Goal: Task Accomplishment & Management: Manage account settings

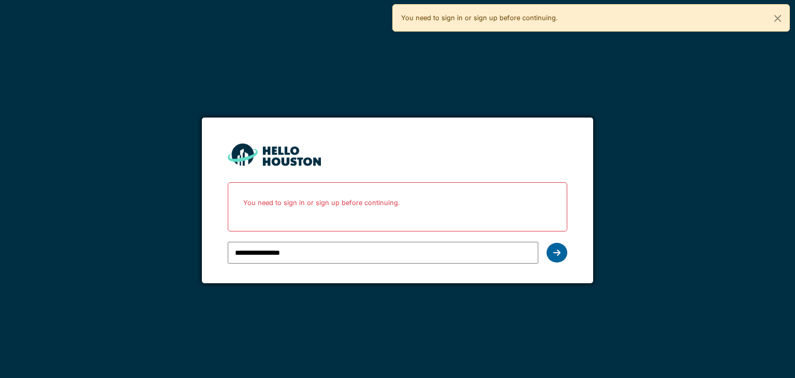
click at [559, 256] on div at bounding box center [557, 253] width 21 height 20
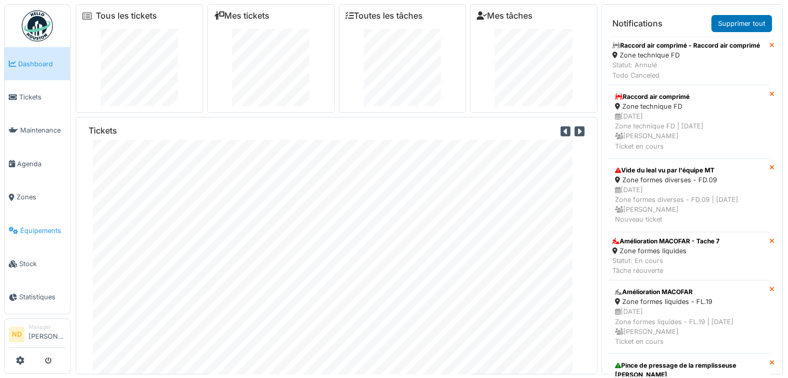
click at [50, 226] on span "Équipements" at bounding box center [43, 231] width 46 height 10
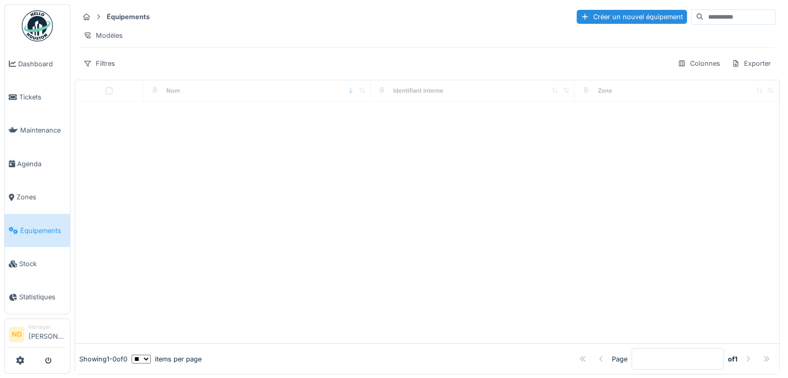
click at [703, 16] on input at bounding box center [738, 17] width 71 height 14
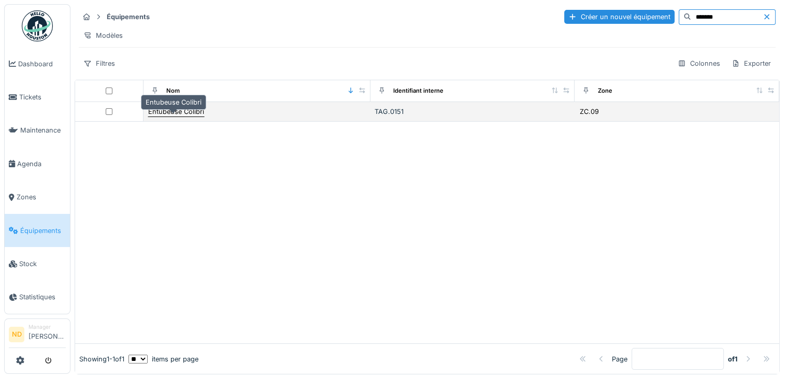
type input "*******"
click at [170, 117] on div "Entubeuse Colibri" at bounding box center [176, 112] width 56 height 10
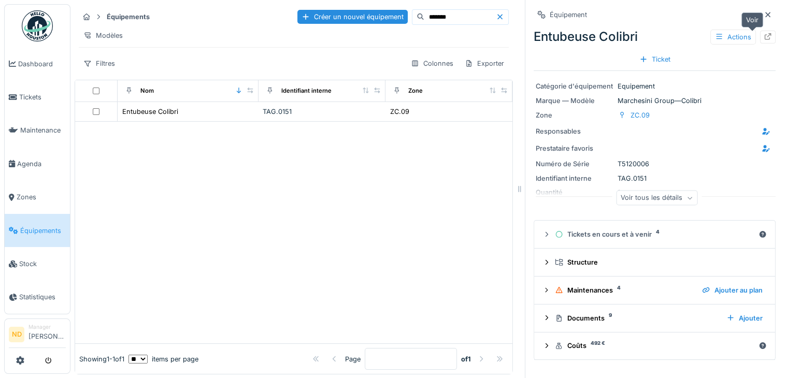
click at [763, 41] on div at bounding box center [767, 37] width 8 height 10
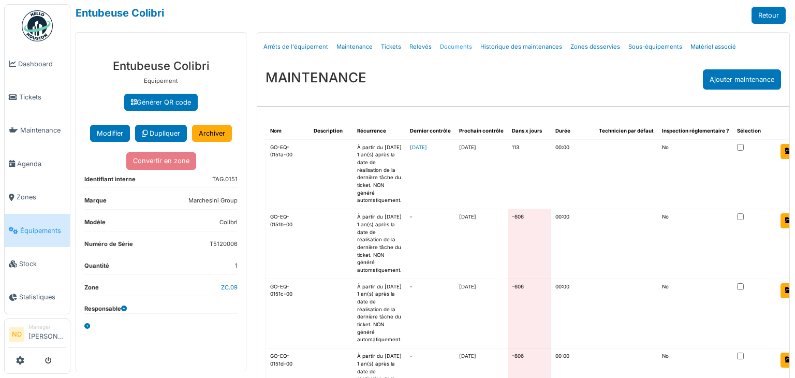
click at [447, 48] on link "Documents" at bounding box center [456, 47] width 40 height 24
select select "***"
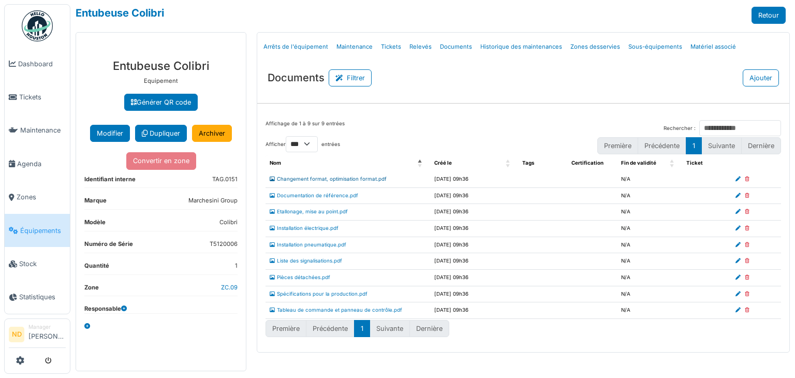
click at [362, 179] on link "Changement format, optimisation format.pdf" at bounding box center [328, 179] width 117 height 6
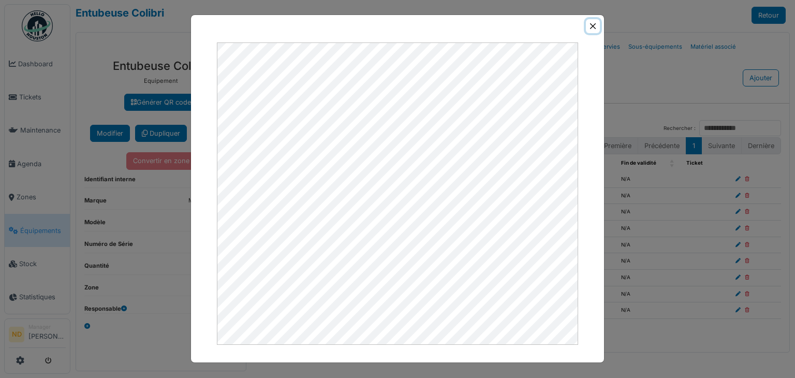
click at [592, 29] on button "Close" at bounding box center [593, 26] width 14 height 14
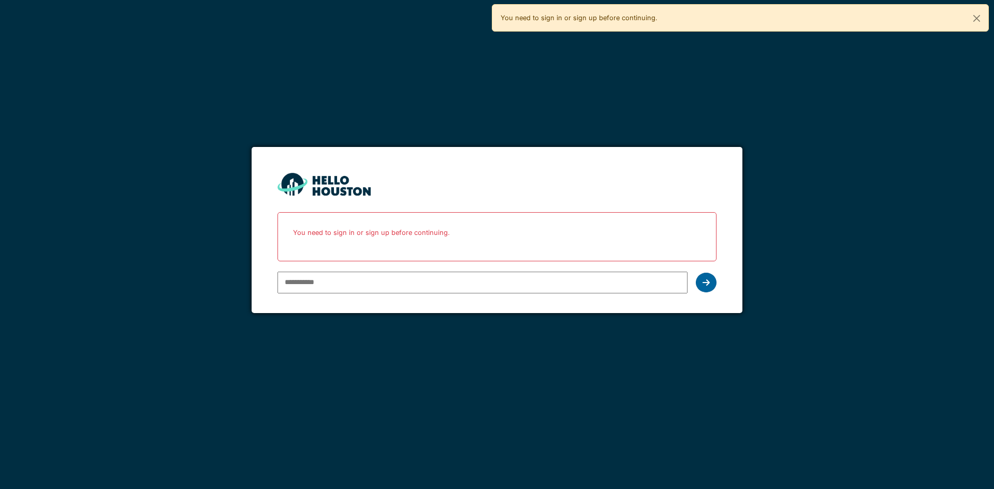
type input "**********"
click at [709, 282] on icon at bounding box center [706, 283] width 7 height 8
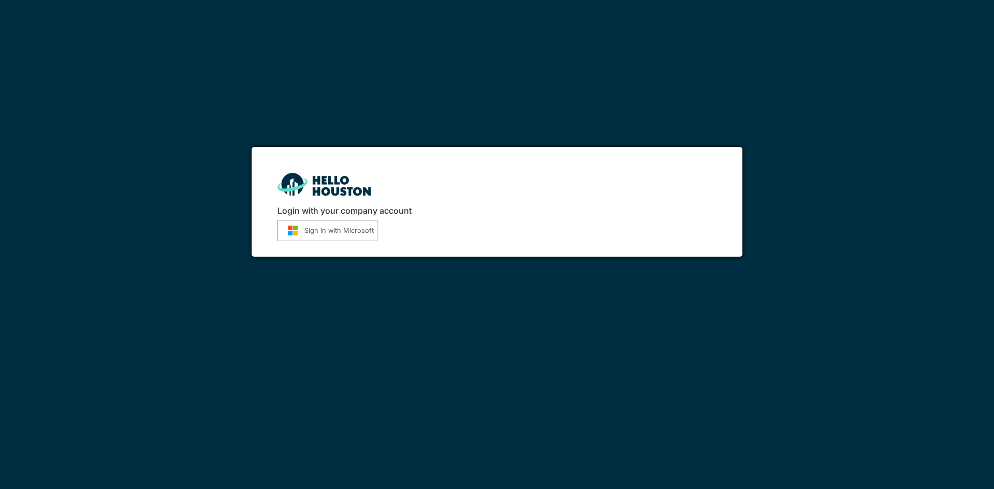
click at [299, 229] on img "submit" at bounding box center [292, 230] width 23 height 11
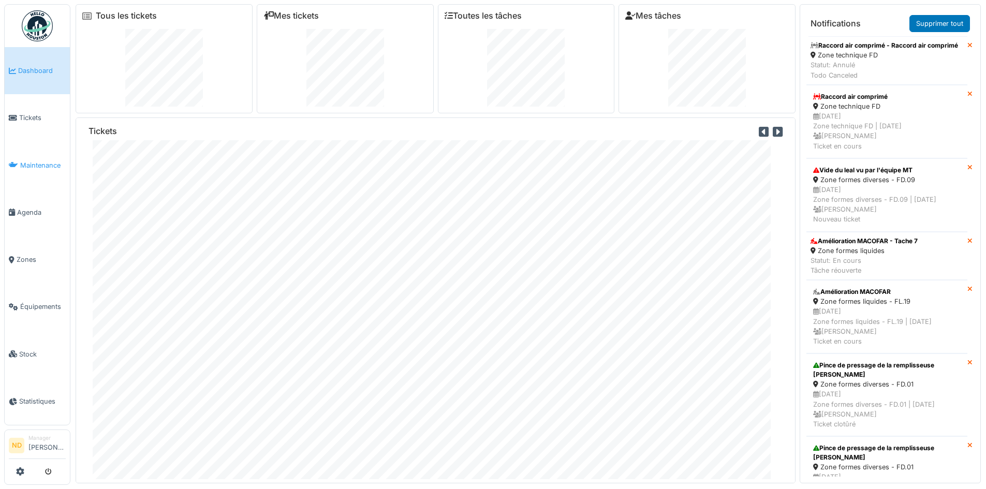
click at [20, 167] on span "Maintenance" at bounding box center [43, 166] width 46 height 10
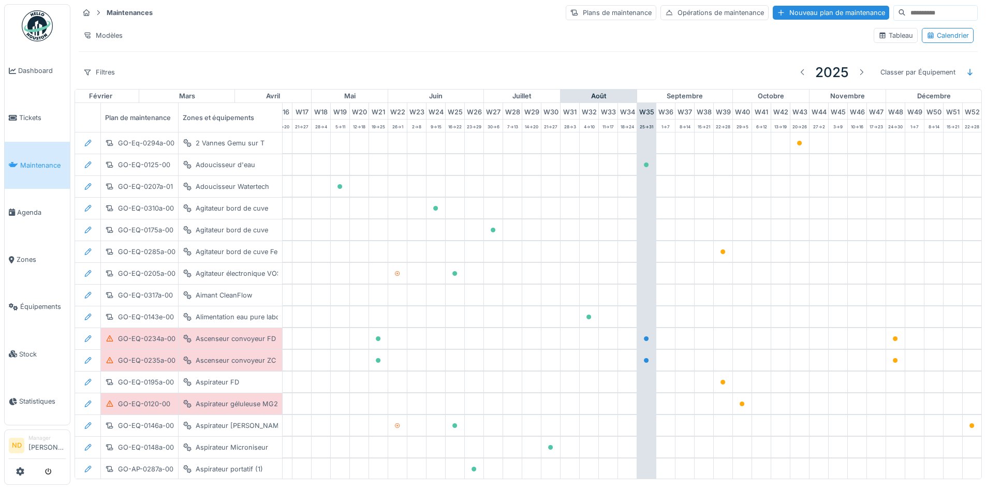
scroll to position [0, 339]
click at [906, 6] on input at bounding box center [941, 13] width 71 height 14
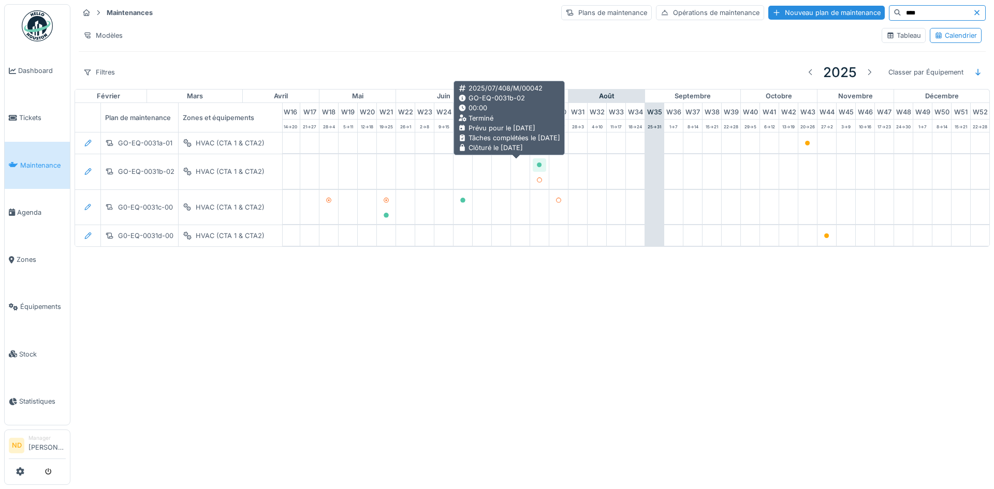
click at [536, 163] on icon at bounding box center [539, 165] width 6 height 5
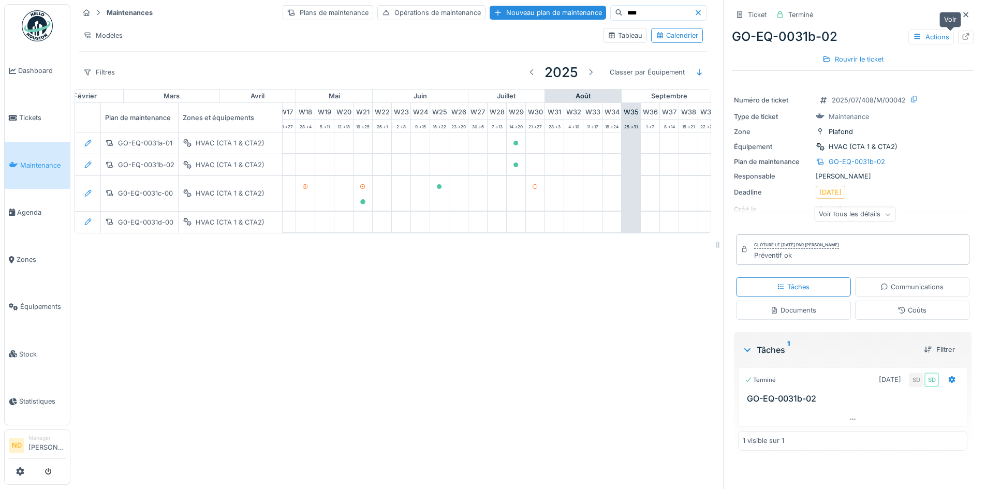
click at [962, 36] on icon at bounding box center [966, 36] width 8 height 7
click at [962, 15] on icon at bounding box center [966, 14] width 8 height 7
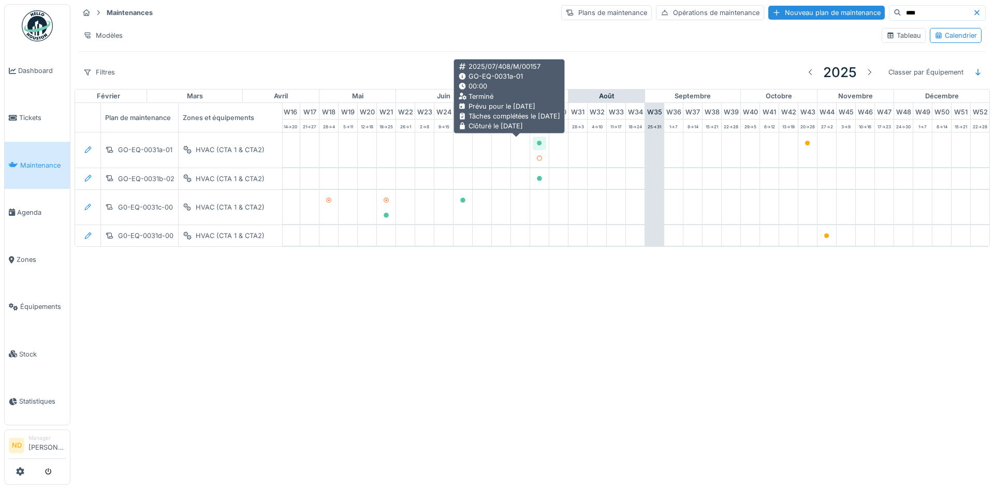
click at [537, 145] on icon at bounding box center [539, 143] width 5 height 5
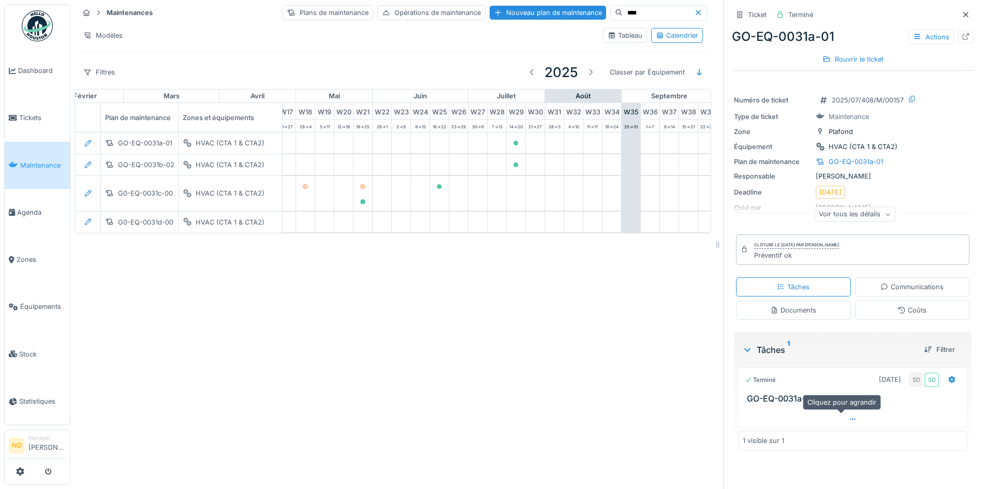
click at [843, 417] on div at bounding box center [853, 419] width 228 height 15
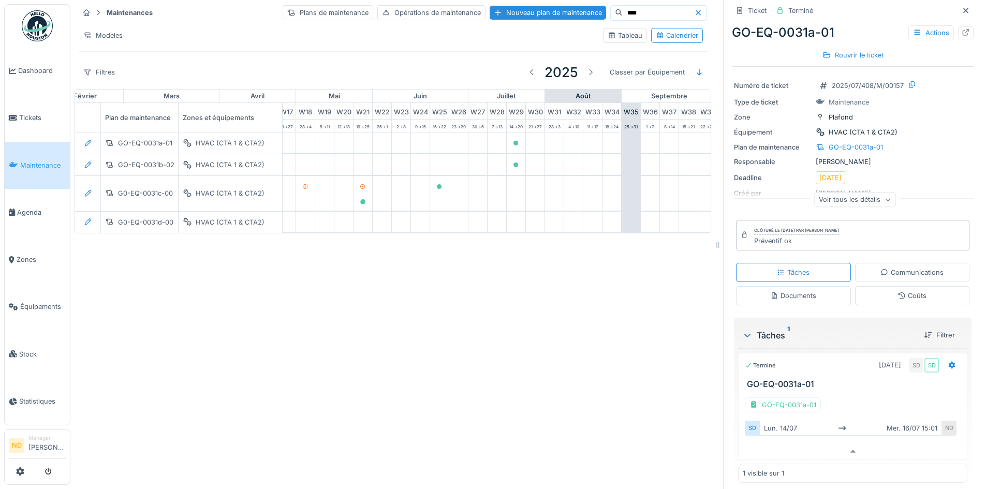
scroll to position [22, 0]
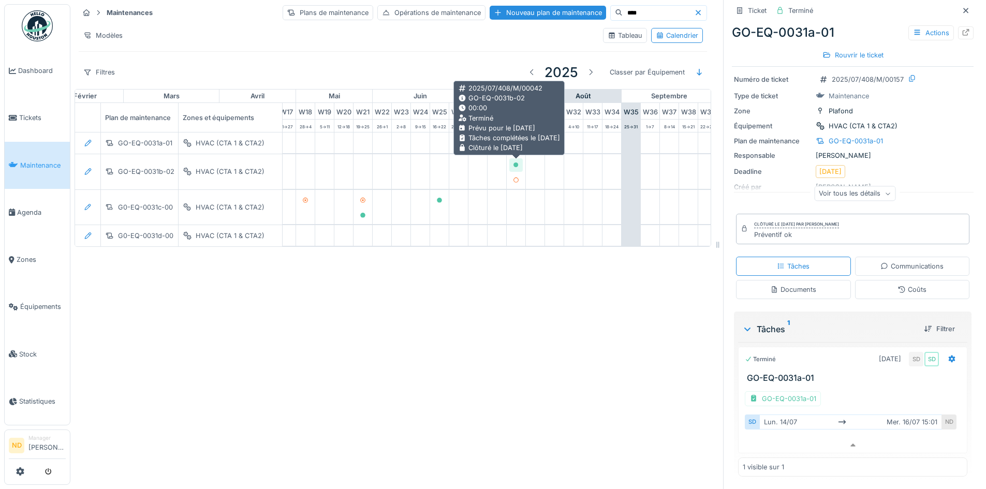
click at [517, 163] on icon at bounding box center [516, 165] width 5 height 5
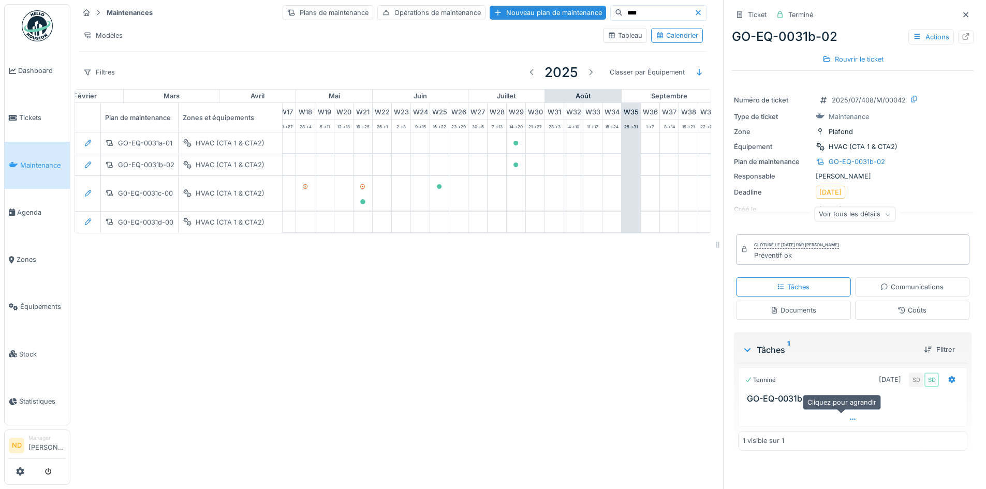
click at [862, 418] on div at bounding box center [853, 419] width 228 height 15
click at [800, 412] on div "GO-EQ-0031b-02" at bounding box center [784, 419] width 78 height 15
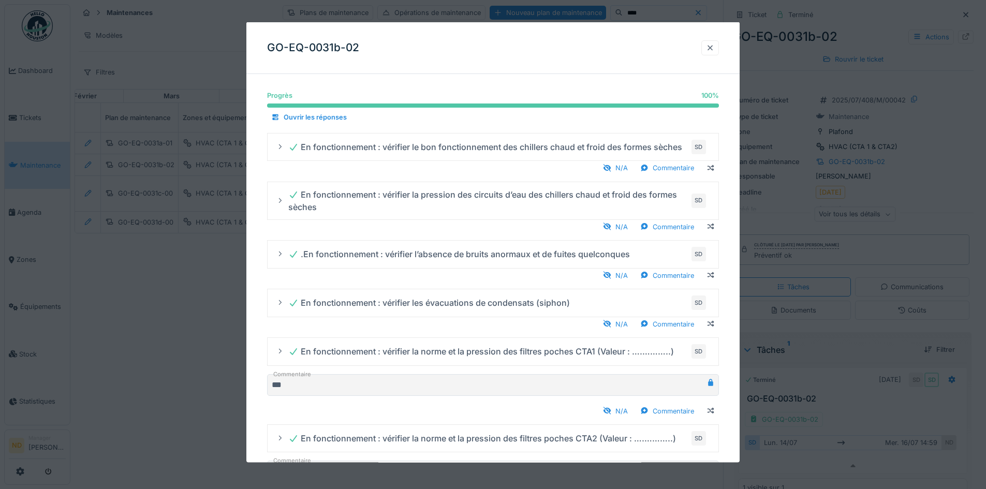
click at [719, 49] on div at bounding box center [711, 47] width 18 height 15
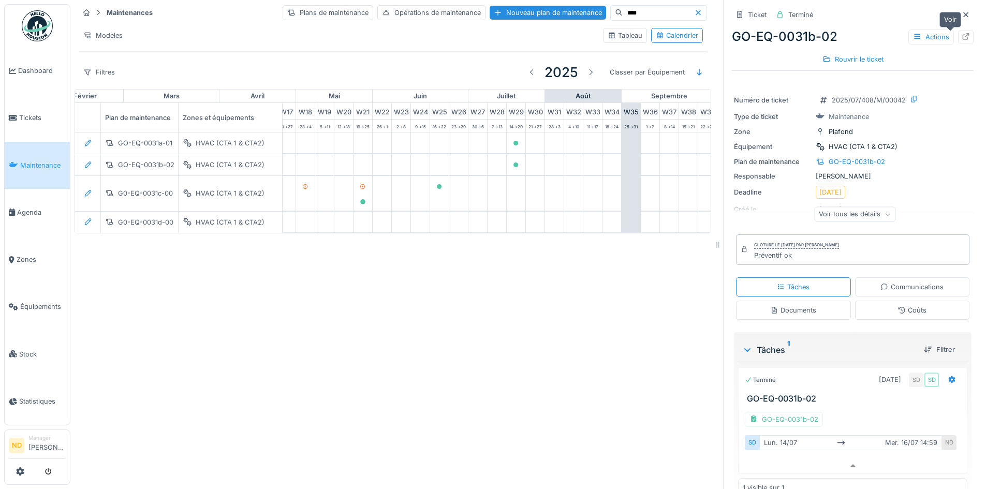
click at [959, 31] on div at bounding box center [967, 37] width 16 height 13
click at [962, 11] on icon at bounding box center [966, 14] width 8 height 7
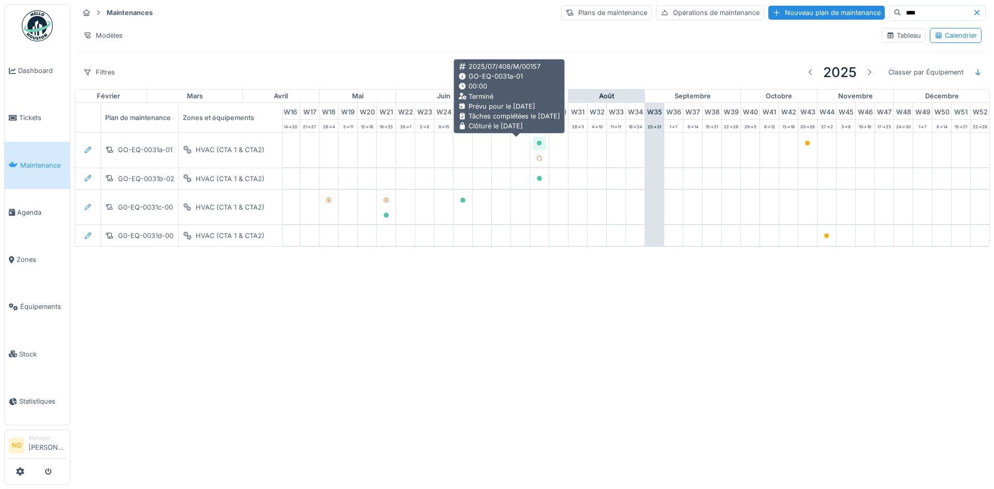
click at [537, 144] on icon at bounding box center [539, 143] width 5 height 5
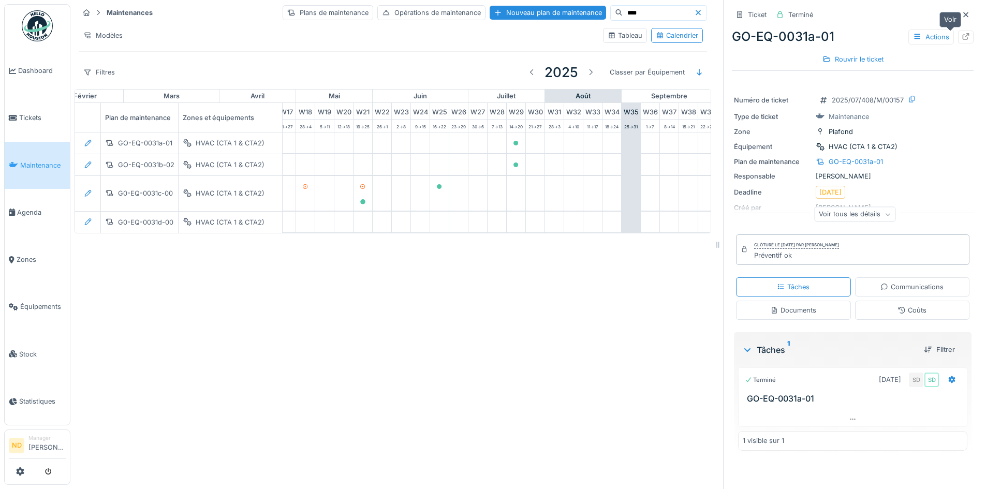
click at [959, 35] on div at bounding box center [967, 37] width 16 height 13
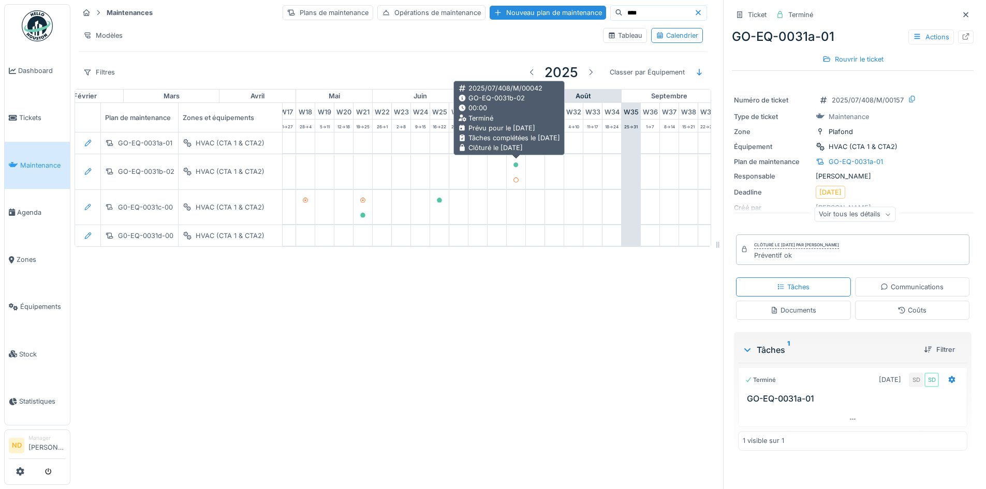
drag, startPoint x: 518, startPoint y: 166, endPoint x: 565, endPoint y: 171, distance: 47.4
click at [518, 166] on icon at bounding box center [516, 165] width 5 height 5
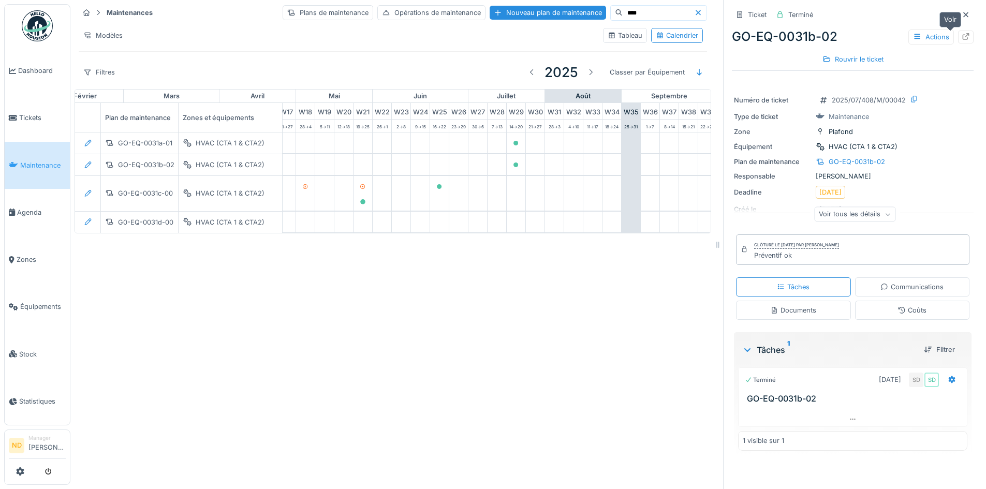
click at [959, 42] on div at bounding box center [967, 37] width 16 height 13
click at [962, 17] on icon at bounding box center [966, 14] width 8 height 7
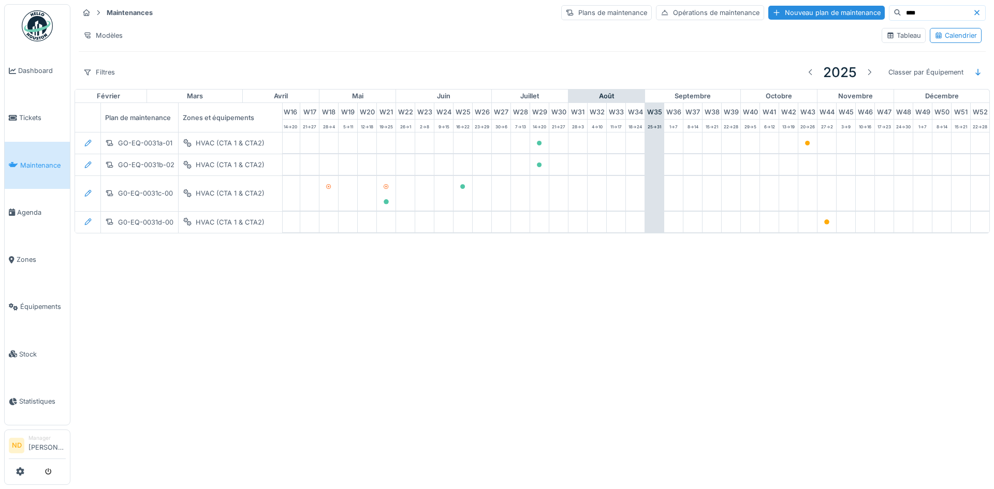
click at [902, 13] on input "****" at bounding box center [937, 13] width 71 height 14
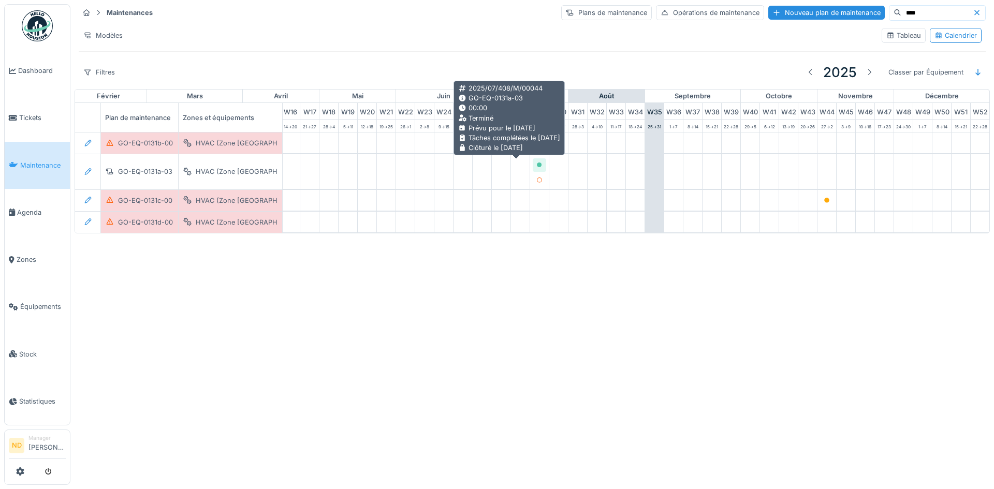
click at [537, 167] on icon at bounding box center [539, 165] width 5 height 5
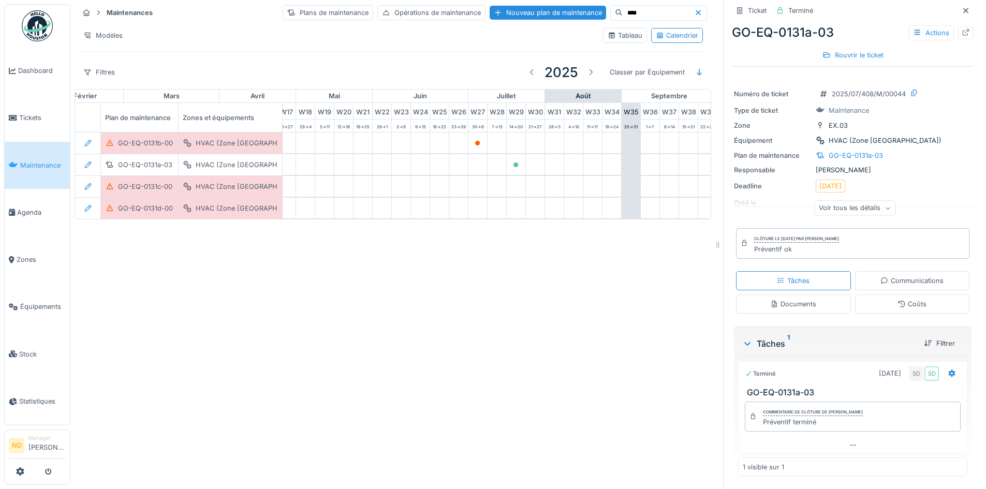
scroll to position [8, 0]
click at [962, 13] on icon at bounding box center [966, 10] width 8 height 7
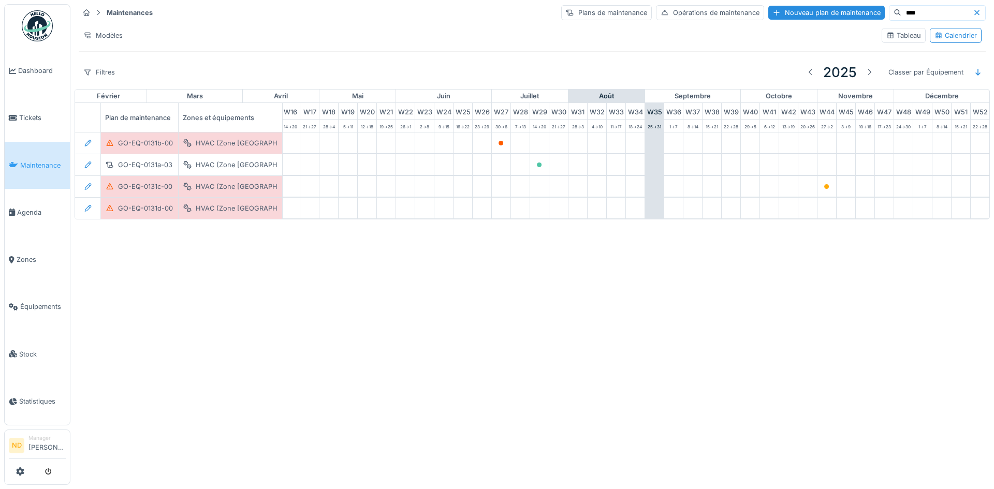
click at [909, 15] on input "****" at bounding box center [937, 13] width 71 height 14
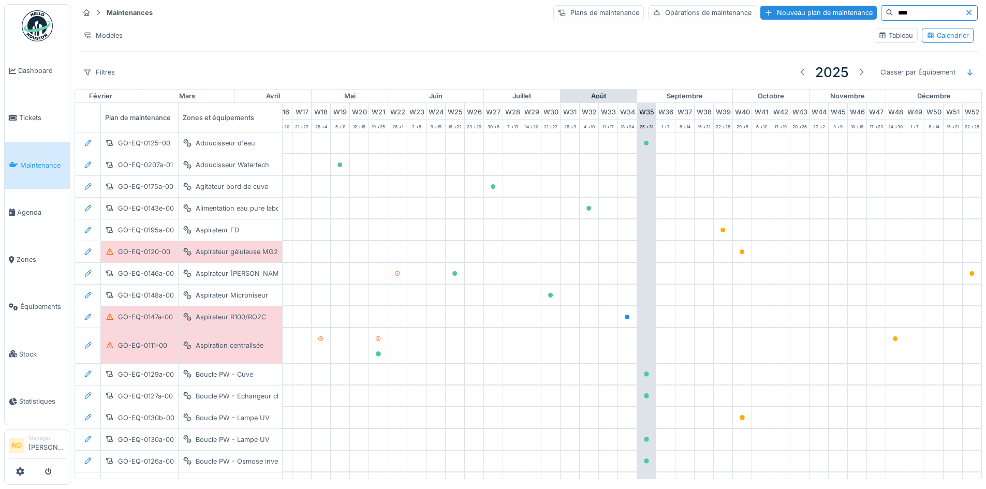
type input "****"
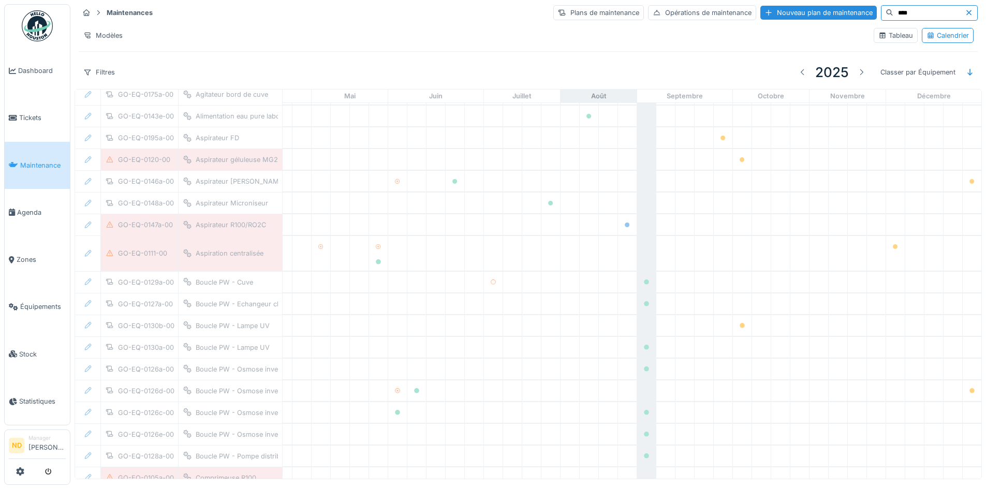
scroll to position [118, 339]
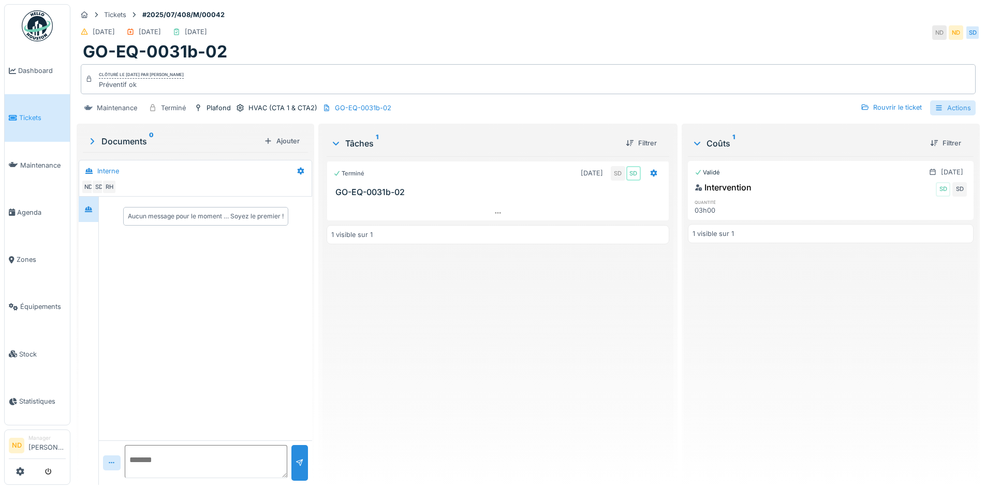
click at [954, 103] on div "Actions" at bounding box center [954, 107] width 46 height 15
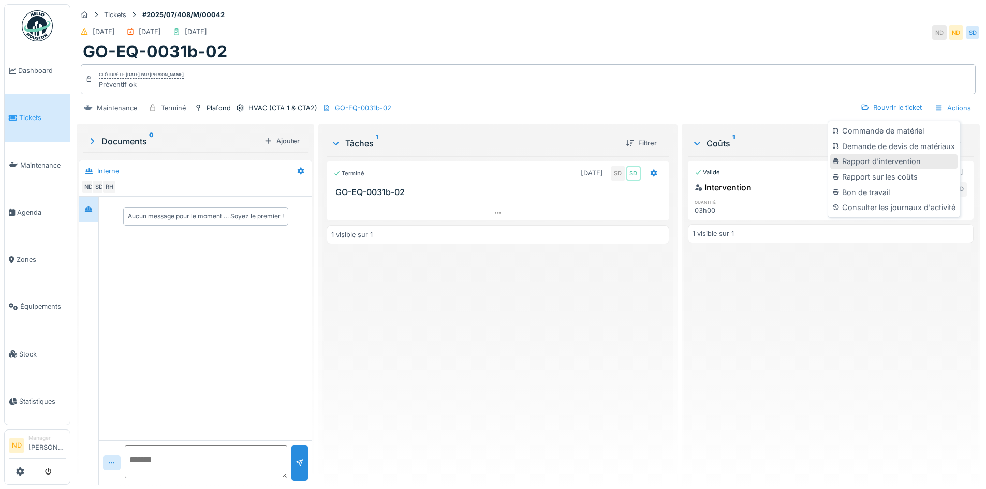
click at [920, 167] on div "Rapport d'intervention" at bounding box center [894, 162] width 127 height 16
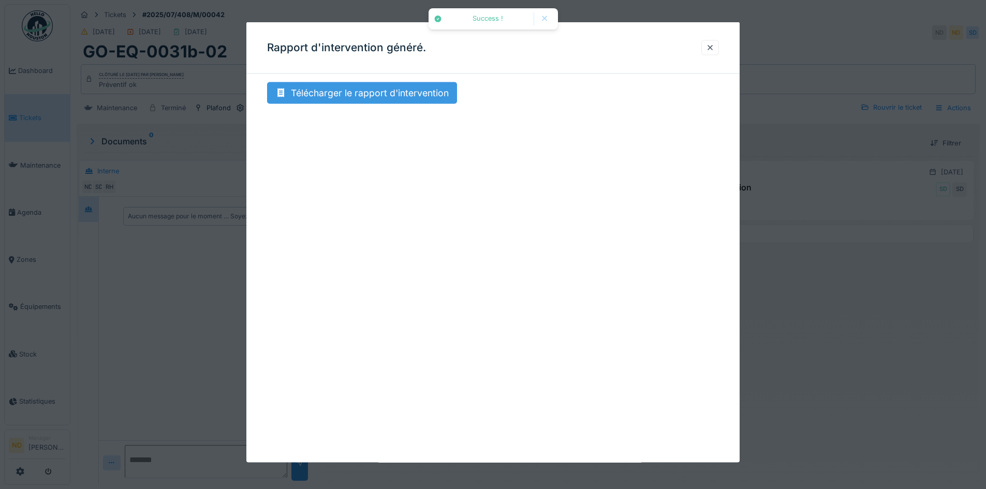
click at [328, 100] on div "Télécharger le rapport d'intervention" at bounding box center [362, 93] width 190 height 22
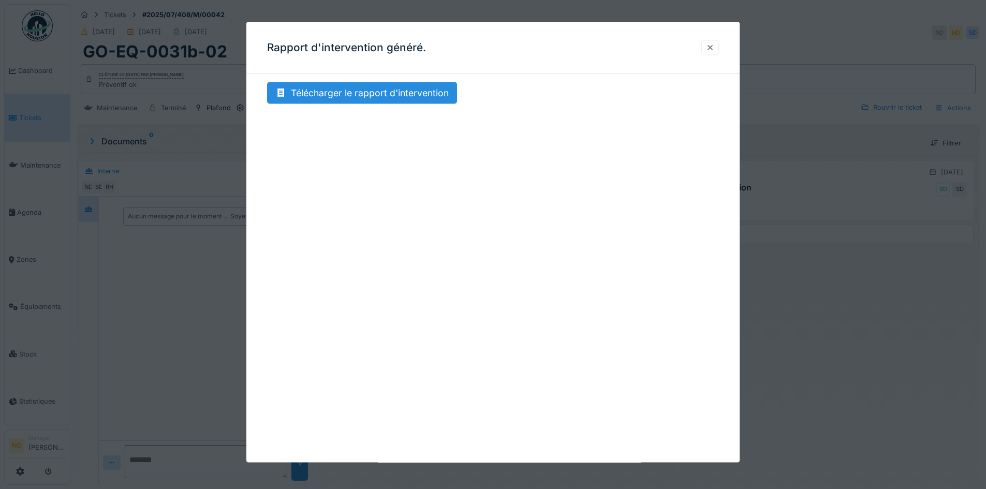
drag, startPoint x: 713, startPoint y: 42, endPoint x: 719, endPoint y: 41, distance: 6.8
click at [713, 42] on div at bounding box center [711, 47] width 18 height 15
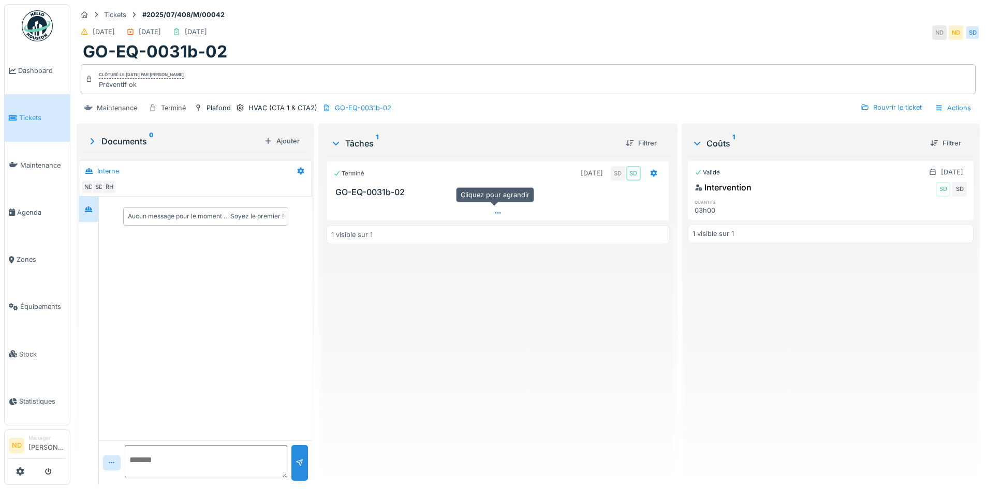
click at [490, 211] on div at bounding box center [497, 213] width 341 height 15
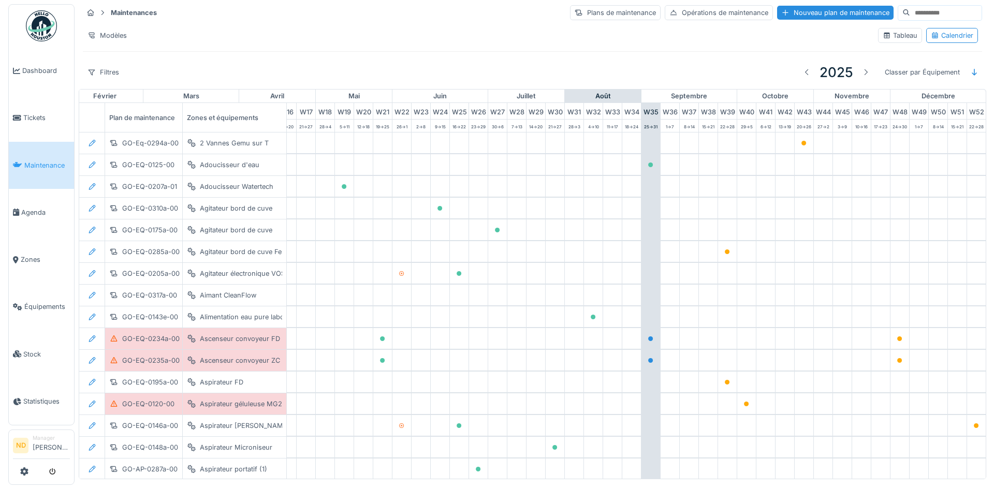
scroll to position [0, 339]
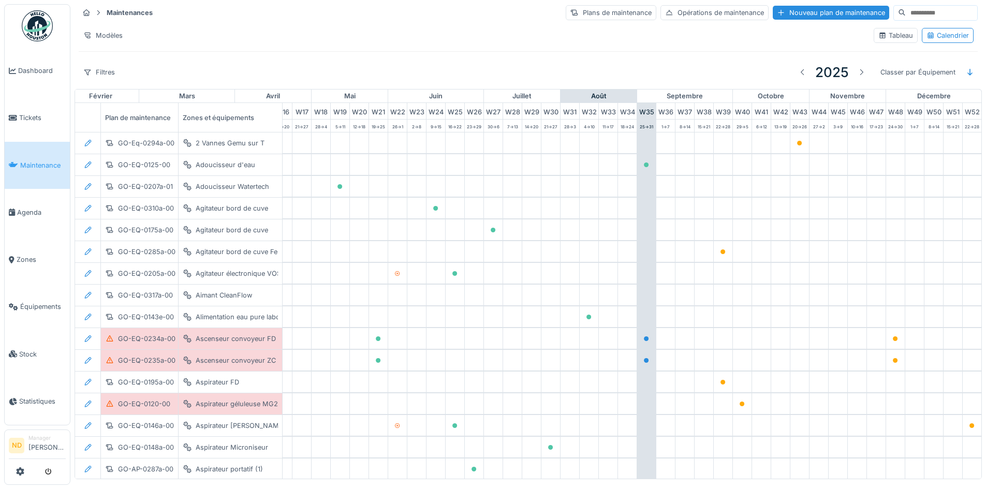
click at [906, 18] on input at bounding box center [941, 13] width 71 height 14
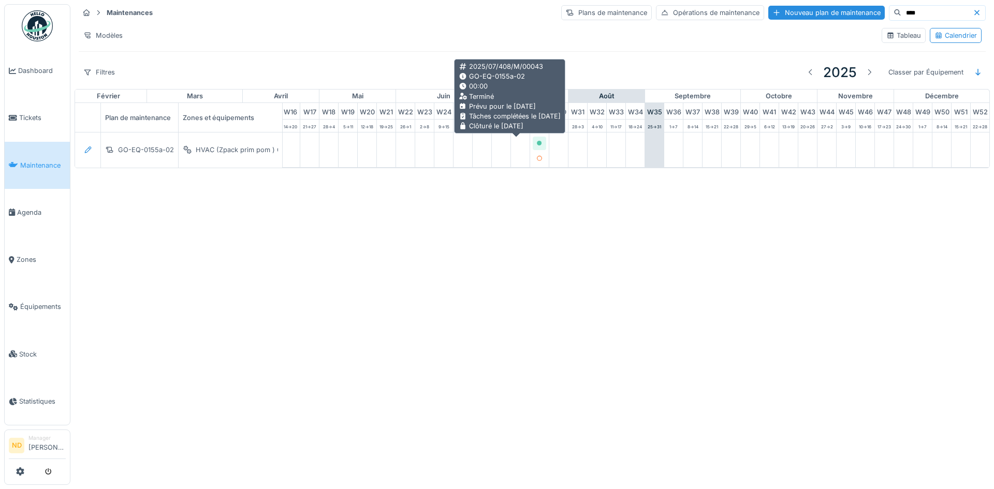
click at [536, 140] on div at bounding box center [539, 143] width 6 height 10
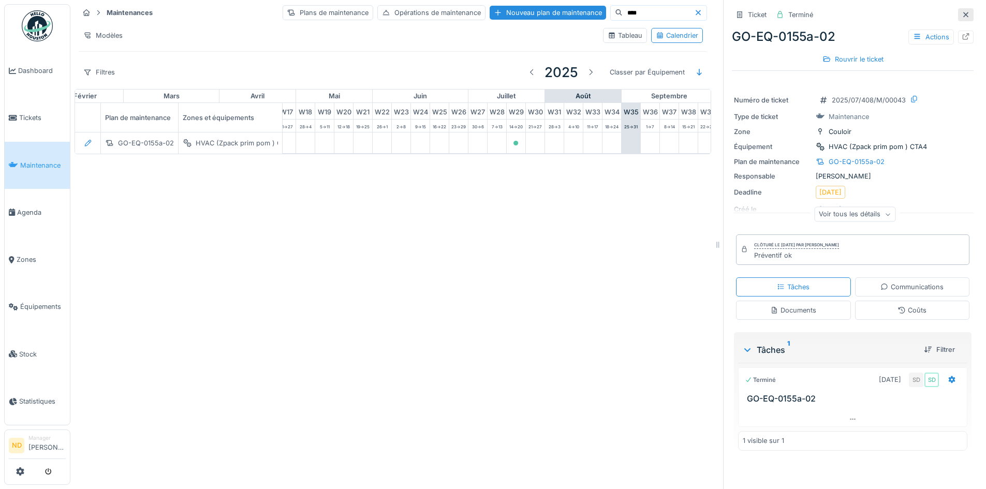
click at [962, 14] on icon at bounding box center [966, 14] width 8 height 7
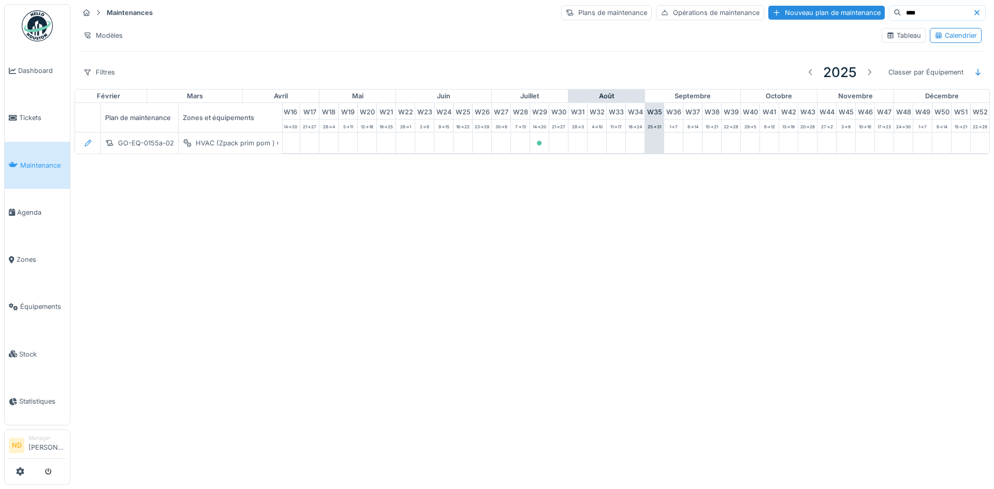
click at [902, 16] on input "****" at bounding box center [937, 13] width 71 height 14
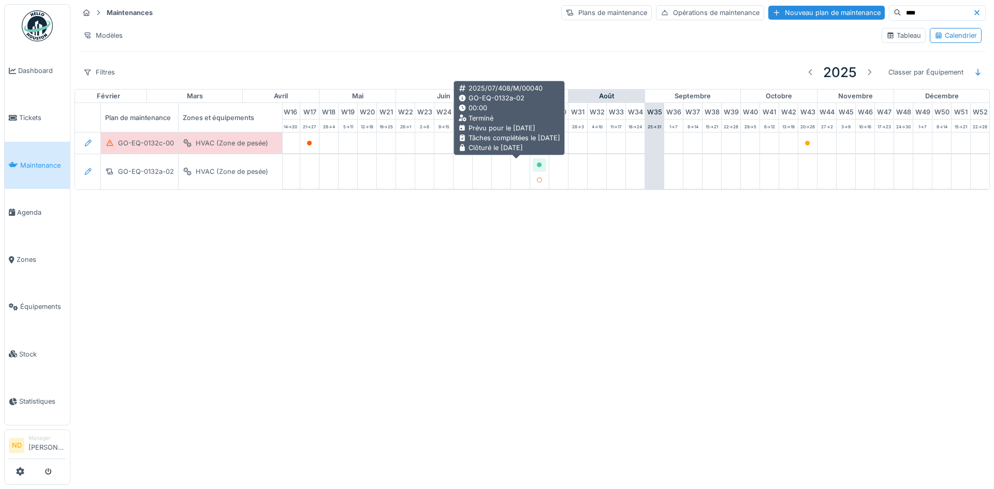
click at [536, 162] on div at bounding box center [539, 165] width 6 height 10
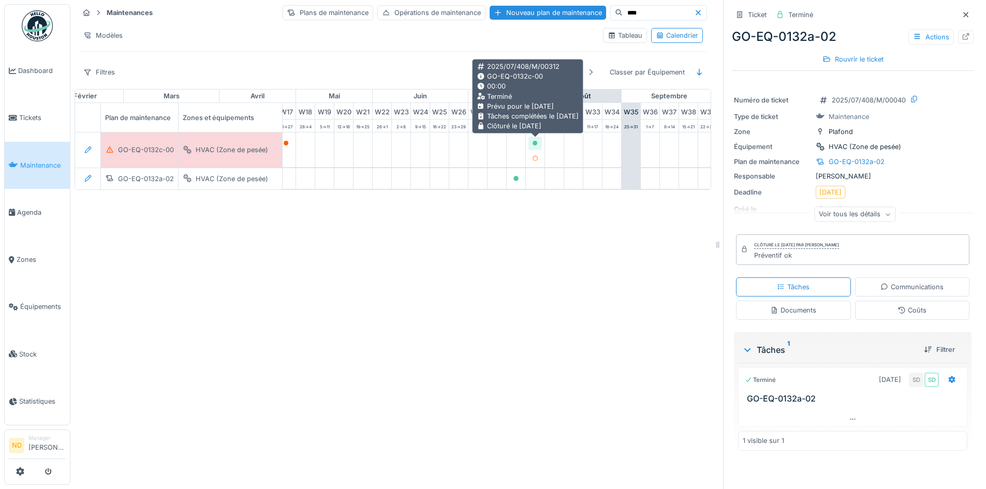
click at [538, 144] on icon at bounding box center [535, 143] width 5 height 5
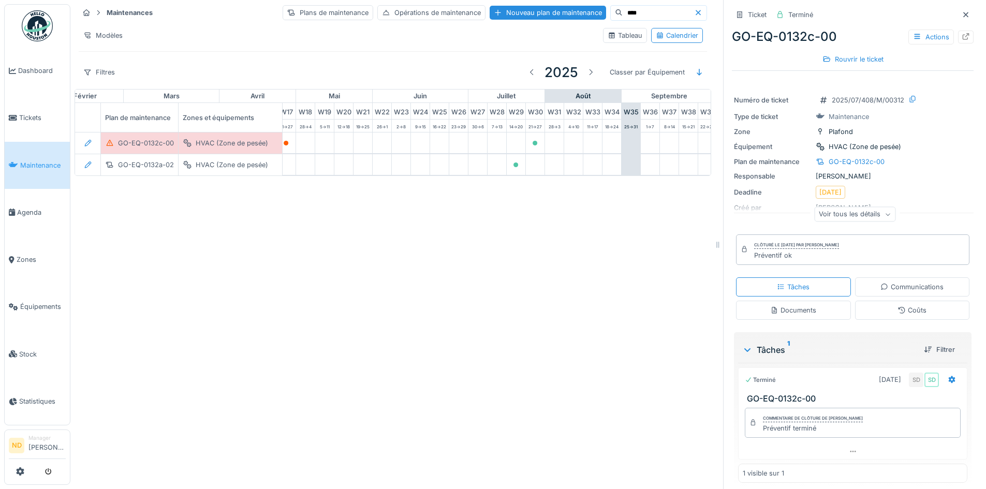
click at [962, 13] on icon at bounding box center [966, 14] width 8 height 7
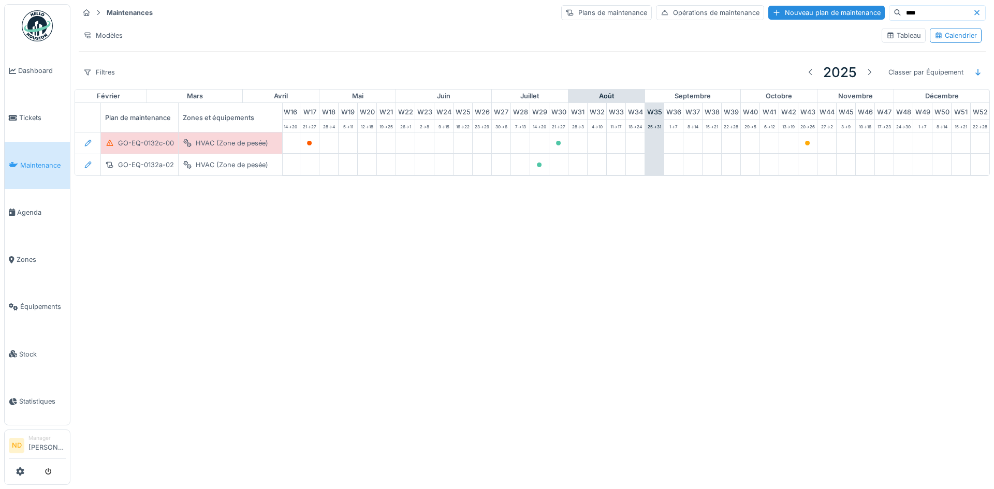
click at [902, 12] on input "****" at bounding box center [937, 13] width 71 height 14
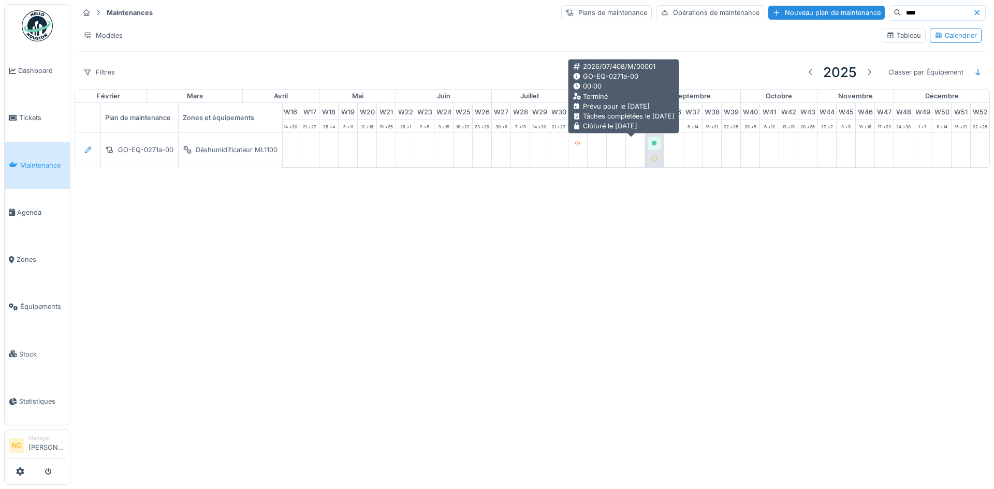
click at [651, 141] on icon at bounding box center [654, 143] width 6 height 5
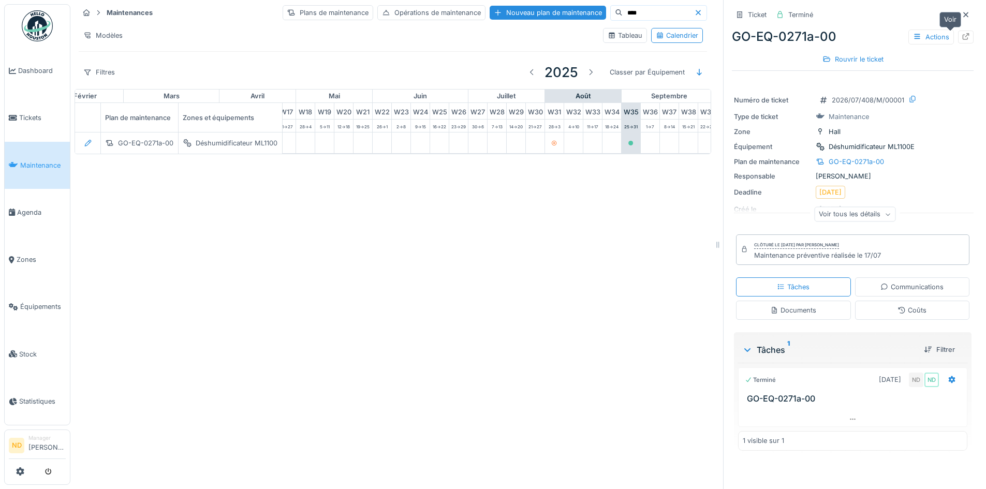
click at [959, 35] on div at bounding box center [967, 37] width 16 height 13
click at [962, 13] on icon at bounding box center [966, 14] width 8 height 7
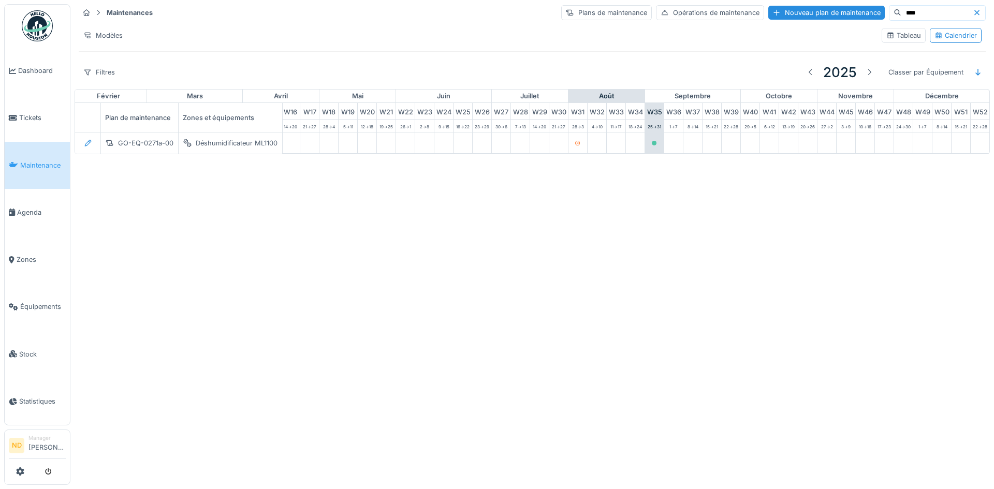
click at [924, 14] on input "****" at bounding box center [937, 13] width 71 height 14
type input "****"
click at [55, 294] on link "Équipements" at bounding box center [37, 306] width 65 height 47
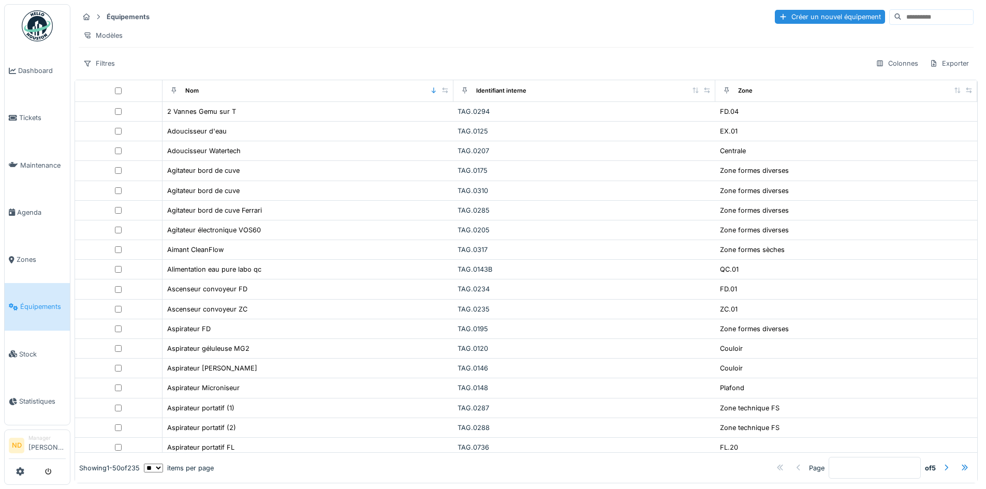
click at [902, 18] on input at bounding box center [937, 17] width 71 height 14
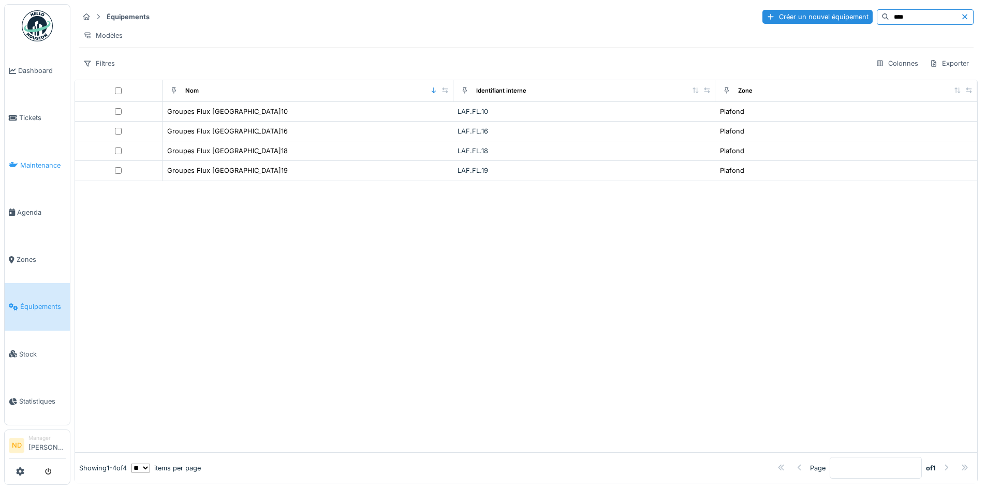
type input "****"
click at [48, 149] on link "Maintenance" at bounding box center [37, 165] width 65 height 47
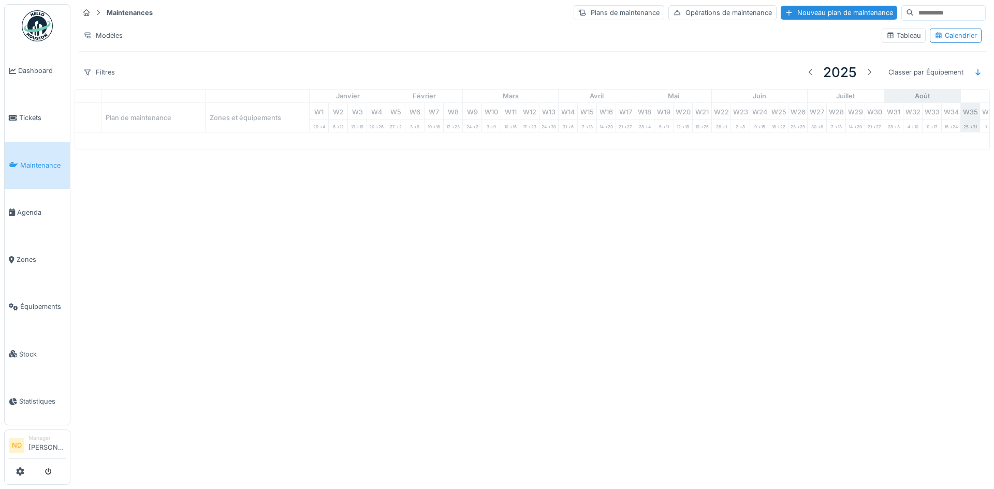
click at [919, 18] on input at bounding box center [949, 13] width 71 height 14
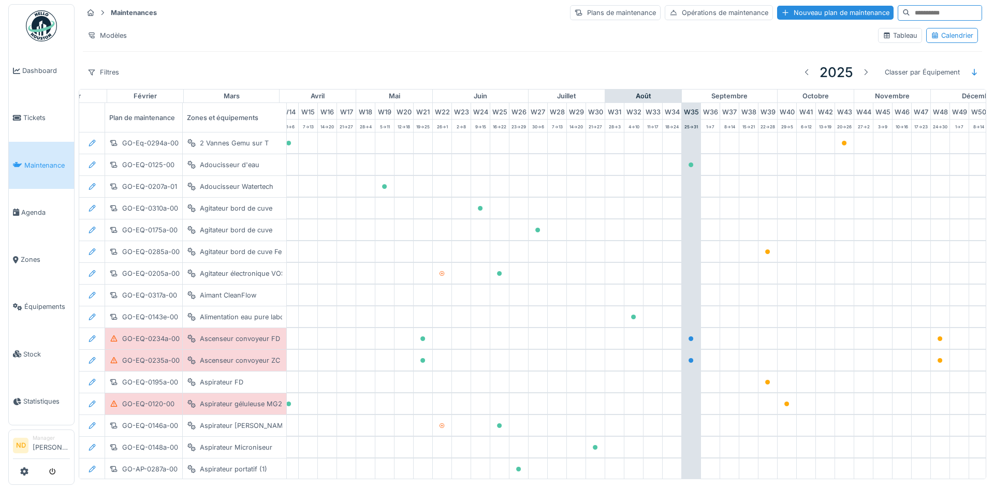
scroll to position [0, 339]
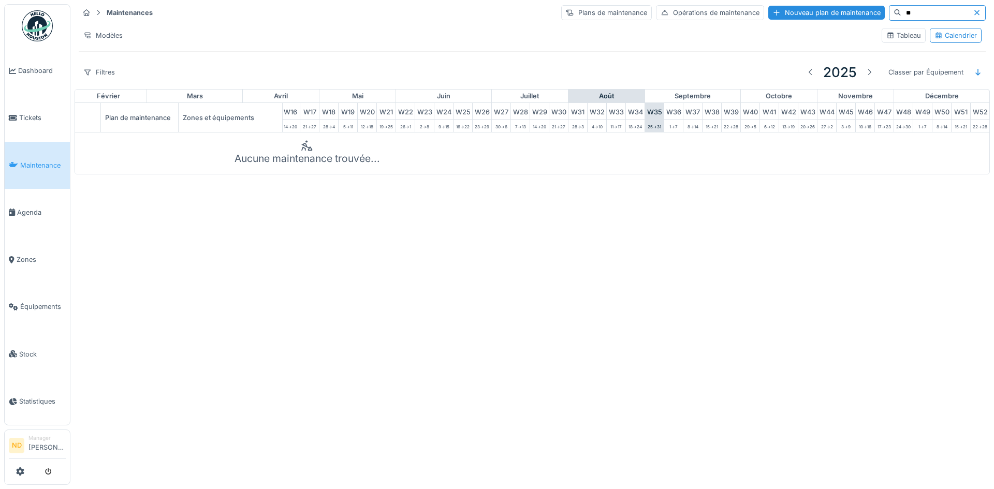
type input "*"
type input "******"
click at [44, 303] on span "Équipements" at bounding box center [43, 307] width 46 height 10
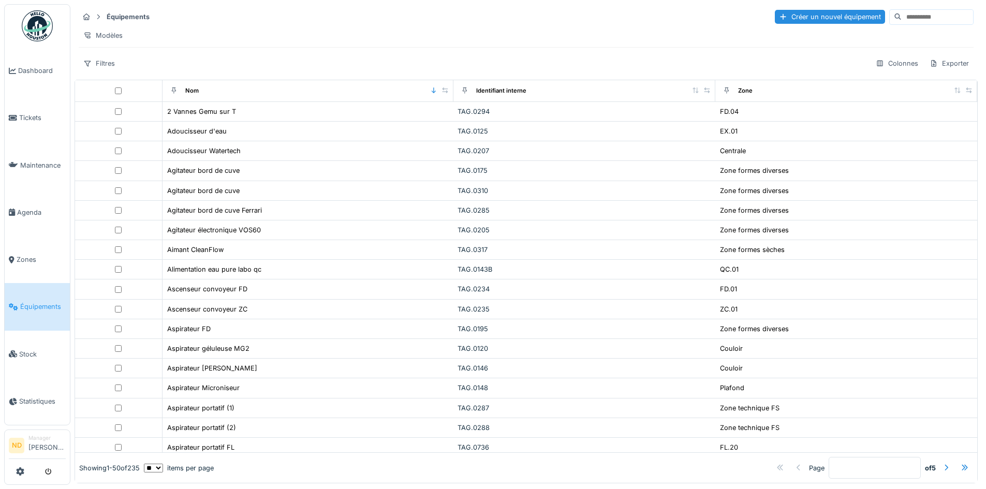
click at [902, 21] on input at bounding box center [937, 17] width 71 height 14
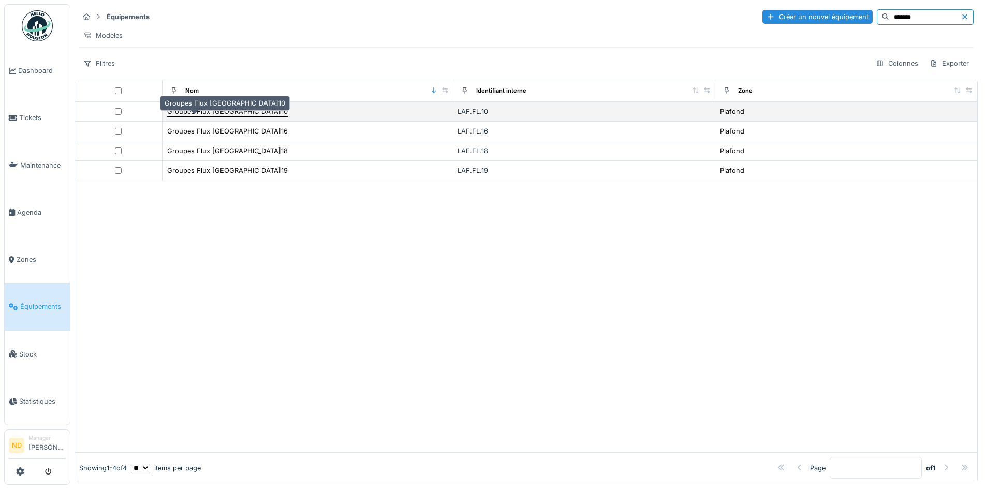
type input "*******"
click at [205, 115] on div "Groupes Flux [GEOGRAPHIC_DATA]10" at bounding box center [227, 112] width 121 height 10
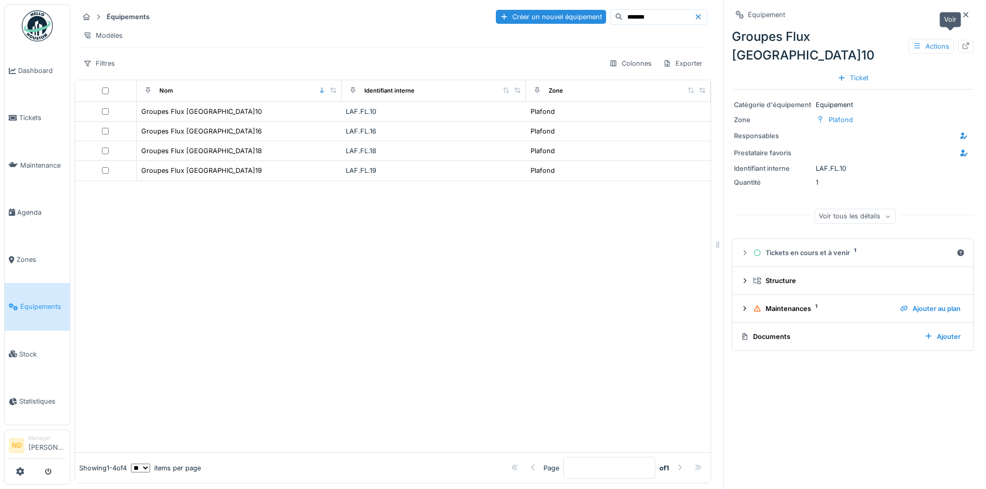
click at [959, 40] on div at bounding box center [967, 46] width 16 height 13
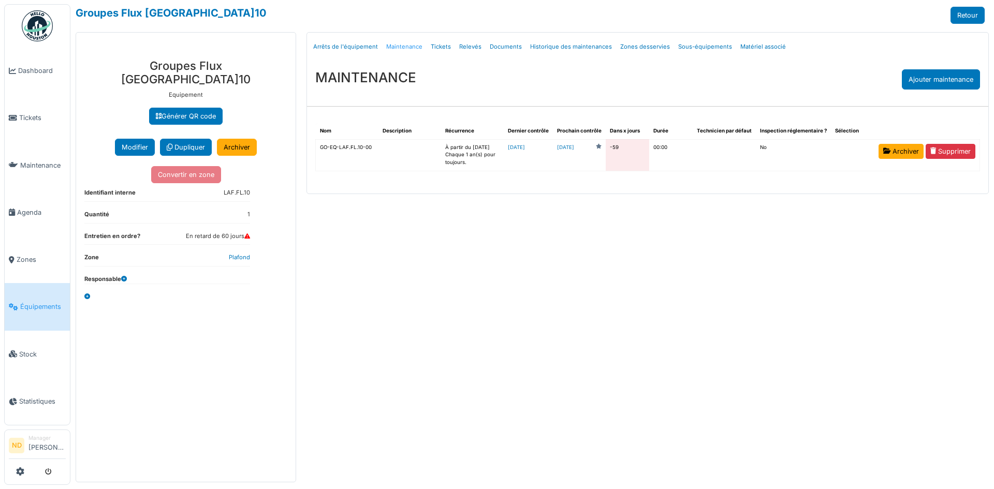
click at [405, 48] on link "Maintenance" at bounding box center [404, 47] width 45 height 24
click at [588, 45] on link "Historique des maintenances" at bounding box center [571, 47] width 90 height 24
select select "***"
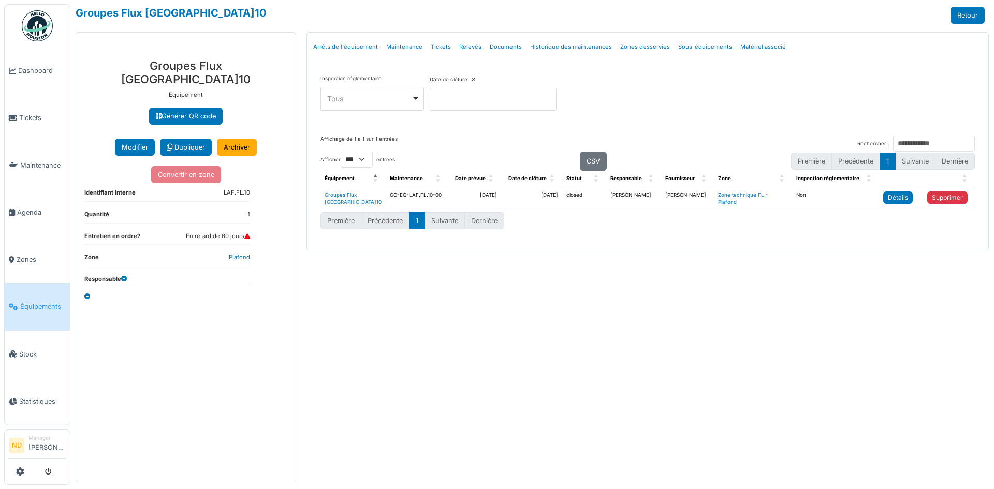
click at [886, 201] on link "Détails" at bounding box center [898, 198] width 30 height 12
click at [46, 208] on span "Agenda" at bounding box center [41, 213] width 49 height 10
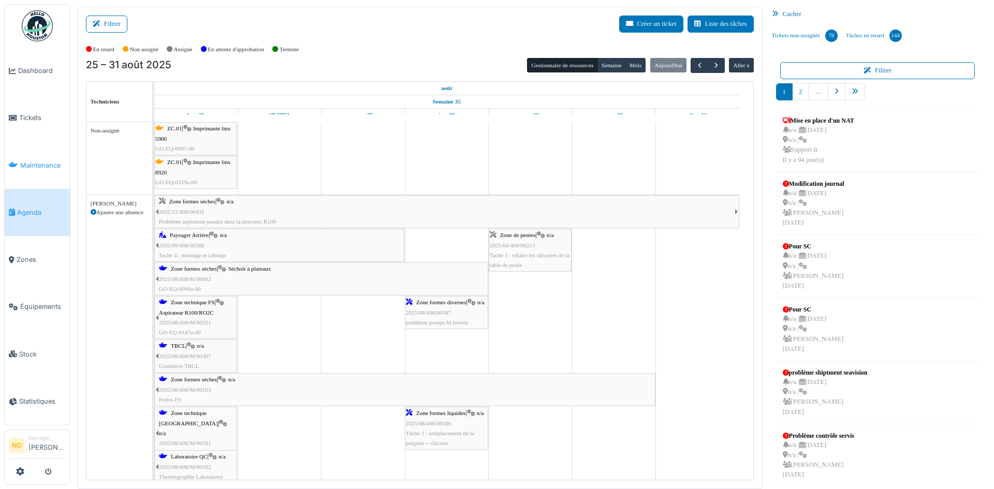
click at [57, 165] on span "Maintenance" at bounding box center [43, 166] width 46 height 10
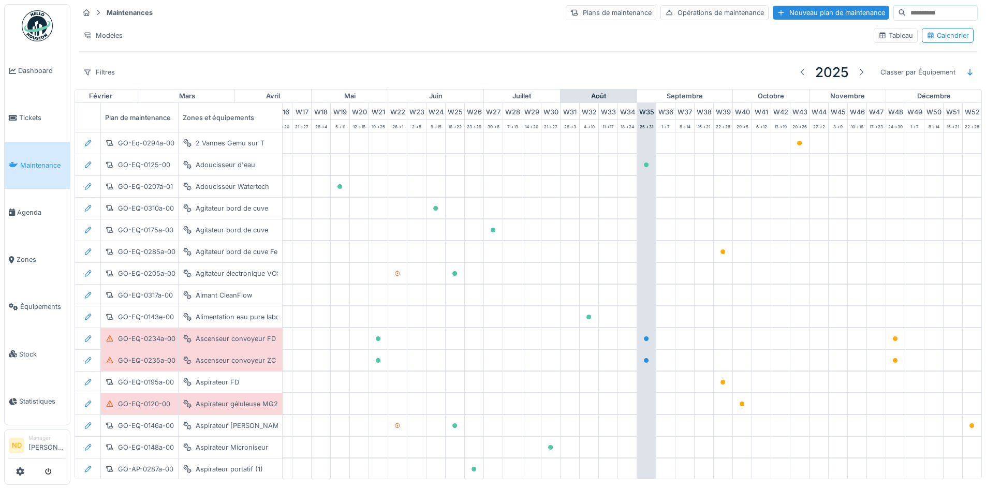
scroll to position [0, 339]
click at [883, 40] on div "Tableau" at bounding box center [896, 36] width 35 height 10
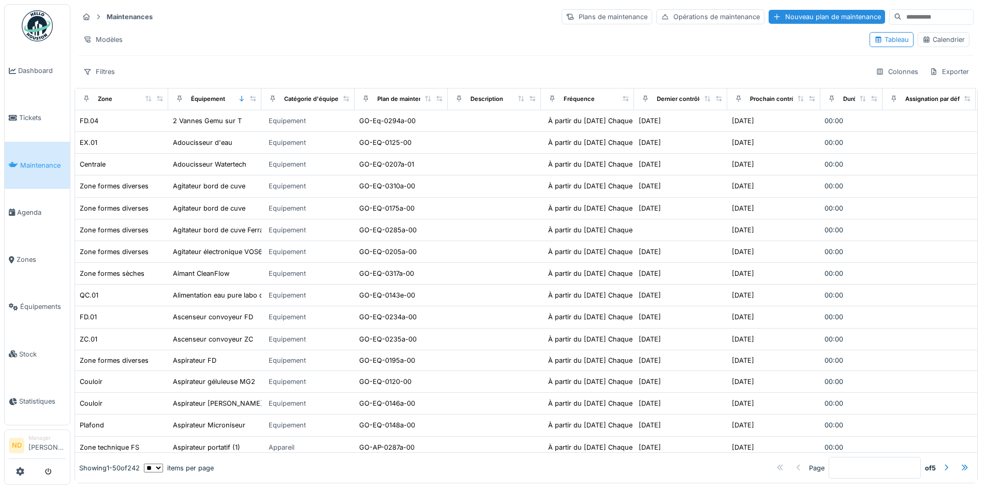
click at [902, 16] on input at bounding box center [937, 17] width 71 height 14
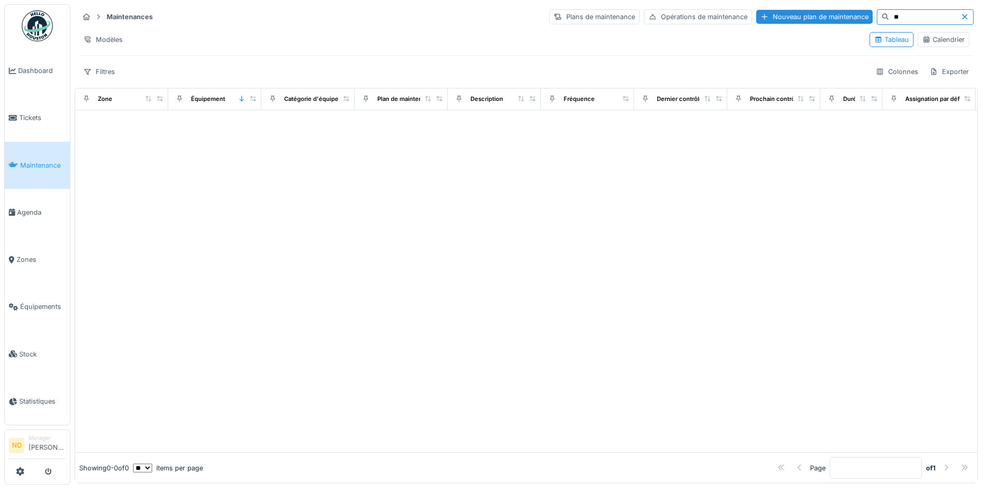
type input "*"
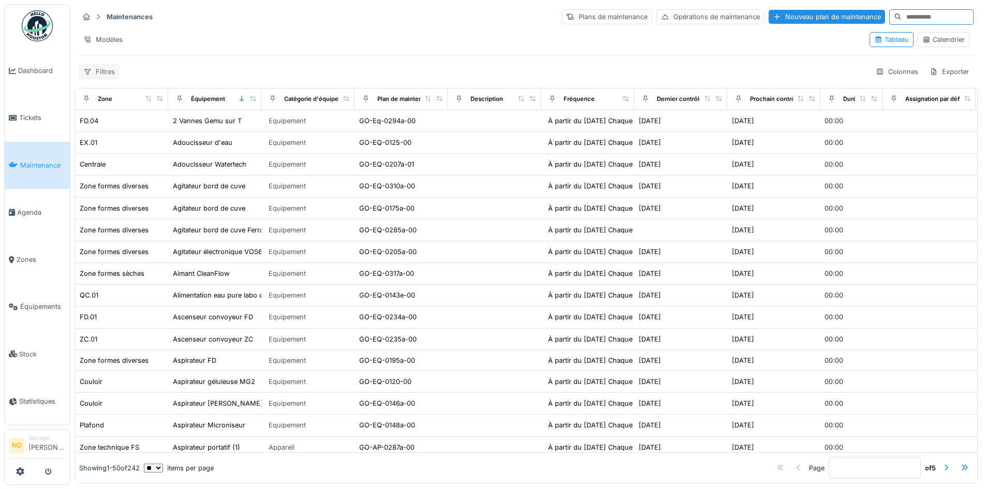
click at [98, 71] on div "Filtres" at bounding box center [99, 71] width 41 height 15
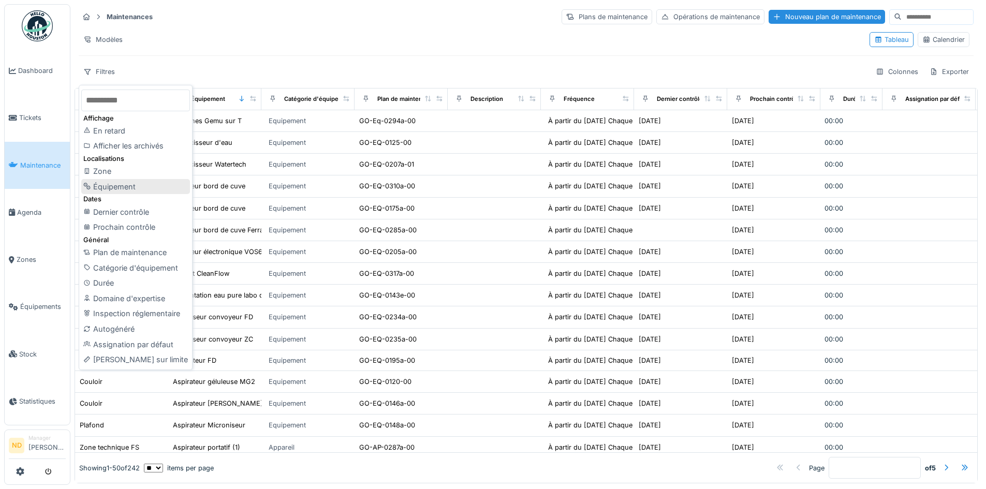
click at [128, 191] on div "Équipement" at bounding box center [135, 187] width 109 height 16
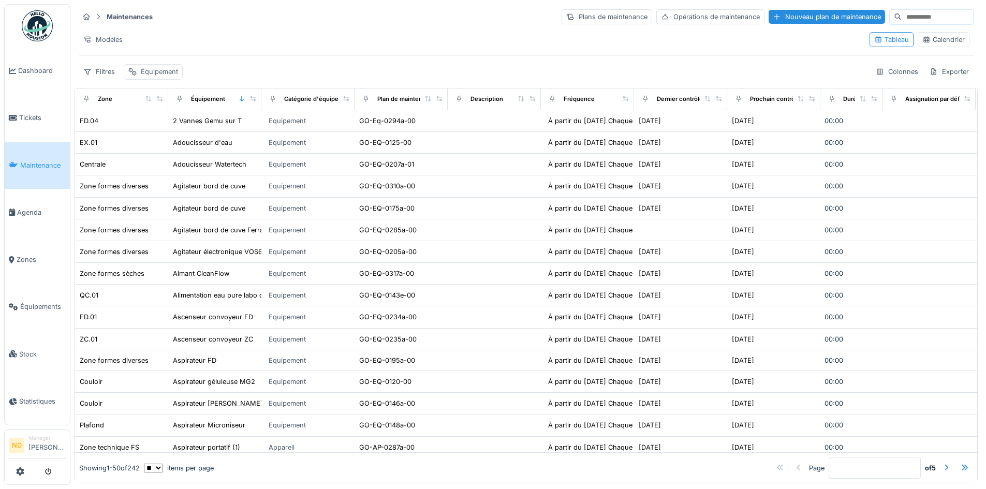
click at [168, 75] on div "Équipement" at bounding box center [159, 72] width 37 height 10
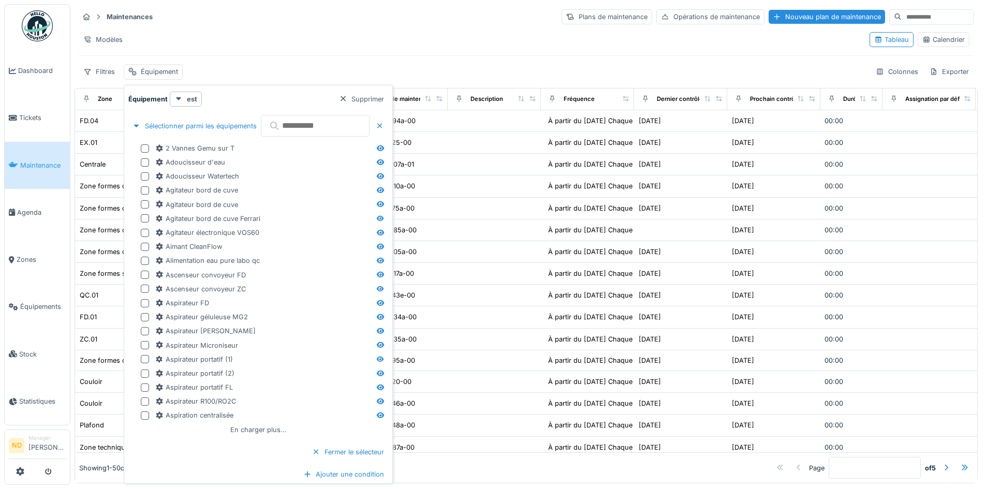
click at [293, 121] on input "text" at bounding box center [315, 126] width 109 height 22
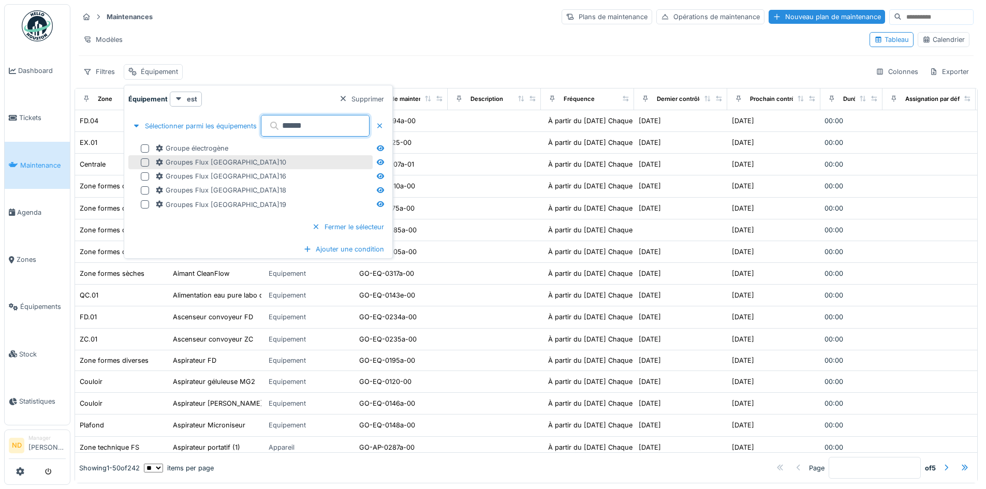
type input "******"
click at [146, 164] on div at bounding box center [145, 162] width 8 height 8
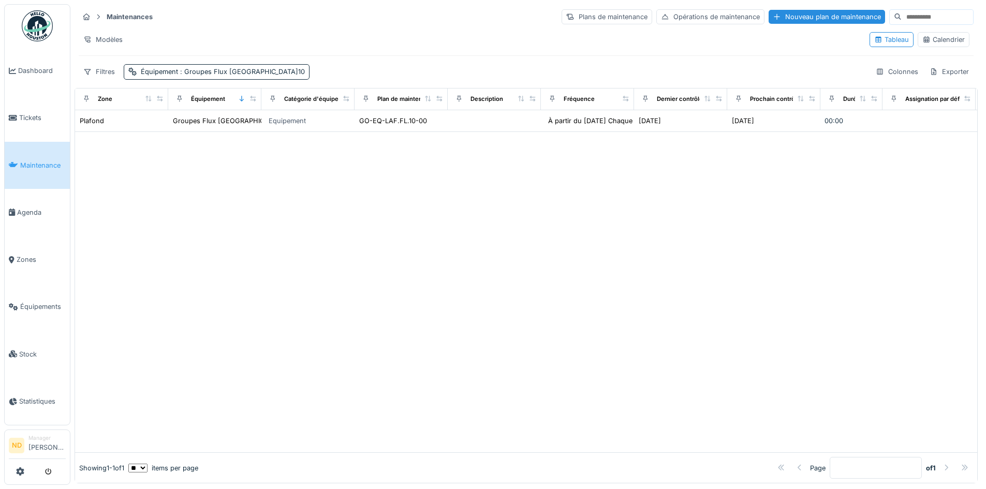
click at [412, 34] on div "Modèles" at bounding box center [470, 39] width 783 height 15
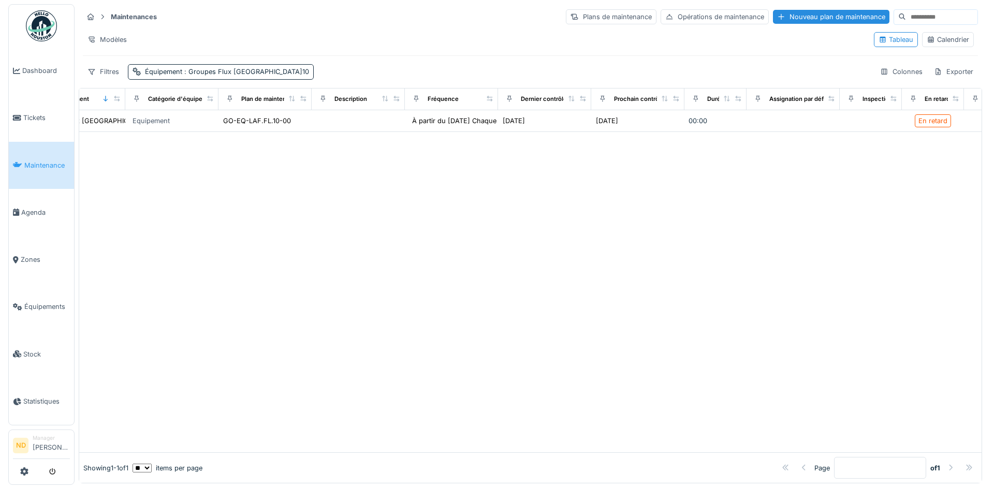
scroll to position [0, 126]
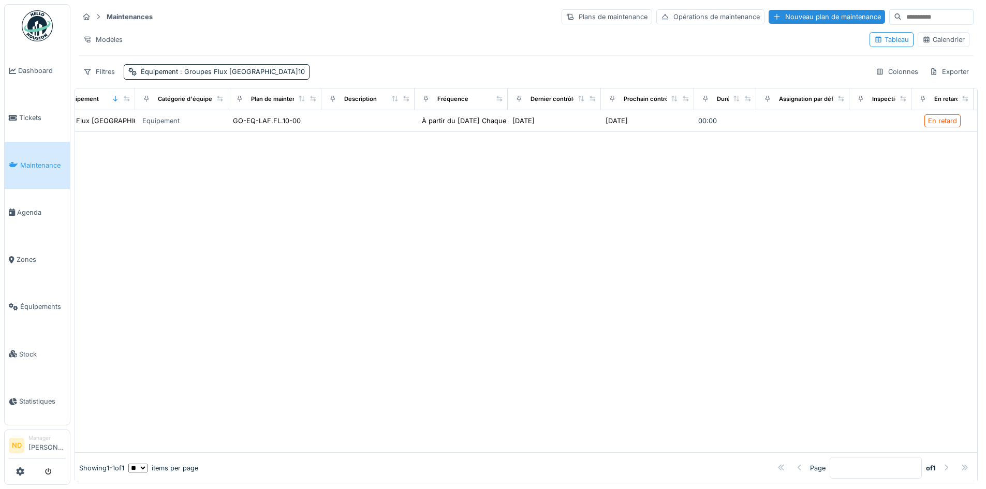
click at [933, 39] on div "Calendrier" at bounding box center [944, 40] width 42 height 10
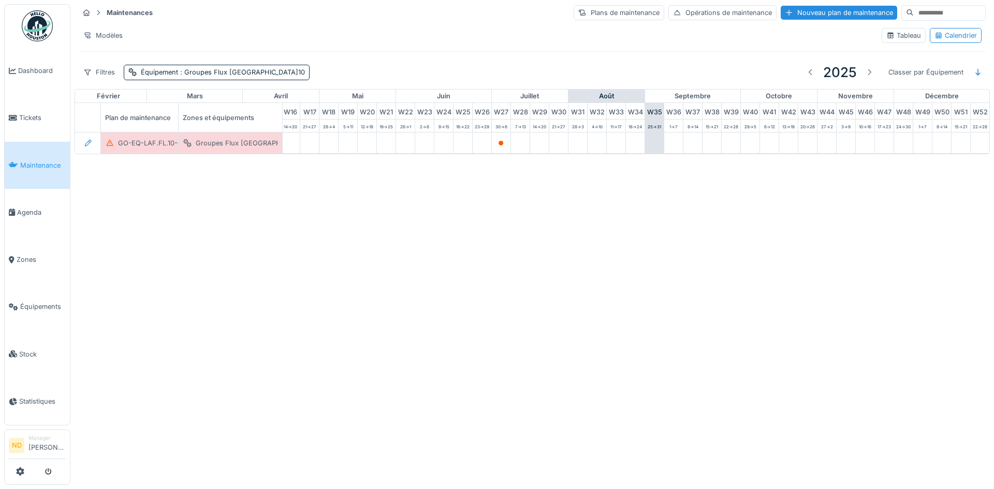
scroll to position [0, 339]
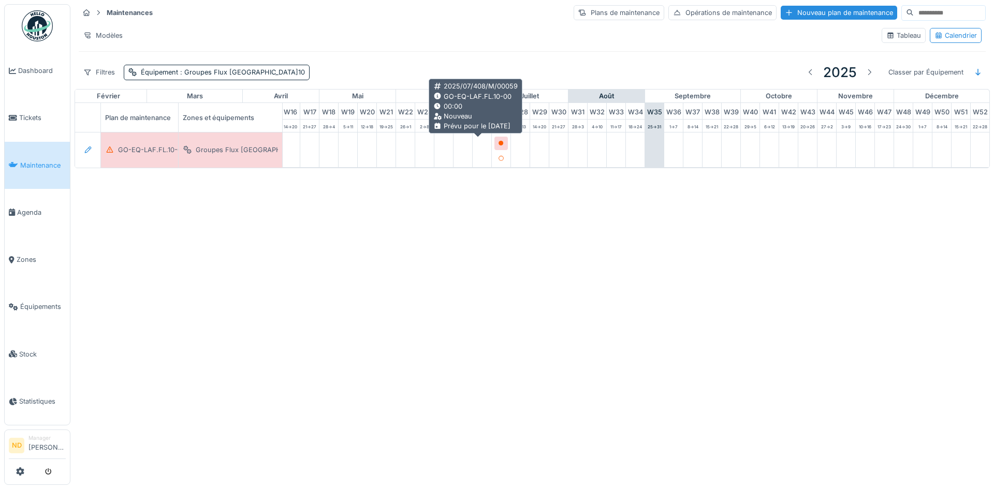
click at [499, 143] on icon at bounding box center [501, 143] width 5 height 5
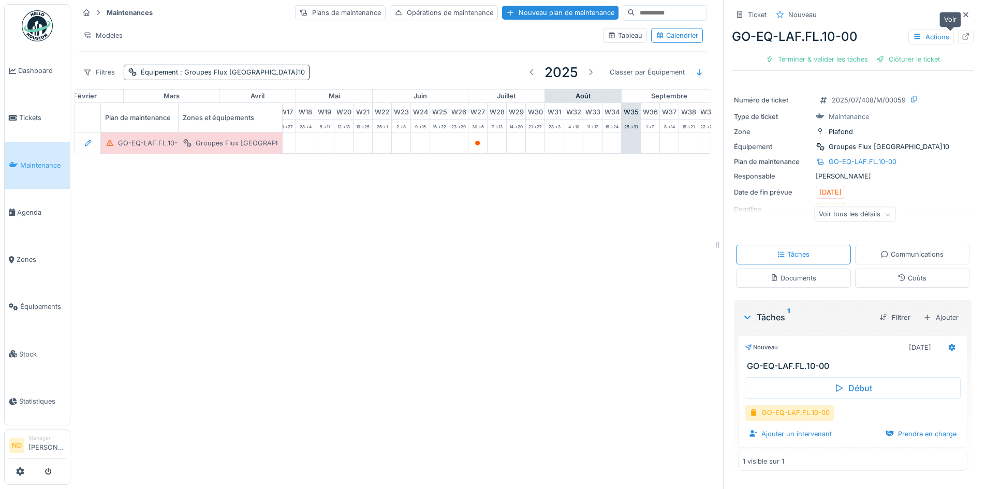
click at [962, 37] on icon at bounding box center [966, 36] width 8 height 7
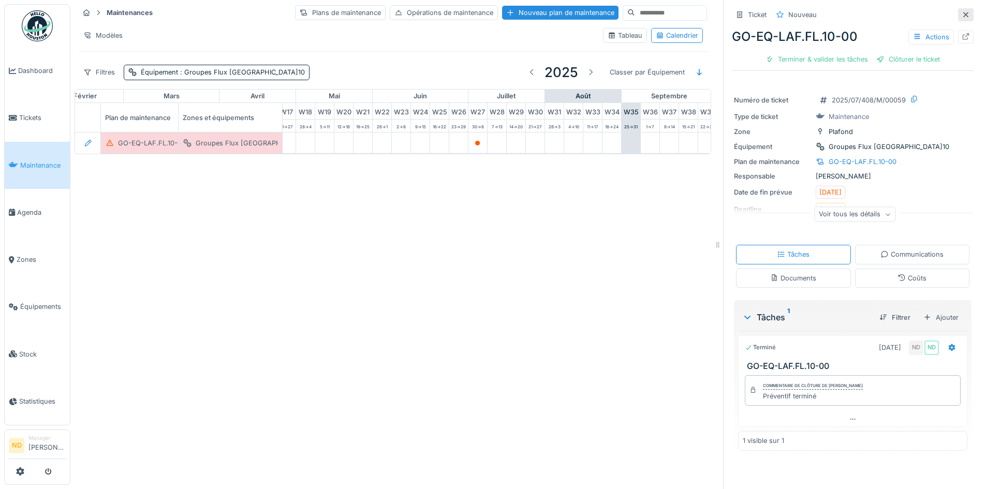
click at [962, 12] on icon at bounding box center [966, 14] width 8 height 7
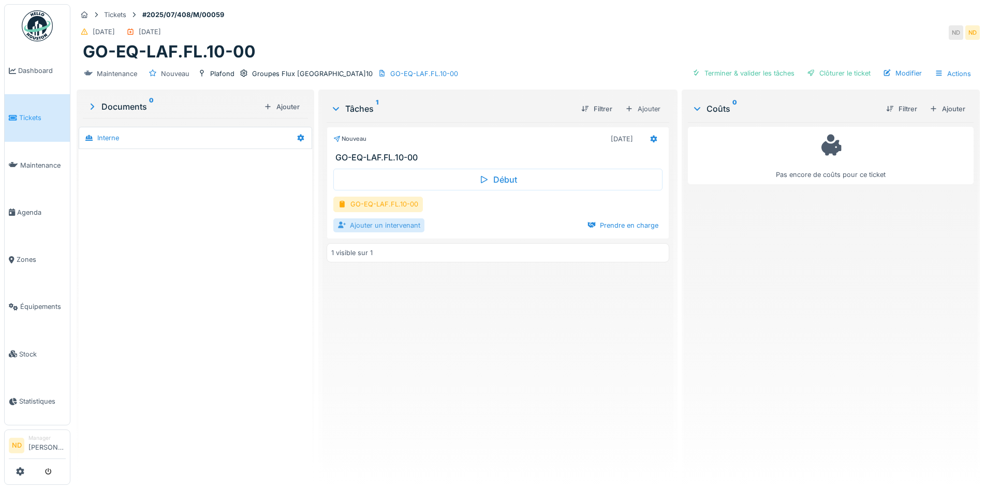
click at [419, 224] on div "Ajouter un intervenant" at bounding box center [378, 226] width 91 height 14
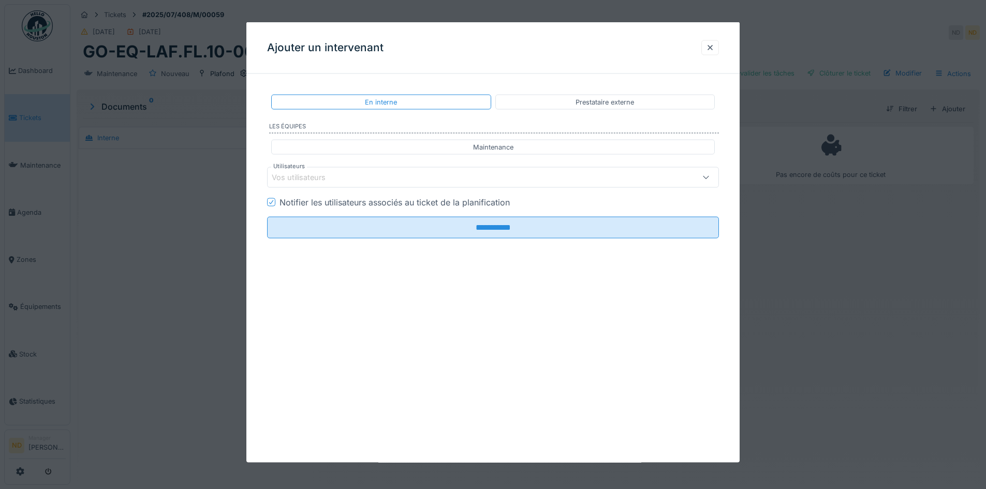
click at [704, 179] on div at bounding box center [706, 178] width 25 height 20
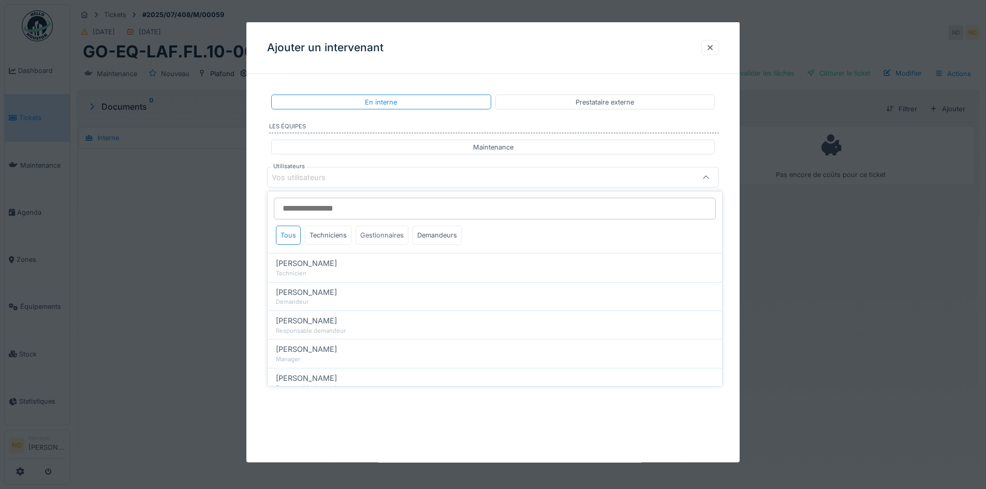
click at [404, 238] on div "Gestionnaires" at bounding box center [382, 235] width 53 height 19
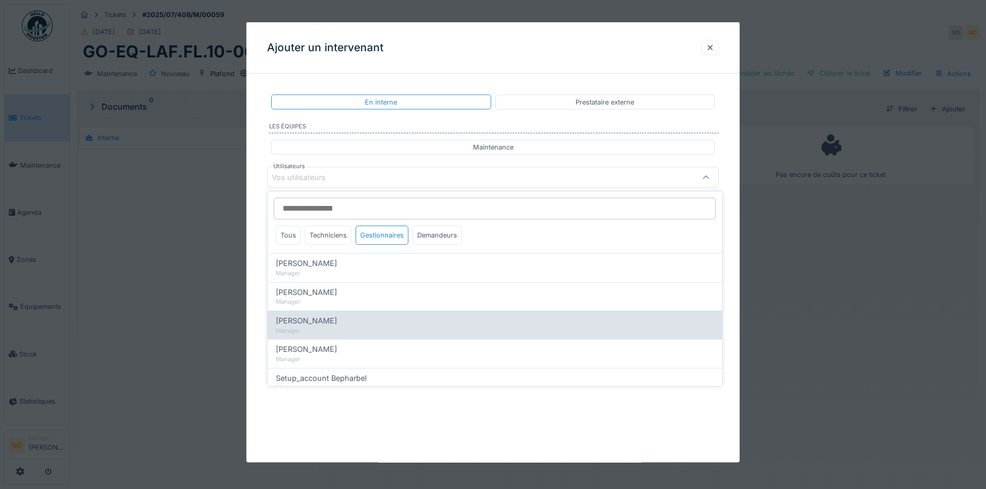
click at [335, 330] on div "Manager" at bounding box center [495, 331] width 438 height 9
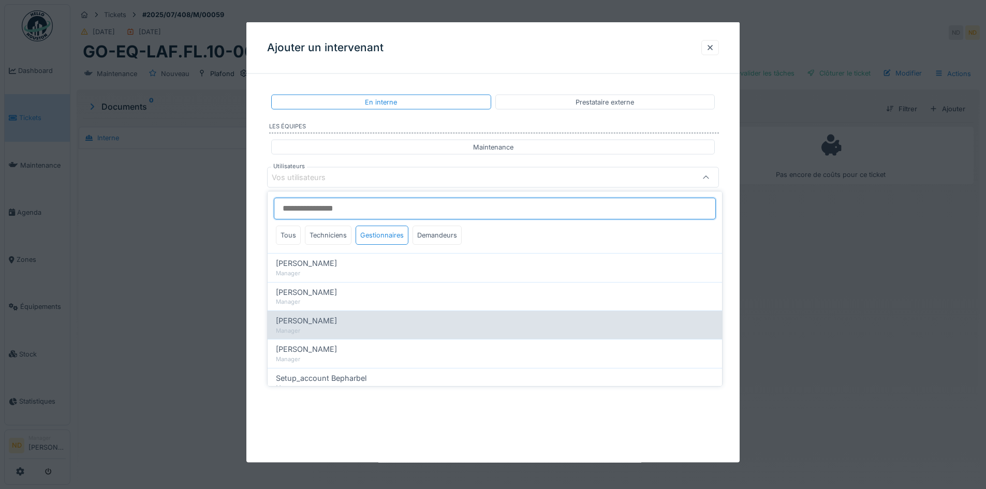
type input "****"
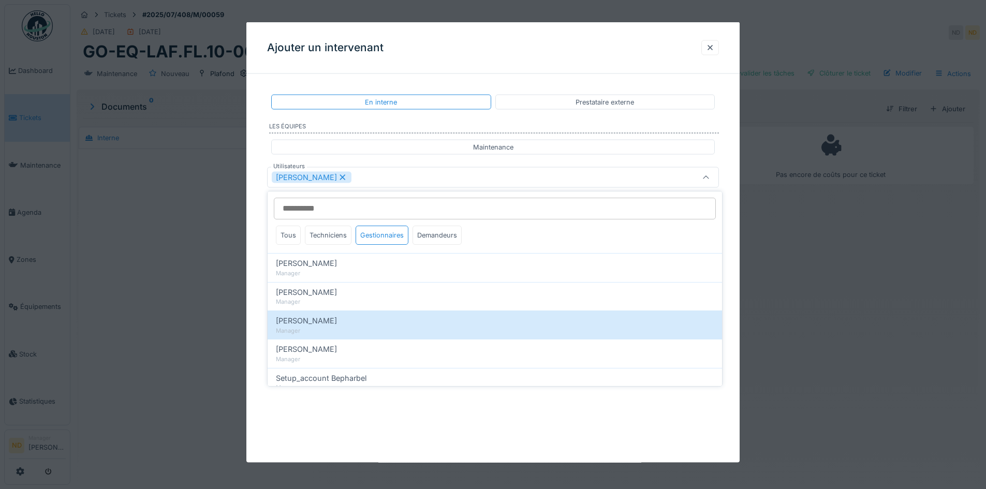
click at [351, 403] on div "**********" at bounding box center [492, 242] width 493 height 441
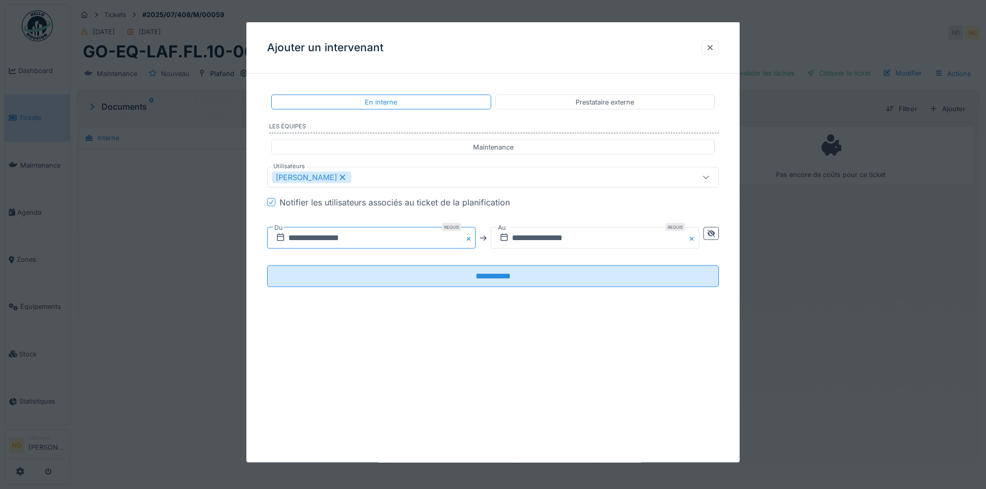
click at [386, 239] on input "**********" at bounding box center [371, 238] width 209 height 22
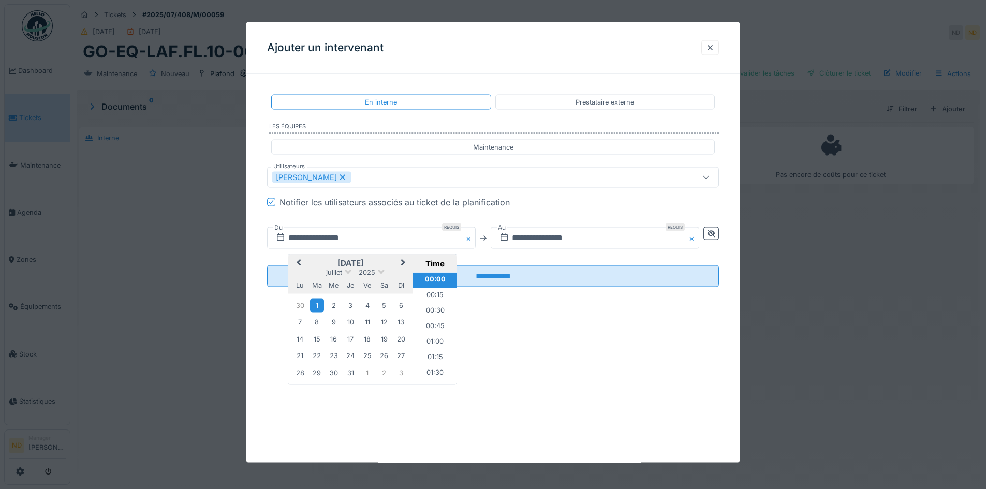
click at [316, 307] on div "1" at bounding box center [317, 305] width 14 height 14
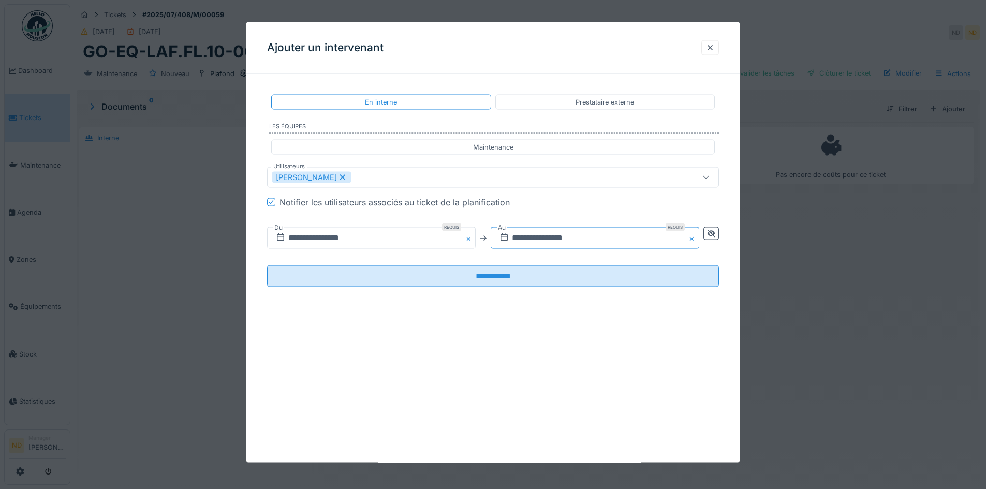
click at [647, 237] on input "**********" at bounding box center [595, 238] width 209 height 22
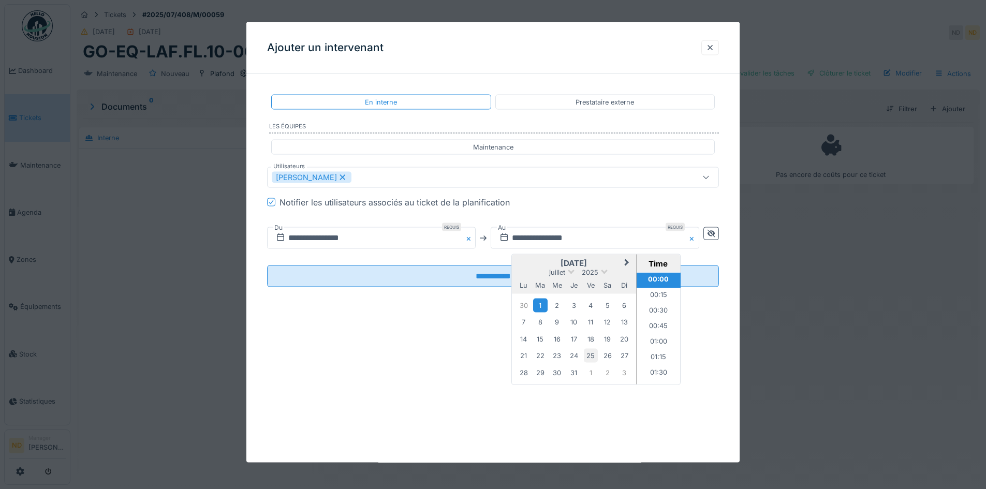
click at [597, 358] on div "25" at bounding box center [591, 356] width 14 height 14
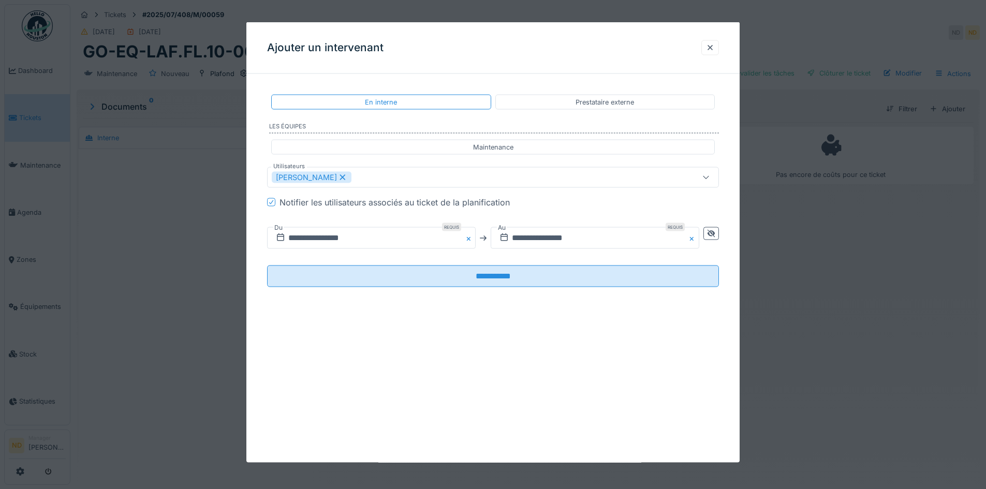
click at [505, 416] on div "**********" at bounding box center [492, 242] width 493 height 441
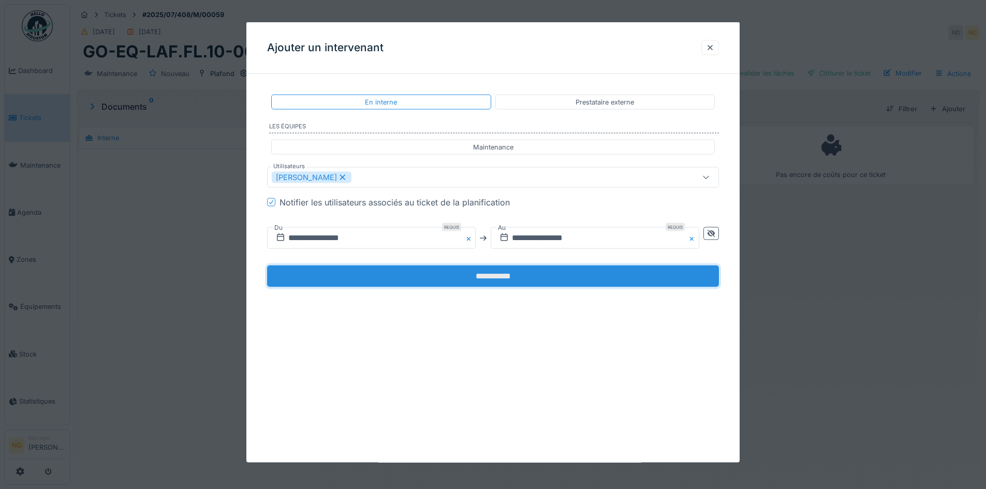
click at [496, 286] on input "**********" at bounding box center [493, 277] width 452 height 22
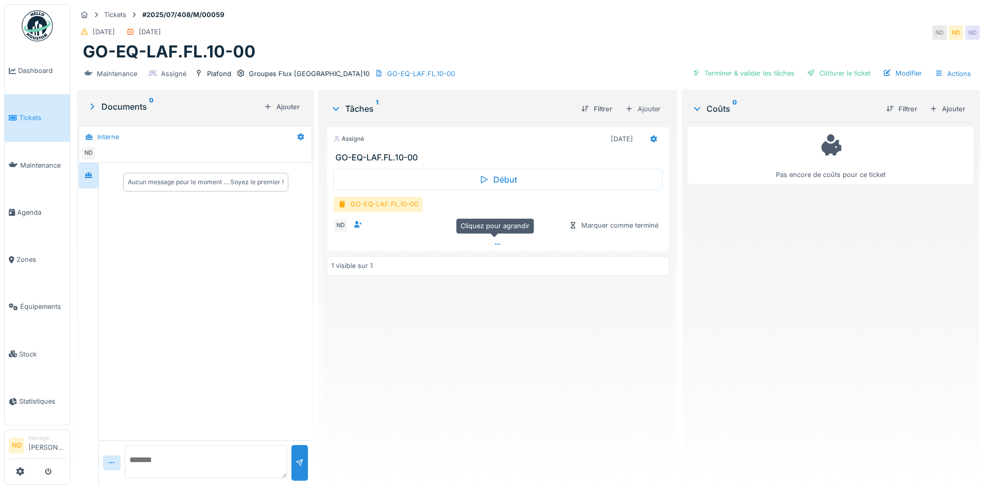
click at [494, 246] on icon at bounding box center [498, 244] width 8 height 7
click at [400, 199] on div "GO-EQ-LAF.FL.10-00" at bounding box center [378, 204] width 90 height 15
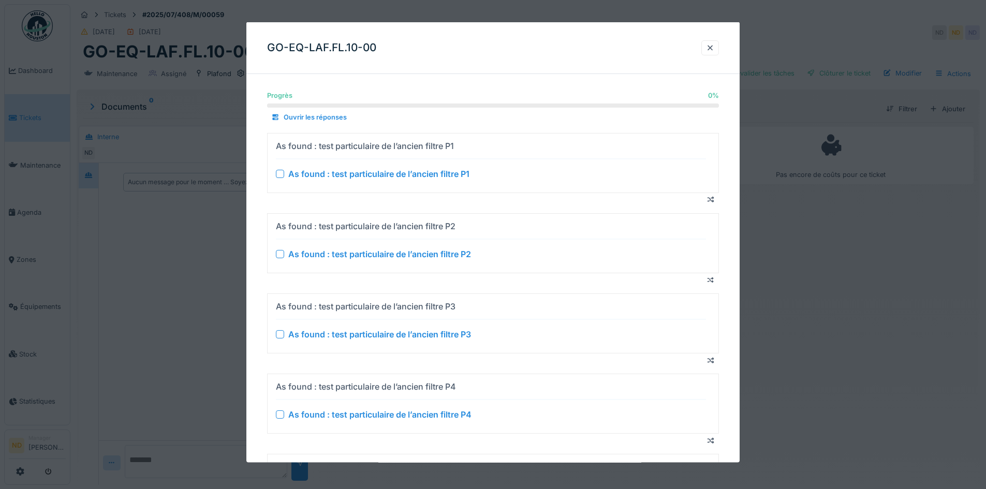
scroll to position [0, 0]
click at [278, 176] on div at bounding box center [280, 173] width 8 height 8
click at [286, 253] on div "As found : test particulaire de l’ancien filtre P2" at bounding box center [491, 254] width 430 height 12
drag, startPoint x: 279, startPoint y: 252, endPoint x: 285, endPoint y: 287, distance: 36.2
click at [280, 252] on div at bounding box center [280, 254] width 8 height 8
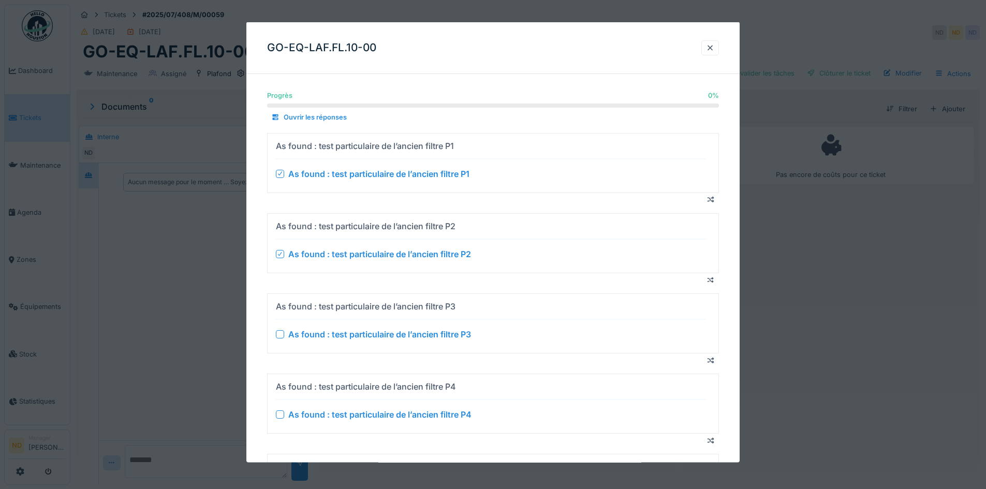
click at [282, 336] on div at bounding box center [280, 334] width 8 height 8
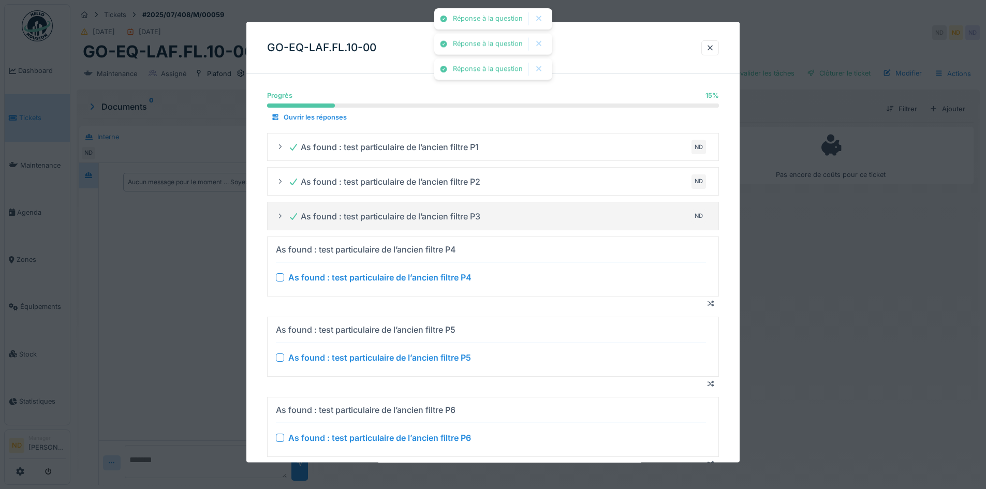
click at [281, 279] on div at bounding box center [280, 277] width 8 height 8
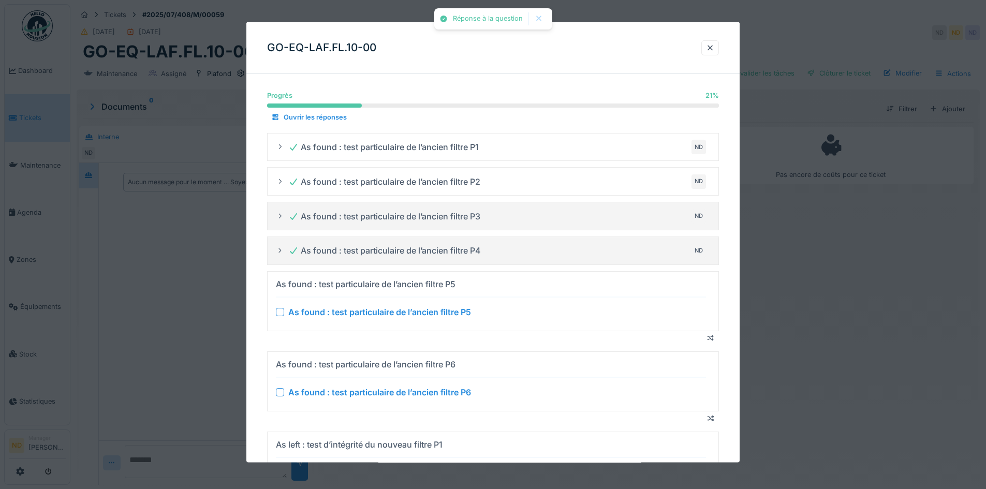
click at [278, 312] on div at bounding box center [280, 312] width 8 height 8
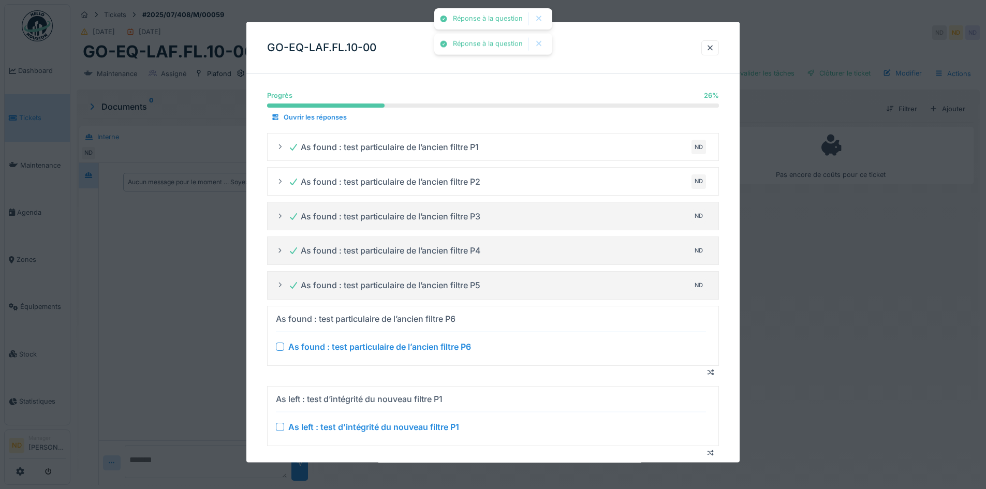
drag, startPoint x: 278, startPoint y: 341, endPoint x: 282, endPoint y: 357, distance: 16.5
click at [278, 342] on div "As found : test particulaire de l’ancien filtre P6" at bounding box center [491, 346] width 430 height 12
click at [278, 348] on div at bounding box center [280, 346] width 8 height 8
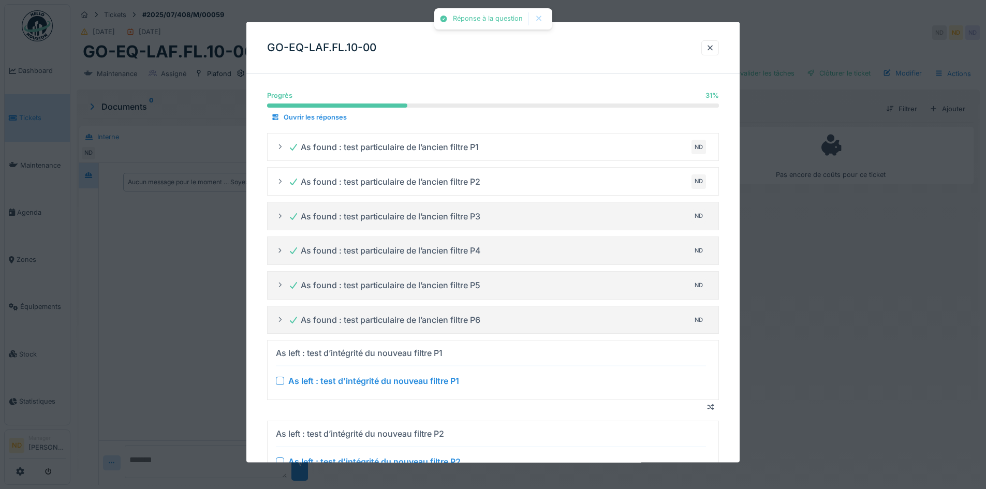
click at [285, 383] on div "As left : test d’intégrité du nouveau filtre P1" at bounding box center [491, 381] width 430 height 12
click at [279, 379] on div at bounding box center [280, 381] width 8 height 8
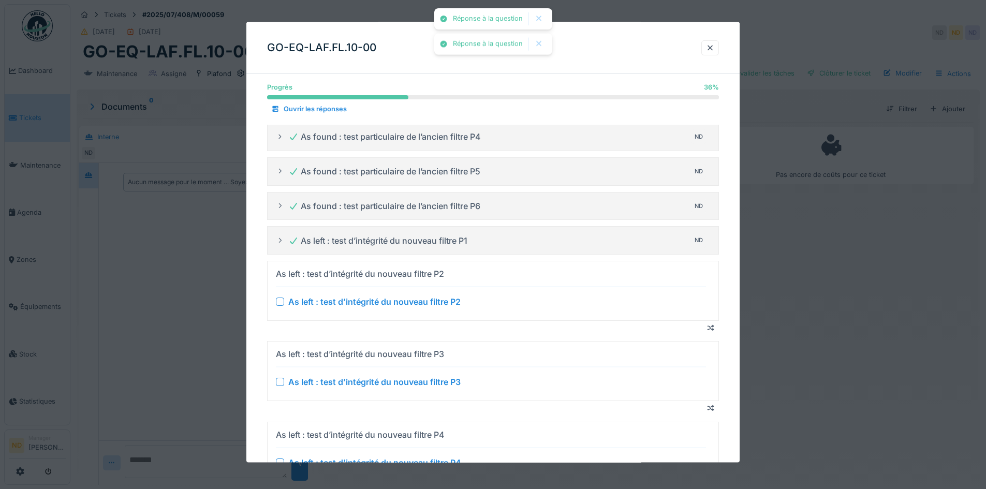
scroll to position [155, 0]
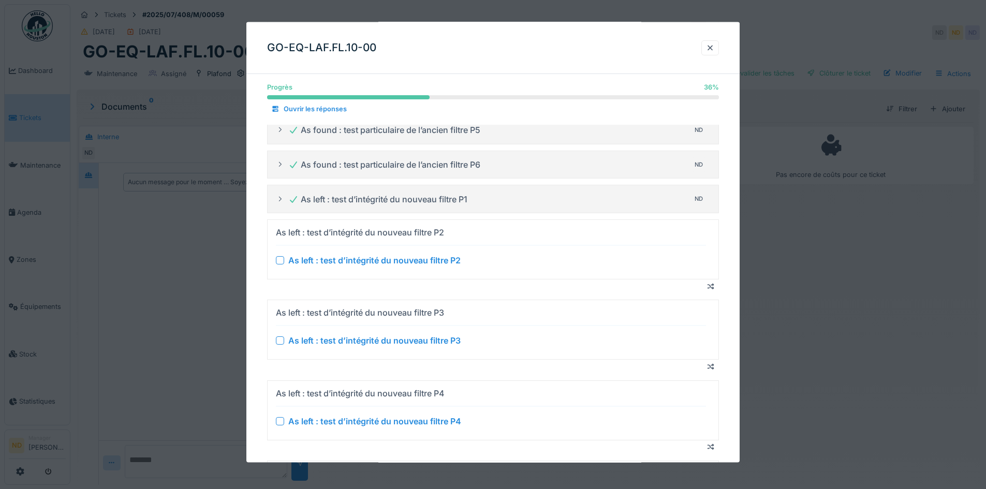
click at [280, 258] on div at bounding box center [280, 260] width 8 height 8
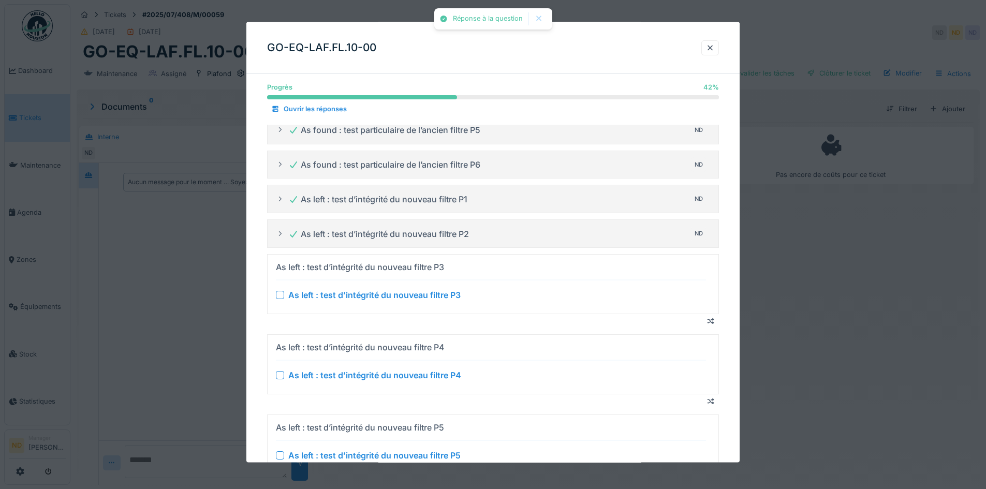
click at [280, 295] on div at bounding box center [280, 295] width 8 height 8
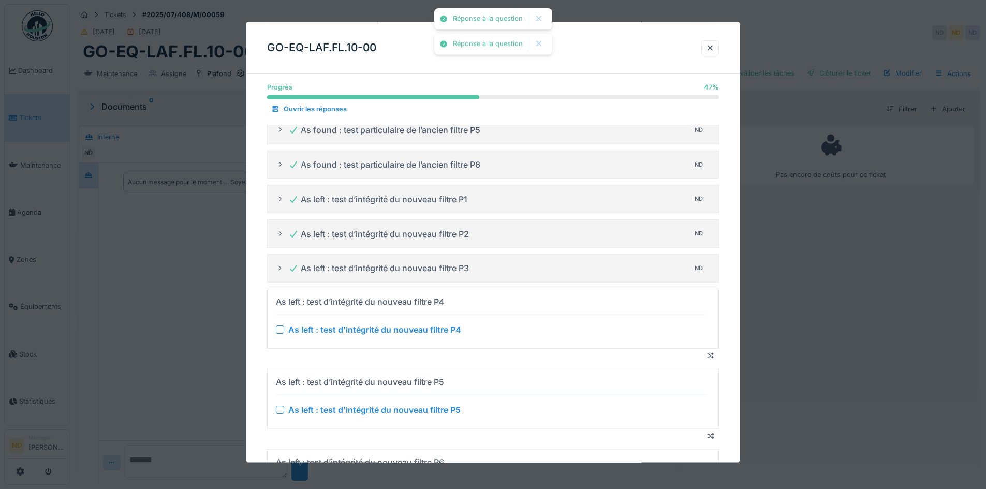
click at [278, 331] on div at bounding box center [280, 329] width 8 height 8
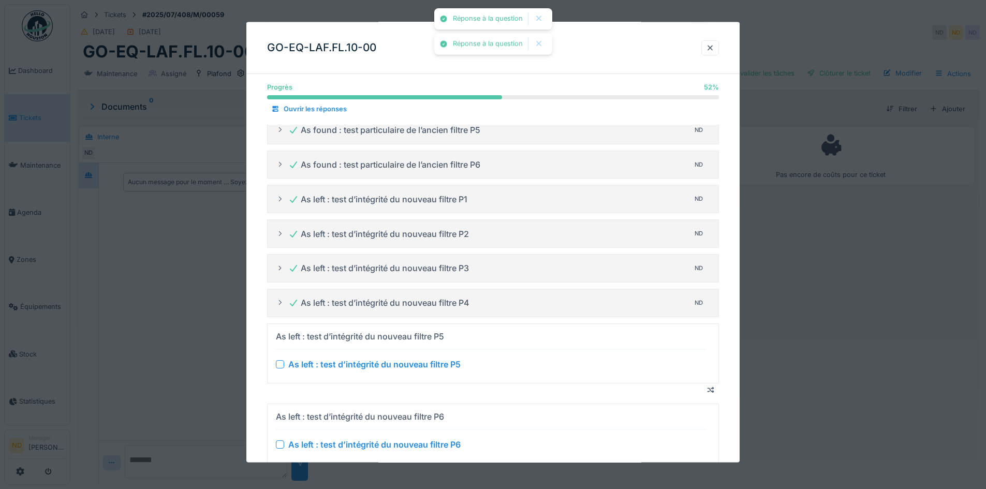
click at [281, 366] on div at bounding box center [280, 364] width 8 height 8
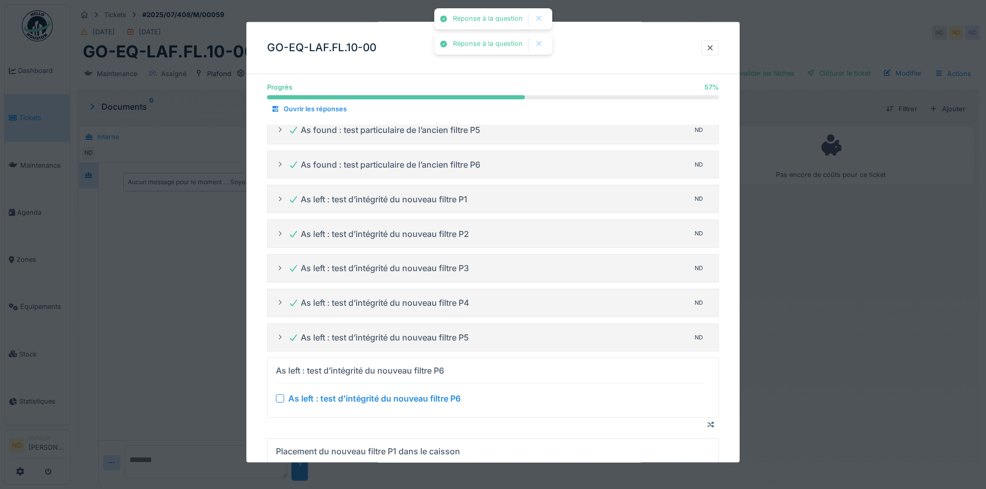
click at [278, 401] on div at bounding box center [280, 399] width 8 height 8
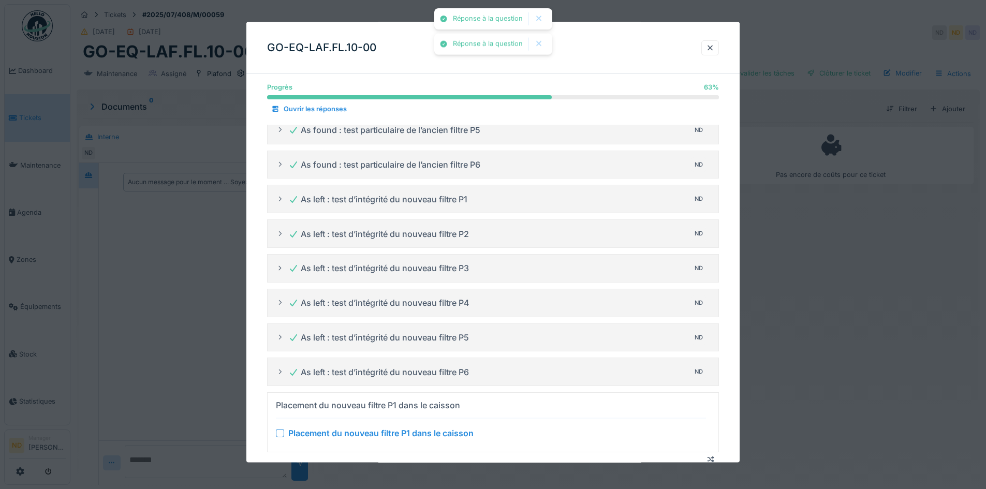
click at [279, 435] on div at bounding box center [280, 433] width 8 height 8
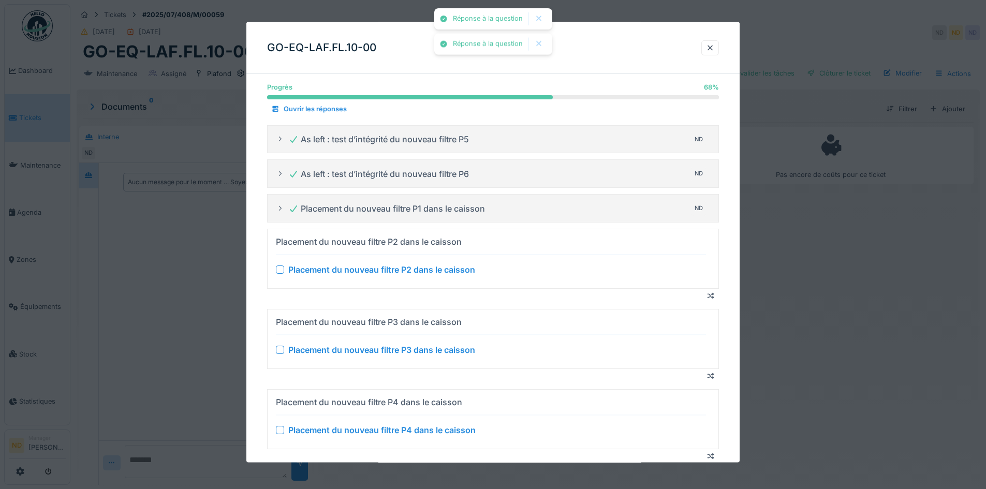
scroll to position [362, 0]
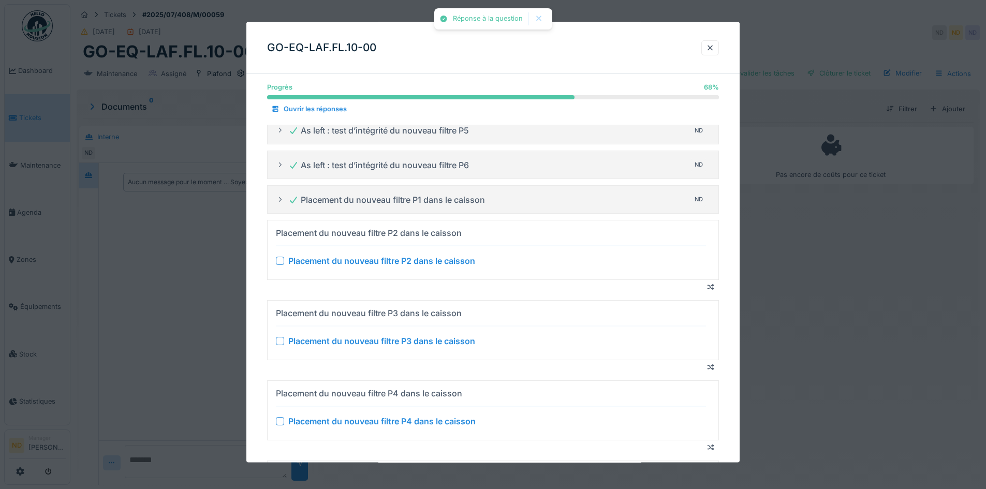
click at [278, 260] on div at bounding box center [280, 260] width 8 height 8
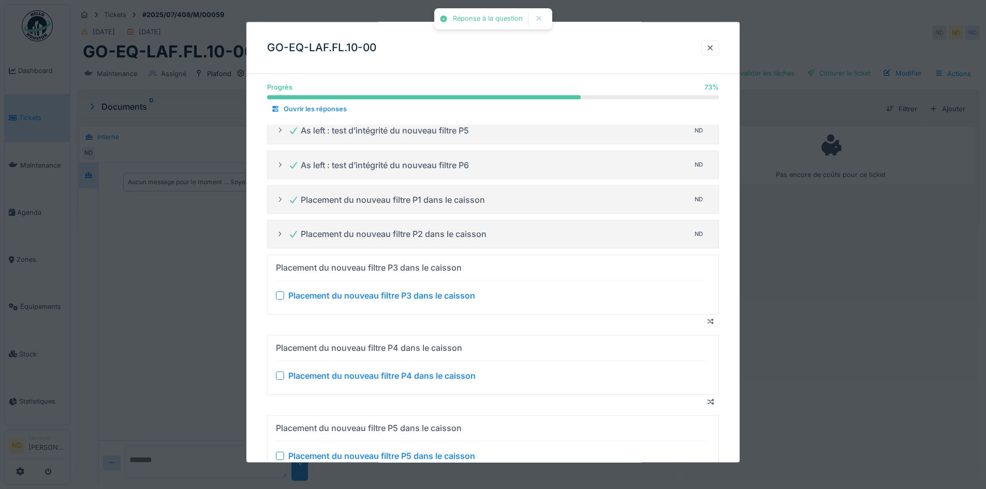
click at [281, 292] on div at bounding box center [280, 295] width 8 height 8
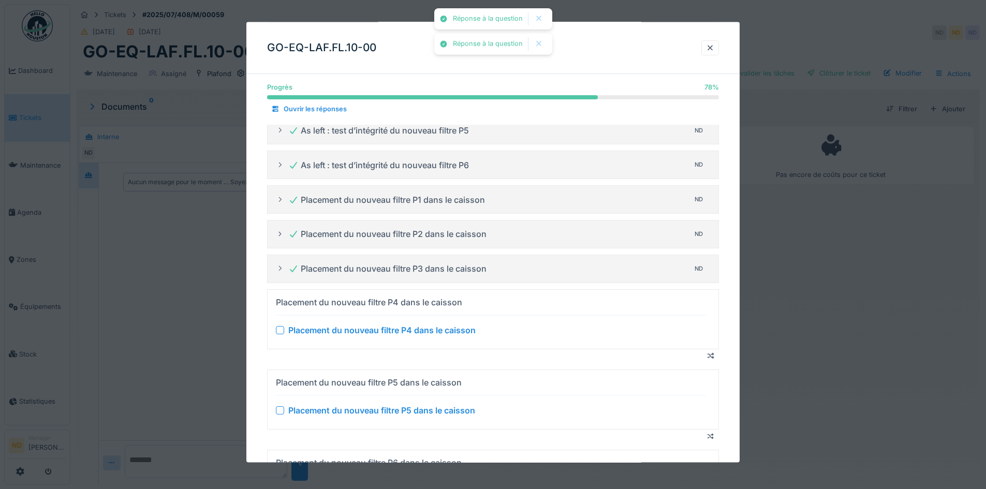
click at [278, 329] on div at bounding box center [280, 330] width 8 height 8
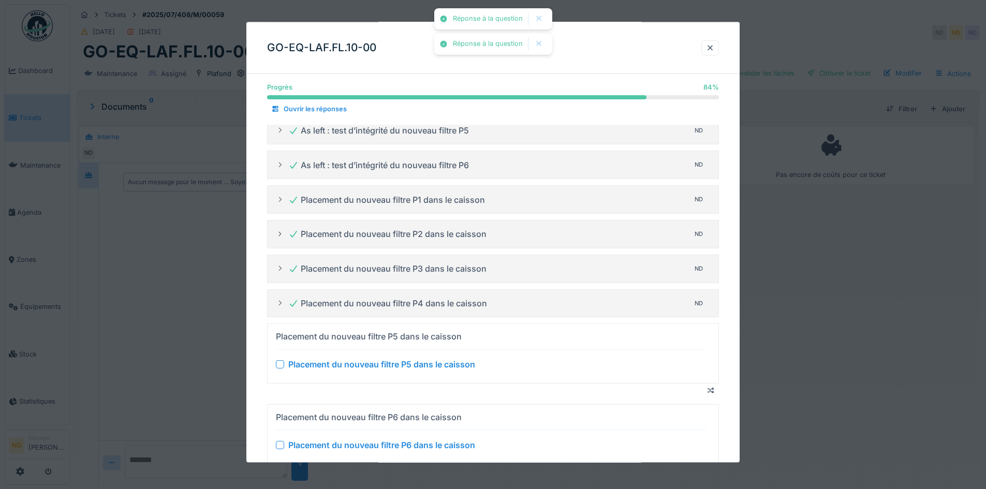
click at [282, 369] on div "Placement du nouveau filtre P5 dans le caisson" at bounding box center [491, 364] width 430 height 12
click at [279, 362] on div at bounding box center [280, 364] width 8 height 8
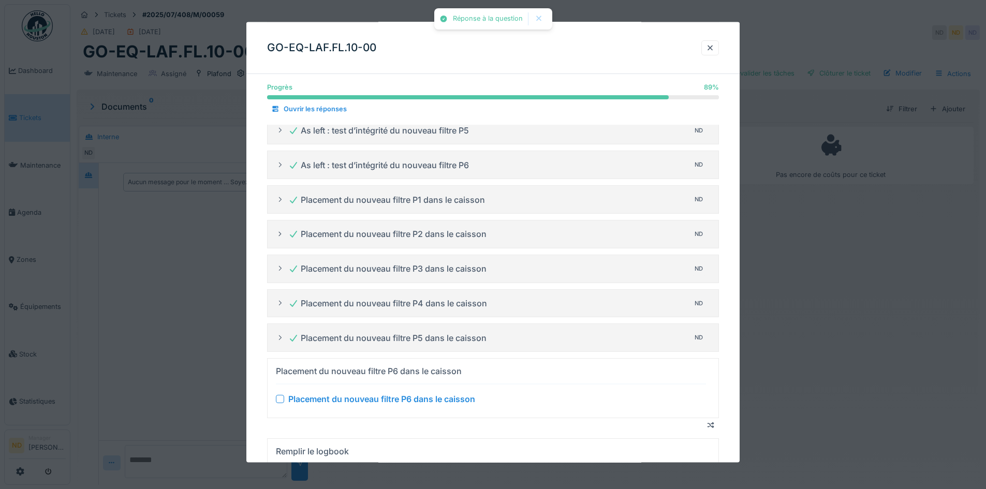
click at [280, 400] on div at bounding box center [280, 399] width 8 height 8
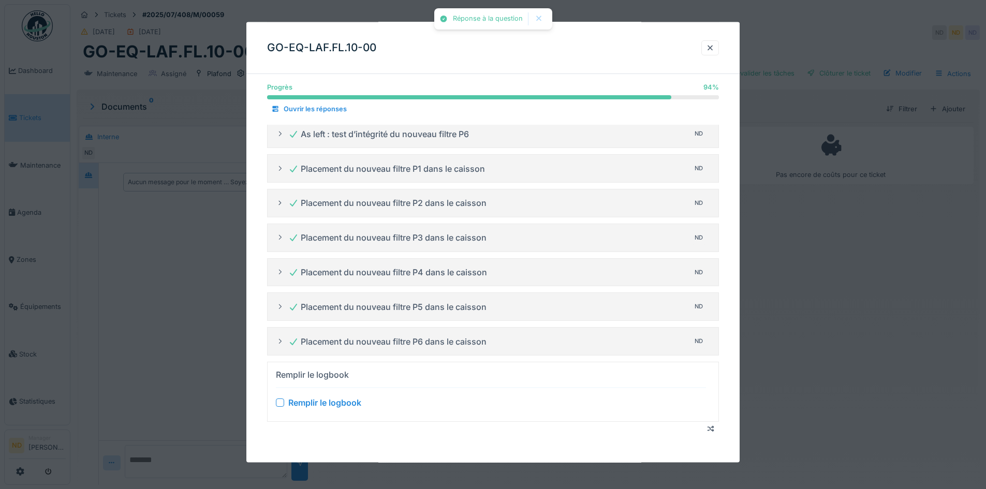
click at [279, 401] on div at bounding box center [280, 402] width 8 height 8
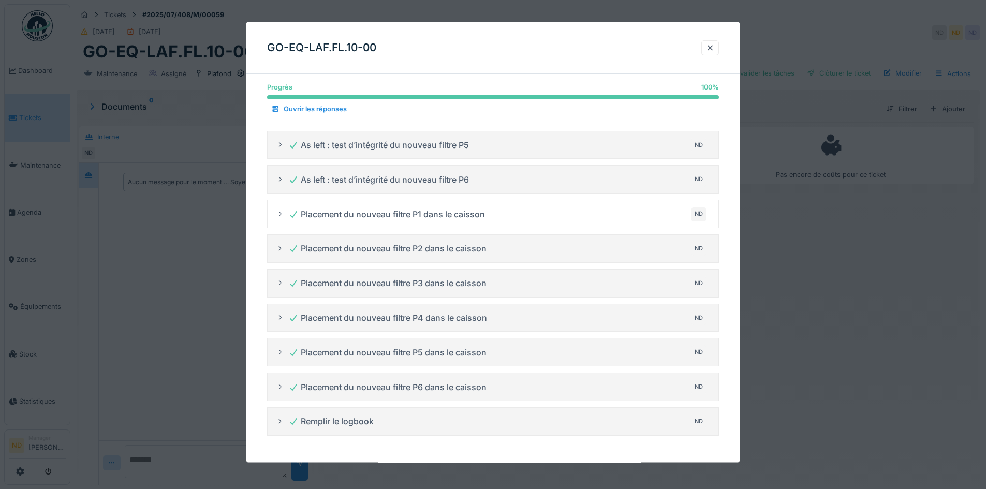
scroll to position [8, 0]
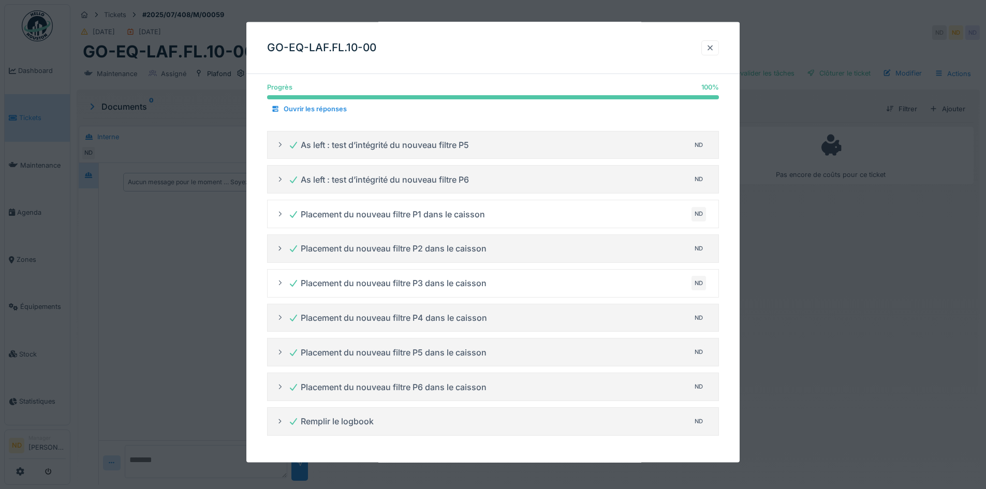
click at [715, 50] on div at bounding box center [710, 47] width 8 height 10
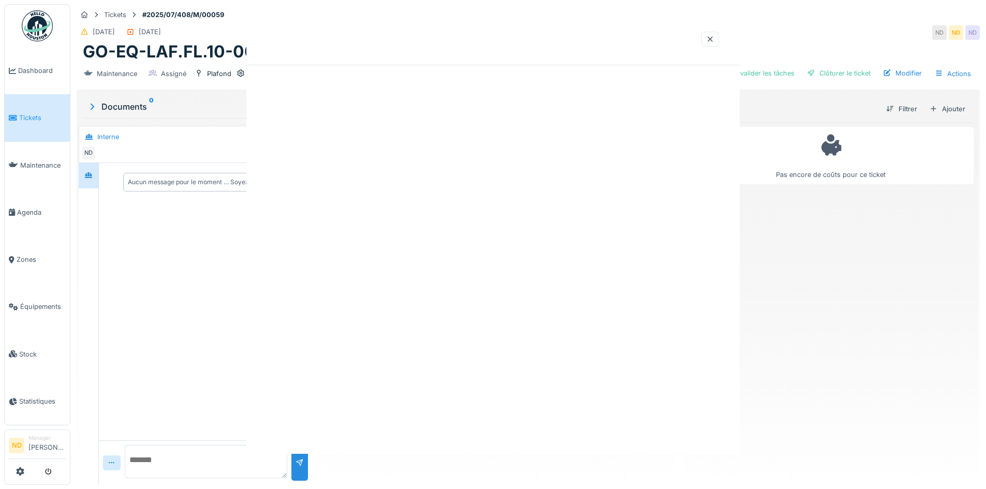
scroll to position [0, 0]
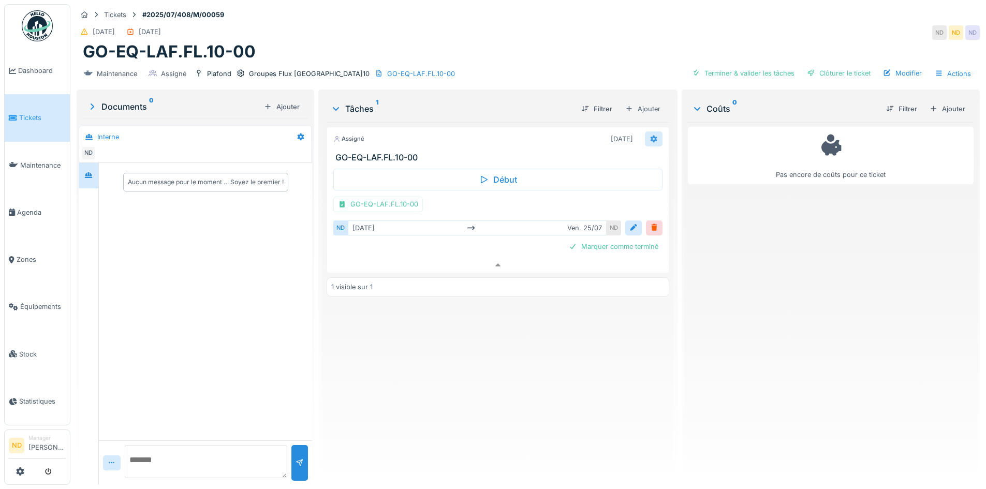
click at [652, 136] on icon at bounding box center [654, 139] width 8 height 7
click at [594, 411] on div "Assigné 25/07/2025 GO-EQ-LAF.FL.10-00 Début GO-EQ-LAF.FL.10-00 ND mar. 01/07 ve…" at bounding box center [498, 299] width 342 height 355
click at [629, 242] on div "Marquer comme terminé" at bounding box center [614, 247] width 98 height 14
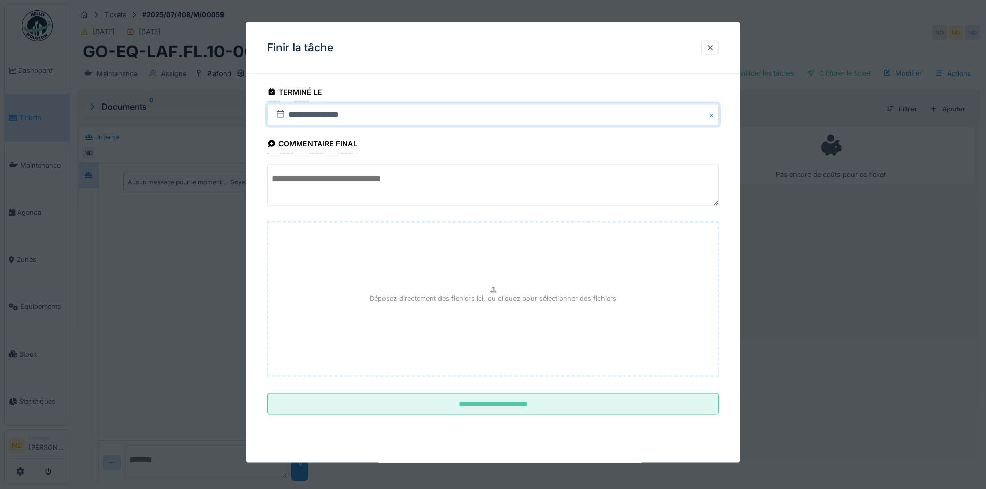
click at [384, 112] on input "**********" at bounding box center [493, 115] width 452 height 22
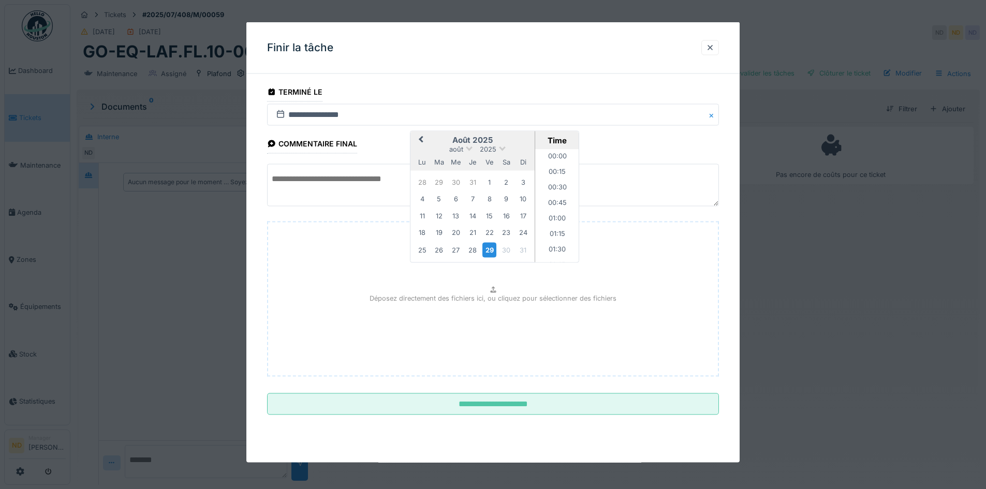
scroll to position [588, 0]
click at [425, 140] on button "Previous Month" at bounding box center [420, 141] width 17 height 17
click at [476, 200] on div "10" at bounding box center [473, 199] width 14 height 14
click at [366, 252] on div "Déposez directement des fichiers ici, ou cliquez pour sélectionner des fichiers" at bounding box center [493, 299] width 452 height 155
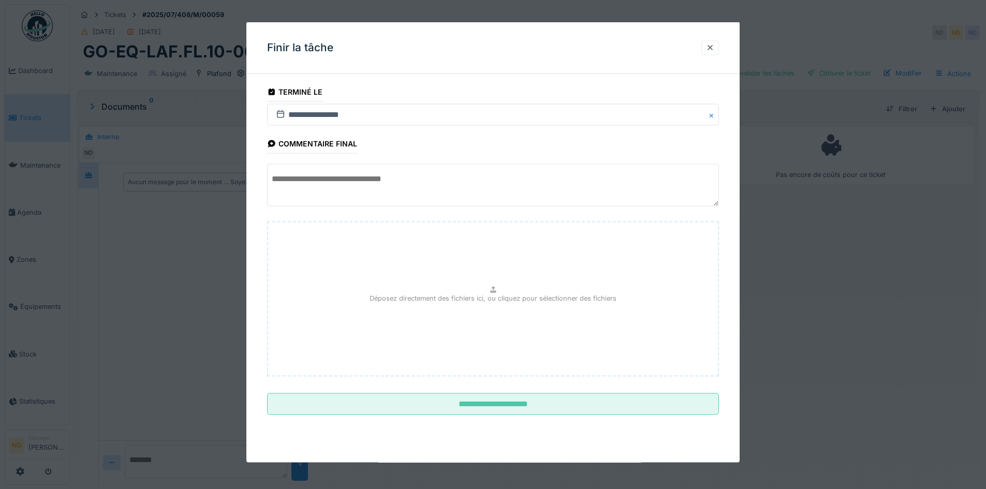
click at [372, 191] on textarea at bounding box center [493, 185] width 452 height 42
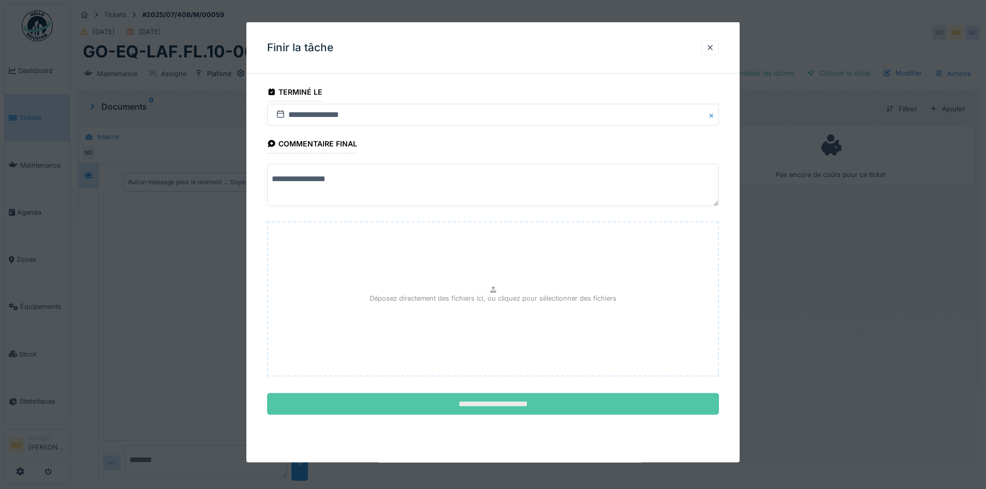
type textarea "**********"
click at [553, 399] on input "**********" at bounding box center [493, 405] width 452 height 22
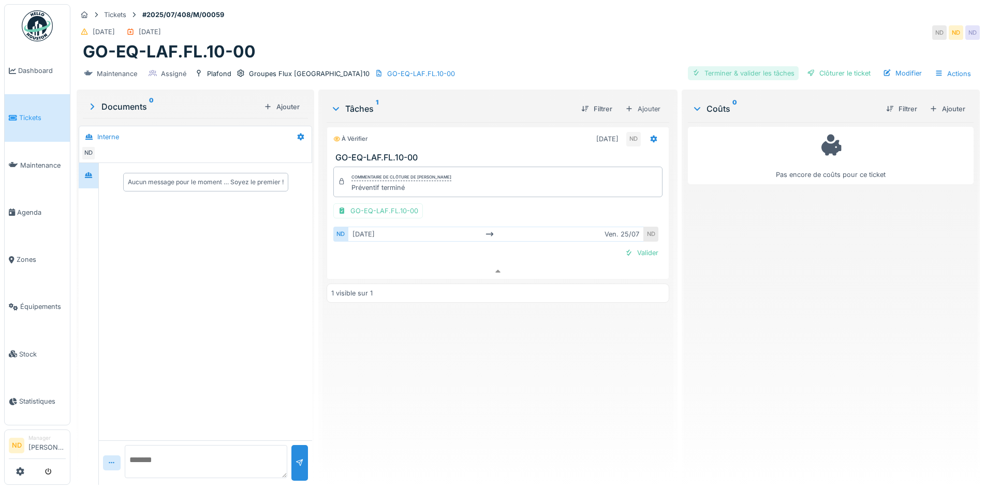
click at [746, 67] on div "Terminer & valider les tâches" at bounding box center [743, 73] width 111 height 14
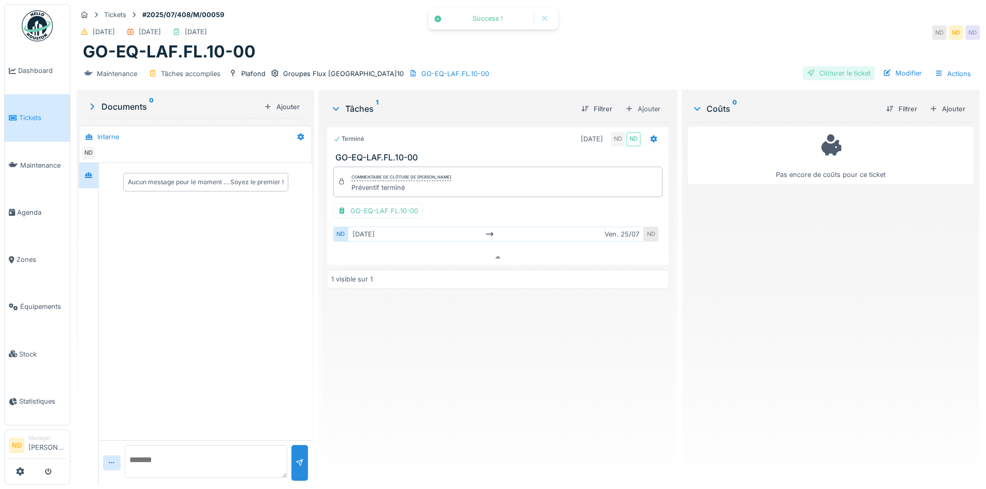
click at [858, 66] on div "Clôturer le ticket" at bounding box center [839, 73] width 72 height 14
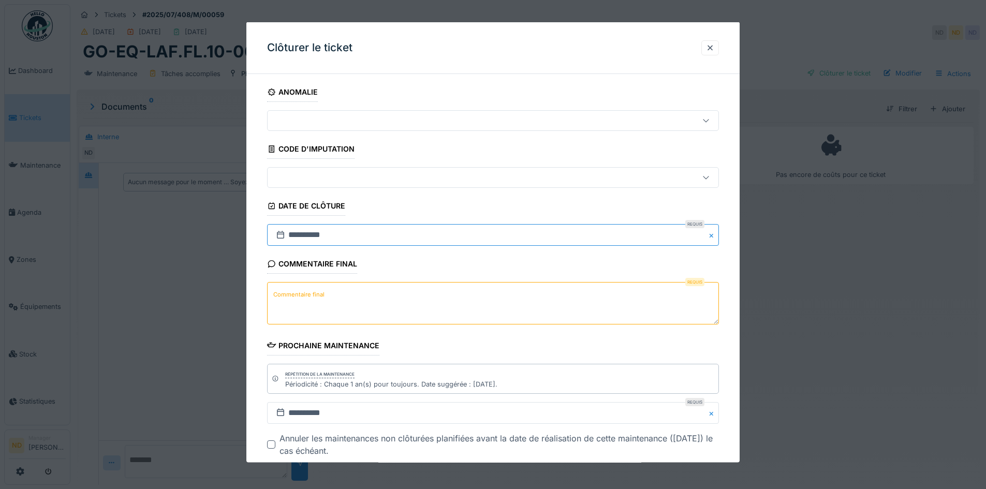
click at [355, 238] on input "**********" at bounding box center [493, 235] width 452 height 22
drag, startPoint x: 730, startPoint y: 347, endPoint x: 445, endPoint y: 344, distance: 284.3
click at [729, 347] on div "**********" at bounding box center [492, 301] width 493 height 438
click at [352, 313] on textarea "Commentaire final" at bounding box center [493, 303] width 452 height 42
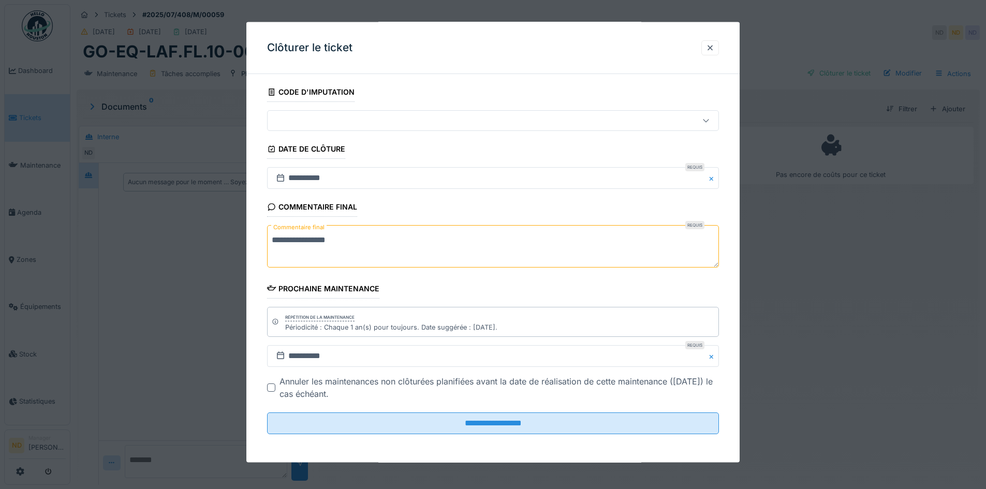
scroll to position [57, 0]
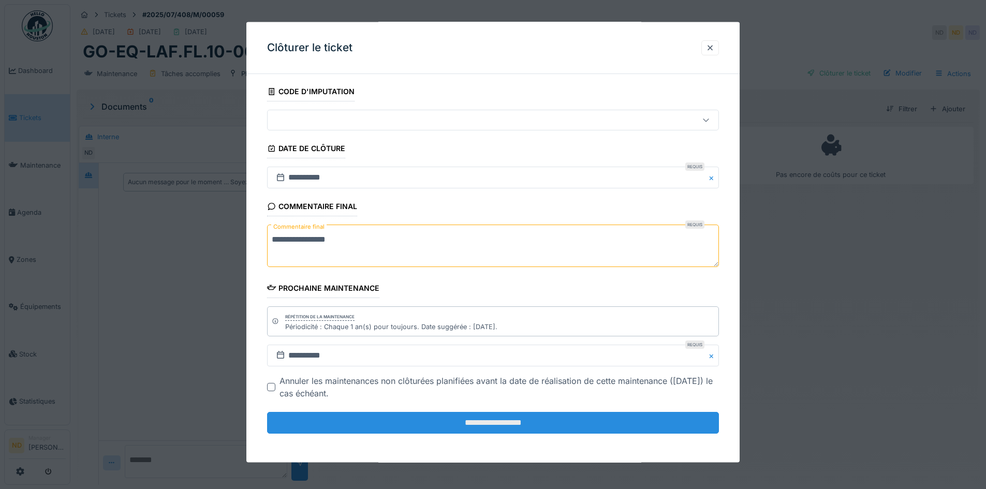
type textarea "**********"
click at [451, 420] on input "**********" at bounding box center [493, 423] width 452 height 22
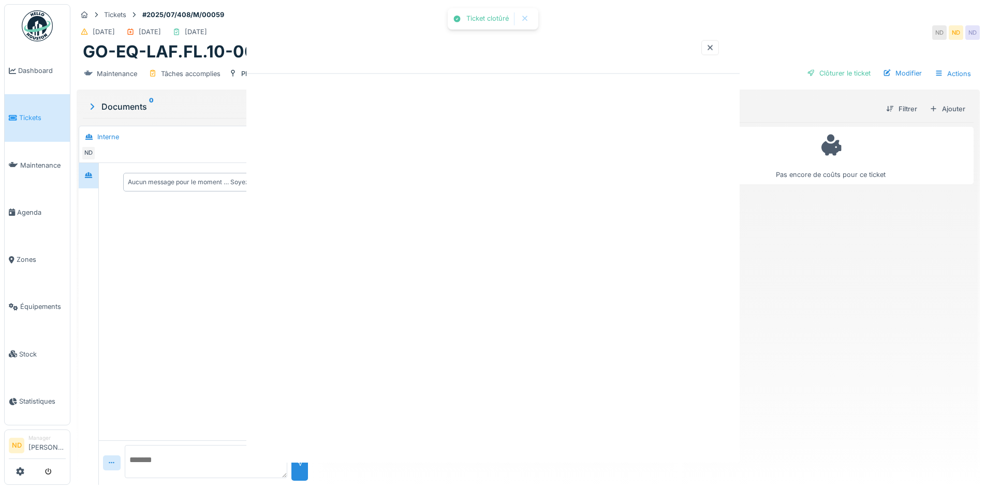
scroll to position [0, 0]
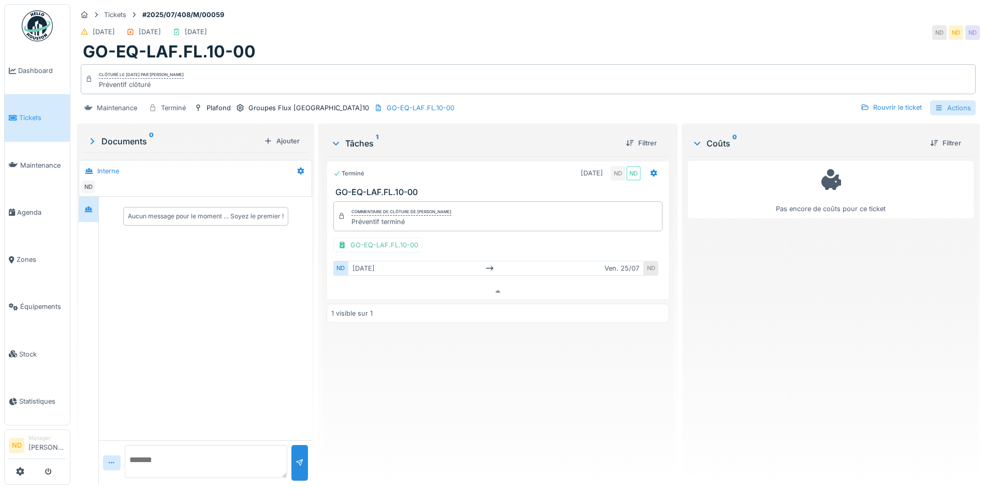
click at [958, 101] on div "Actions" at bounding box center [954, 107] width 46 height 15
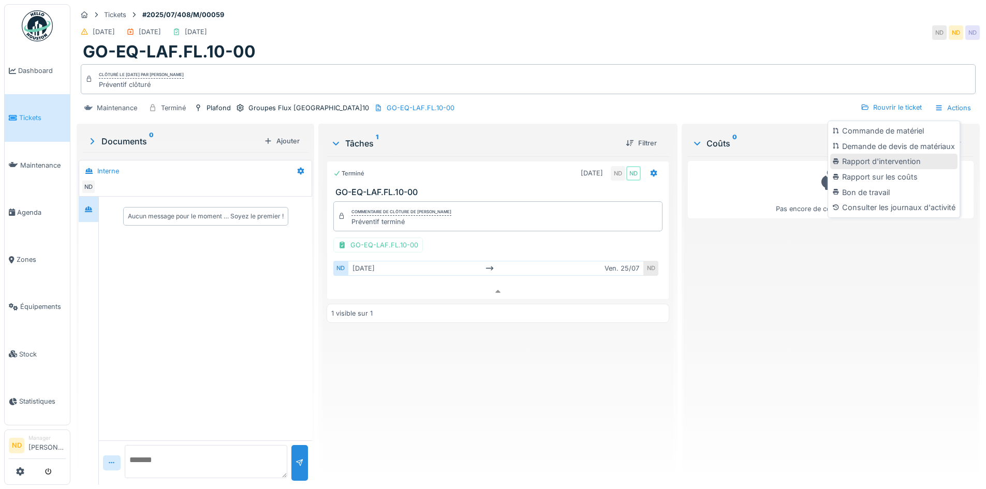
click at [910, 154] on div "Rapport d'intervention" at bounding box center [894, 162] width 127 height 16
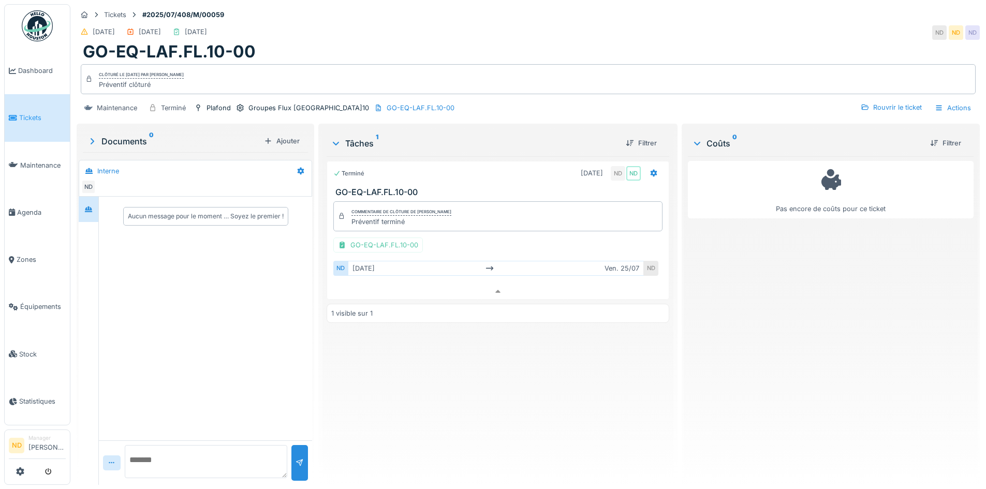
click at [779, 380] on div "Pas encore de coûts pour ce ticket" at bounding box center [831, 316] width 286 height 321
click at [955, 102] on div "Actions" at bounding box center [954, 107] width 46 height 15
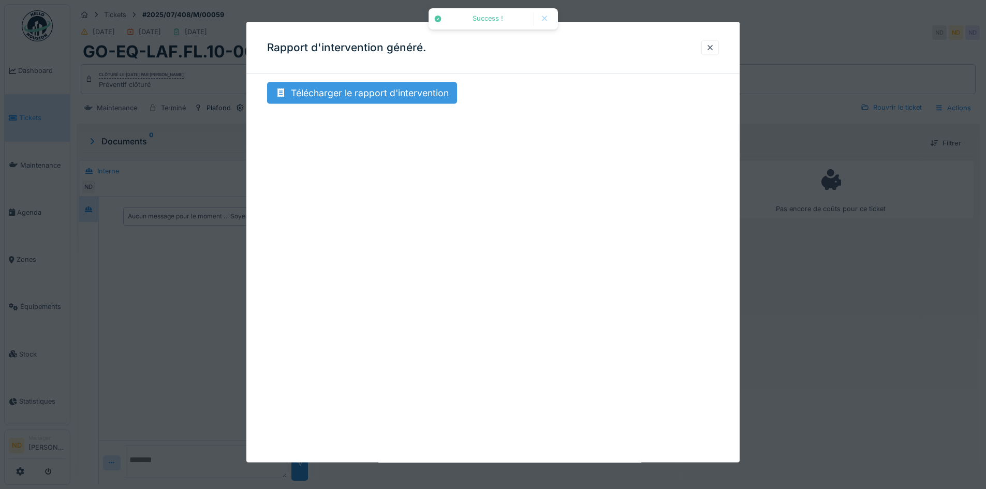
click at [363, 99] on div "Télécharger le rapport d'intervention" at bounding box center [362, 93] width 190 height 22
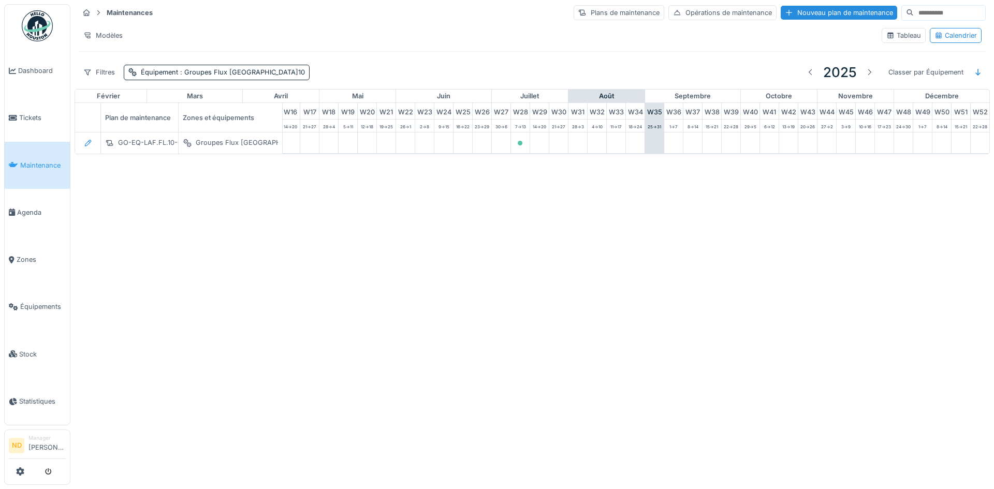
scroll to position [0, 339]
click at [208, 67] on div "Équipement : Groupes Flux FL.10" at bounding box center [223, 72] width 164 height 10
click at [257, 116] on icon at bounding box center [261, 117] width 8 height 7
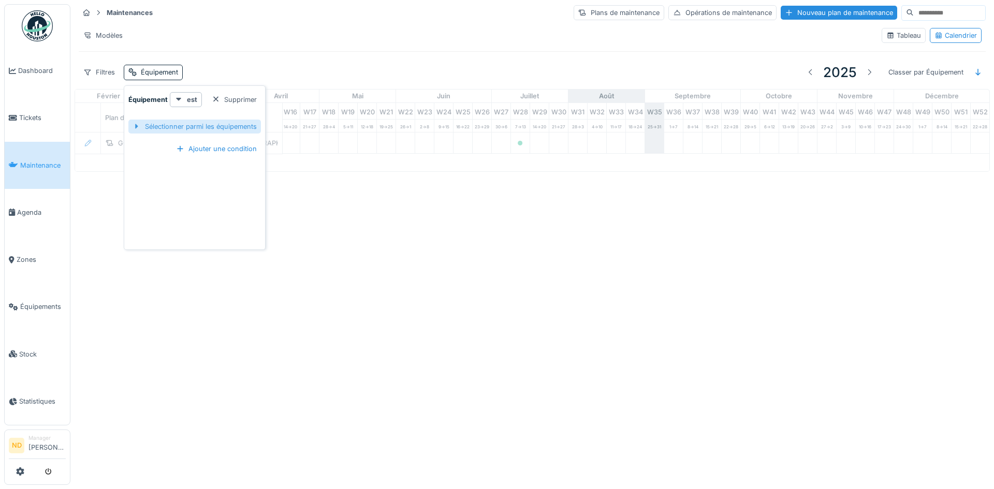
click at [237, 125] on div "Sélectionner parmi les équipements" at bounding box center [194, 127] width 133 height 14
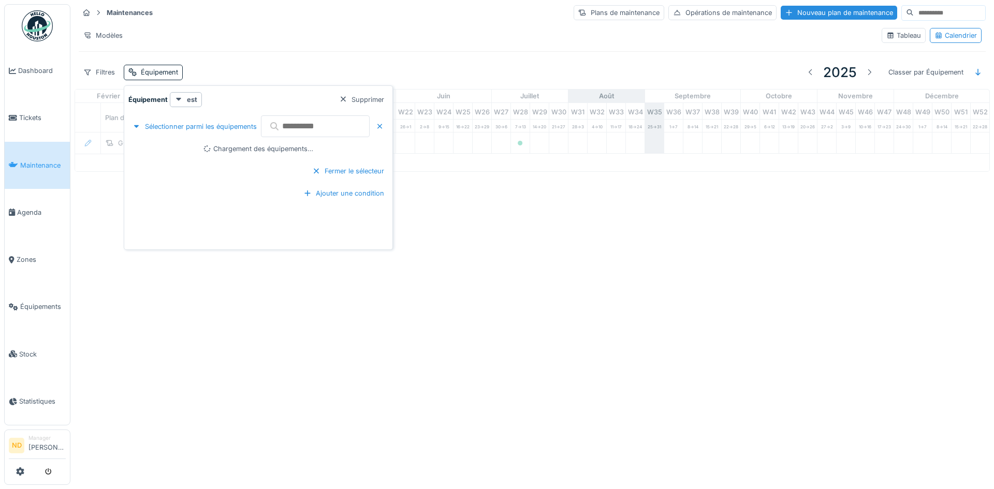
click at [296, 131] on input "text" at bounding box center [315, 126] width 109 height 22
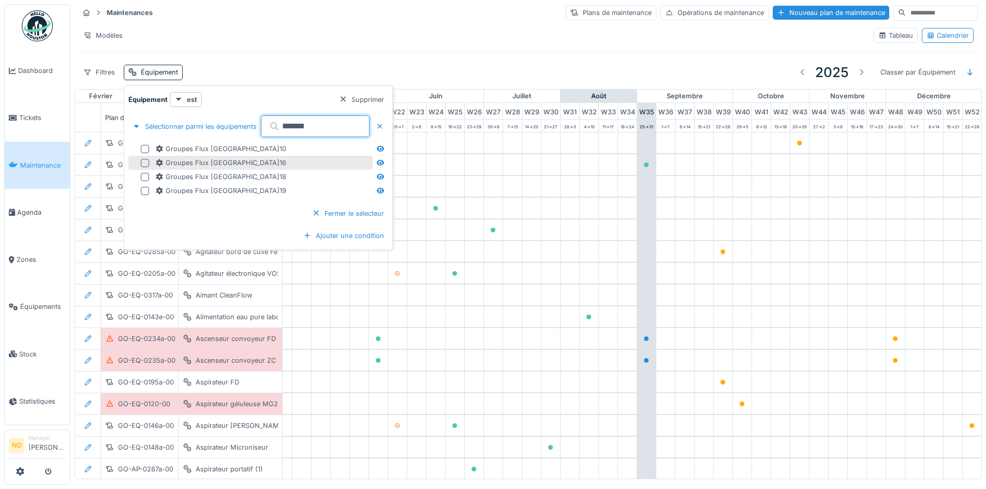
type input "******"
click at [142, 163] on div at bounding box center [145, 163] width 8 height 8
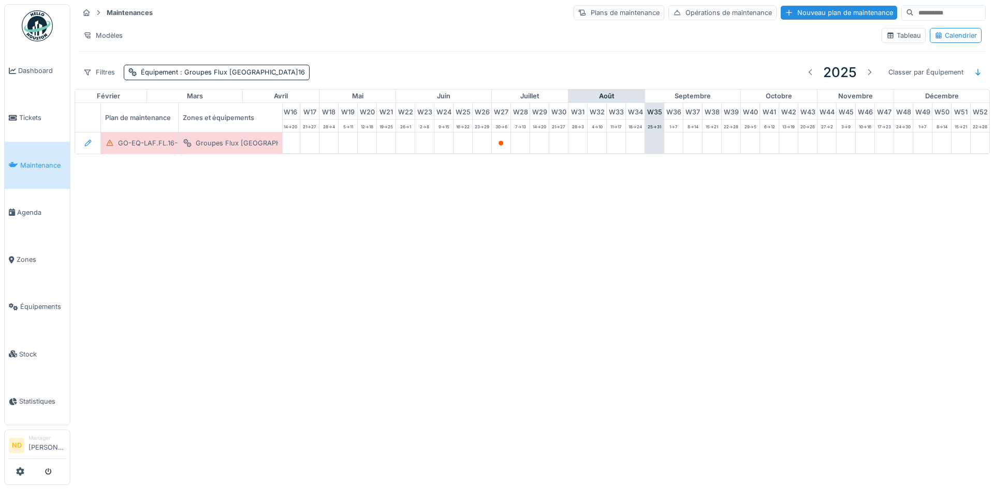
click at [560, 318] on div "Annuler Maintenances Plans de maintenance Opérations de maintenance Nouveau pla…" at bounding box center [497, 244] width 994 height 489
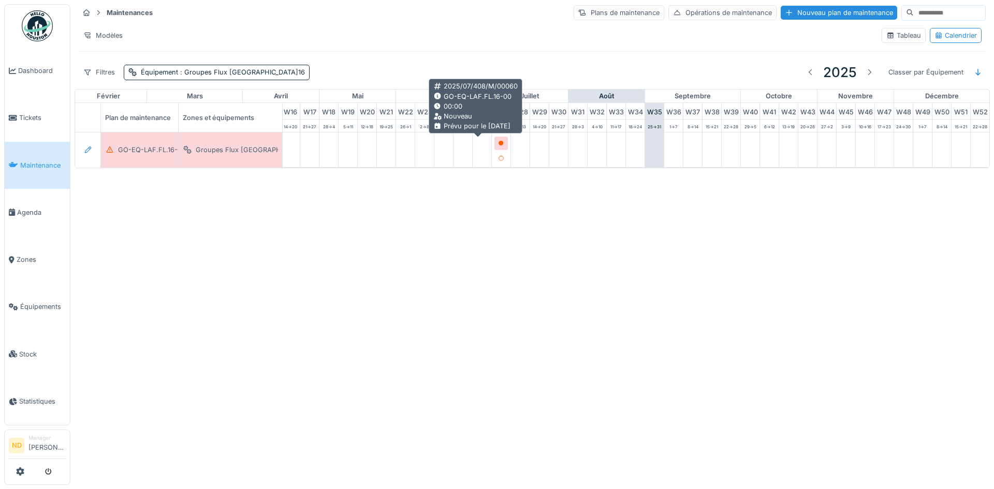
click at [498, 140] on div at bounding box center [501, 143] width 6 height 10
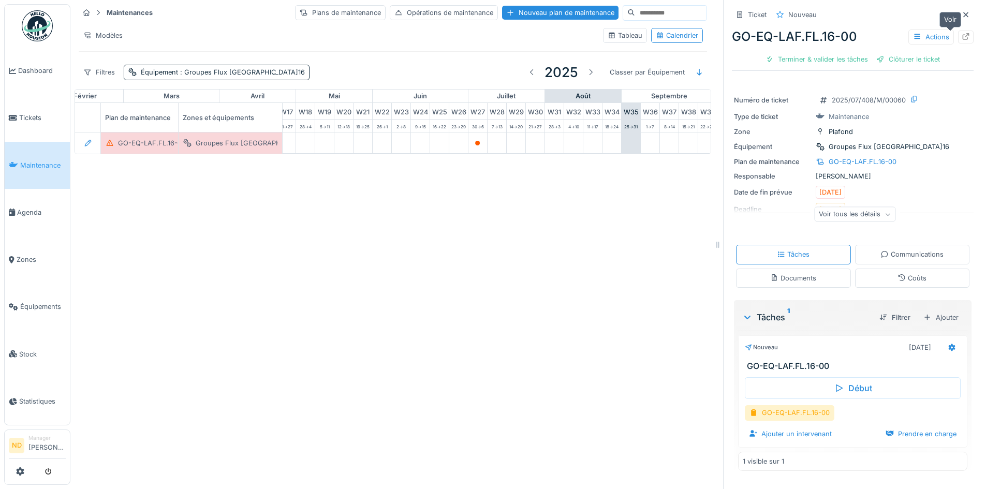
click at [962, 37] on icon at bounding box center [966, 36] width 8 height 7
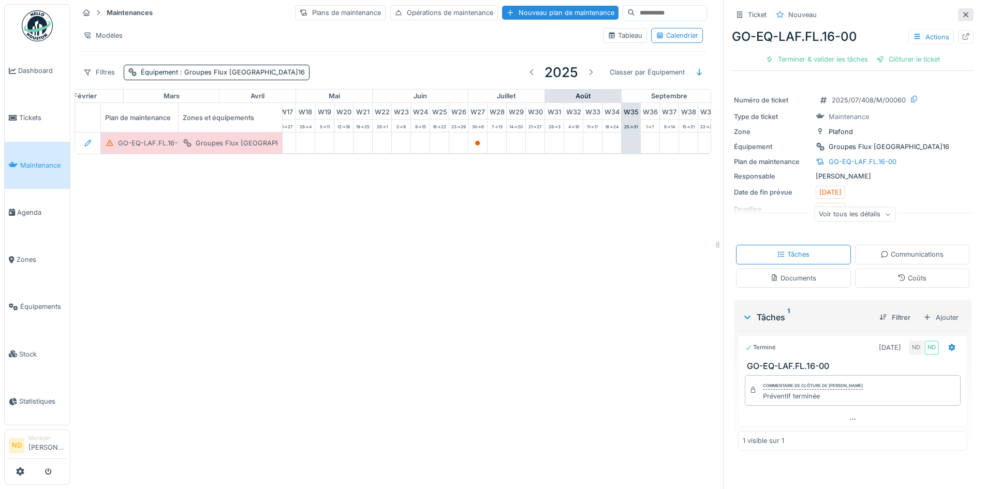
click at [962, 12] on icon at bounding box center [966, 14] width 8 height 7
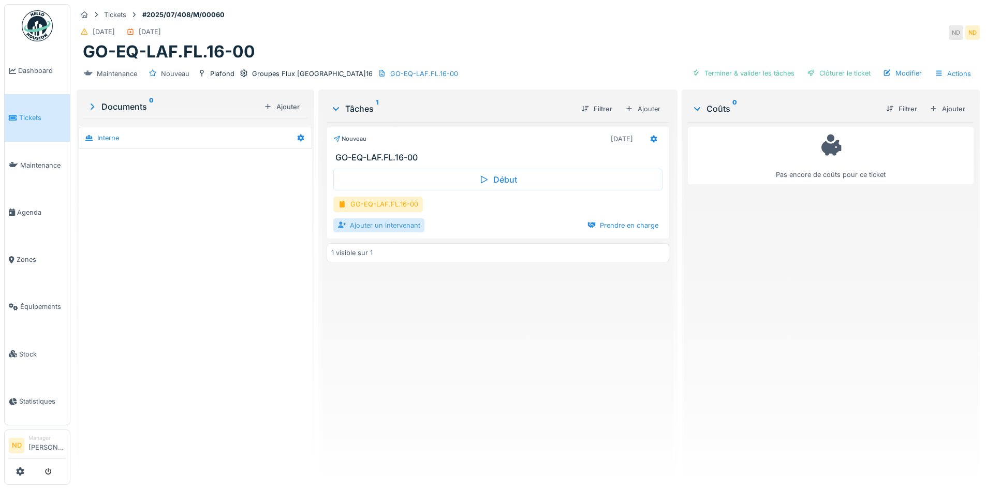
click at [383, 229] on div "Ajouter un intervenant" at bounding box center [378, 226] width 91 height 14
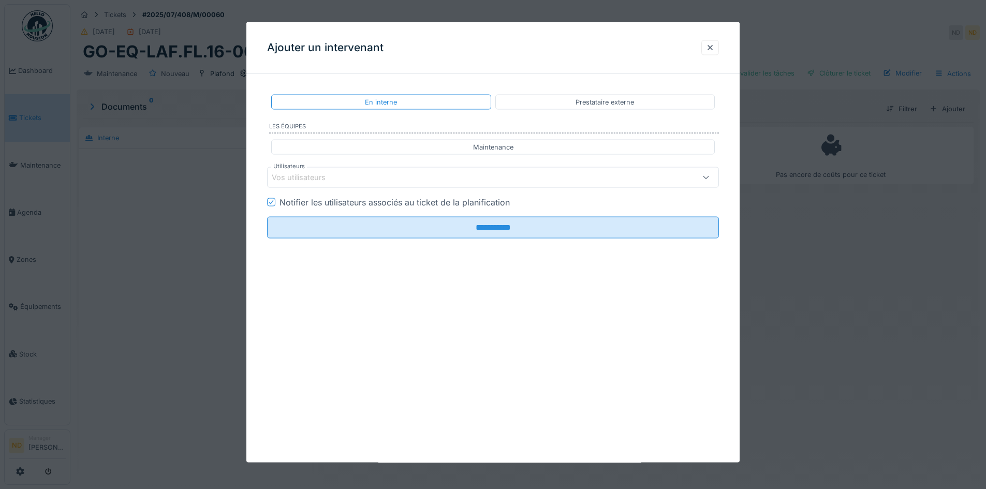
click at [685, 187] on div "Vos utilisateurs" at bounding box center [493, 177] width 452 height 21
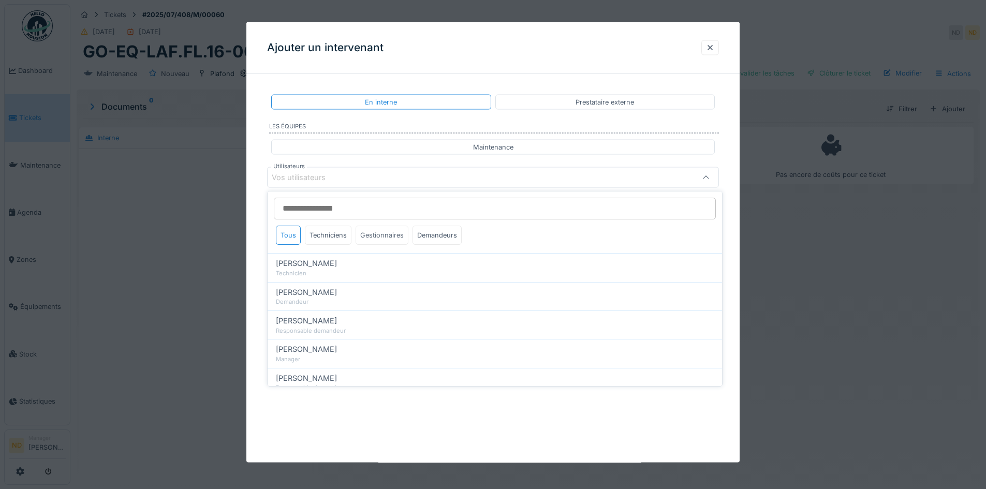
click at [381, 242] on div "Gestionnaires" at bounding box center [382, 235] width 53 height 19
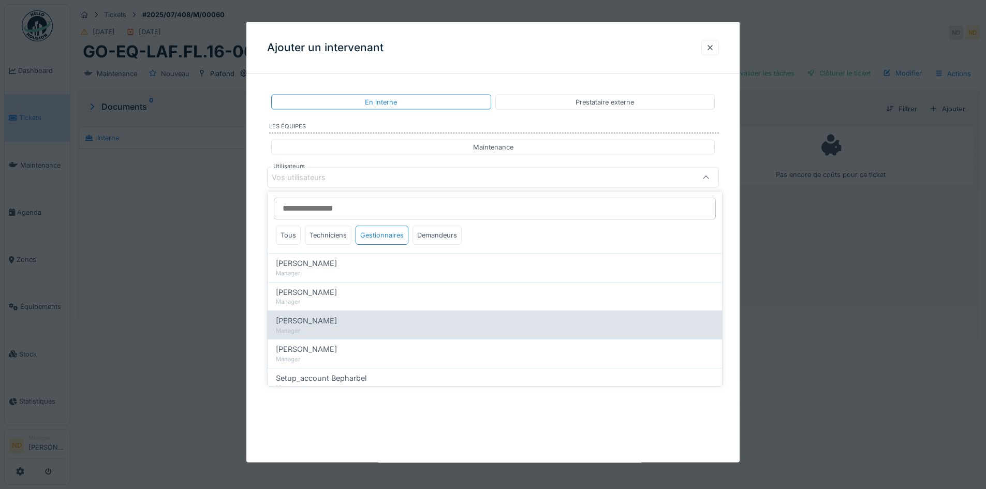
click at [329, 327] on div "Manager" at bounding box center [495, 331] width 438 height 9
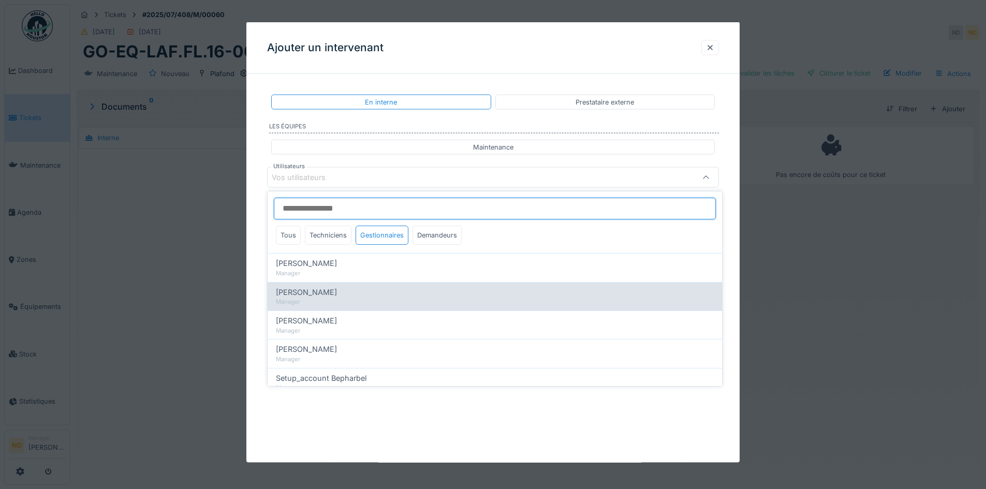
type input "****"
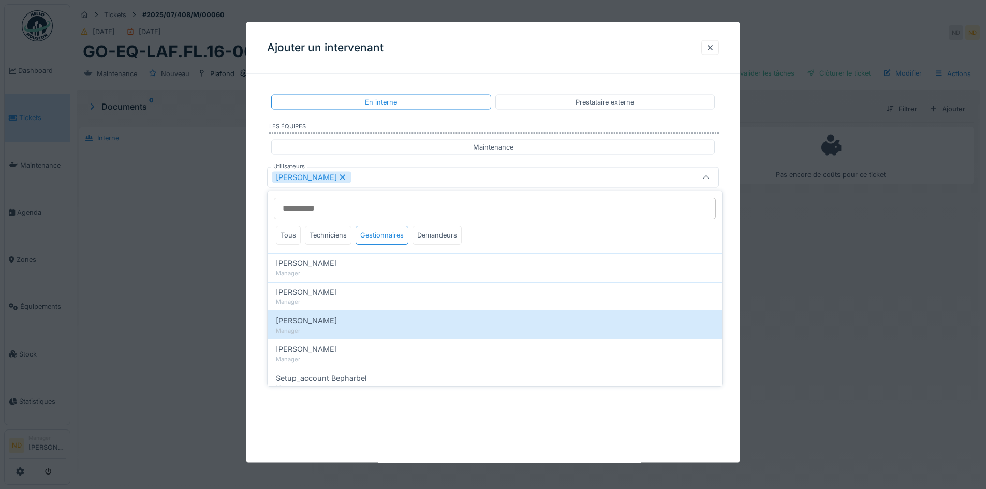
click at [256, 272] on div "**********" at bounding box center [492, 199] width 493 height 234
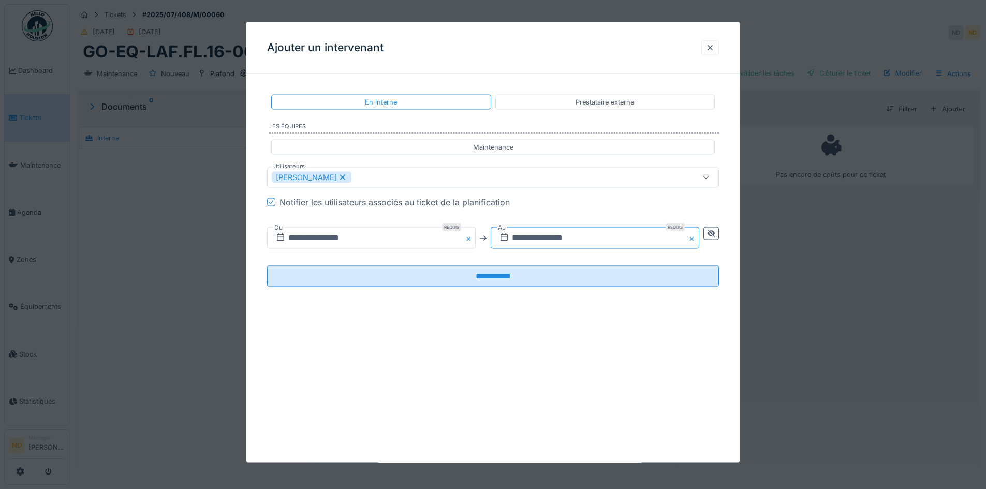
click at [582, 241] on input "**********" at bounding box center [595, 238] width 209 height 22
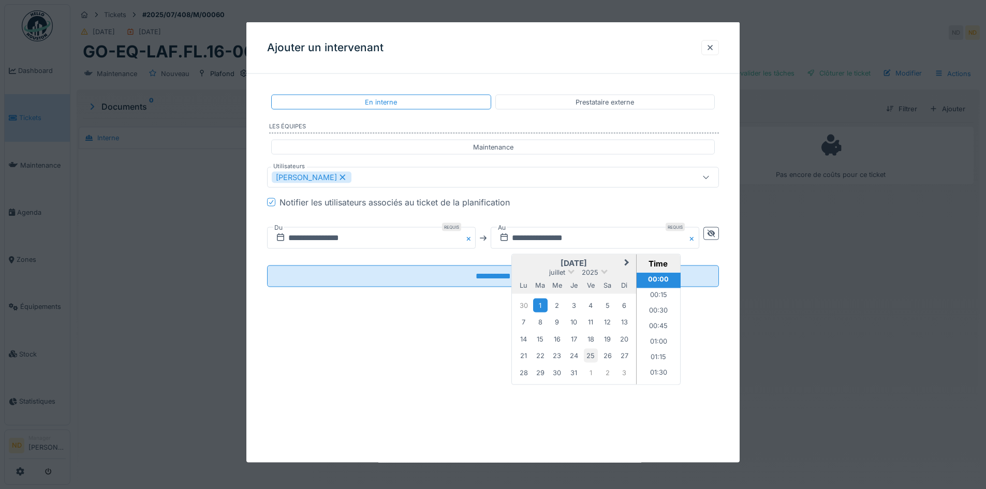
click at [591, 355] on div "25" at bounding box center [591, 356] width 14 height 14
drag, startPoint x: 430, startPoint y: 353, endPoint x: 435, endPoint y: 295, distance: 58.3
click at [430, 352] on div "**********" at bounding box center [492, 242] width 493 height 441
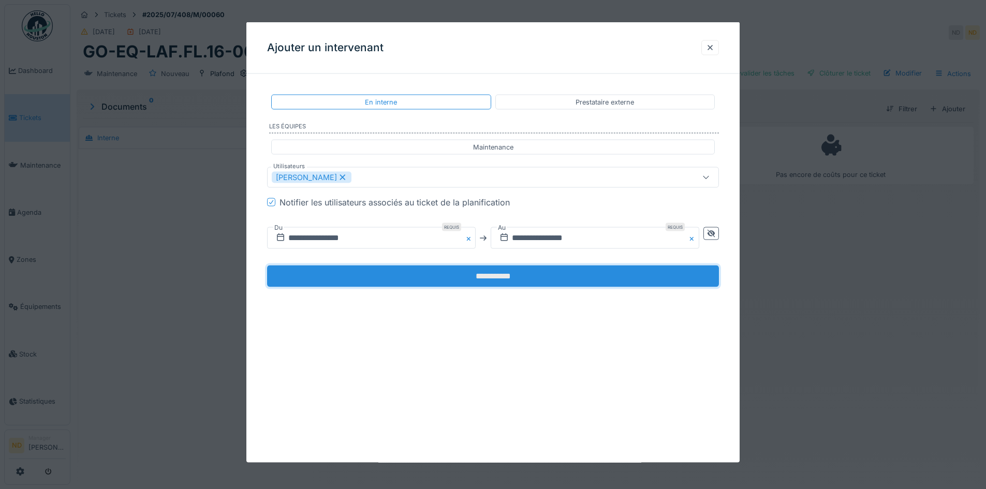
click at [440, 277] on input "**********" at bounding box center [493, 277] width 452 height 22
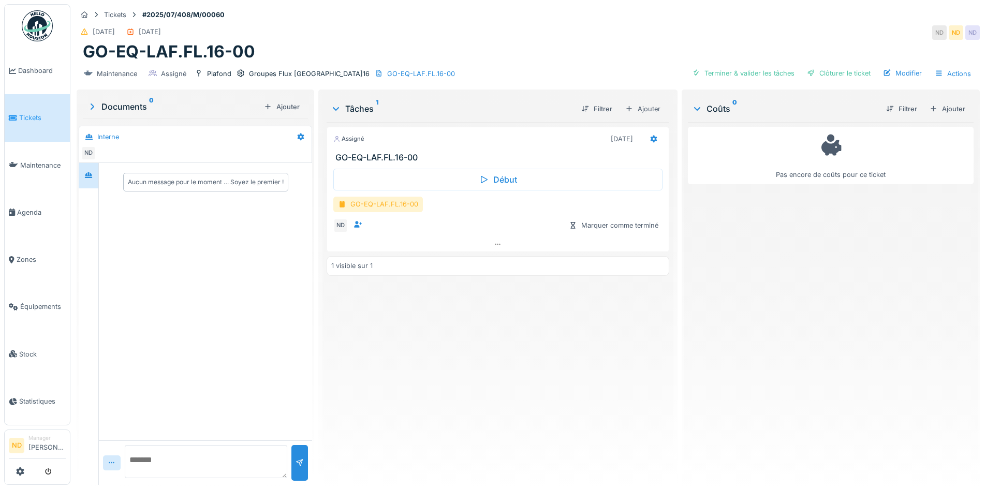
click at [382, 208] on div "GO-EQ-LAF.FL.16-00" at bounding box center [378, 204] width 90 height 15
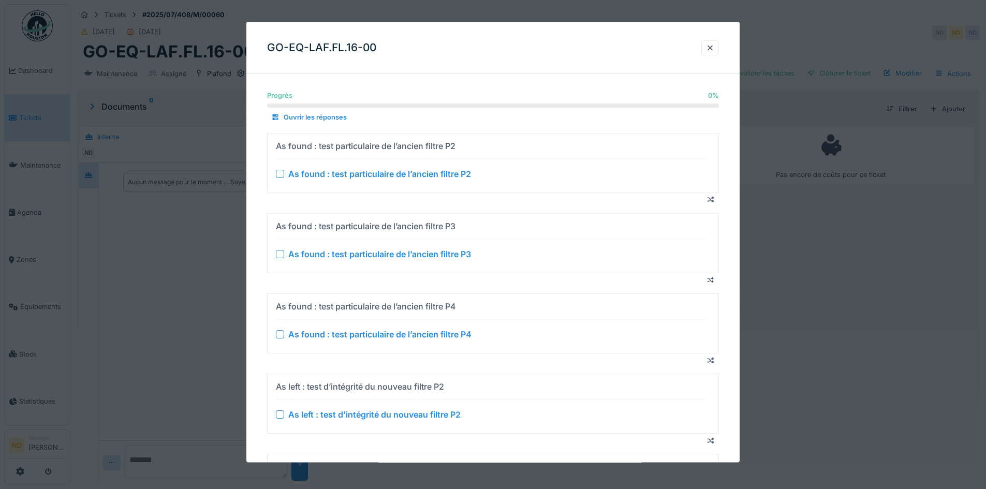
click at [330, 171] on div "As found : test particulaire de l’ancien filtre P2" at bounding box center [379, 173] width 183 height 12
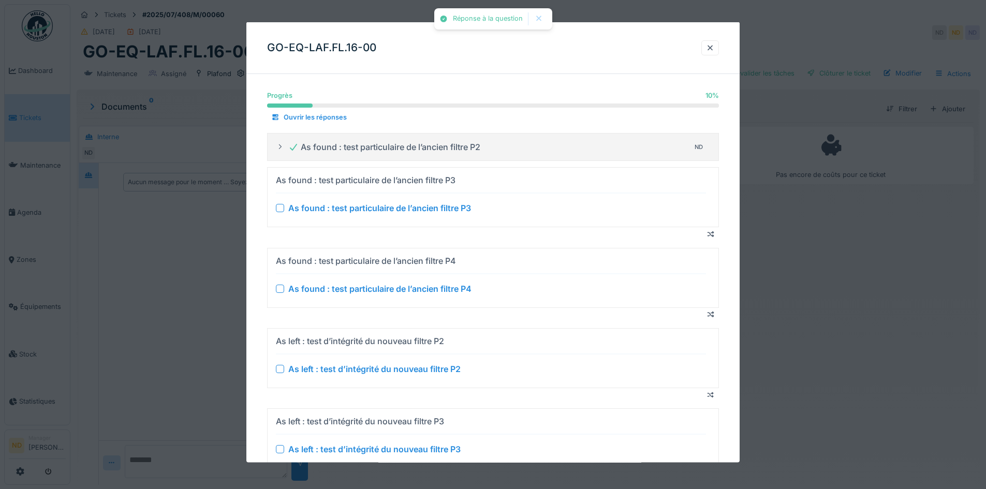
click at [328, 212] on div "As found : test particulaire de l’ancien filtre P3" at bounding box center [379, 208] width 183 height 12
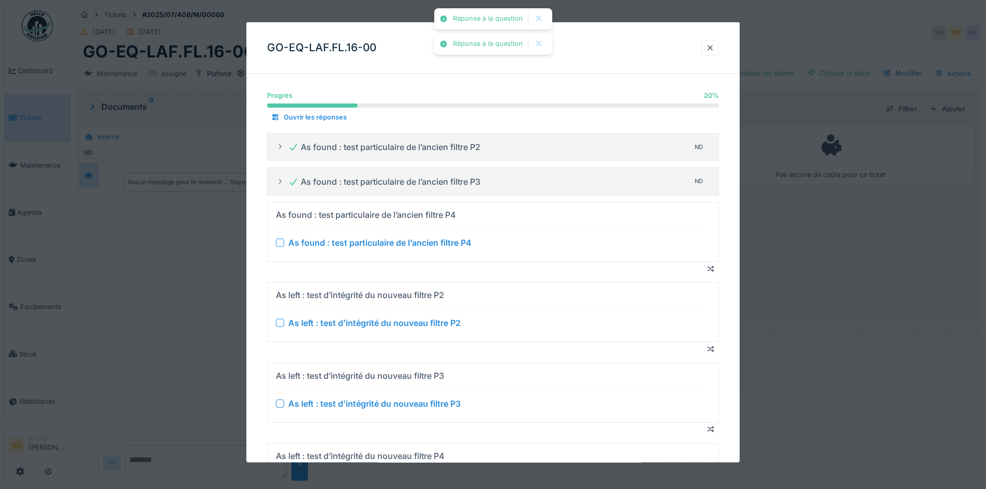
click at [331, 241] on div "As found : test particulaire de l’ancien filtre P4" at bounding box center [379, 243] width 183 height 12
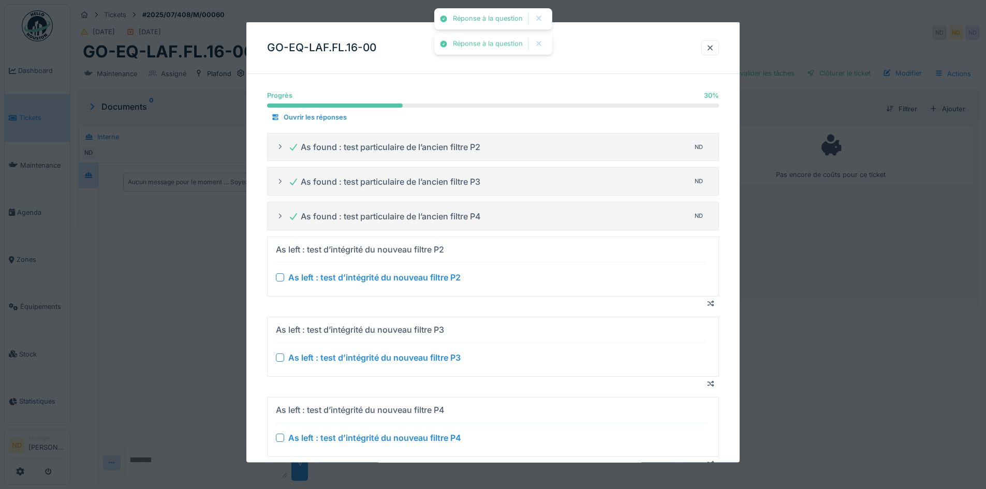
click at [331, 279] on div "As left : test d’intégrité du nouveau filtre P2" at bounding box center [374, 277] width 172 height 12
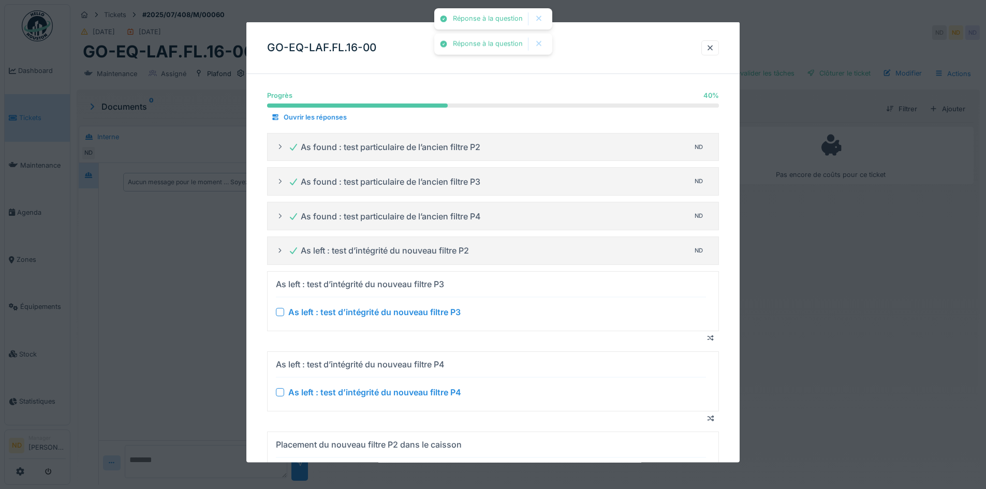
click at [339, 315] on div "As left : test d’intégrité du nouveau filtre P3" at bounding box center [374, 312] width 172 height 12
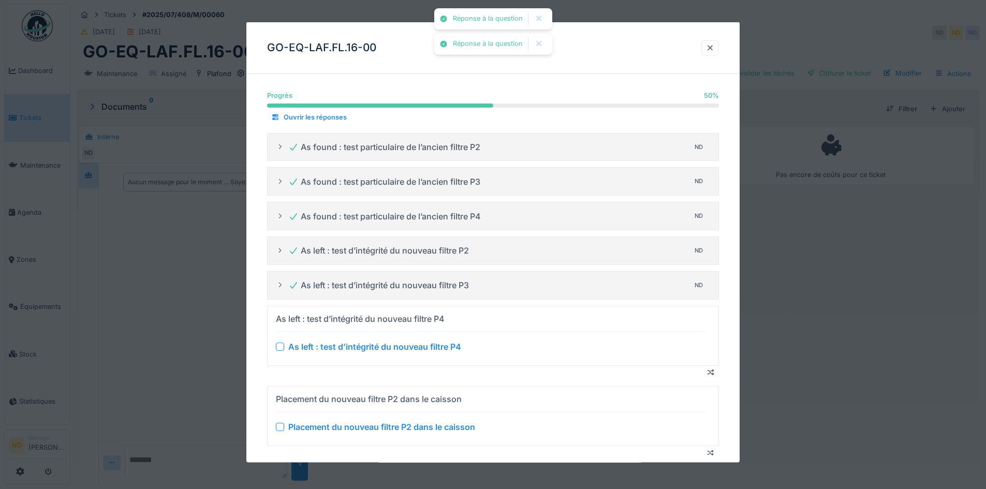
click at [350, 349] on div "As left : test d’intégrité du nouveau filtre P4" at bounding box center [374, 346] width 173 height 12
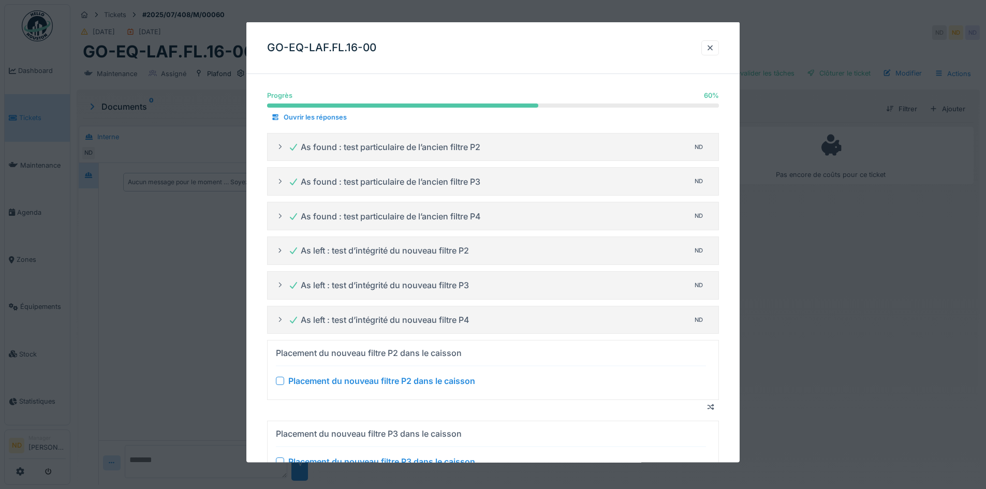
click at [374, 383] on div "Placement du nouveau filtre P2 dans le caisson" at bounding box center [381, 381] width 187 height 12
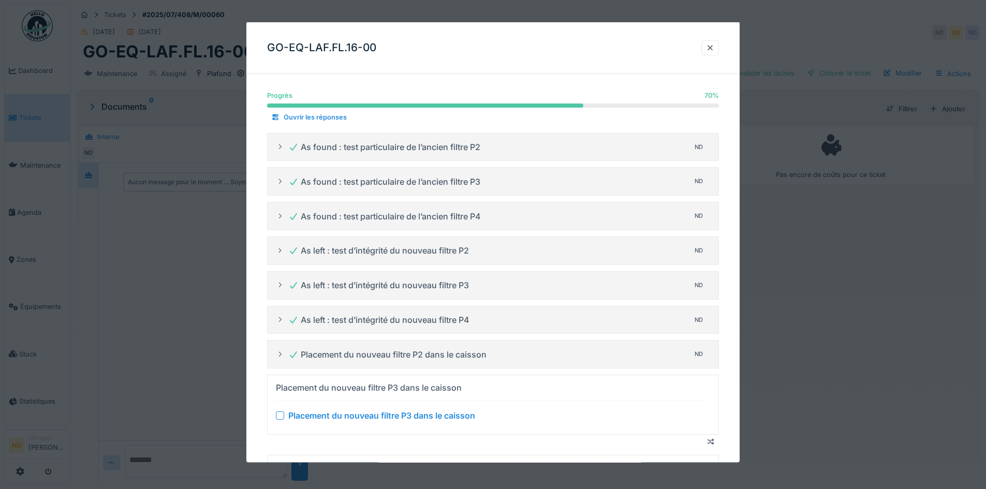
click at [344, 416] on div "Placement du nouveau filtre P3 dans le caisson" at bounding box center [381, 416] width 187 height 12
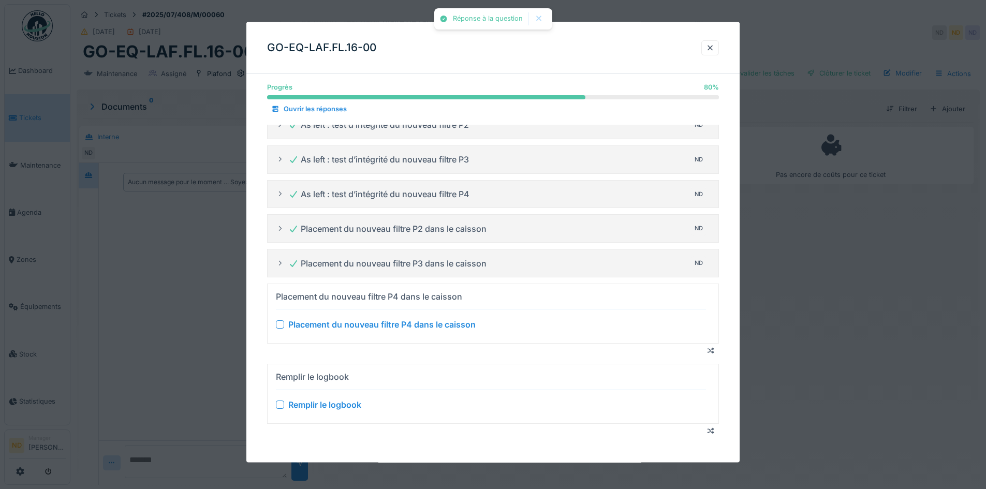
scroll to position [128, 0]
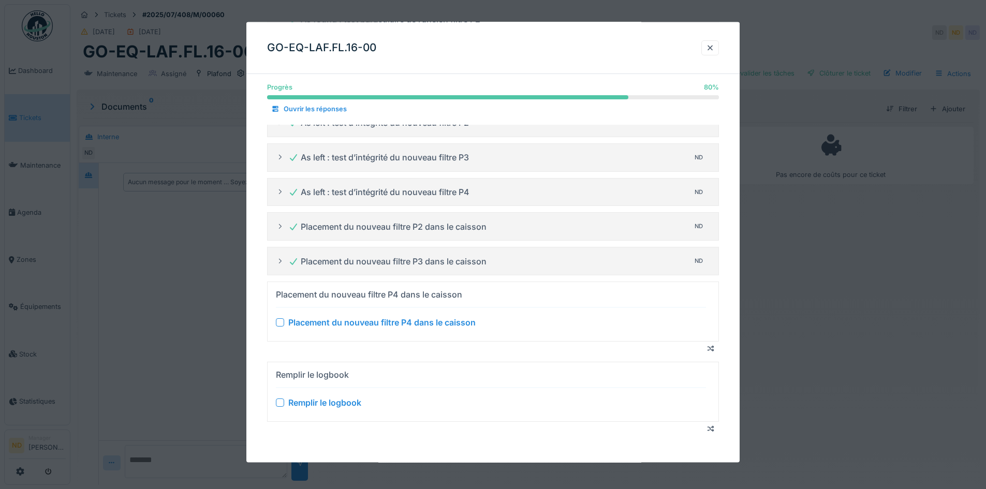
click at [434, 325] on div "Placement du nouveau filtre P4 dans le caisson" at bounding box center [381, 322] width 187 height 12
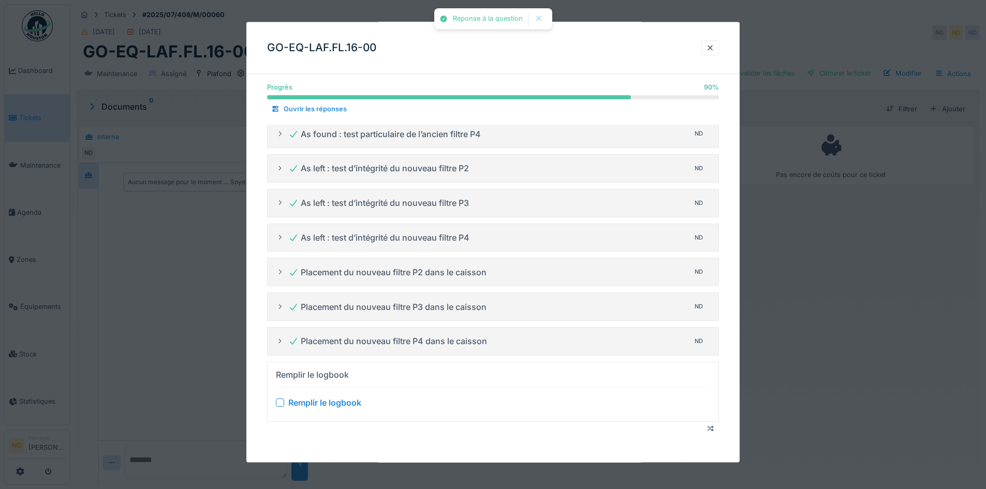
scroll to position [82, 0]
click at [300, 404] on div "Remplir le logbook" at bounding box center [324, 402] width 73 height 12
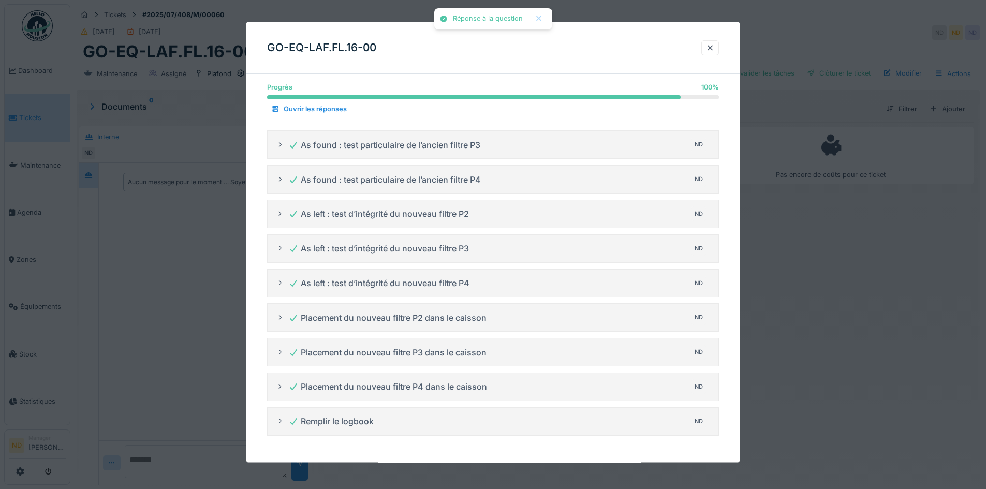
scroll to position [0, 0]
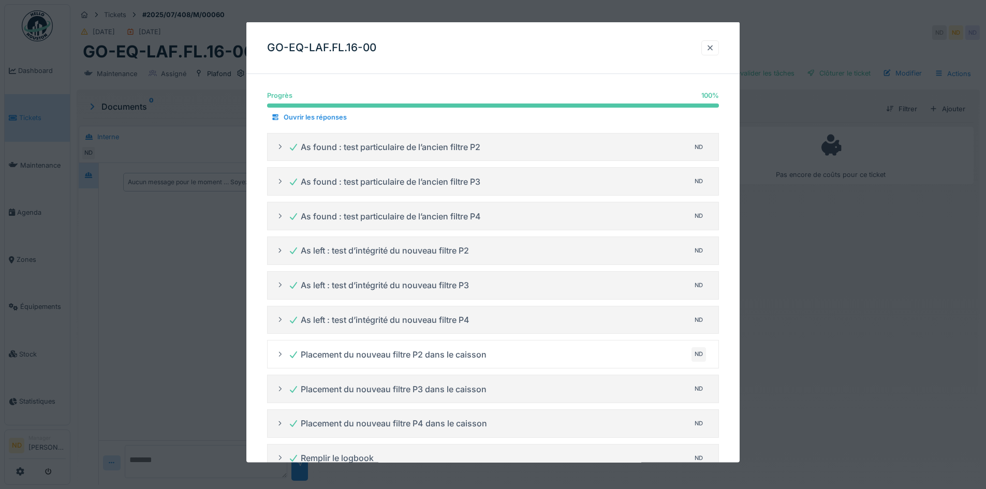
click at [719, 47] on div at bounding box center [711, 47] width 18 height 15
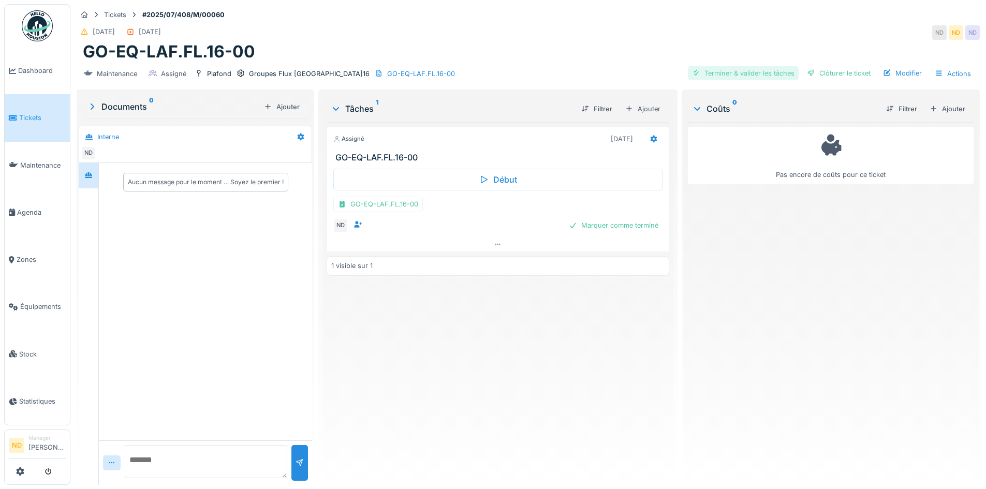
click at [748, 72] on div "Terminer & valider les tâches" at bounding box center [743, 73] width 111 height 14
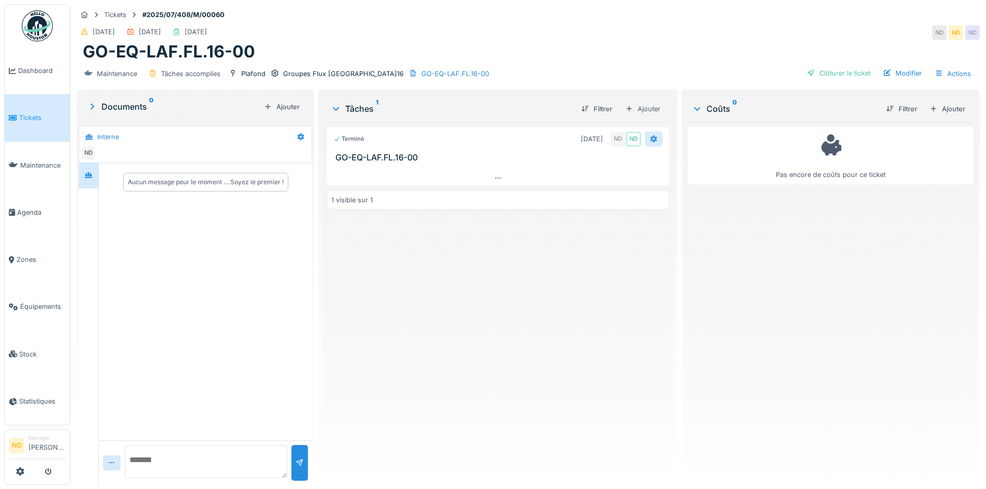
click at [650, 139] on icon at bounding box center [653, 138] width 7 height 7
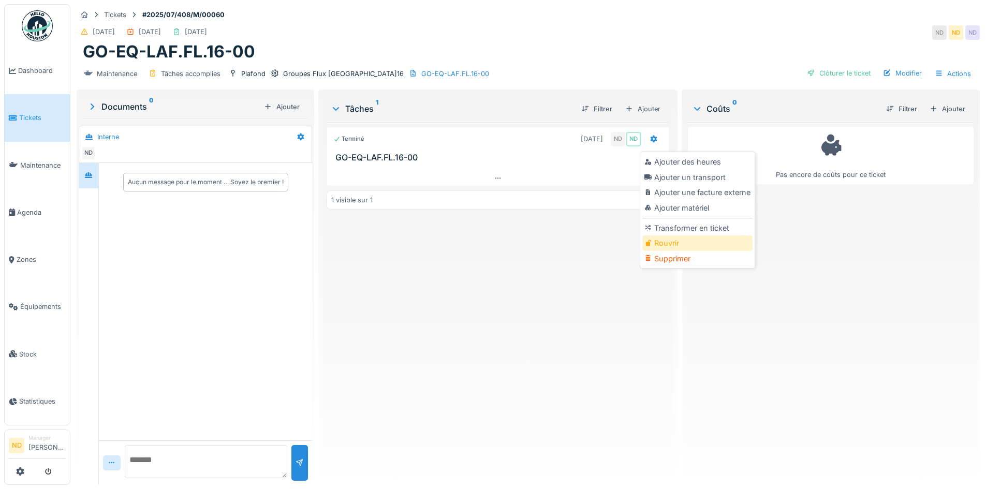
click at [667, 240] on div "Rouvrir" at bounding box center [698, 244] width 110 height 16
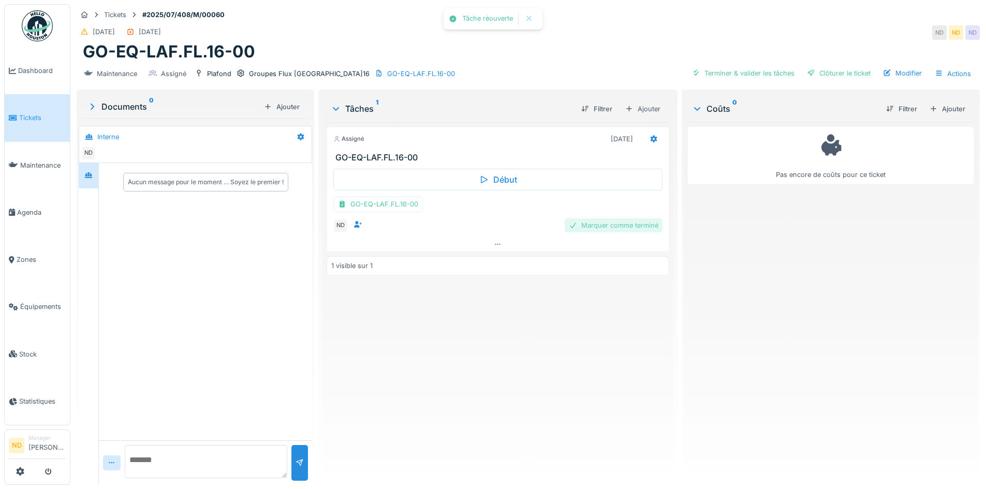
click at [625, 222] on div "Marquer comme terminé" at bounding box center [614, 226] width 98 height 14
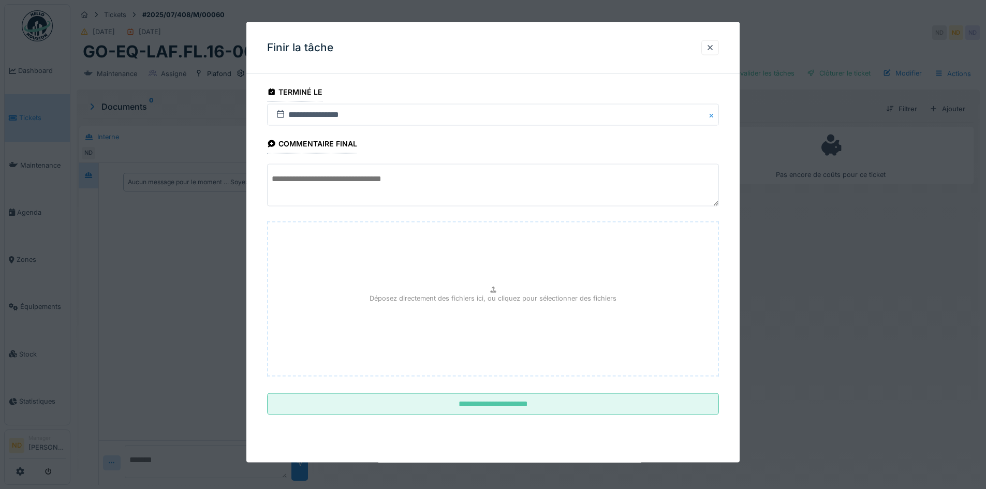
click at [717, 116] on button "Close" at bounding box center [713, 115] width 11 height 22
click at [405, 114] on input "text" at bounding box center [493, 115] width 452 height 22
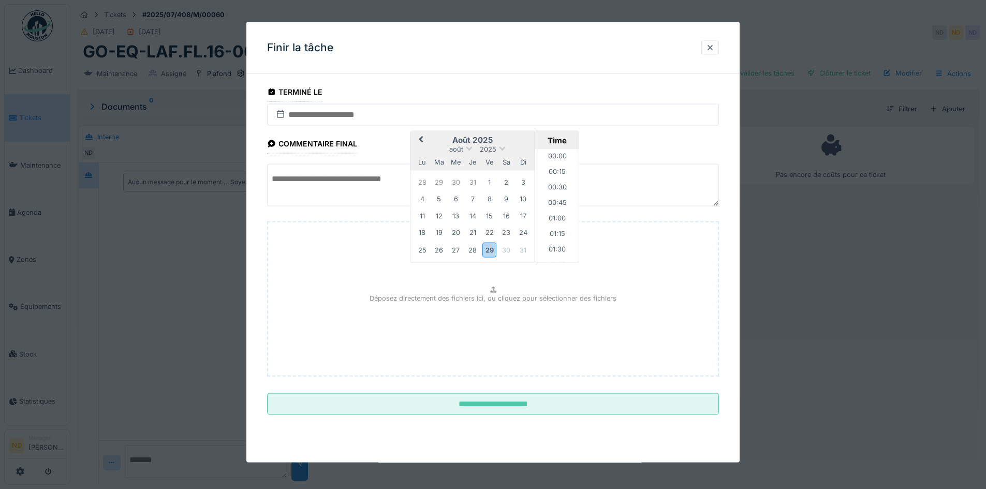
scroll to position [604, 0]
click at [420, 137] on button "Previous Month" at bounding box center [420, 141] width 17 height 17
click at [474, 201] on div "10" at bounding box center [473, 199] width 14 height 14
click at [332, 298] on div "Déposez directement des fichiers ici, ou cliquez pour sélectionner des fichiers" at bounding box center [493, 299] width 452 height 155
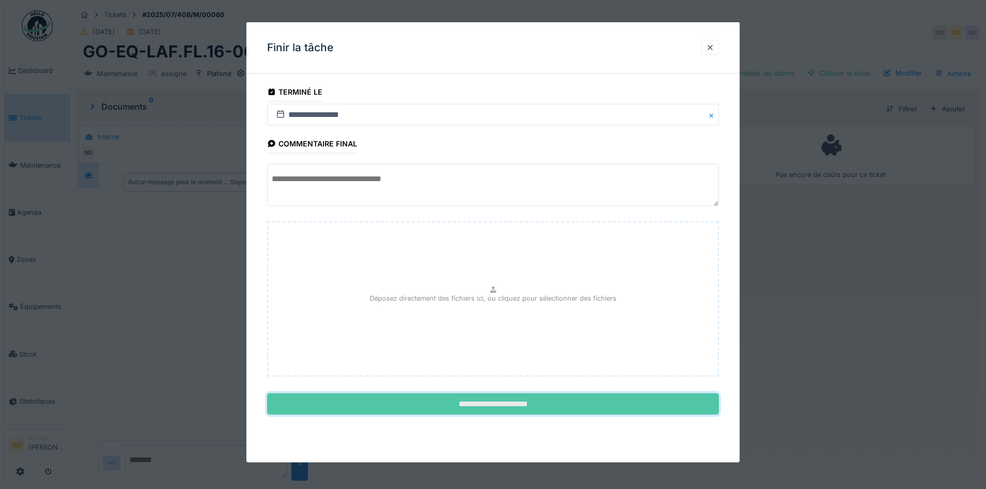
click at [543, 399] on input "**********" at bounding box center [493, 405] width 452 height 22
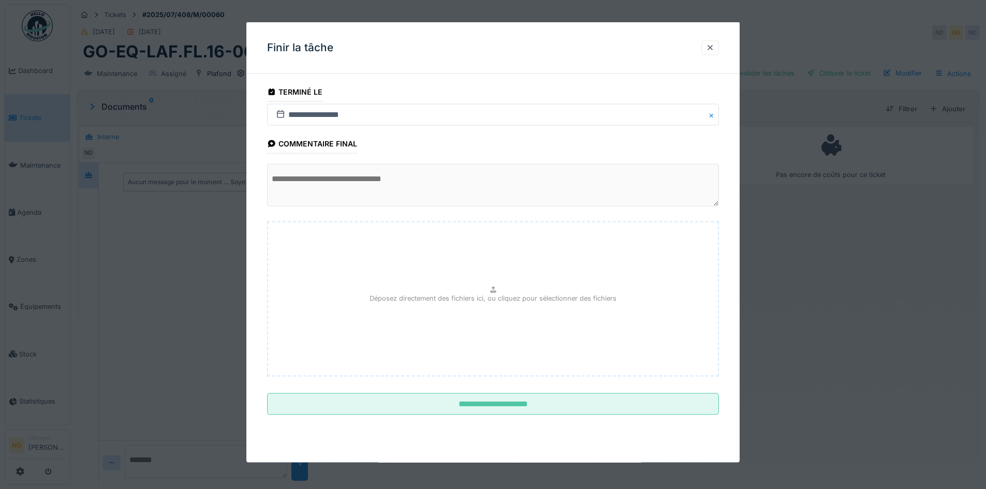
scroll to position [8, 0]
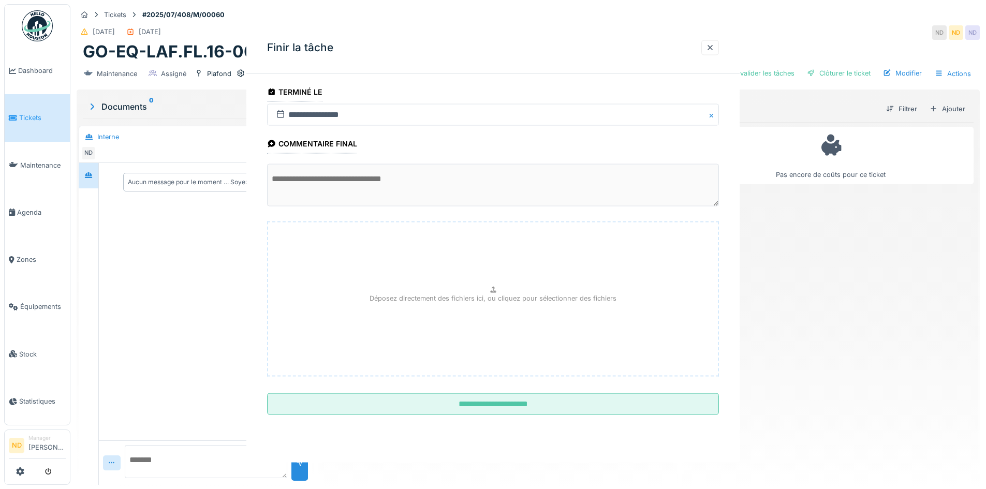
drag, startPoint x: 359, startPoint y: 175, endPoint x: 353, endPoint y: 176, distance: 6.3
click at [353, 176] on div "**********" at bounding box center [492, 242] width 493 height 441
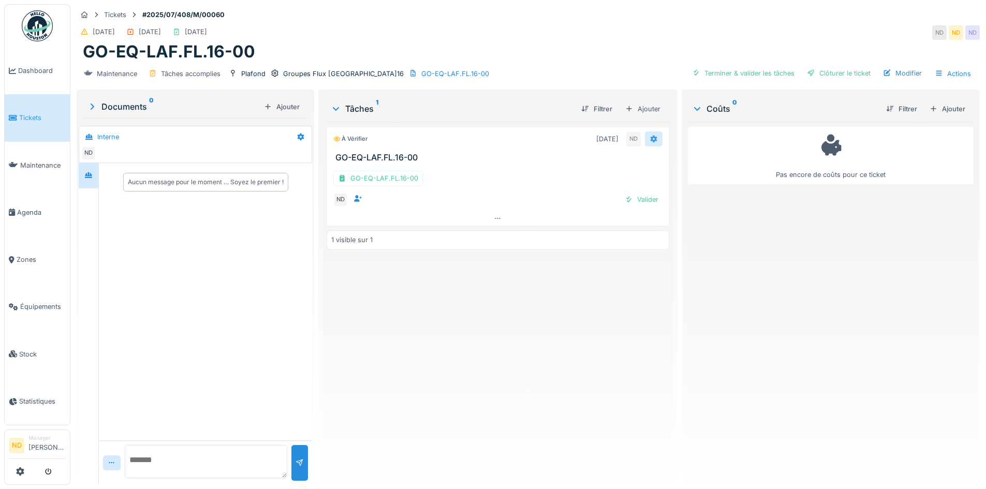
click at [650, 134] on div at bounding box center [654, 139] width 8 height 10
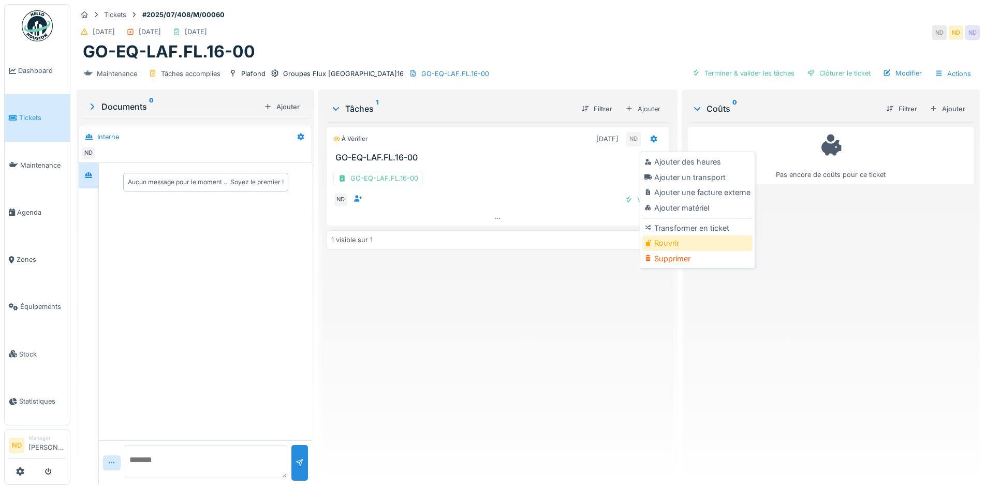
click at [677, 237] on div "Rouvrir" at bounding box center [698, 244] width 110 height 16
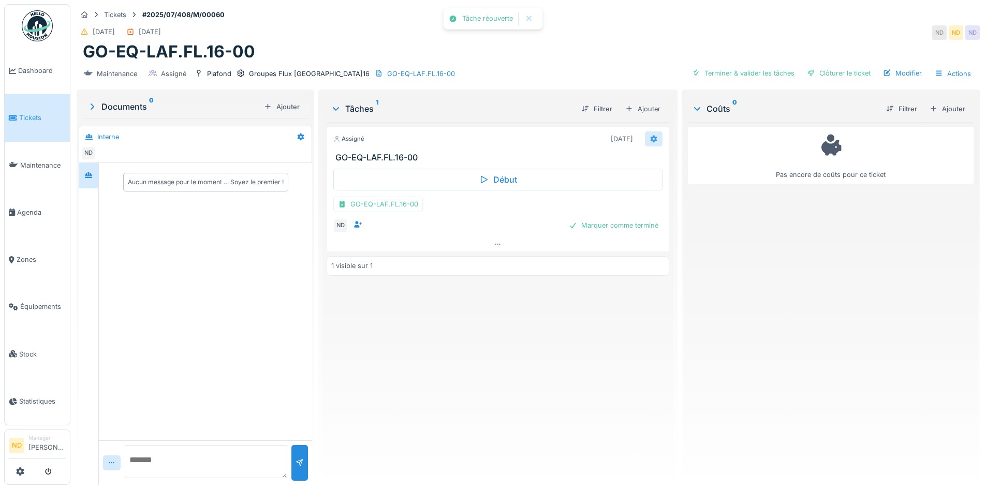
click at [654, 132] on div at bounding box center [654, 139] width 18 height 15
click at [411, 201] on div "GO-EQ-LAF.FL.16-00" at bounding box center [378, 204] width 90 height 15
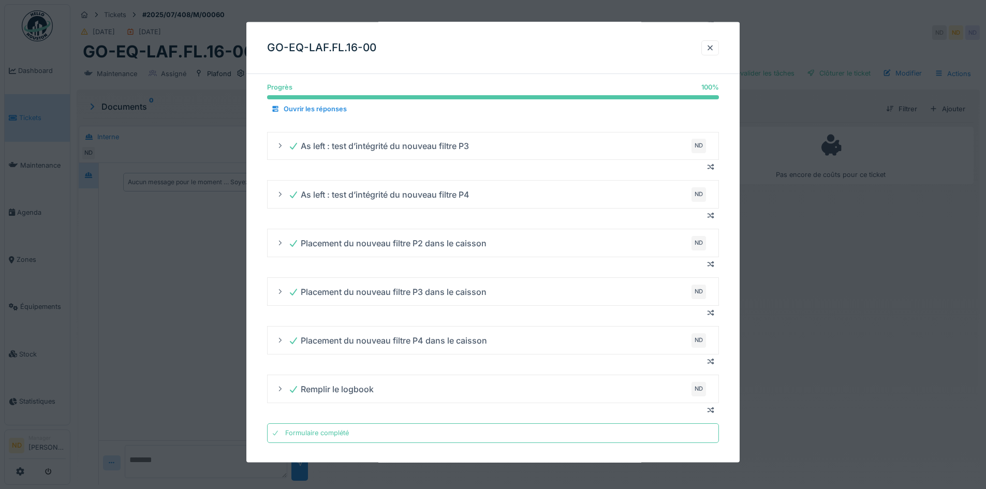
scroll to position [197, 0]
click at [719, 51] on div at bounding box center [711, 47] width 18 height 15
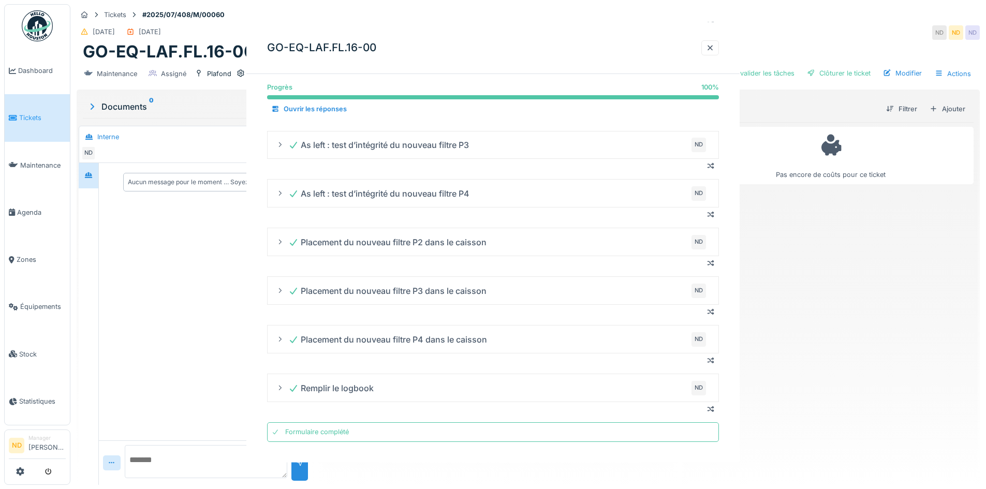
scroll to position [0, 0]
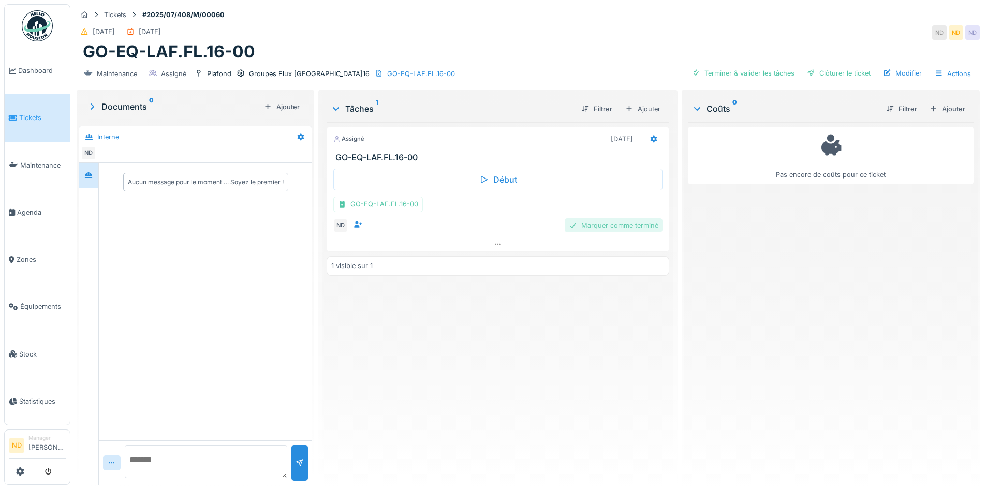
click at [627, 222] on div "Marquer comme terminé" at bounding box center [614, 226] width 98 height 14
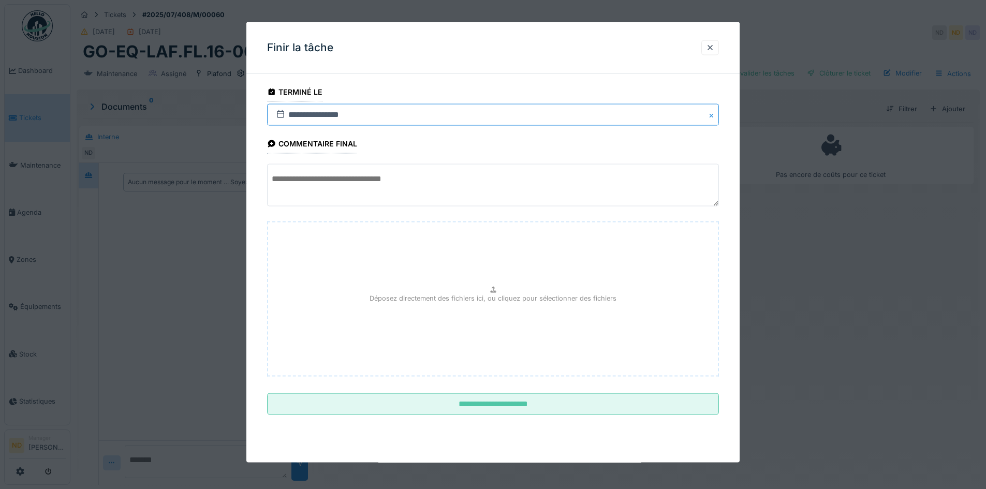
click at [324, 117] on input "**********" at bounding box center [493, 115] width 452 height 22
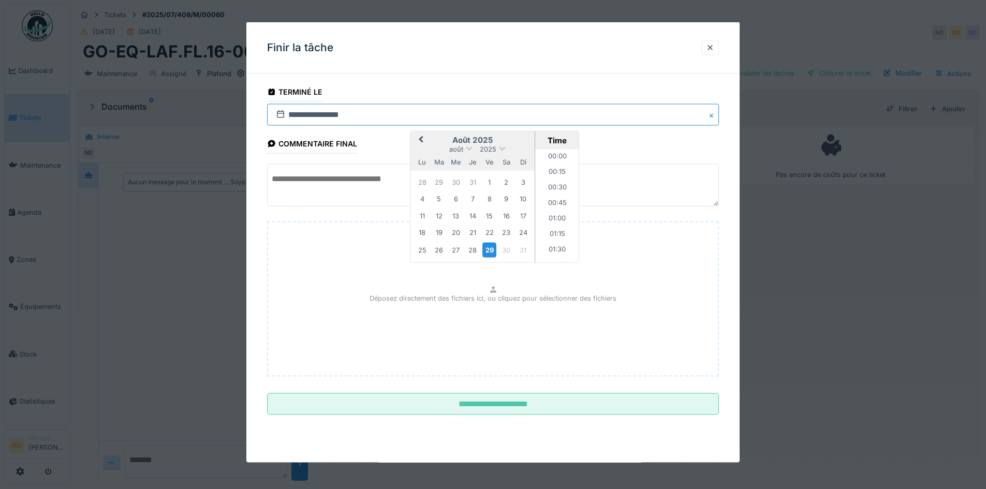
scroll to position [604, 0]
click at [420, 138] on button "Previous Month" at bounding box center [420, 141] width 17 height 17
click at [474, 202] on div "10" at bounding box center [473, 199] width 14 height 14
click at [262, 184] on div "**********" at bounding box center [492, 263] width 493 height 362
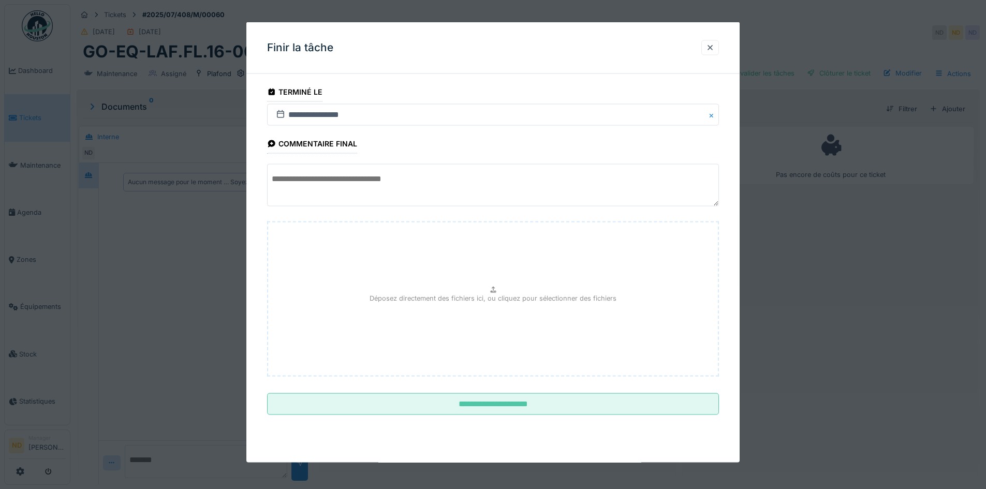
click at [291, 181] on textarea at bounding box center [493, 185] width 452 height 42
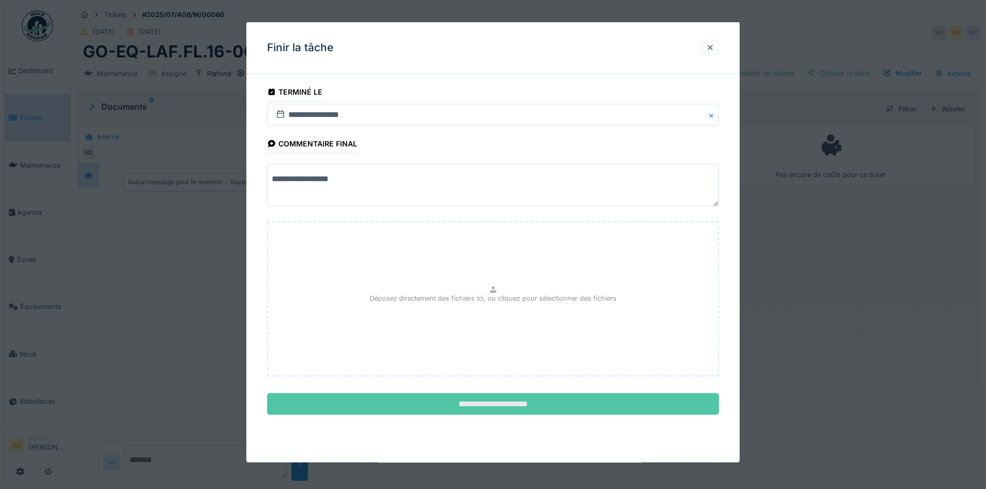
type textarea "**********"
click at [449, 411] on input "**********" at bounding box center [493, 405] width 452 height 22
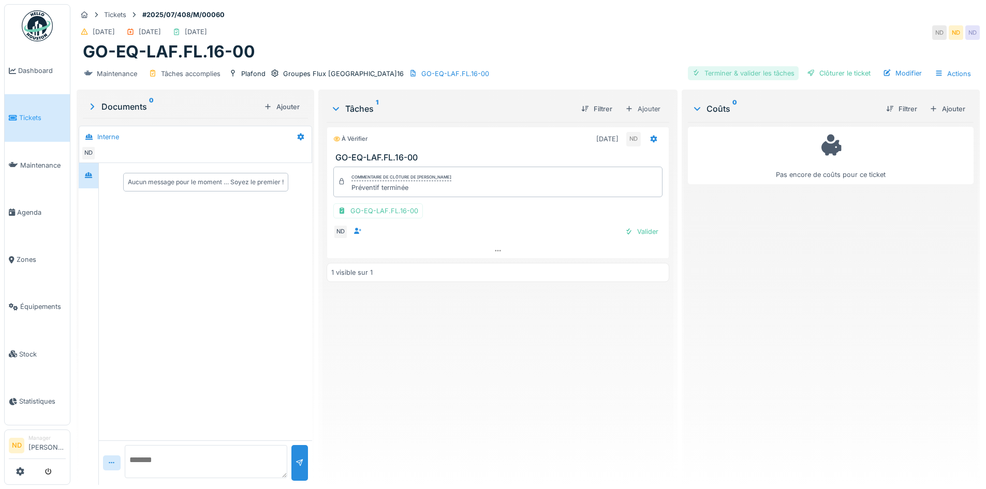
click at [733, 66] on div "Terminer & valider les tâches" at bounding box center [743, 73] width 111 height 14
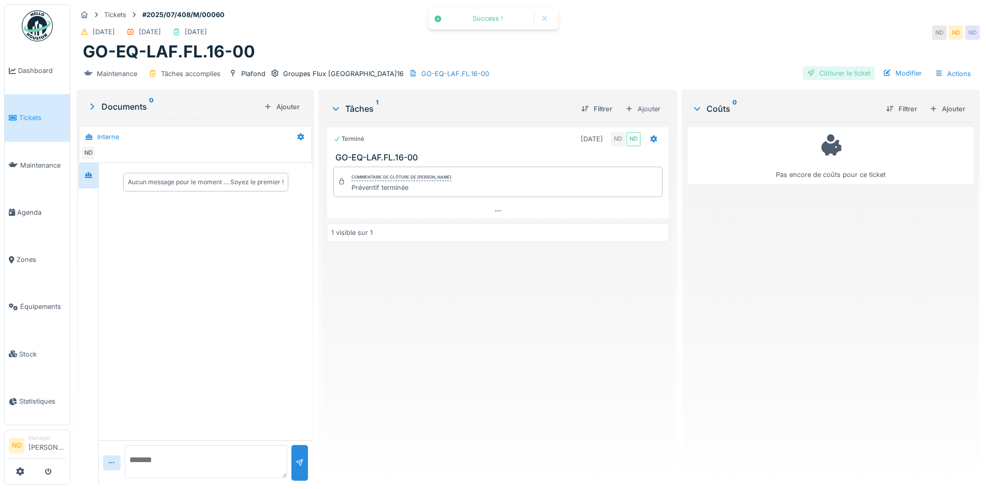
click at [828, 66] on div "Clôturer le ticket" at bounding box center [839, 73] width 72 height 14
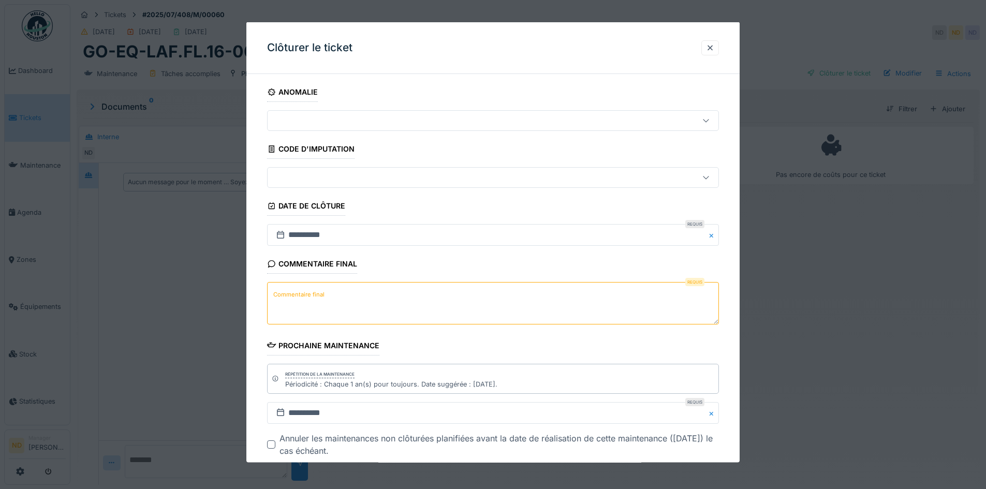
click at [330, 314] on textarea "Commentaire final" at bounding box center [493, 303] width 452 height 42
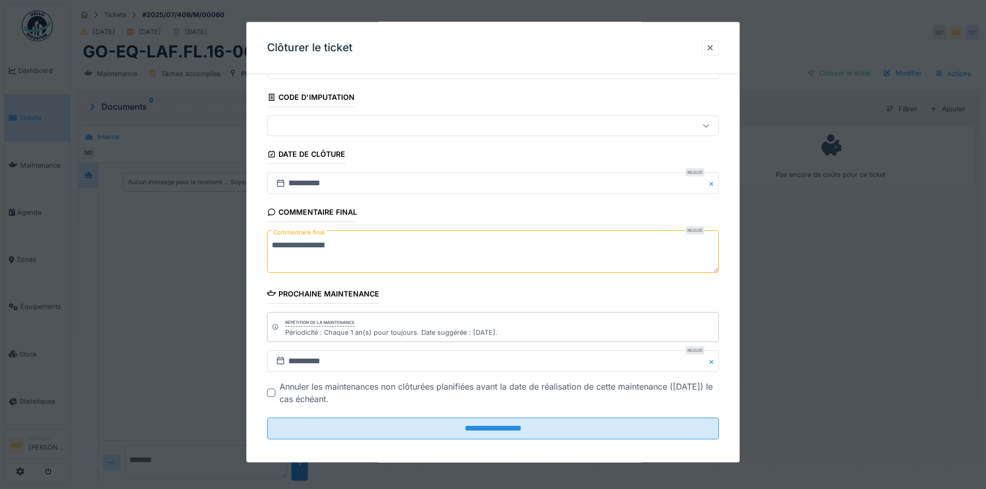
scroll to position [57, 0]
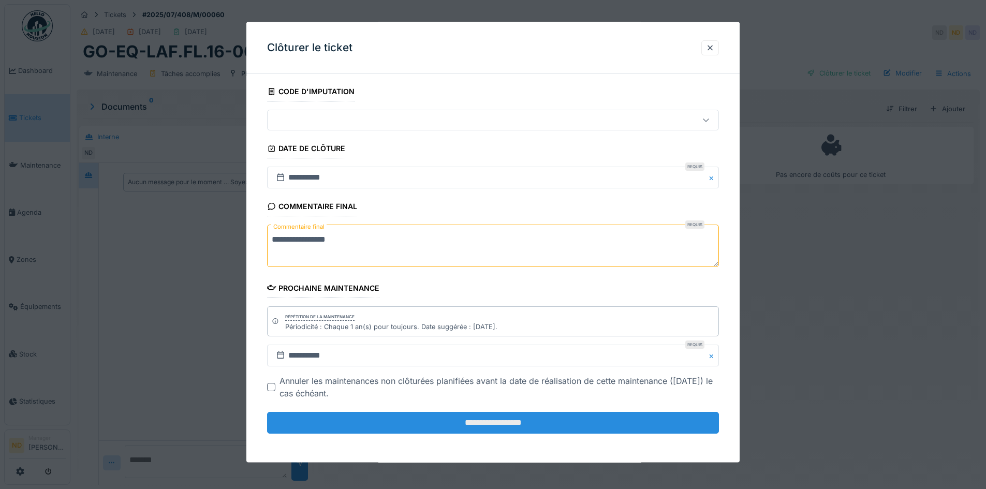
type textarea "**********"
click at [499, 425] on input "**********" at bounding box center [493, 423] width 452 height 22
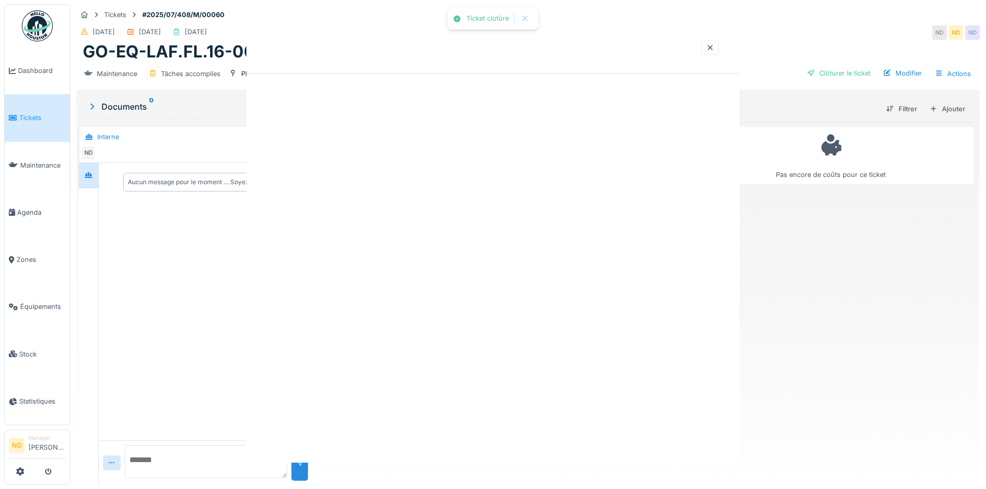
scroll to position [0, 0]
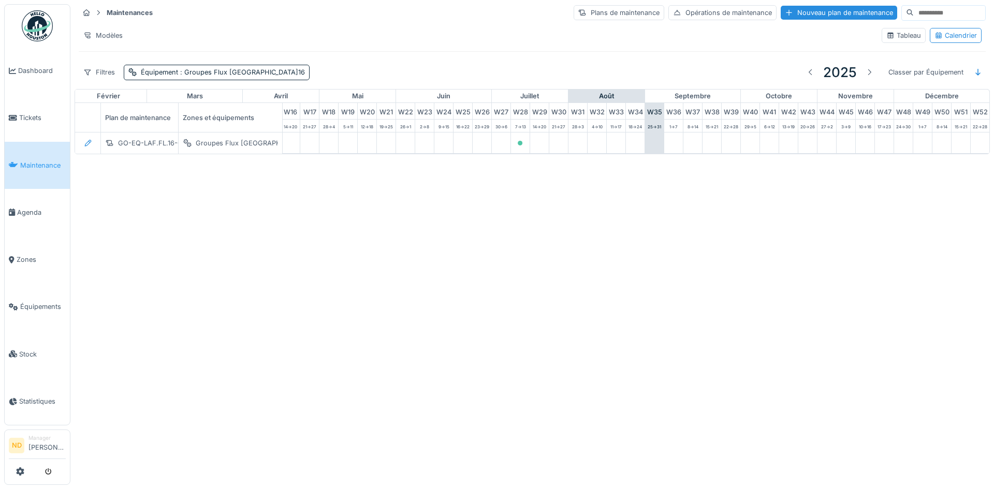
scroll to position [0, 339]
click at [225, 70] on span ": Groupes Flux FL.16" at bounding box center [241, 72] width 127 height 8
click at [258, 116] on icon at bounding box center [260, 117] width 5 height 5
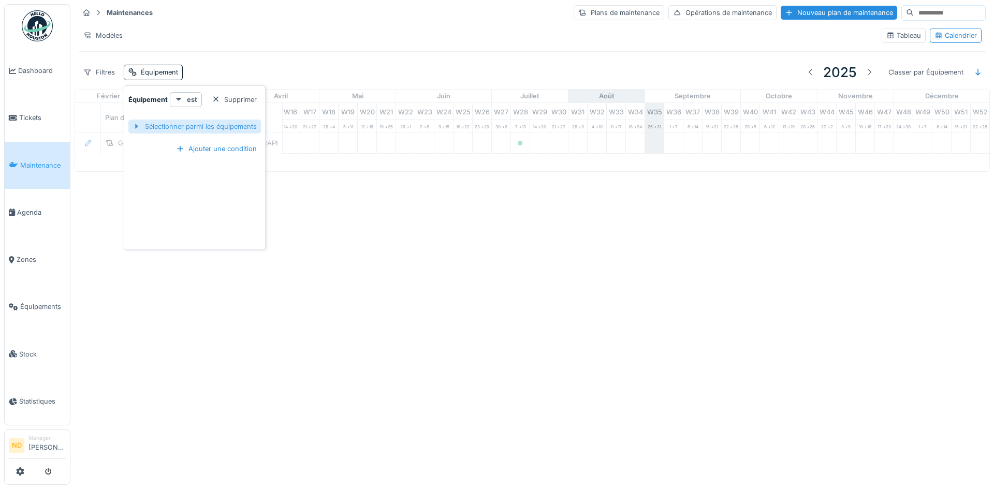
click at [201, 124] on div "Sélectionner parmi les équipements" at bounding box center [194, 127] width 133 height 14
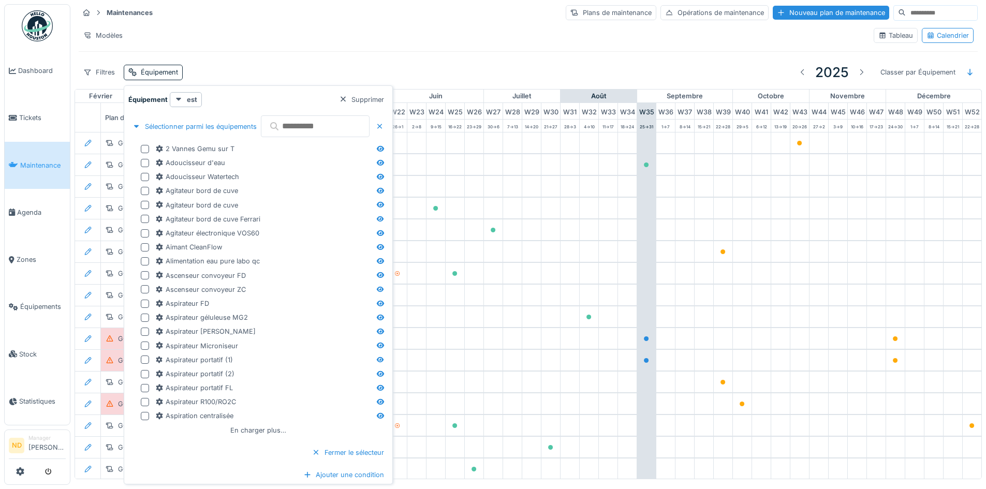
click at [318, 129] on input "text" at bounding box center [315, 126] width 109 height 22
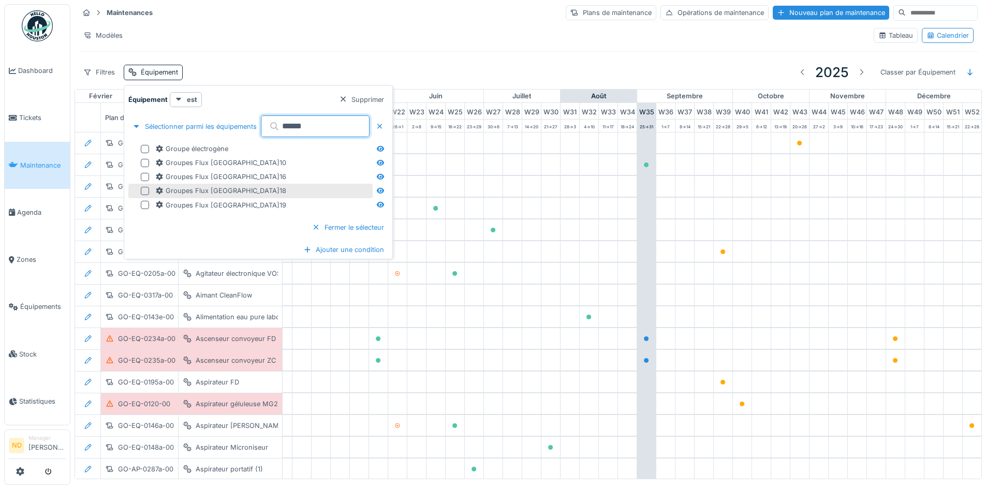
type input "******"
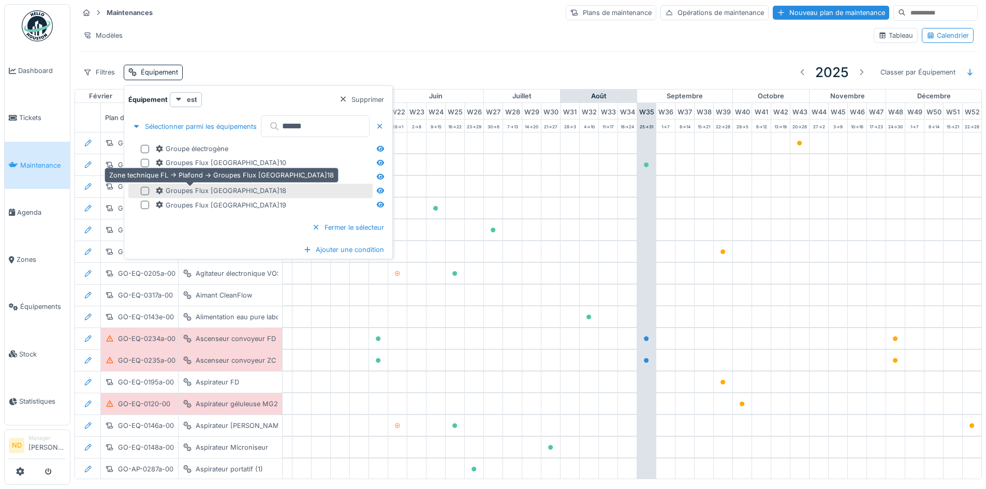
click at [174, 195] on div "Groupes Flux [GEOGRAPHIC_DATA]18" at bounding box center [220, 191] width 131 height 10
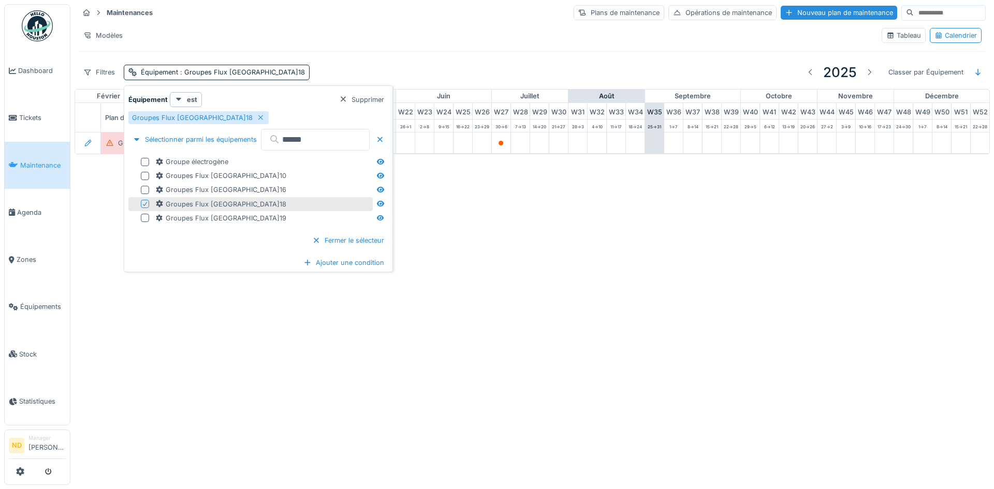
click at [505, 279] on div "Annuler Maintenances Plans de maintenance Opérations de maintenance Nouveau pla…" at bounding box center [497, 244] width 994 height 489
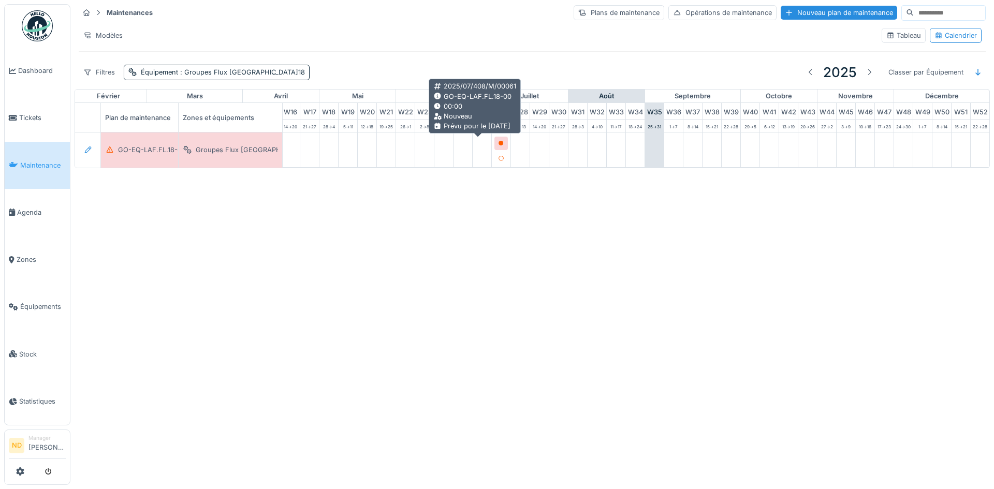
click at [495, 143] on div at bounding box center [501, 143] width 13 height 13
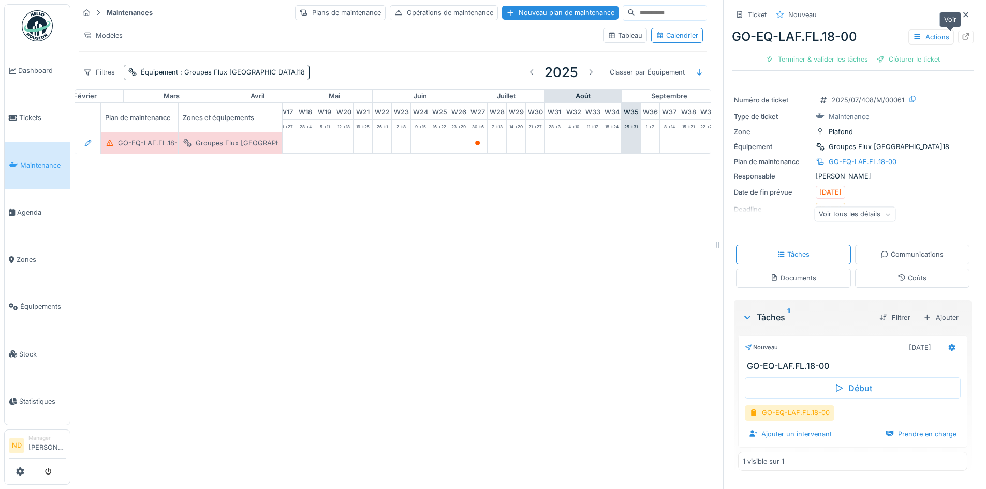
click at [963, 34] on icon at bounding box center [966, 36] width 7 height 7
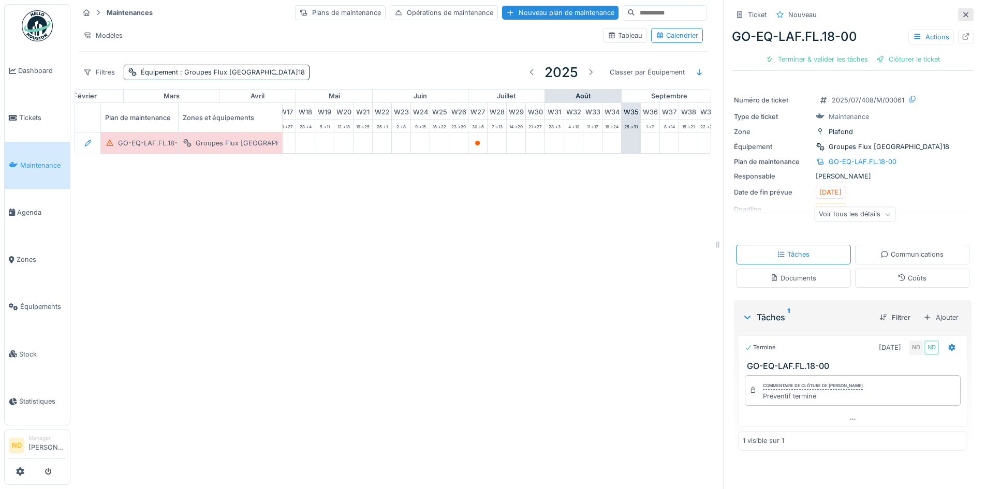
click at [962, 18] on icon at bounding box center [966, 14] width 8 height 7
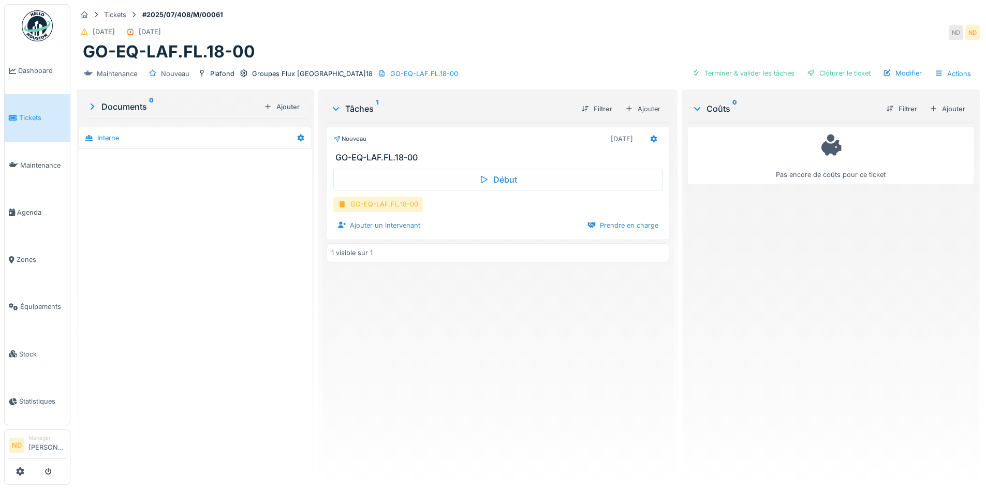
click at [410, 202] on div "GO-EQ-LAF.FL.18-00" at bounding box center [378, 204] width 90 height 15
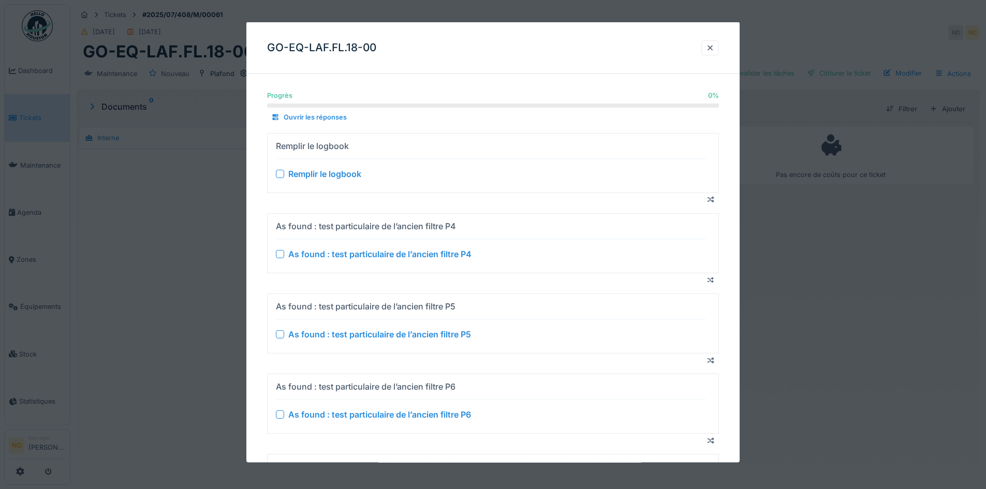
click at [317, 179] on div "Remplir le logbook" at bounding box center [324, 173] width 73 height 12
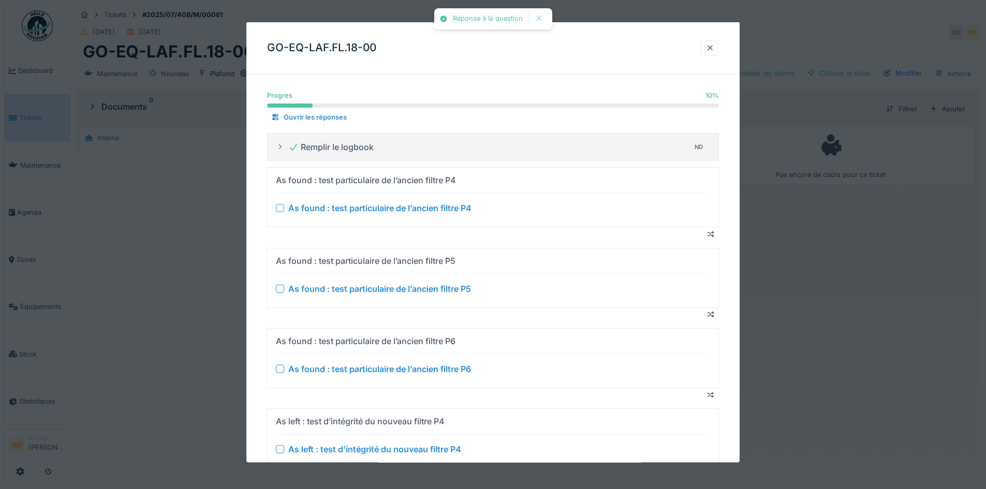
click at [323, 209] on div "As found : test particulaire de l’ancien filtre P4" at bounding box center [379, 208] width 183 height 12
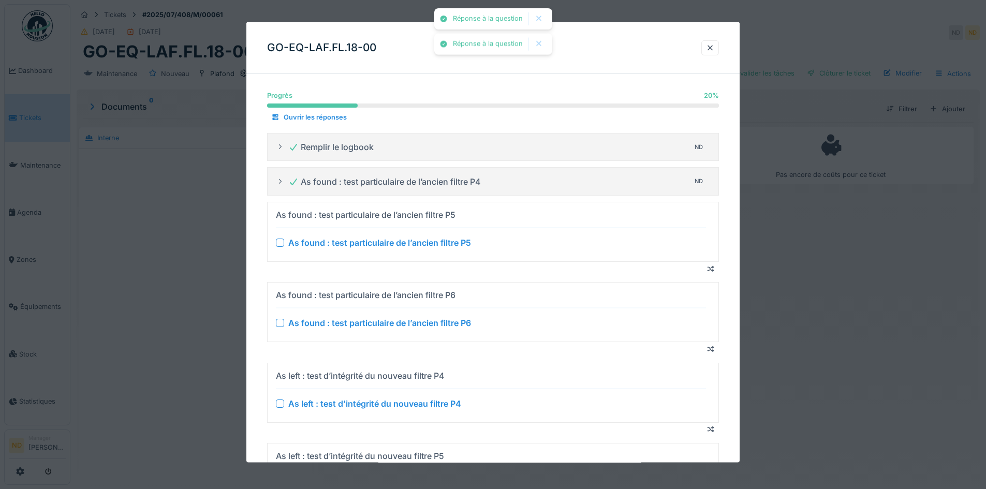
click at [323, 239] on div "As found : test particulaire de l’ancien filtre P5" at bounding box center [379, 243] width 183 height 12
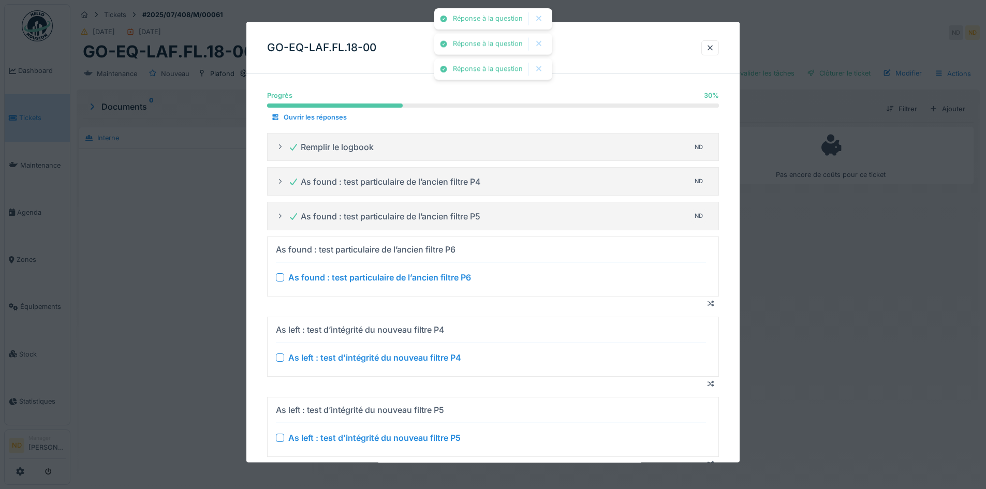
drag, startPoint x: 324, startPoint y: 279, endPoint x: 323, endPoint y: 284, distance: 5.3
click at [324, 279] on div "As found : test particulaire de l’ancien filtre P6" at bounding box center [379, 277] width 183 height 12
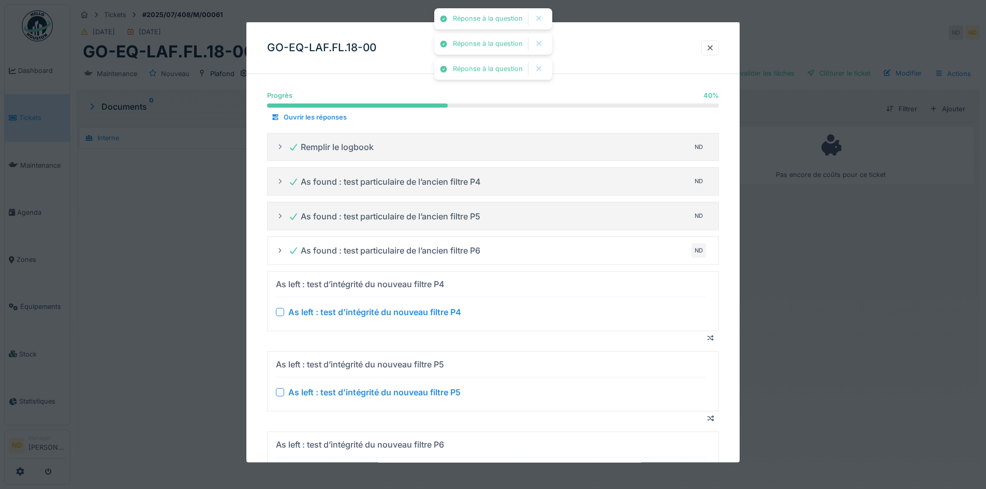
click at [324, 310] on div "As left : test d’intégrité du nouveau filtre P4" at bounding box center [374, 312] width 173 height 12
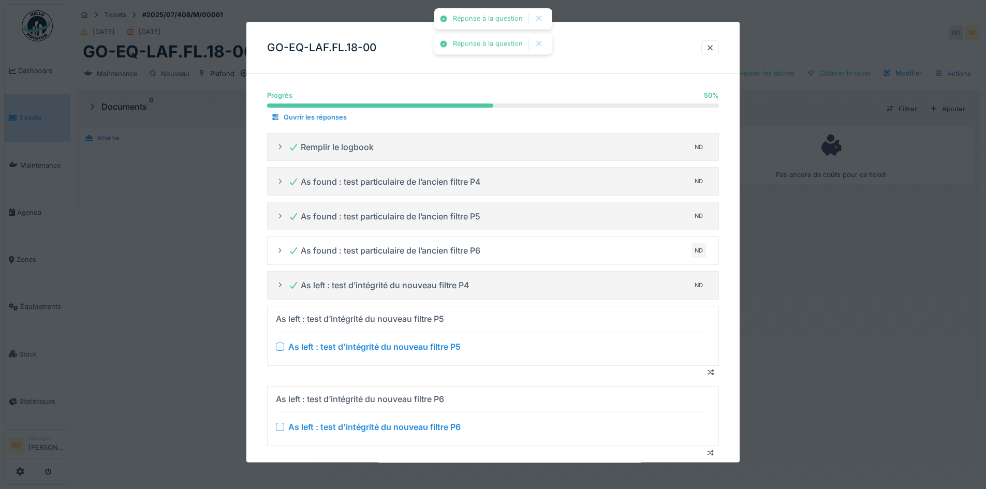
click at [321, 354] on div "As left : test d’intégrité du nouveau filtre P5 As left : test d’intégrité du n…" at bounding box center [491, 335] width 430 height 51
click at [283, 344] on div at bounding box center [280, 346] width 8 height 8
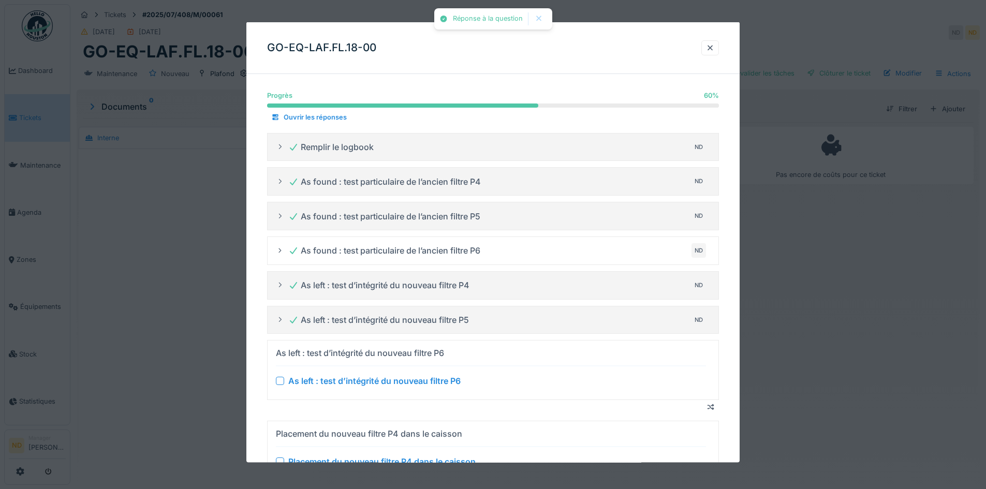
click at [300, 382] on div "As left : test d’intégrité du nouveau filtre P6" at bounding box center [374, 381] width 172 height 12
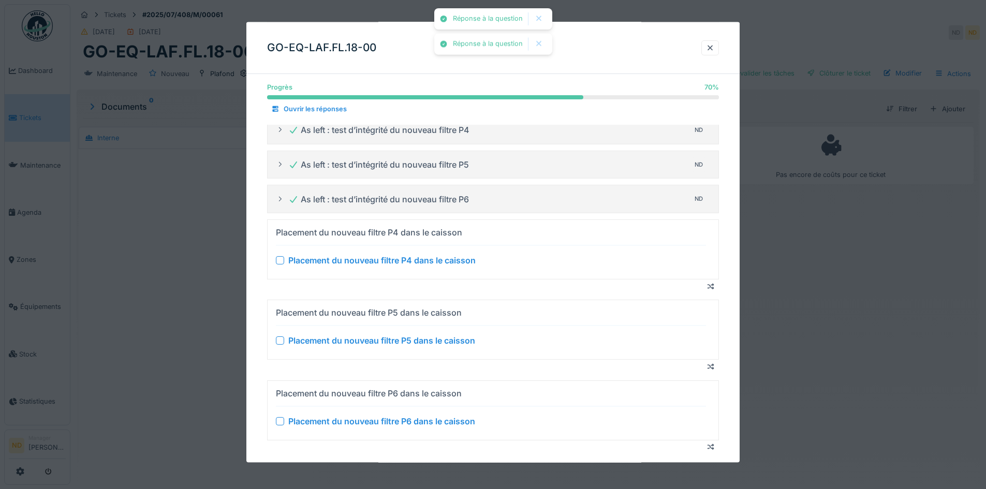
click at [296, 257] on div "Placement du nouveau filtre P4 dans le caisson" at bounding box center [381, 260] width 187 height 12
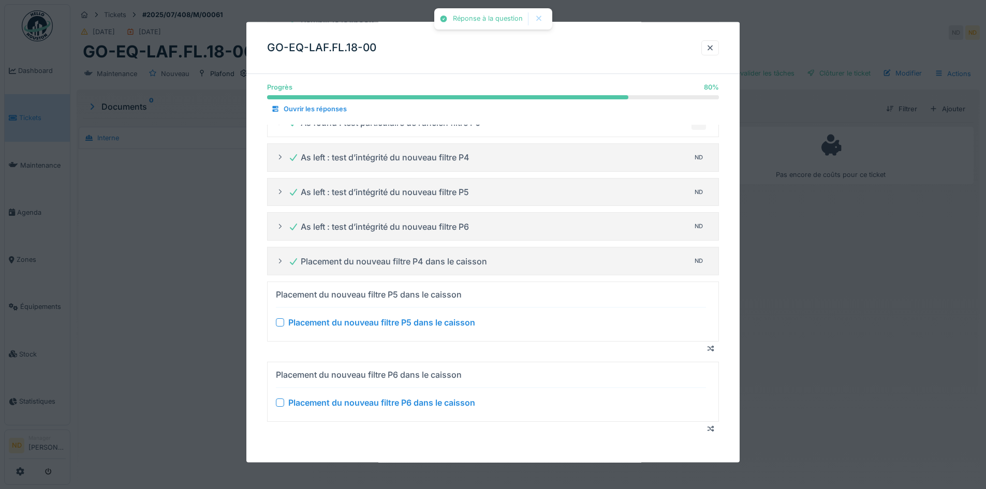
click at [300, 318] on div "Placement du nouveau filtre P5 dans le caisson" at bounding box center [381, 322] width 187 height 12
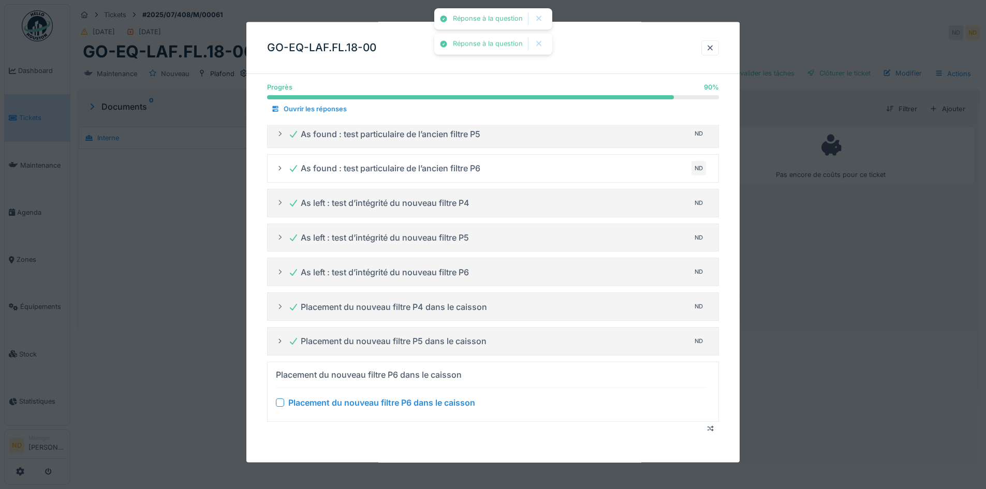
click at [307, 402] on div "Placement du nouveau filtre P6 dans le caisson" at bounding box center [381, 402] width 187 height 12
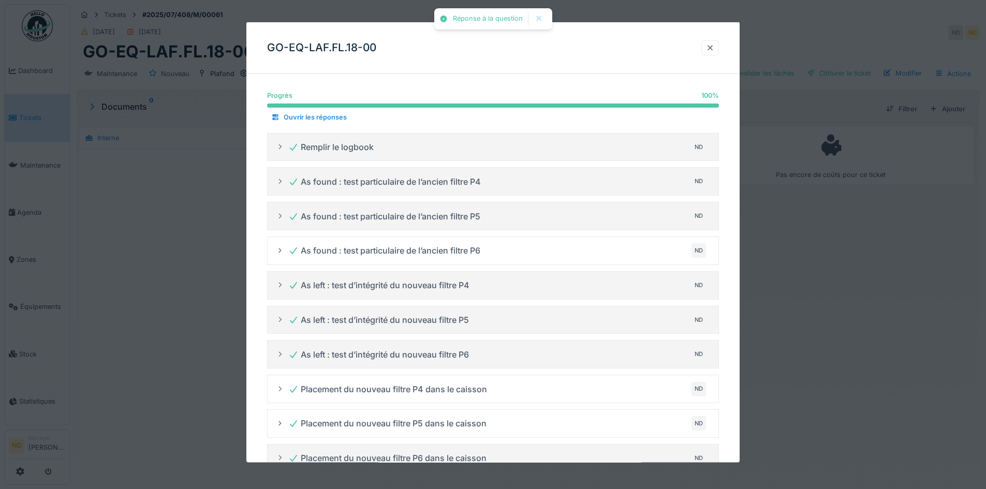
click at [715, 45] on div at bounding box center [710, 47] width 8 height 10
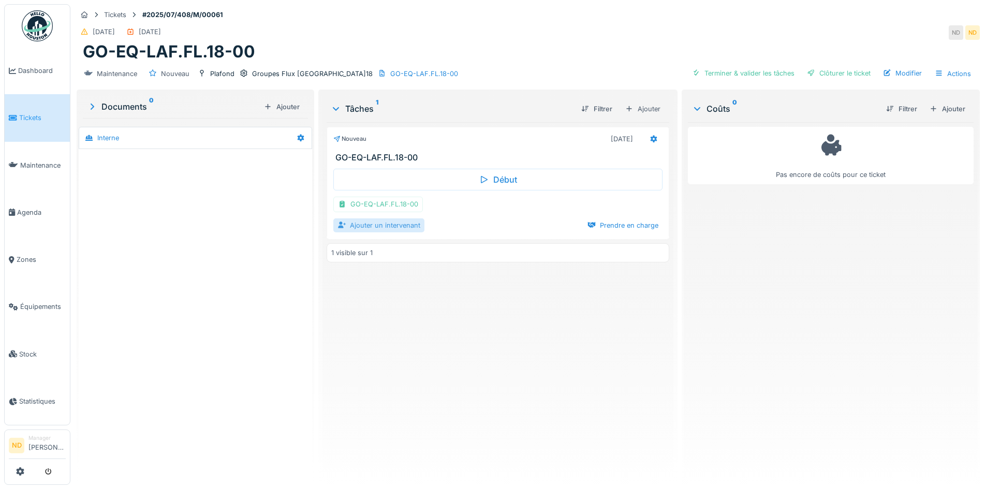
click at [393, 219] on div "Ajouter un intervenant" at bounding box center [378, 226] width 91 height 14
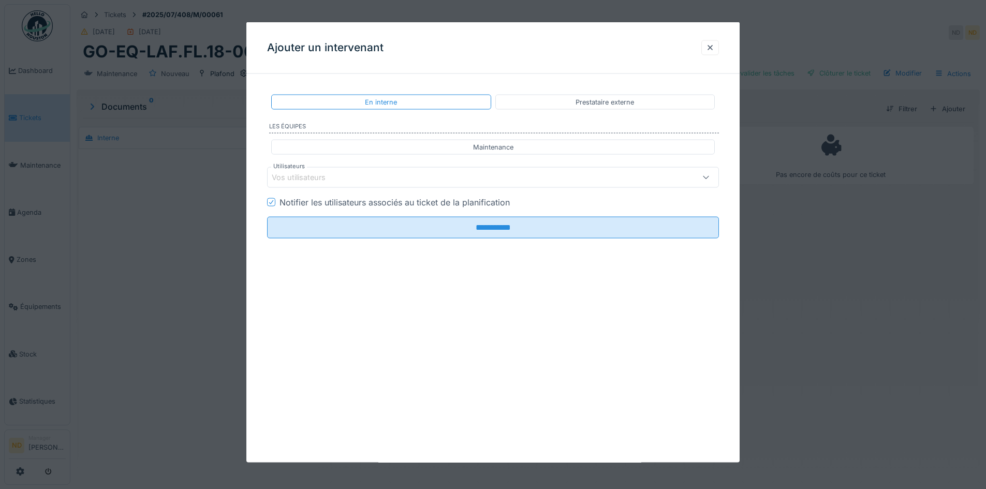
click at [424, 178] on div "Vos utilisateurs" at bounding box center [467, 177] width 390 height 11
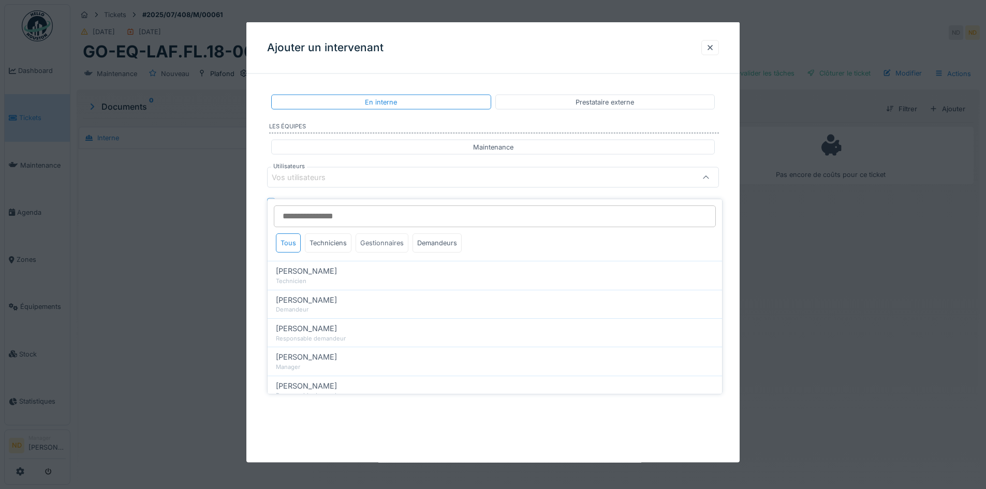
click at [397, 235] on div "Gestionnaires" at bounding box center [382, 243] width 53 height 19
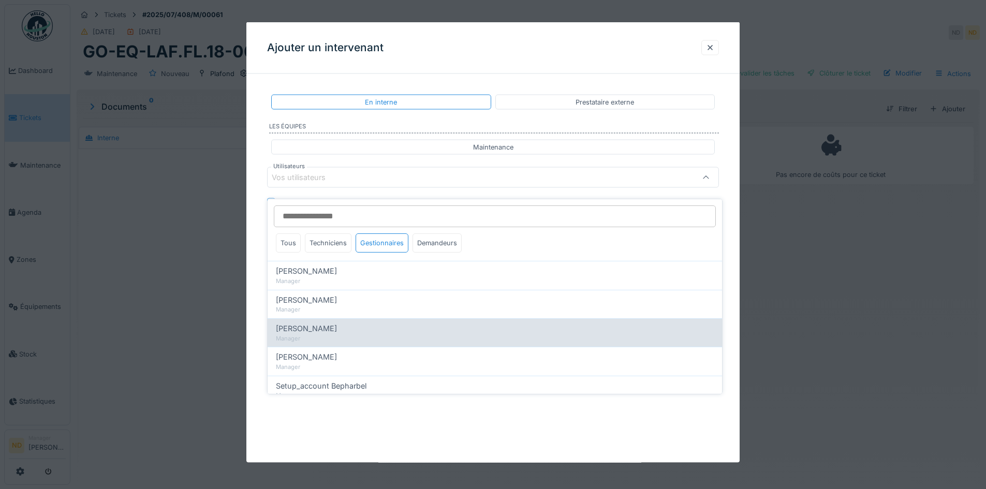
click at [340, 325] on div "[PERSON_NAME]" at bounding box center [495, 328] width 438 height 11
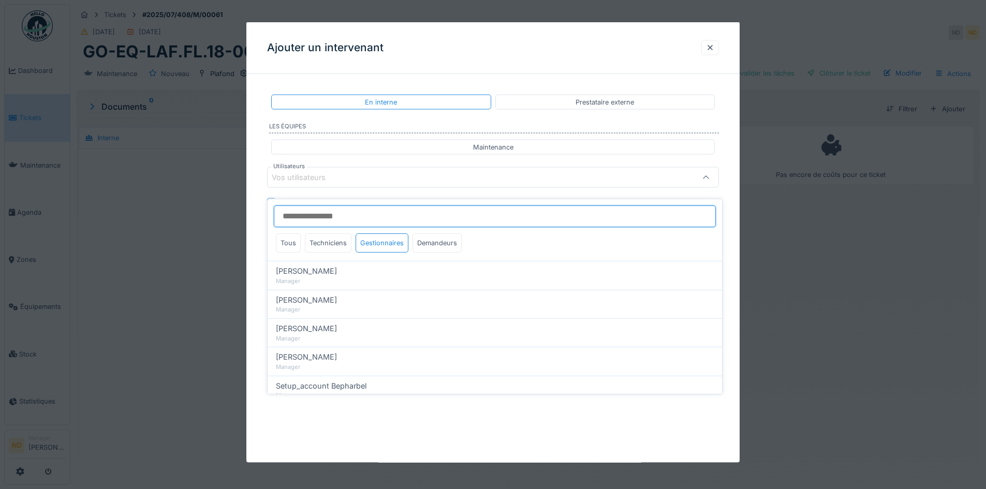
type input "****"
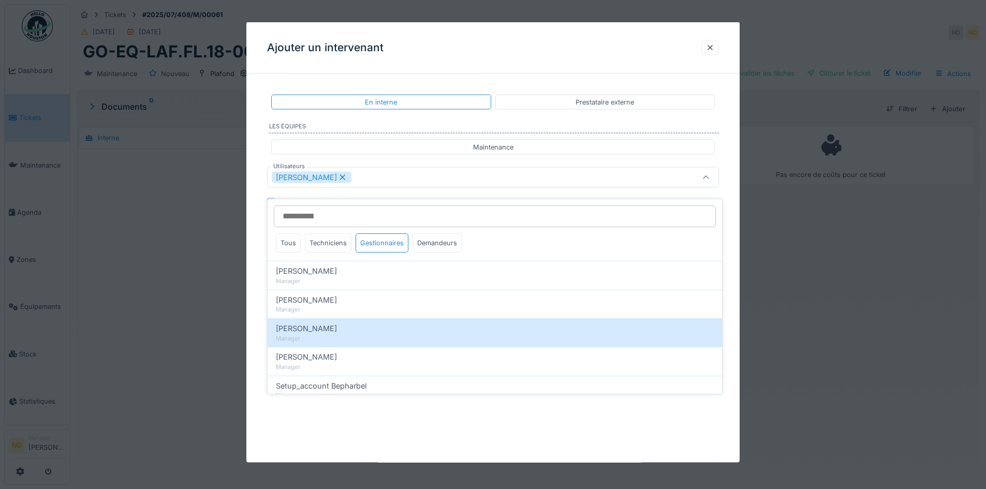
click at [254, 229] on div "**********" at bounding box center [492, 199] width 493 height 234
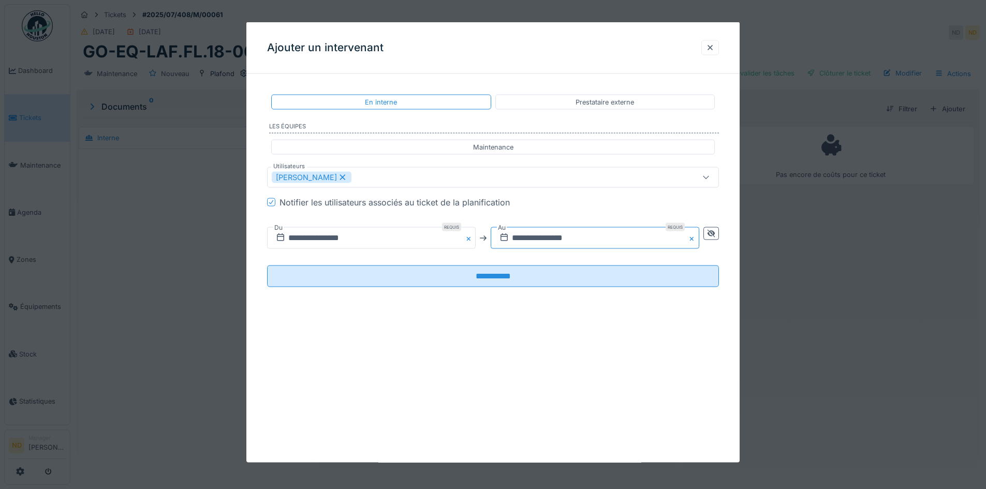
click at [538, 238] on input "**********" at bounding box center [595, 238] width 209 height 22
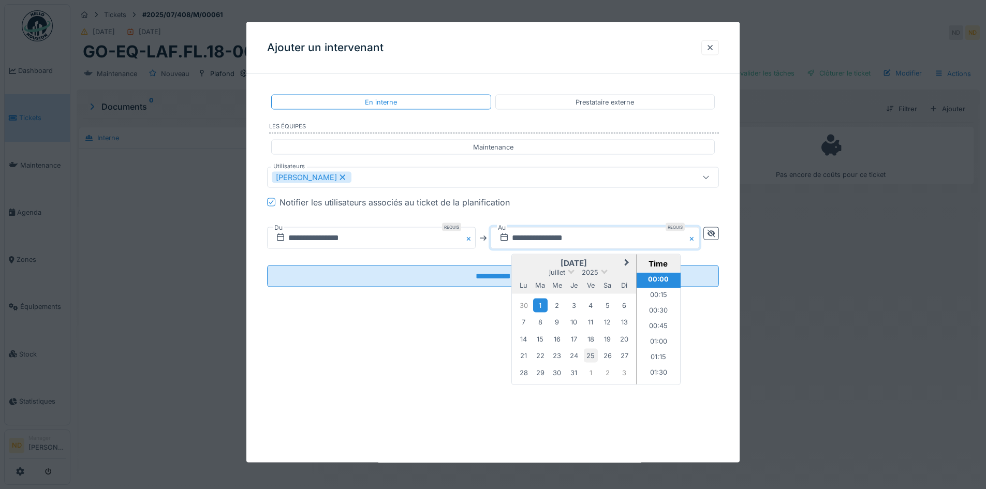
click at [593, 355] on div "25" at bounding box center [591, 356] width 14 height 14
click at [456, 353] on div "**********" at bounding box center [492, 242] width 493 height 441
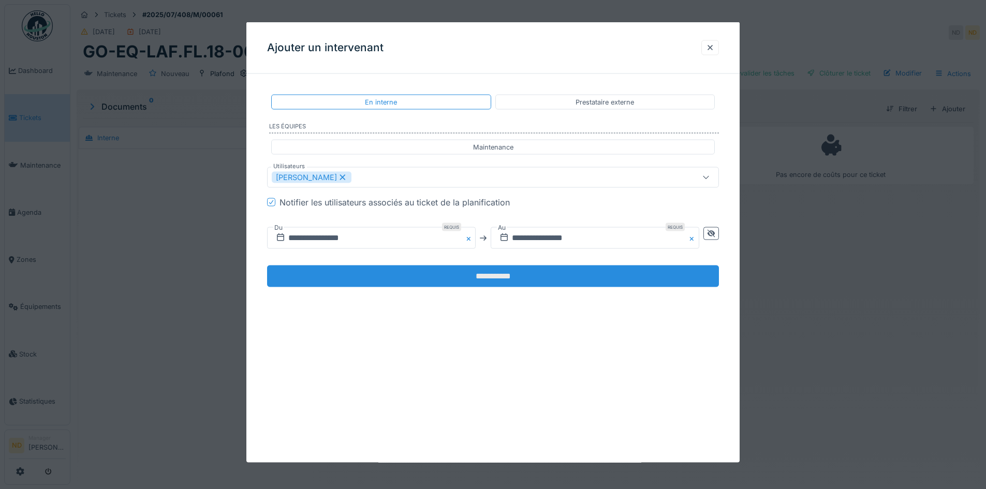
click at [434, 273] on input "**********" at bounding box center [493, 277] width 452 height 22
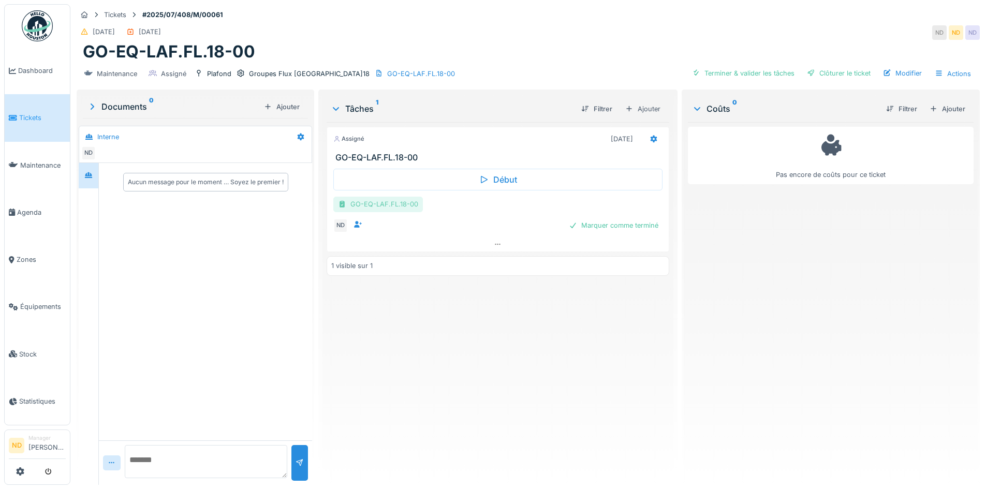
click at [402, 200] on div "GO-EQ-LAF.FL.18-00" at bounding box center [378, 204] width 90 height 15
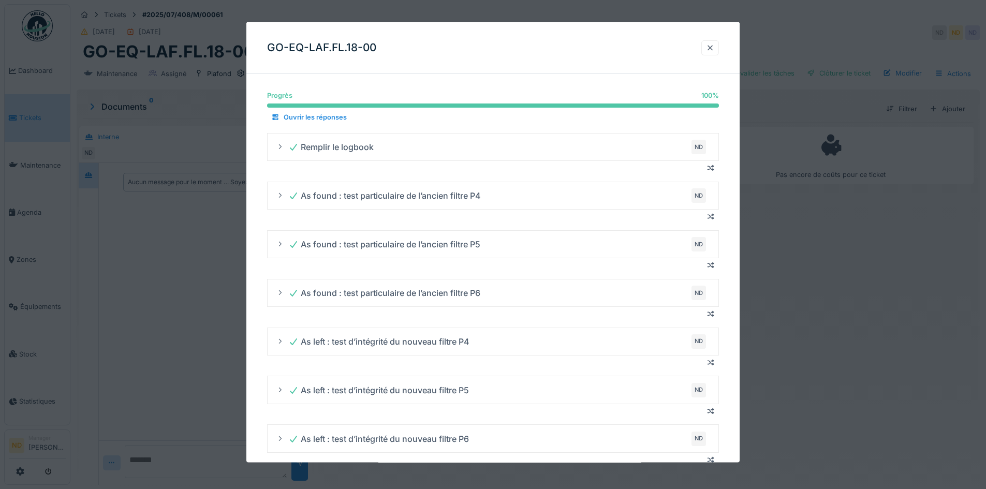
click at [707, 45] on div at bounding box center [711, 47] width 18 height 15
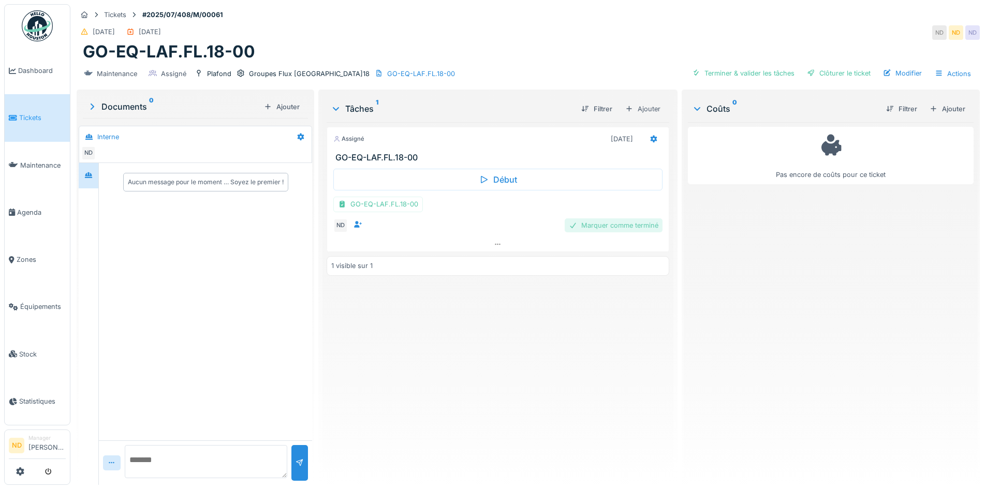
click at [637, 220] on div "Marquer comme terminé" at bounding box center [614, 226] width 98 height 14
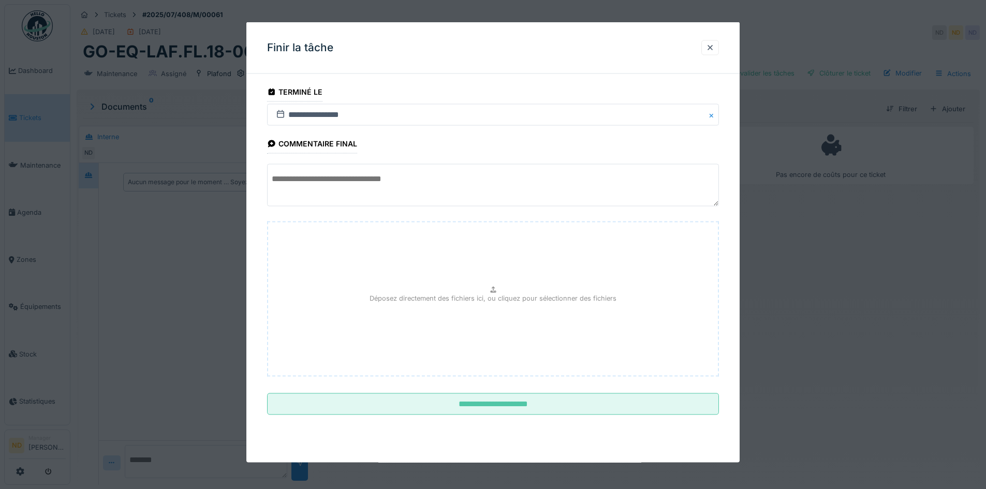
click at [716, 112] on button "Close" at bounding box center [713, 115] width 11 height 22
click at [366, 117] on input "text" at bounding box center [493, 115] width 452 height 22
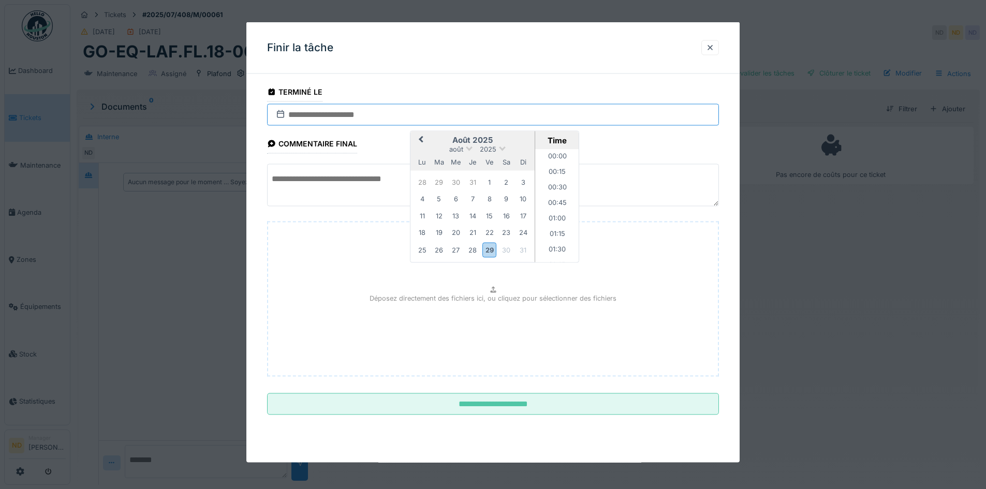
scroll to position [604, 0]
click at [425, 141] on button "Previous Month" at bounding box center [420, 141] width 17 height 17
click at [476, 200] on div "10" at bounding box center [473, 199] width 14 height 14
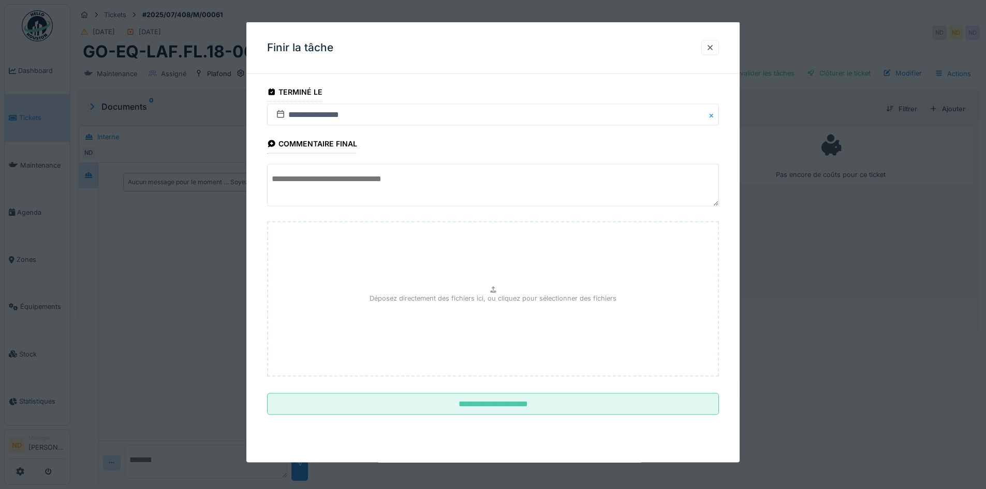
click at [413, 57] on div "Finir la tâche" at bounding box center [492, 48] width 493 height 52
click at [376, 178] on textarea at bounding box center [493, 185] width 452 height 42
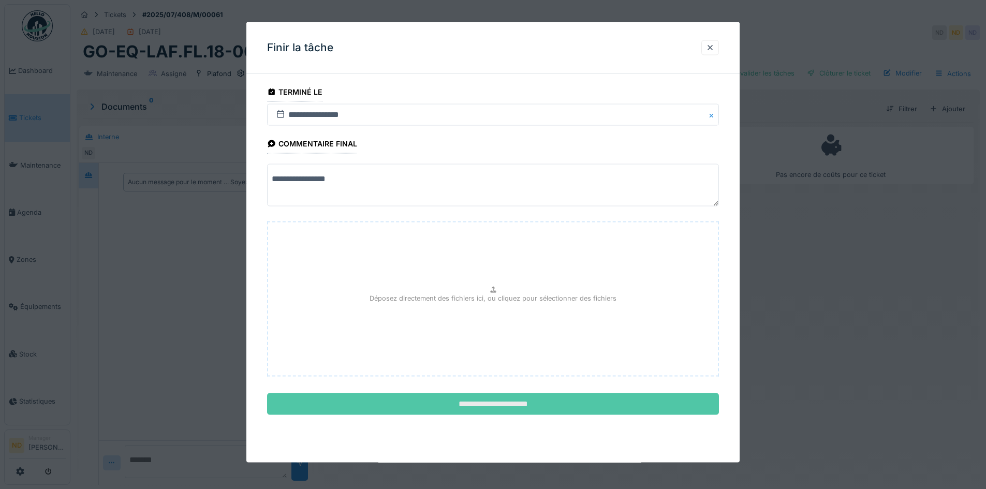
type textarea "**********"
click at [459, 403] on input "**********" at bounding box center [493, 405] width 452 height 22
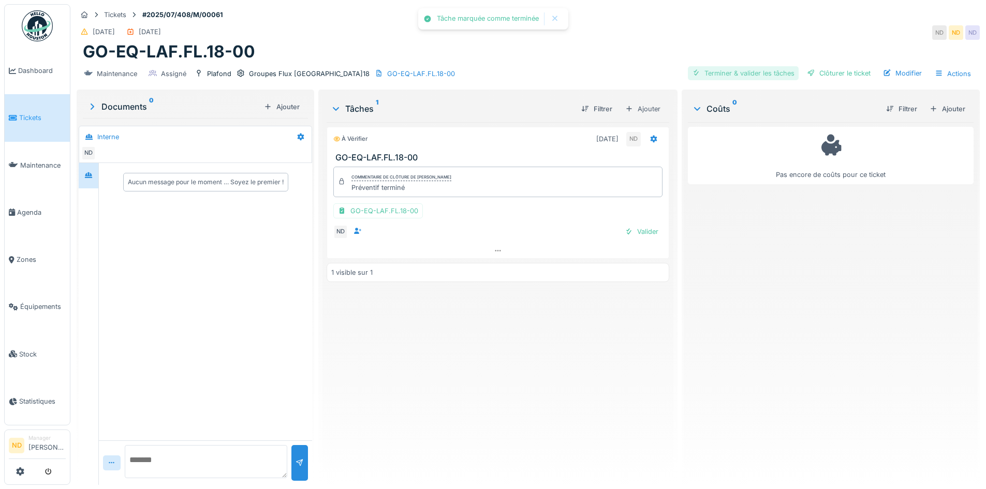
click at [768, 66] on div "Terminer & valider les tâches" at bounding box center [743, 73] width 111 height 14
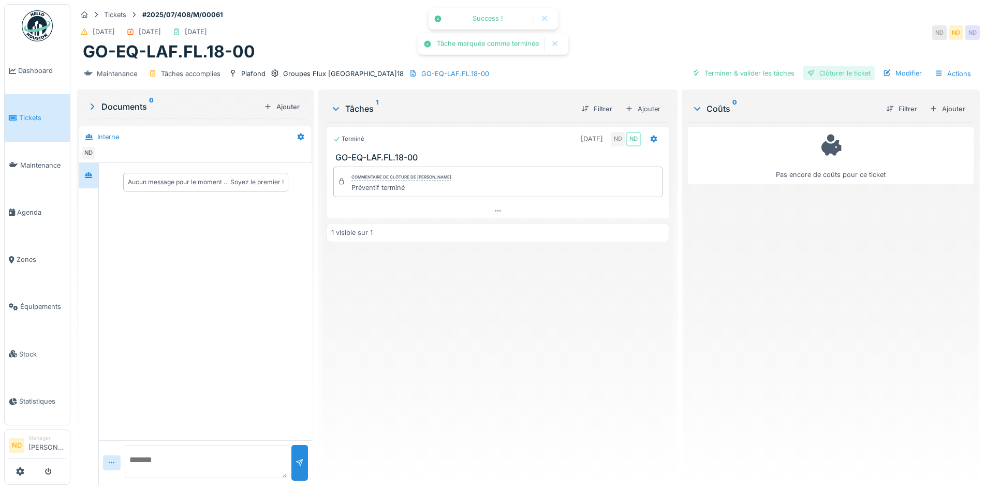
click at [812, 66] on div "Clôturer le ticket" at bounding box center [839, 73] width 72 height 14
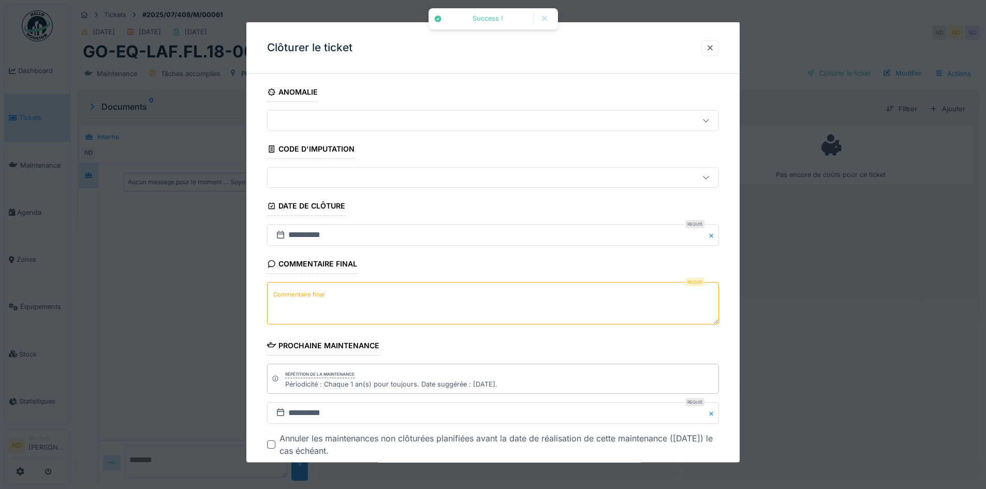
click at [354, 317] on textarea "Commentaire final" at bounding box center [493, 303] width 452 height 42
type textarea "*"
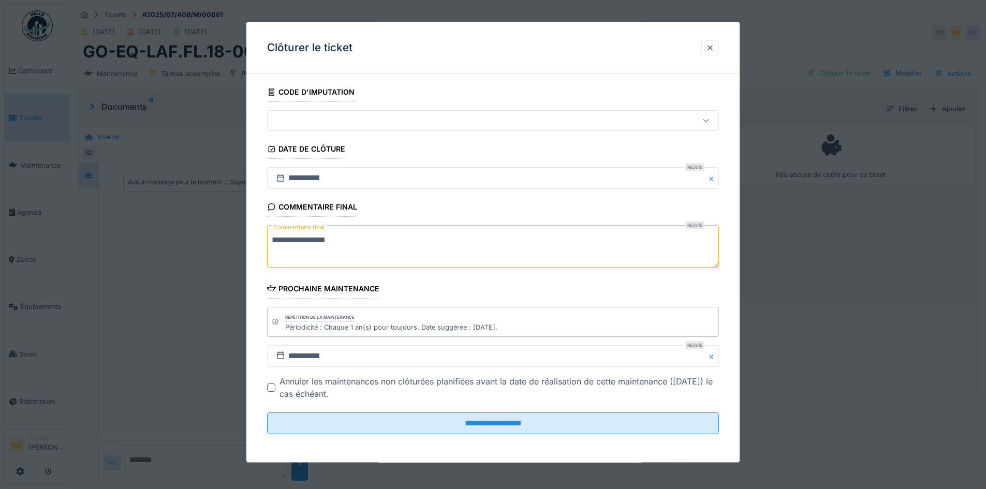
scroll to position [57, 0]
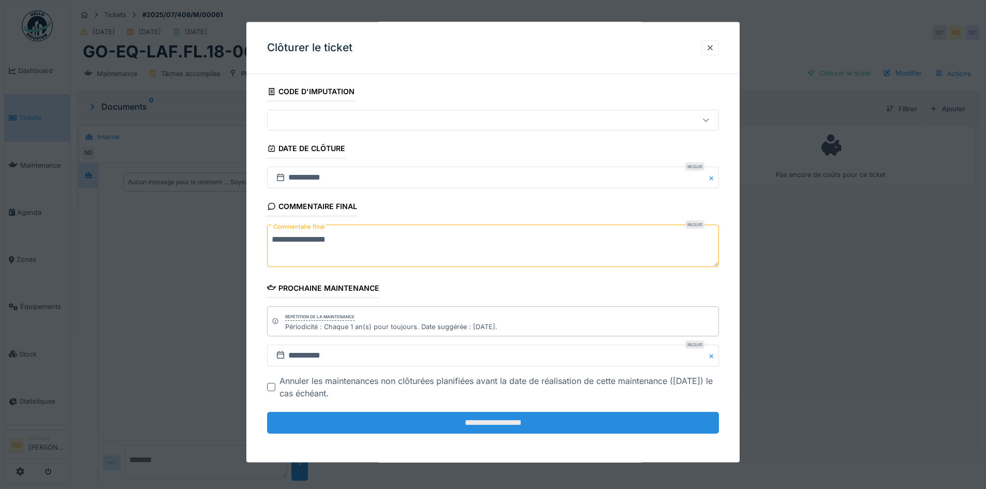
type textarea "**********"
click at [443, 413] on input "**********" at bounding box center [493, 423] width 452 height 22
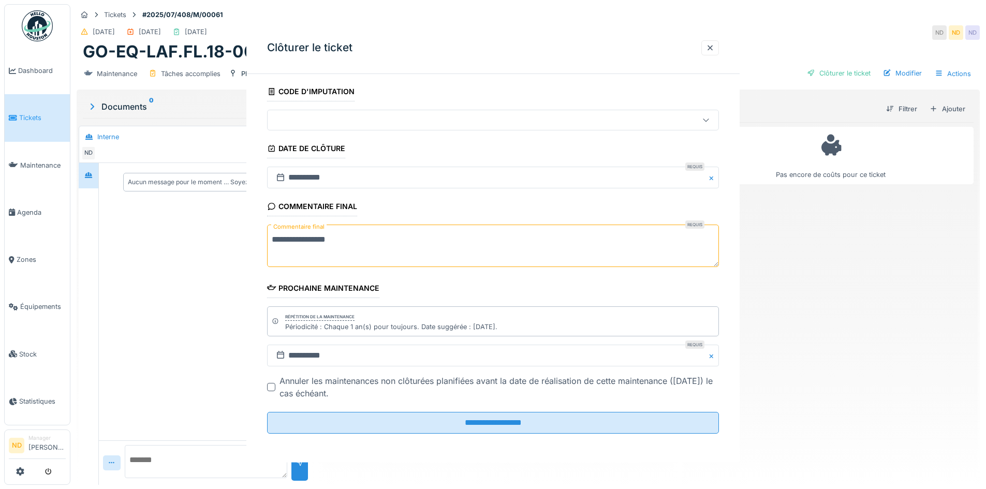
scroll to position [0, 0]
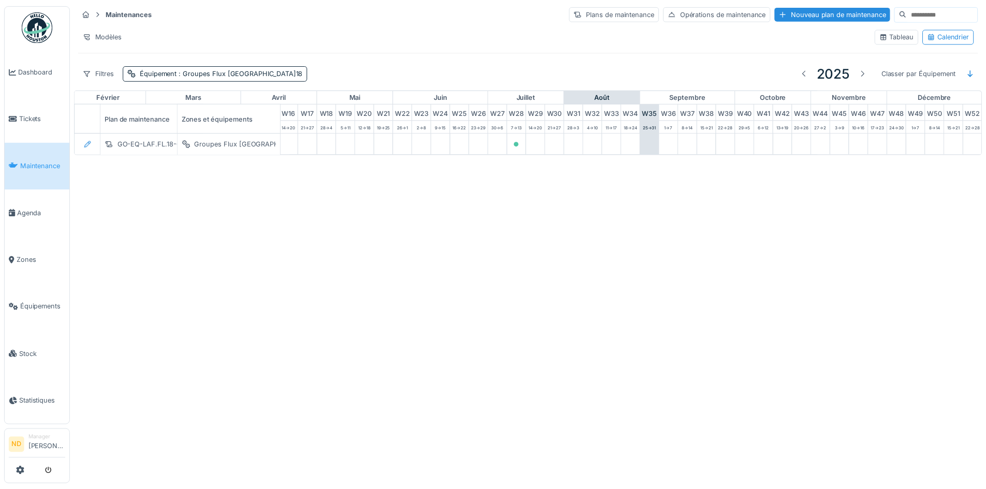
scroll to position [0, 339]
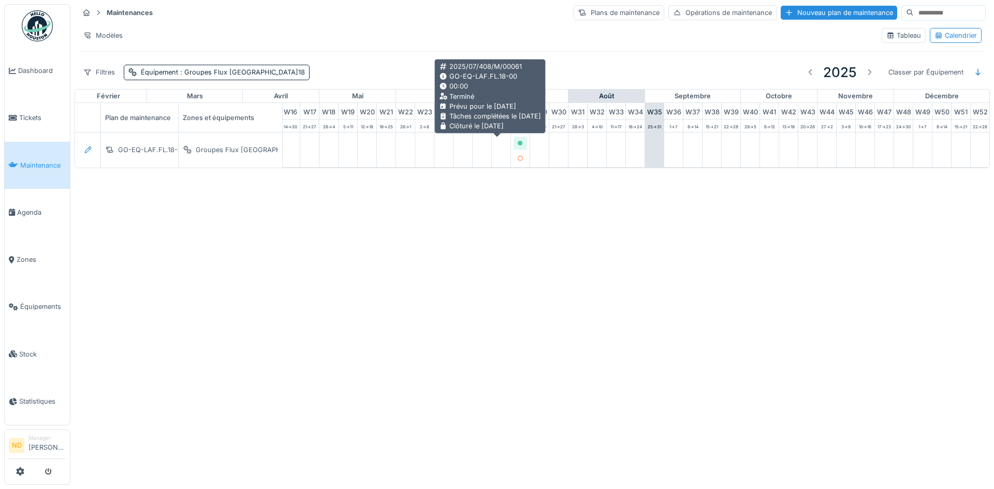
click at [518, 144] on icon at bounding box center [520, 143] width 5 height 5
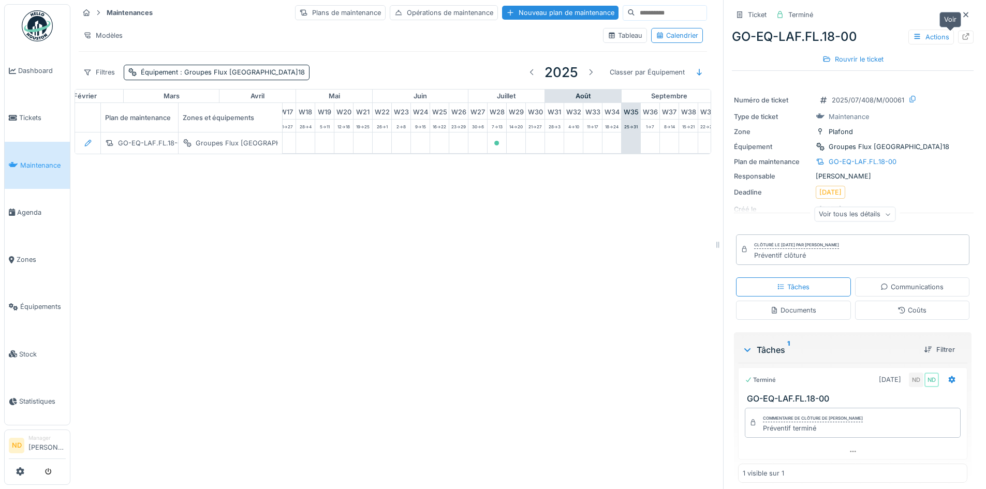
click at [962, 32] on div at bounding box center [966, 37] width 8 height 10
drag, startPoint x: 954, startPoint y: 10, endPoint x: 939, endPoint y: 11, distance: 15.6
click at [962, 11] on div at bounding box center [966, 15] width 8 height 10
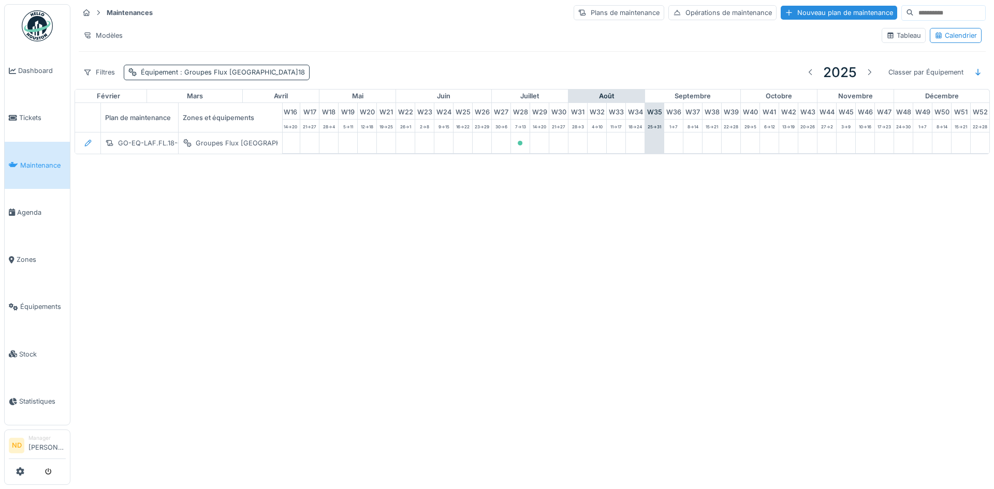
click at [166, 72] on div "Équipement : Groupes Flux FL.18" at bounding box center [223, 72] width 164 height 10
click at [258, 116] on icon at bounding box center [260, 117] width 5 height 5
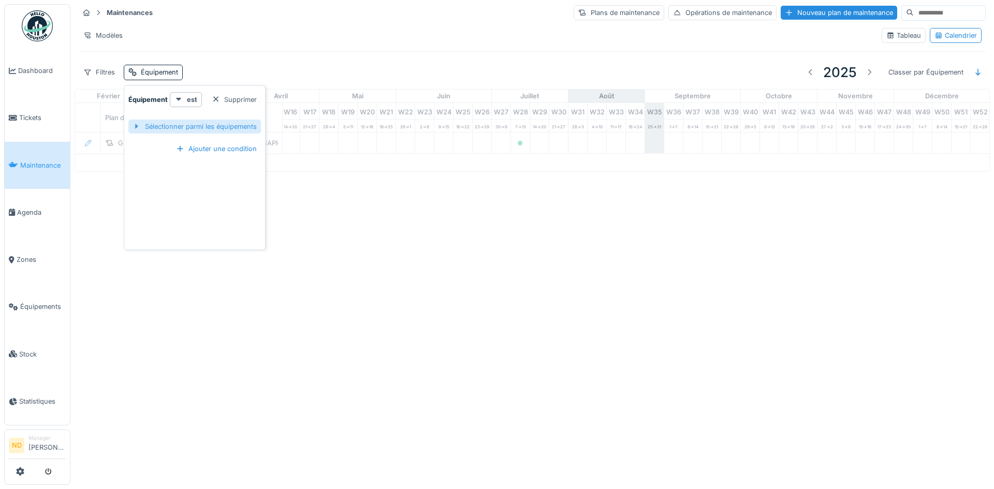
click at [213, 124] on div "Sélectionner parmi les équipements" at bounding box center [194, 127] width 133 height 14
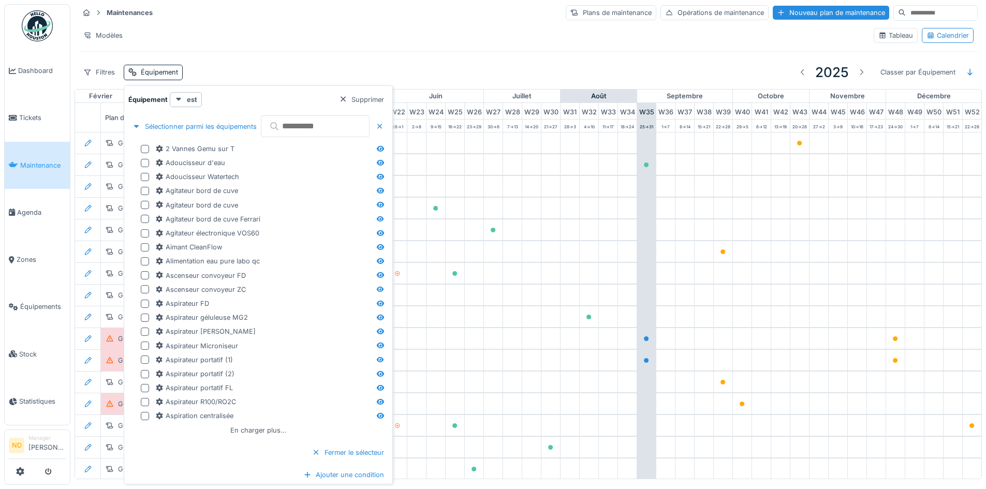
click at [325, 124] on input "text" at bounding box center [315, 126] width 109 height 22
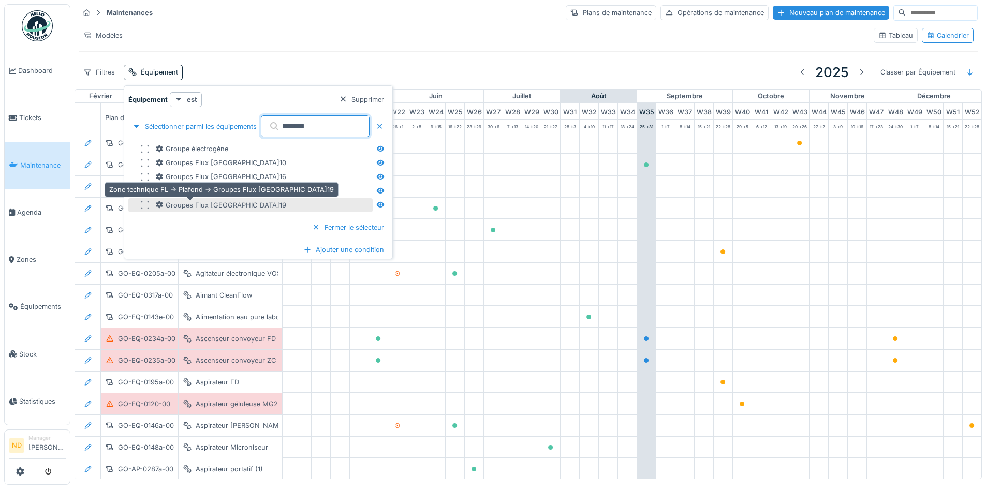
type input "******"
click at [200, 205] on div "Groupes Flux FL.19" at bounding box center [220, 205] width 131 height 10
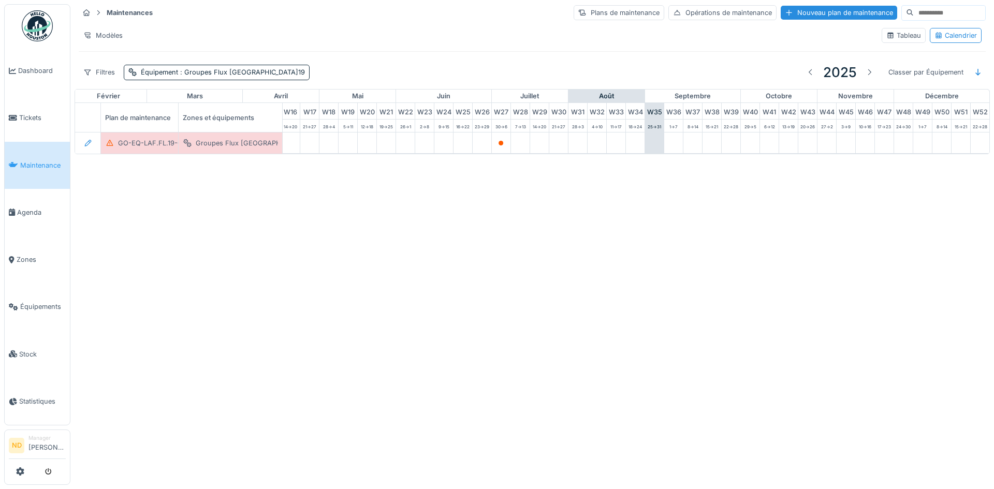
click at [537, 303] on div "Annuler Maintenances Plans de maintenance Opérations de maintenance Nouveau pla…" at bounding box center [497, 244] width 994 height 489
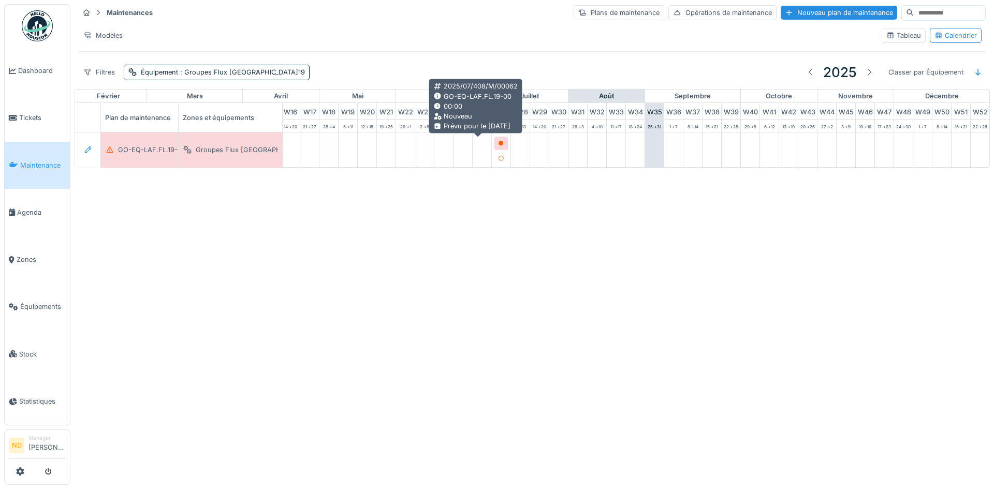
click at [499, 143] on icon at bounding box center [501, 143] width 5 height 5
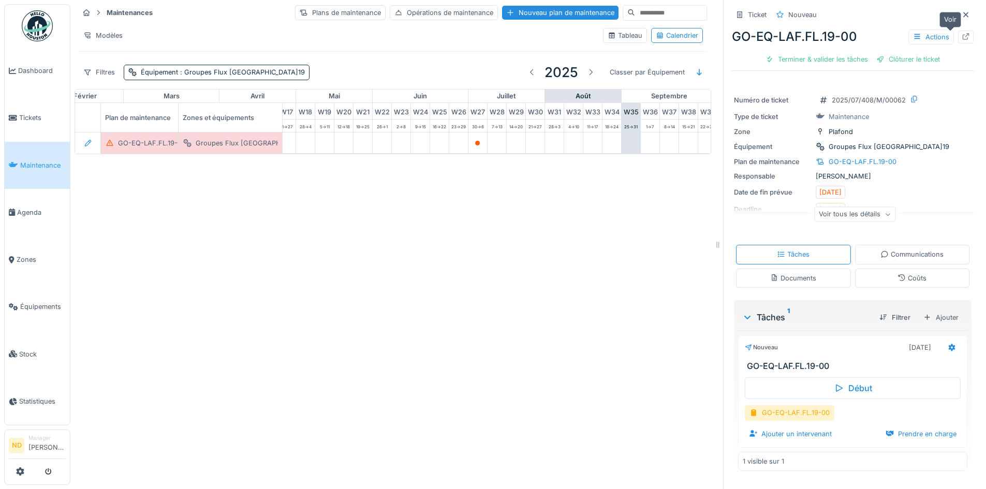
click at [962, 39] on icon at bounding box center [966, 36] width 8 height 7
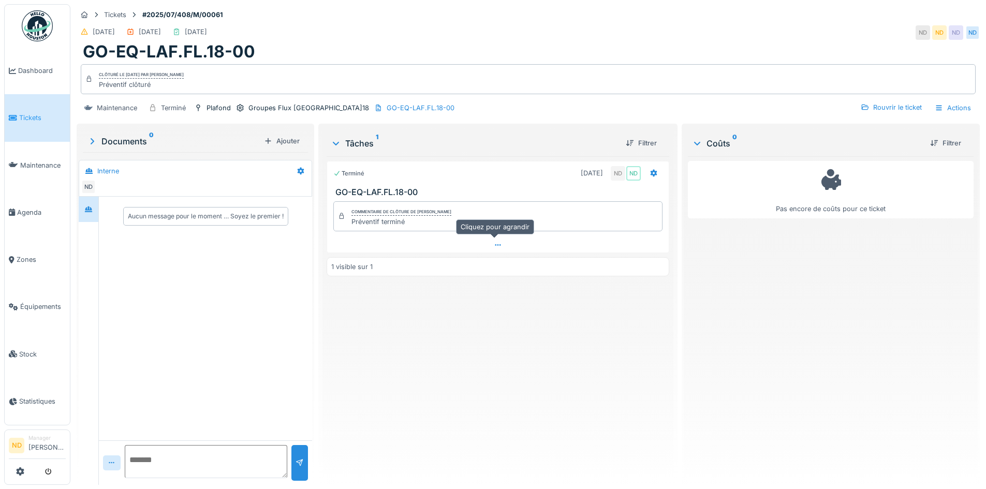
click at [503, 248] on div at bounding box center [497, 245] width 341 height 15
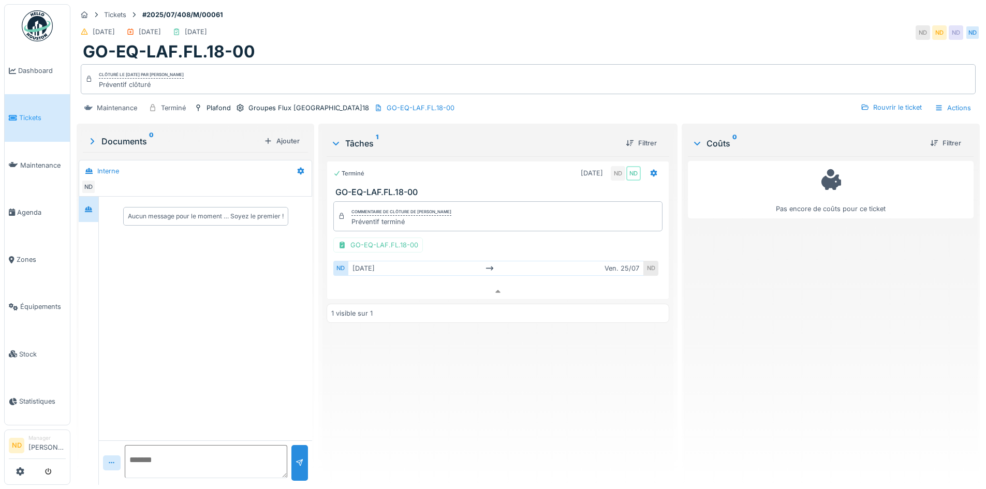
click at [448, 217] on div "Préventif terminé" at bounding box center [402, 222] width 100 height 10
click at [652, 170] on icon at bounding box center [654, 173] width 8 height 7
click at [752, 313] on div "Pas encore de coûts pour ce ticket" at bounding box center [831, 316] width 286 height 321
click at [890, 100] on div "Rouvrir le ticket" at bounding box center [891, 107] width 69 height 14
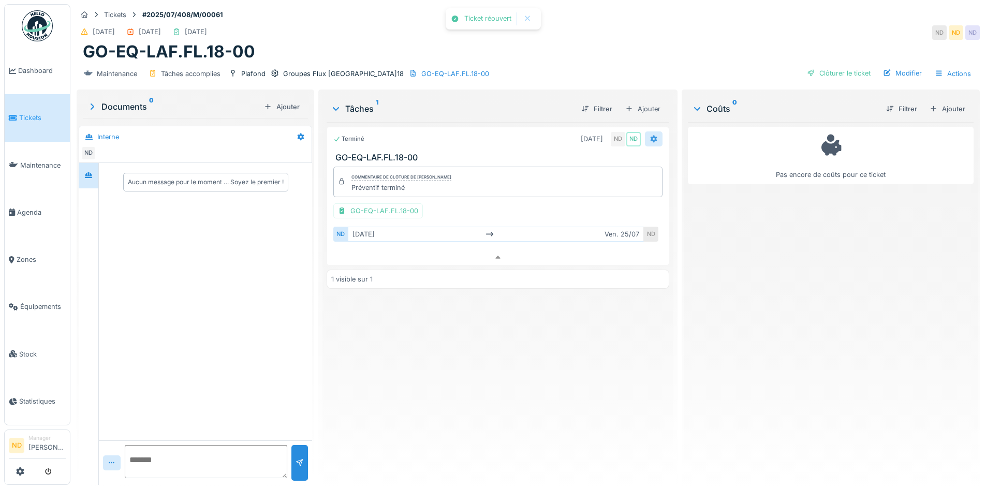
click at [650, 136] on icon at bounding box center [654, 139] width 8 height 7
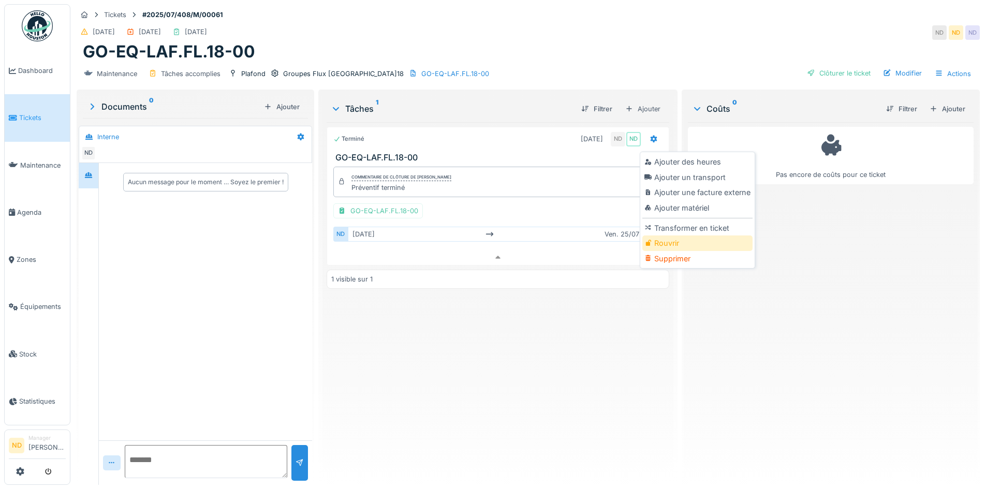
click at [681, 236] on div "Rouvrir" at bounding box center [698, 244] width 110 height 16
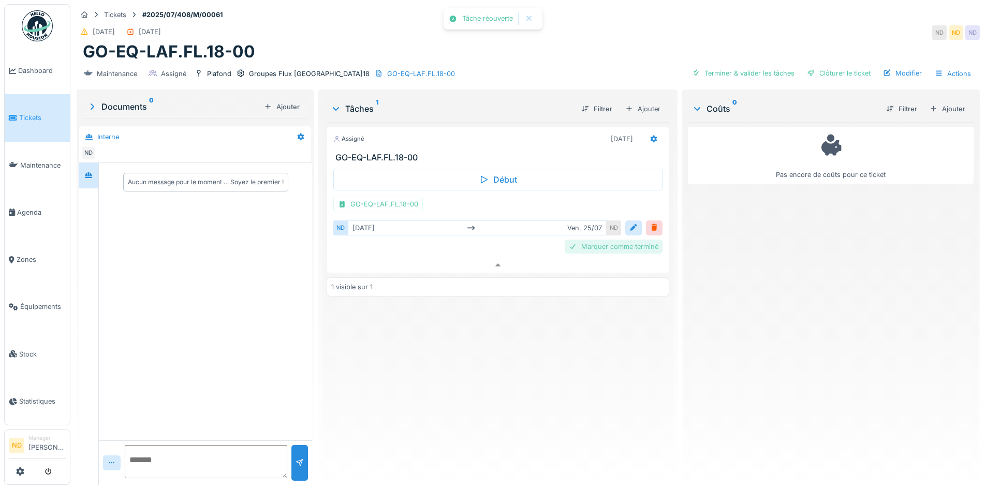
click at [633, 242] on div "Marquer comme terminé" at bounding box center [614, 247] width 98 height 14
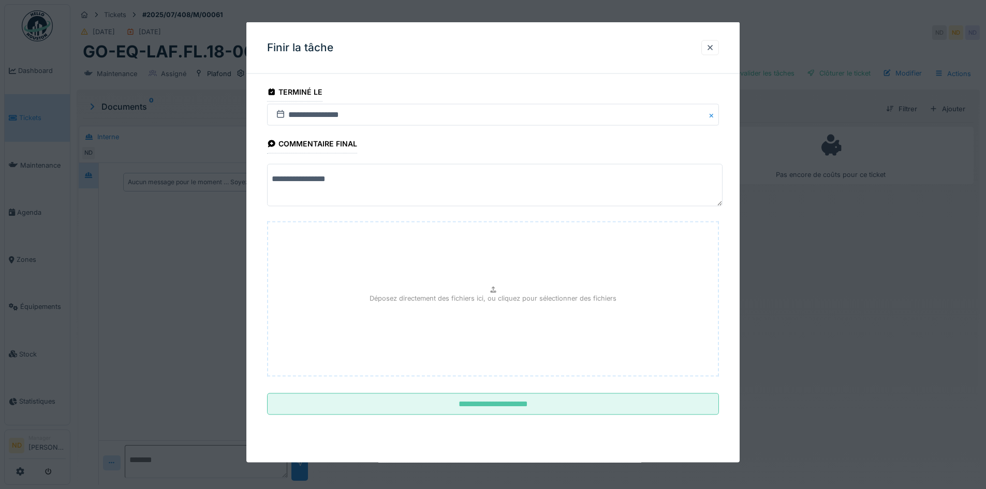
click at [716, 115] on button "Close" at bounding box center [713, 115] width 11 height 22
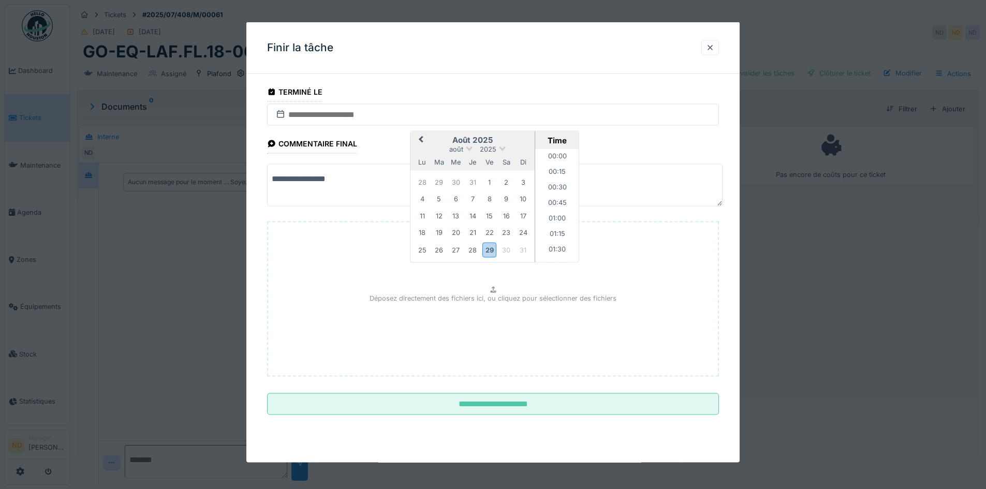
scroll to position [604, 0]
click at [421, 139] on span "Previous Month" at bounding box center [421, 140] width 0 height 12
click at [494, 197] on div "11" at bounding box center [490, 199] width 14 height 14
click at [429, 55] on div "Finir la tâche" at bounding box center [492, 48] width 493 height 52
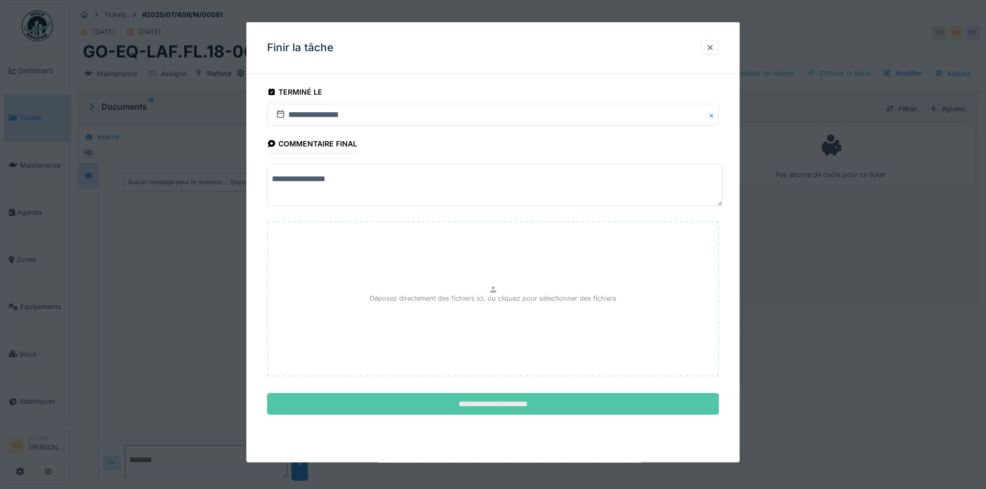
click at [480, 403] on input "**********" at bounding box center [493, 405] width 452 height 22
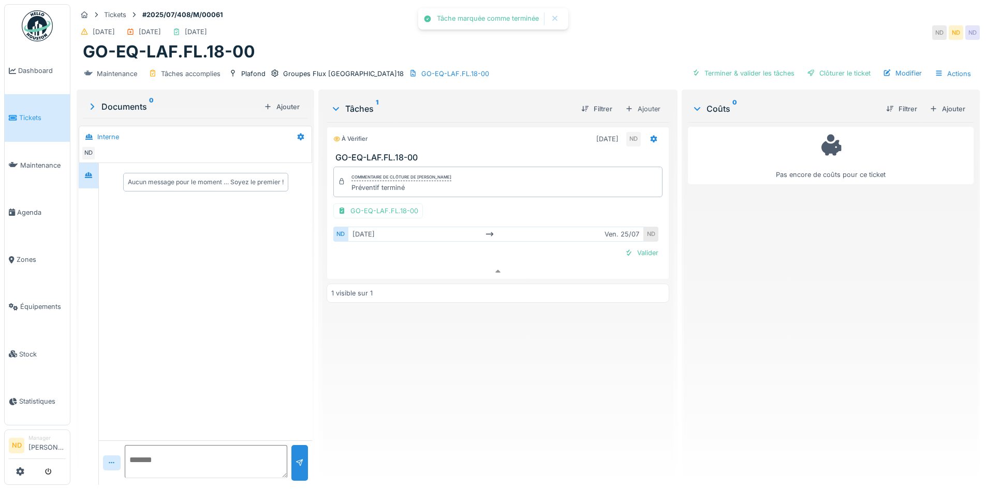
click at [747, 62] on div "Maintenance Tâches accomplies Plafond Groupes Flux FL.18 GO-EQ-LAF.FL.18-00 Ter…" at bounding box center [529, 73] width 904 height 23
click at [748, 66] on div "Terminer & valider les tâches" at bounding box center [743, 73] width 111 height 14
click at [834, 68] on div "Clôturer le ticket" at bounding box center [839, 73] width 72 height 14
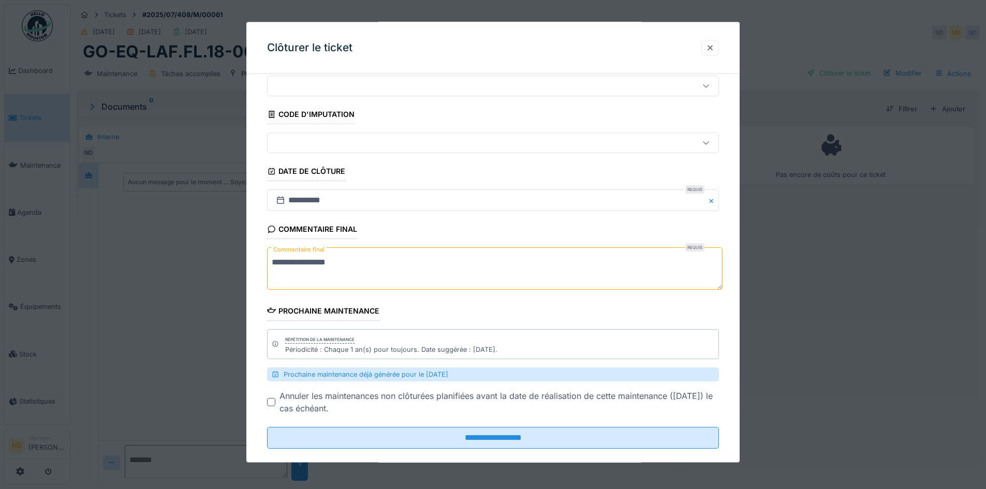
scroll to position [50, 0]
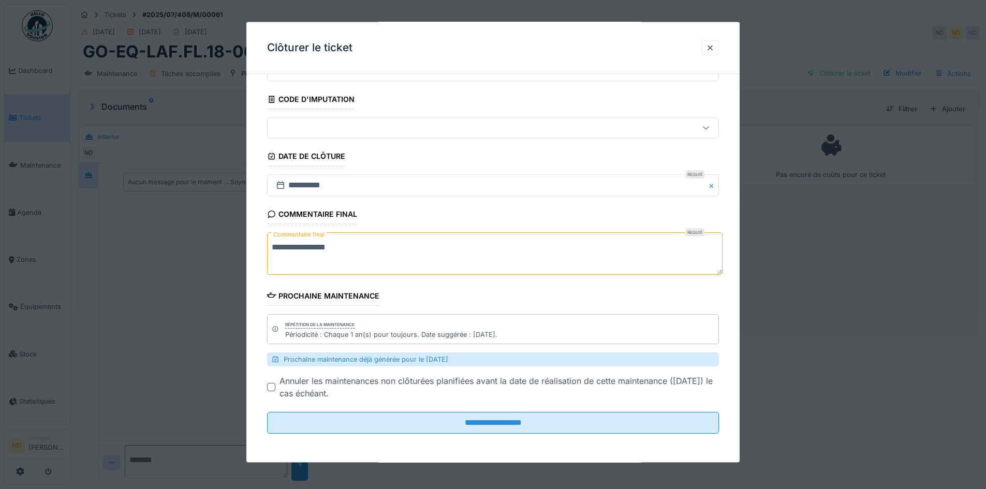
click at [421, 435] on fieldset "**********" at bounding box center [493, 238] width 452 height 410
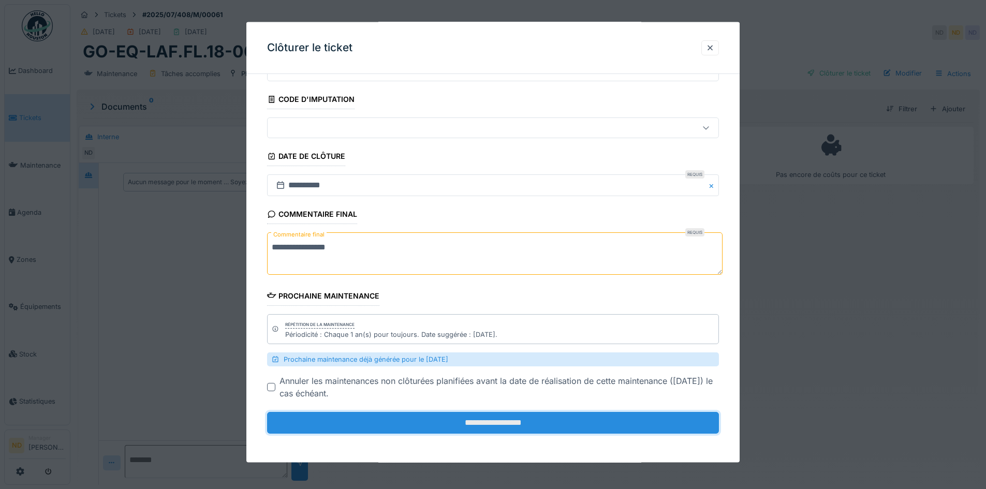
click at [424, 426] on input "**********" at bounding box center [493, 423] width 452 height 22
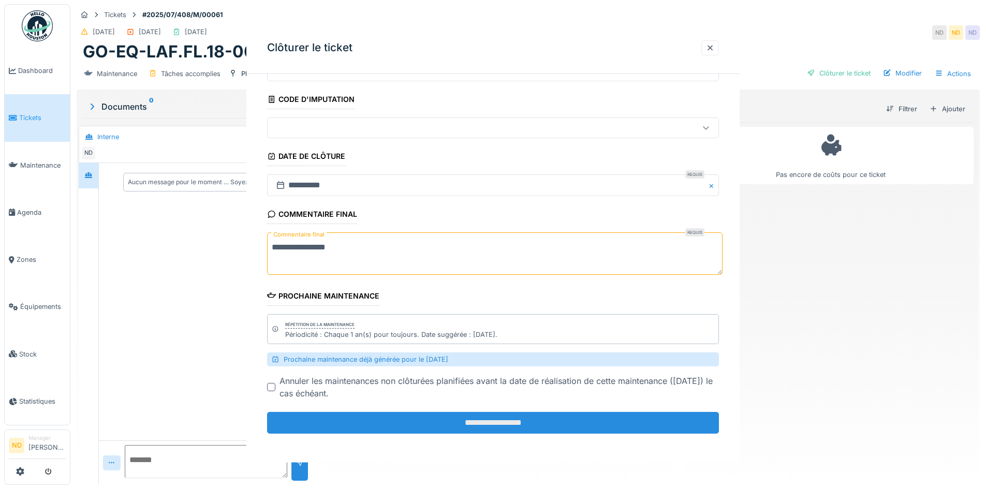
scroll to position [0, 0]
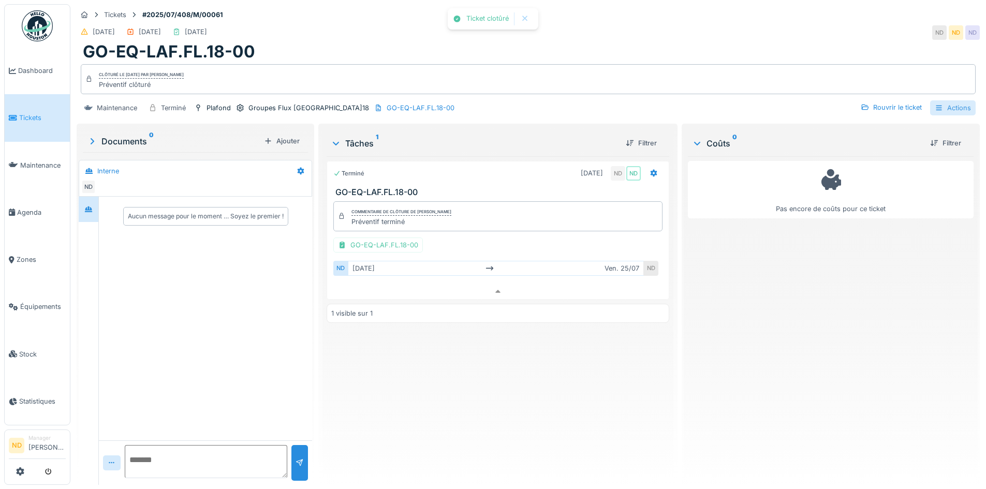
click at [951, 100] on div "Actions" at bounding box center [954, 107] width 46 height 15
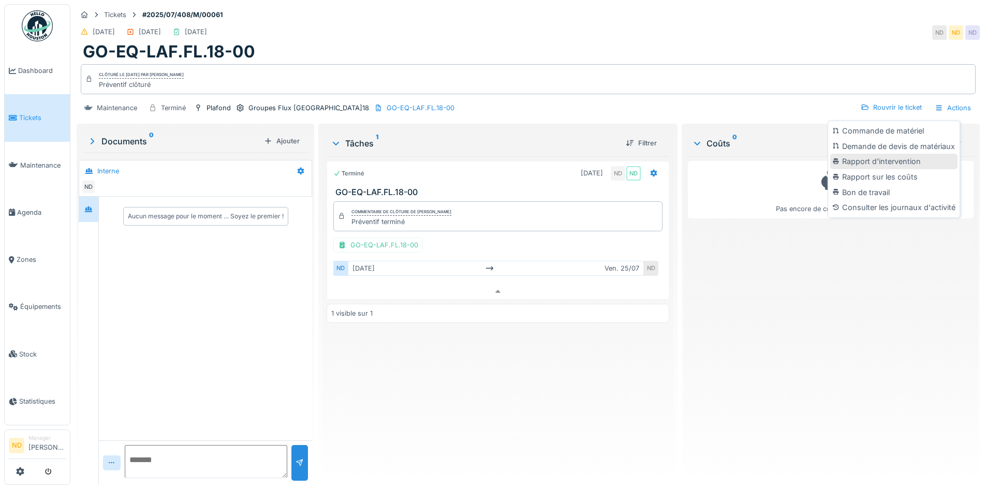
click at [882, 155] on div "Rapport d'intervention" at bounding box center [894, 162] width 127 height 16
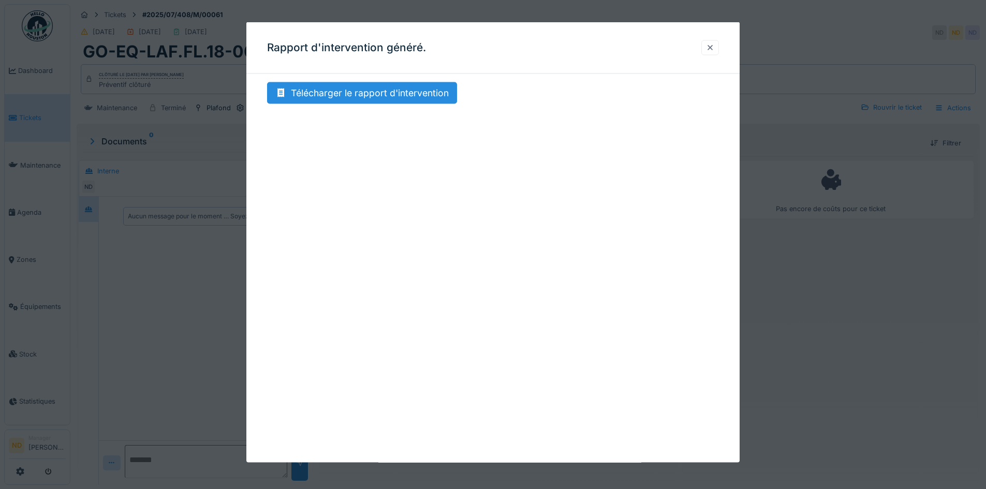
click at [715, 49] on div at bounding box center [710, 47] width 8 height 10
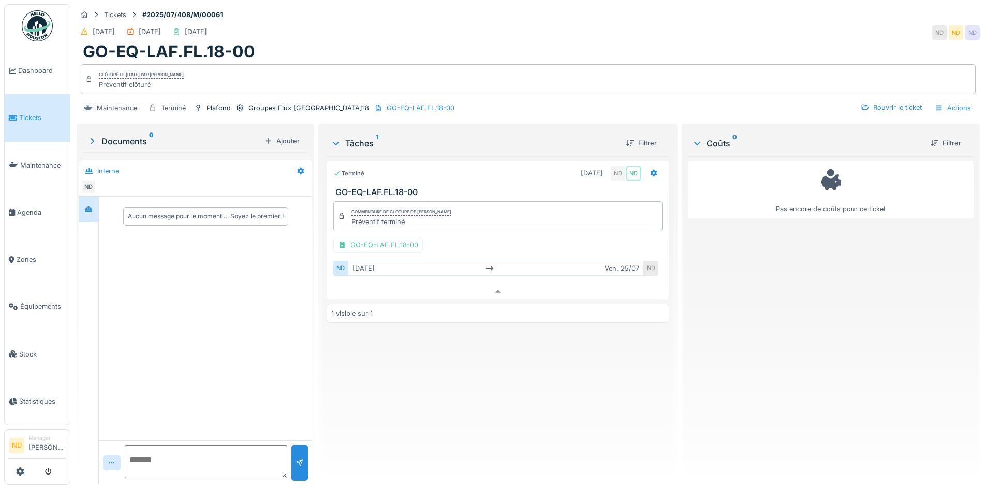
click at [529, 71] on div "Clôturé le vendredi 29 août 2025 par Nicolas Declercq Préventif clôturé" at bounding box center [528, 79] width 895 height 30
click at [970, 103] on div "Maintenance Terminé Plafond Groupes Flux FL.18 GO-EQ-LAF.FL.18-00 Rouvrir le ti…" at bounding box center [529, 107] width 904 height 23
click at [961, 102] on div "Actions" at bounding box center [954, 107] width 46 height 15
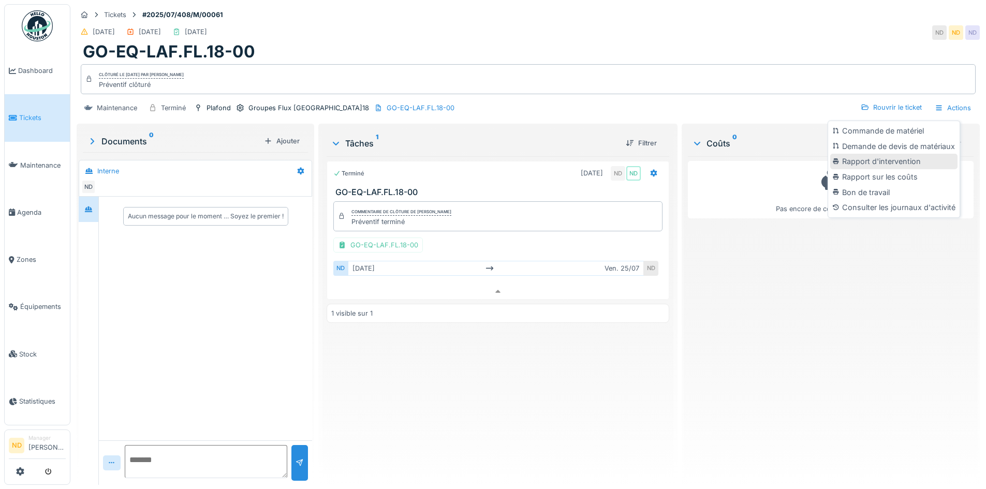
click at [910, 154] on div "Rapport d'intervention" at bounding box center [894, 162] width 127 height 16
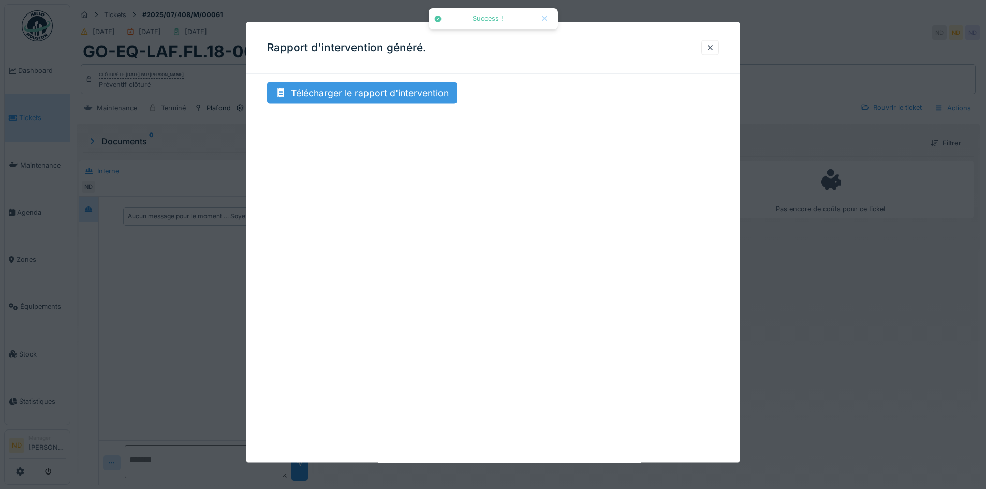
click at [376, 95] on div "Télécharger le rapport d'intervention" at bounding box center [362, 93] width 190 height 22
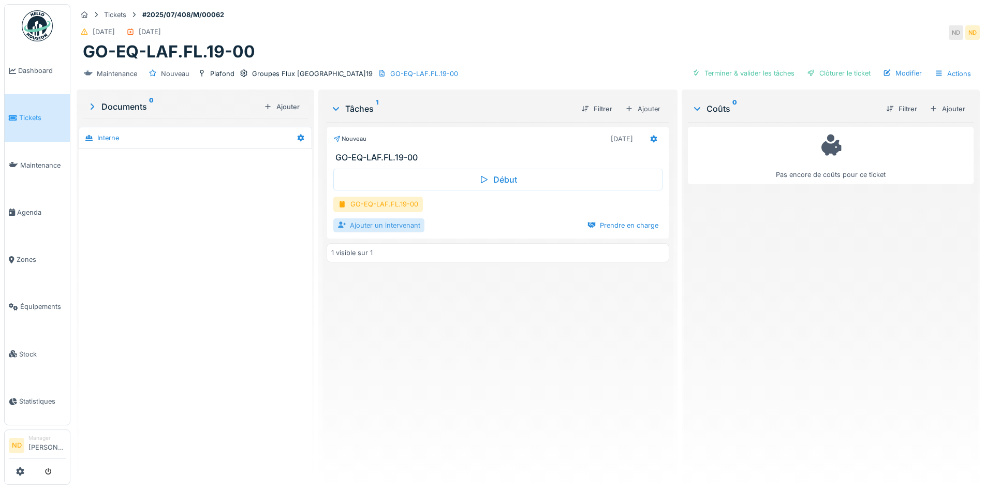
click at [399, 229] on div "Ajouter un intervenant" at bounding box center [378, 226] width 91 height 14
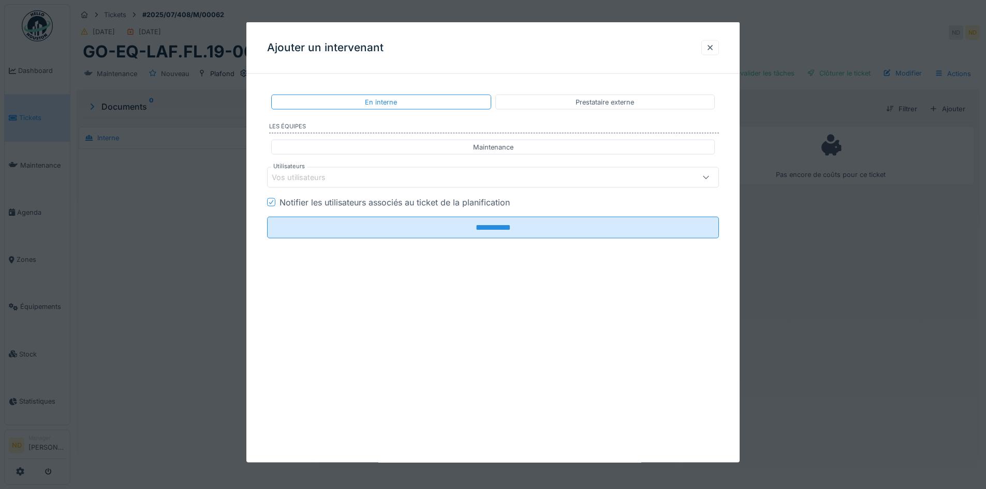
click at [699, 178] on div at bounding box center [706, 178] width 25 height 20
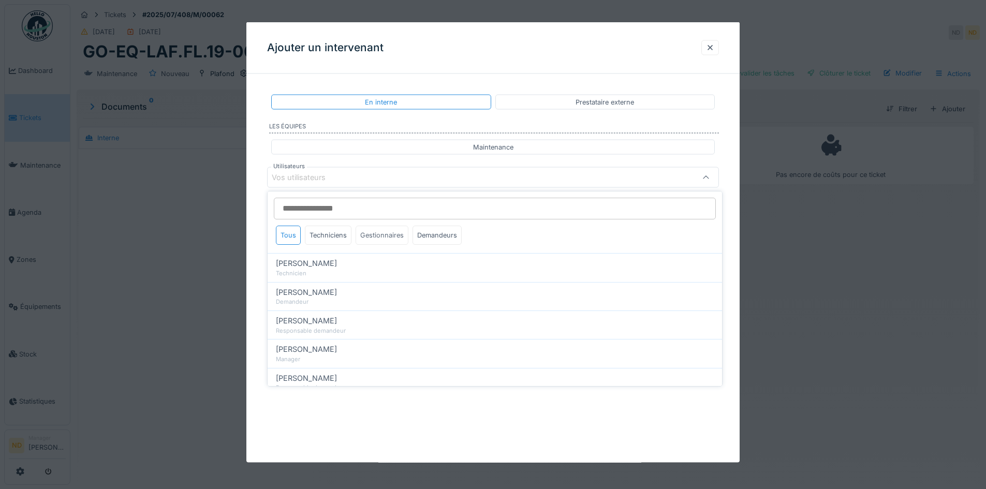
click at [397, 239] on div "Gestionnaires" at bounding box center [382, 235] width 53 height 19
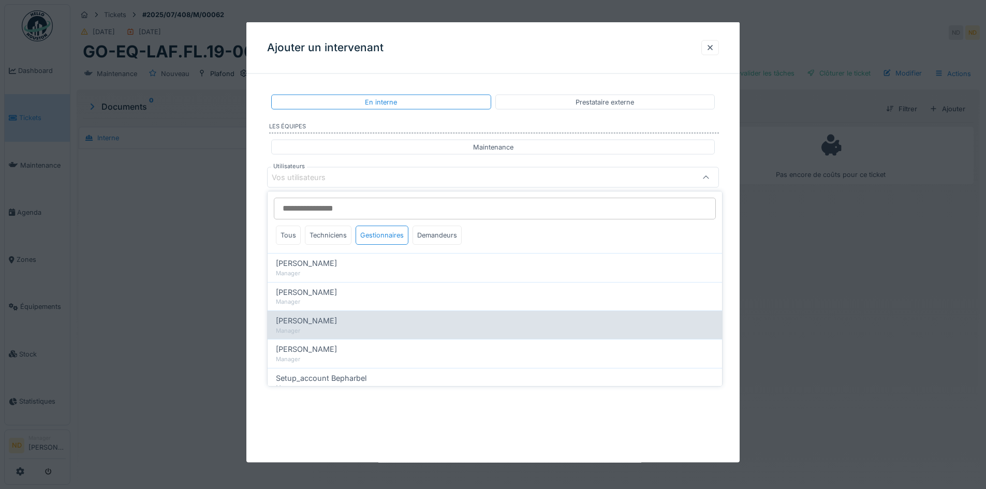
click at [337, 324] on div "[PERSON_NAME]" at bounding box center [495, 320] width 438 height 11
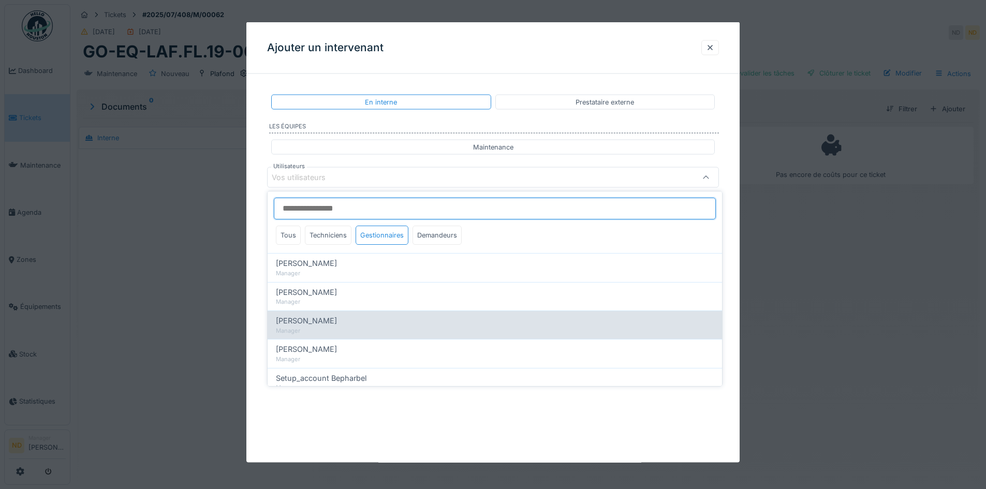
type input "****"
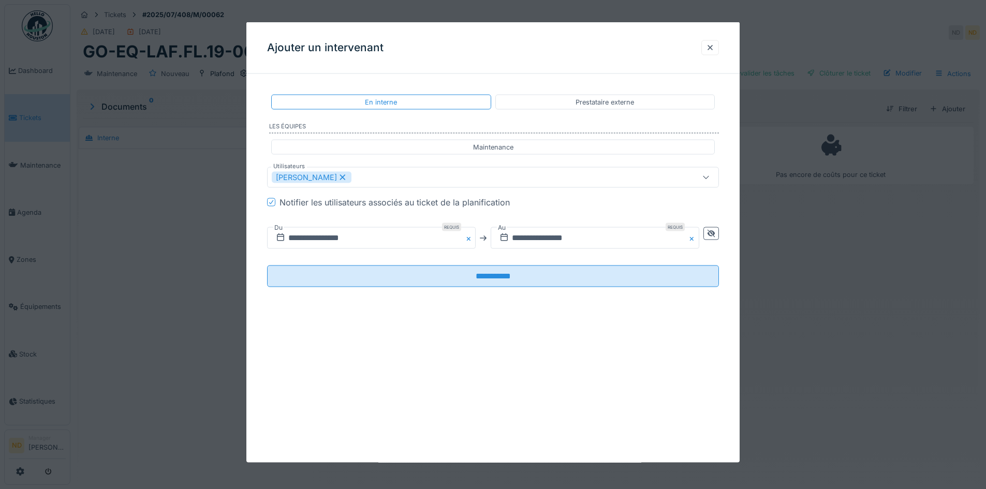
click at [259, 202] on div "**********" at bounding box center [492, 199] width 493 height 234
click at [581, 244] on input "**********" at bounding box center [595, 238] width 209 height 22
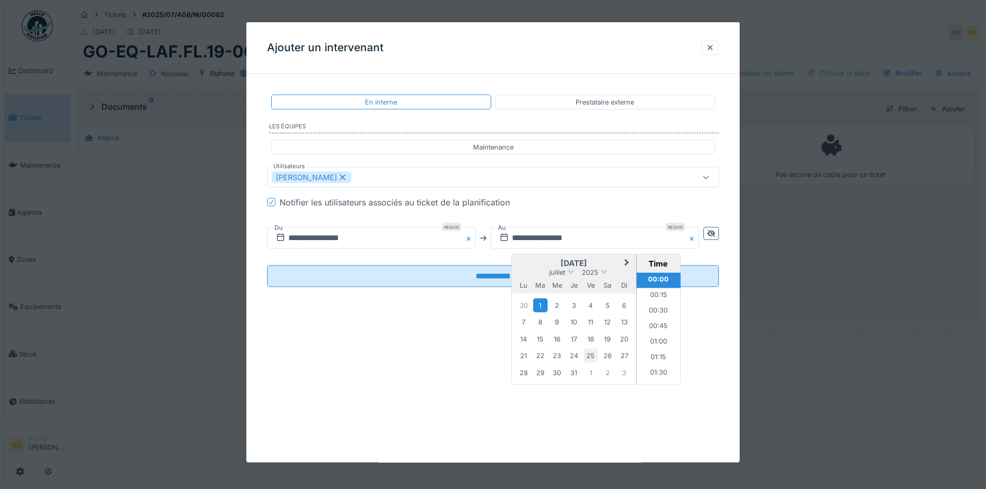
click at [586, 355] on div "25" at bounding box center [591, 356] width 14 height 14
click at [268, 330] on div "**********" at bounding box center [492, 242] width 493 height 441
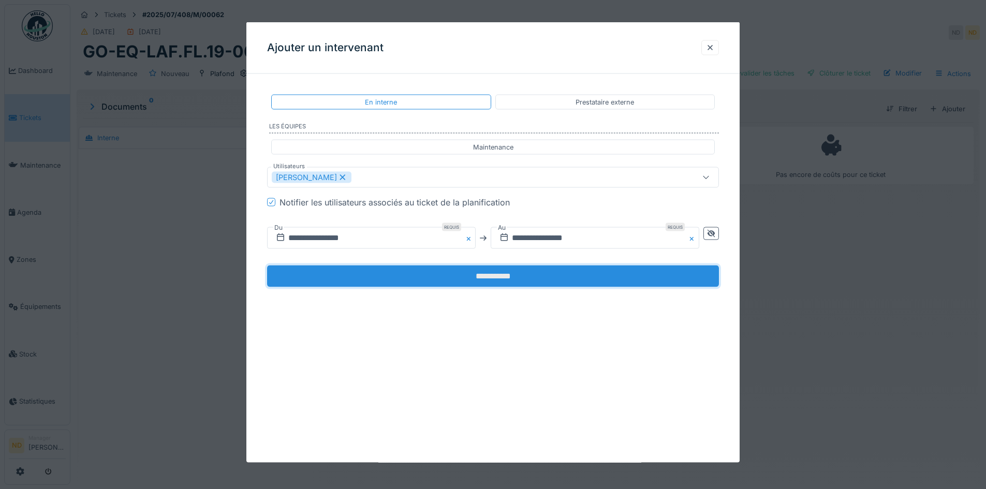
click at [401, 284] on input "**********" at bounding box center [493, 277] width 452 height 22
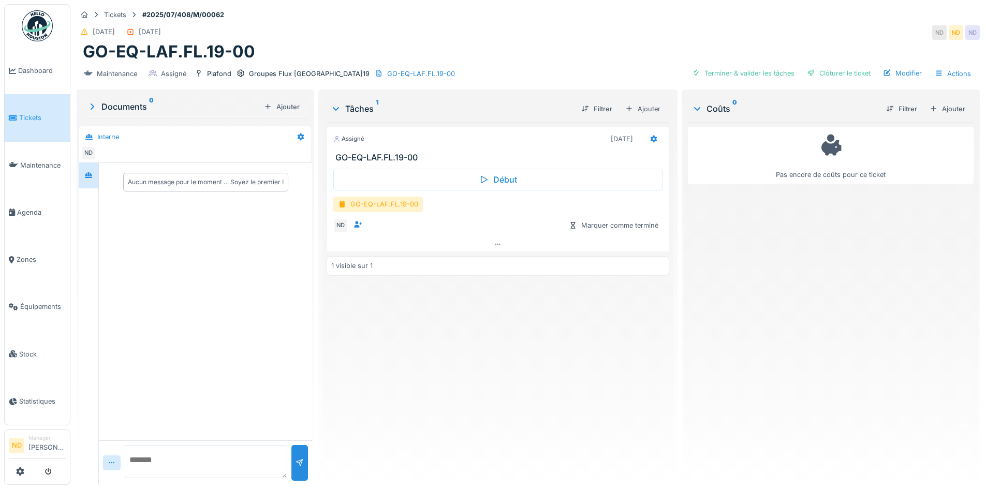
click at [415, 212] on div "Début GO-EQ-LAF.FL.19-00 ND Marquer comme terminé" at bounding box center [498, 200] width 342 height 74
click at [413, 209] on div "GO-EQ-LAF.FL.19-00" at bounding box center [378, 204] width 90 height 15
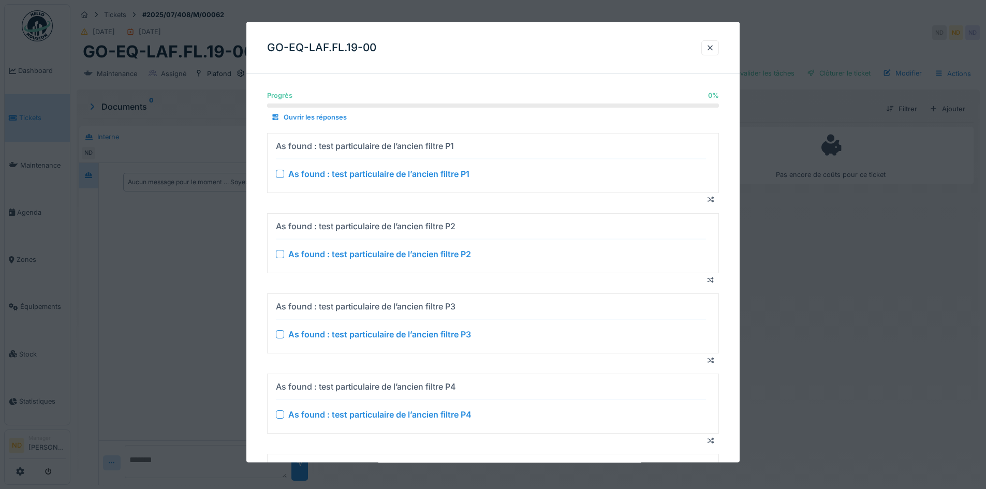
click at [428, 170] on div "As found : test particulaire de l’ancien filtre P1" at bounding box center [378, 173] width 181 height 12
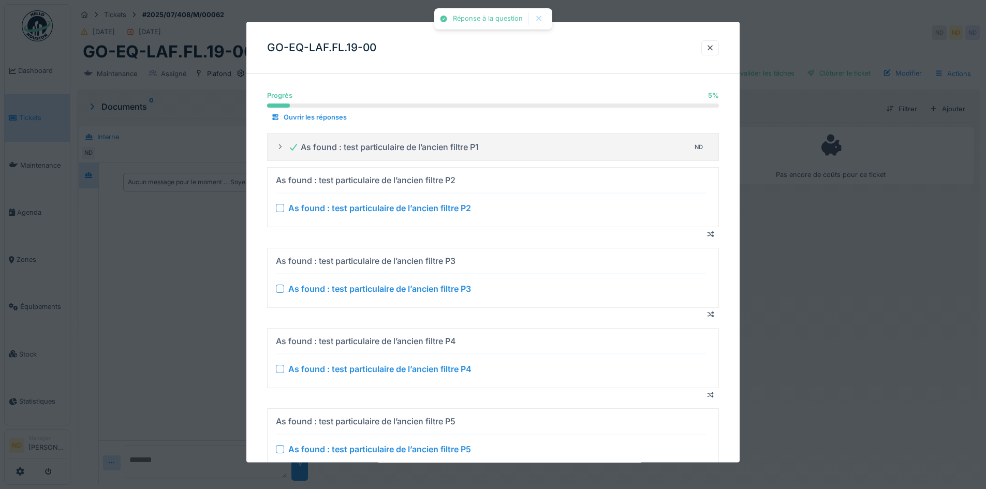
click at [437, 205] on div "As found : test particulaire de l’ancien filtre P2" at bounding box center [379, 208] width 183 height 12
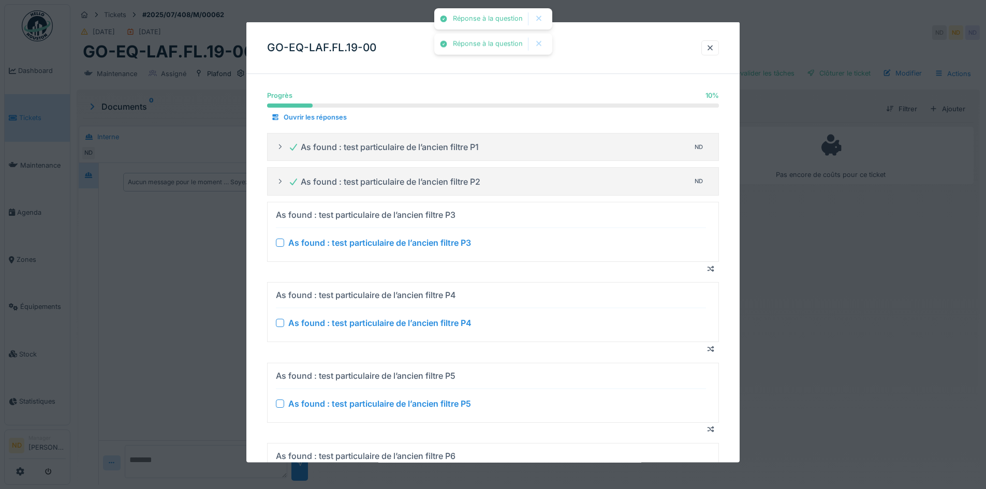
click at [434, 241] on div "As found : test particulaire de l’ancien filtre P3" at bounding box center [379, 243] width 183 height 12
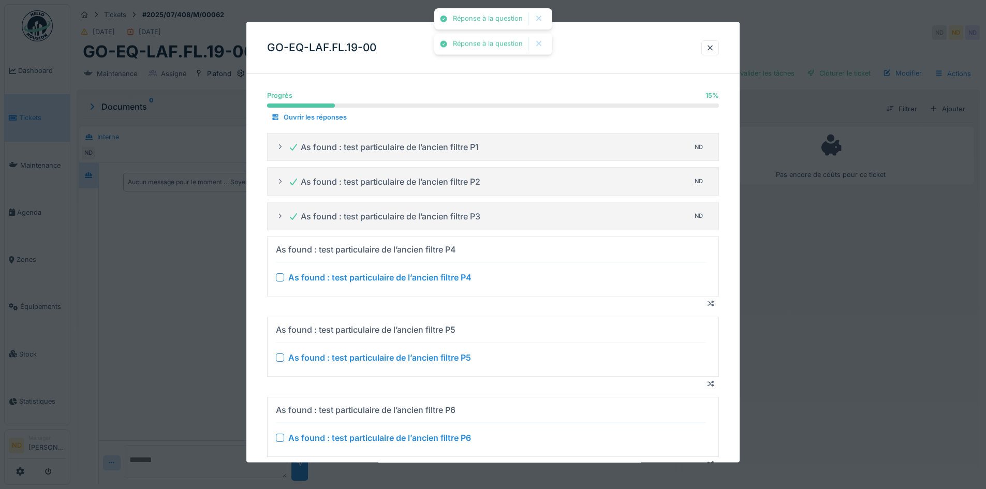
click at [445, 270] on div "As found : test particulaire de l’ancien filtre P4 As found : test particulaire…" at bounding box center [491, 266] width 430 height 51
click at [438, 281] on div "As found : test particulaire de l’ancien filtre P4" at bounding box center [379, 277] width 183 height 12
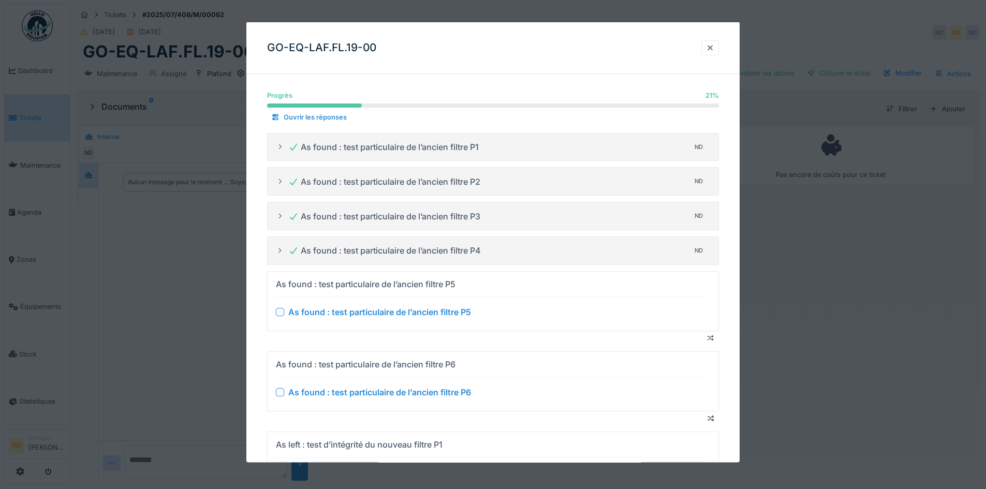
click at [349, 310] on div "As found : test particulaire de l’ancien filtre P5" at bounding box center [379, 312] width 183 height 12
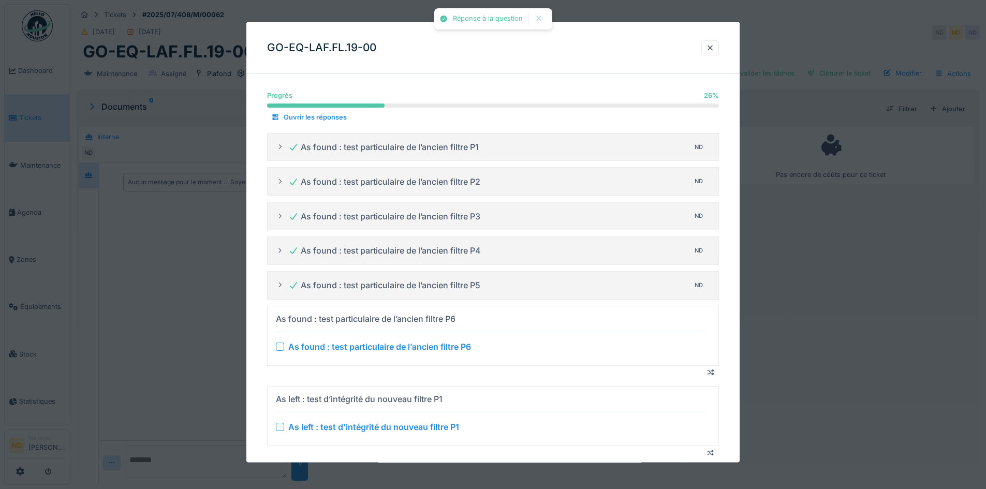
click at [337, 337] on div "As found : test particulaire de l’ancien filtre P6 As found : test particulaire…" at bounding box center [491, 335] width 430 height 51
click at [268, 346] on details "As found : test particulaire de l’ancien filtre P6 As found : test particulaire…" at bounding box center [493, 336] width 452 height 60
click at [283, 345] on div at bounding box center [280, 346] width 8 height 8
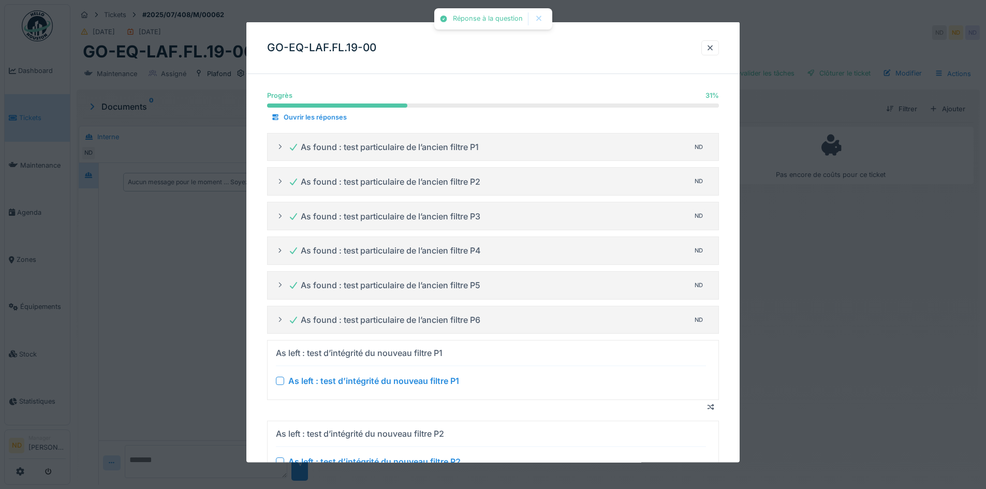
click at [298, 385] on div "As left : test d’intégrité du nouveau filtre P1" at bounding box center [373, 381] width 171 height 12
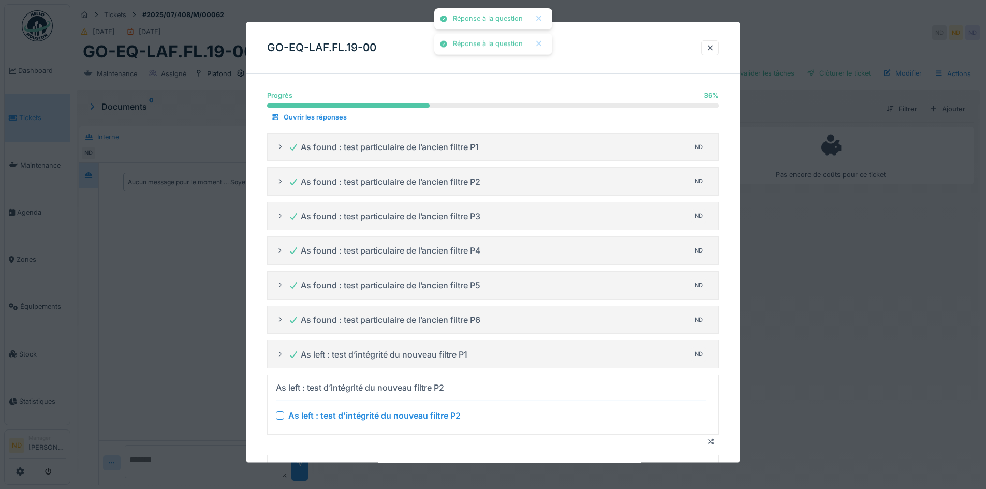
click at [303, 410] on div "As left : test d’intégrité du nouveau filtre P2" at bounding box center [374, 416] width 172 height 12
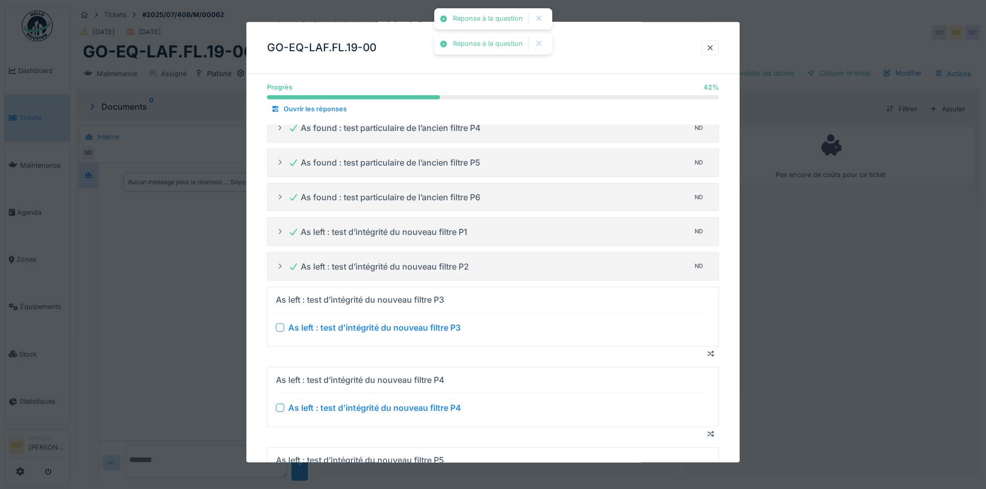
scroll to position [155, 0]
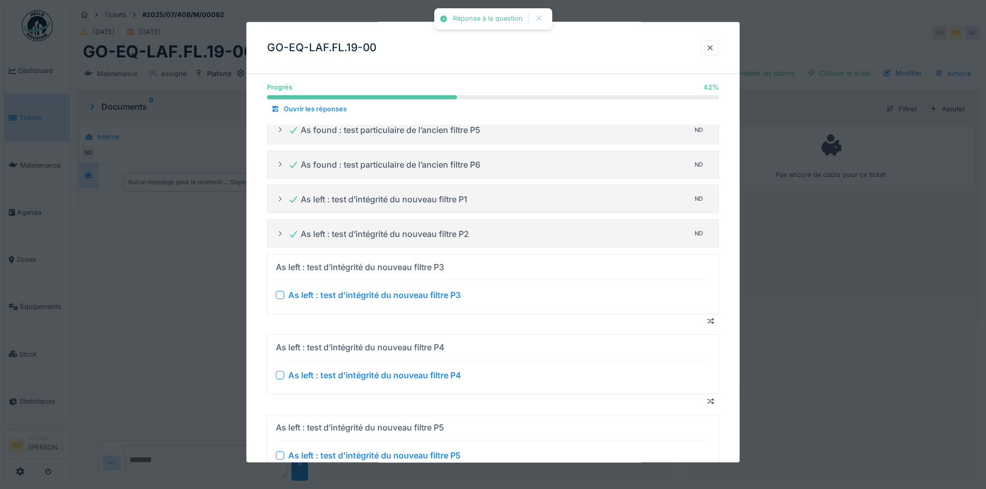
click at [307, 300] on div "As left : test d’intégrité du nouveau filtre P3" at bounding box center [374, 294] width 172 height 12
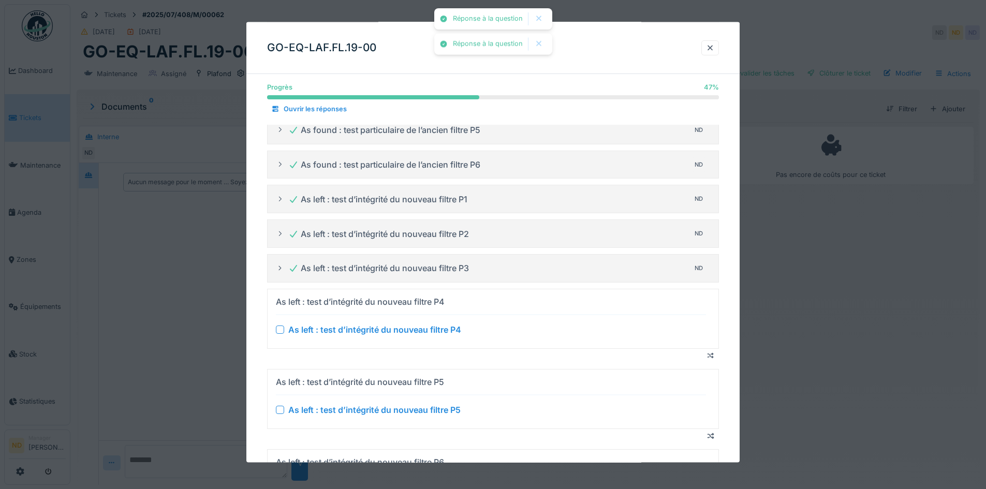
click at [307, 332] on div "As left : test d’intégrité du nouveau filtre P4" at bounding box center [374, 329] width 173 height 12
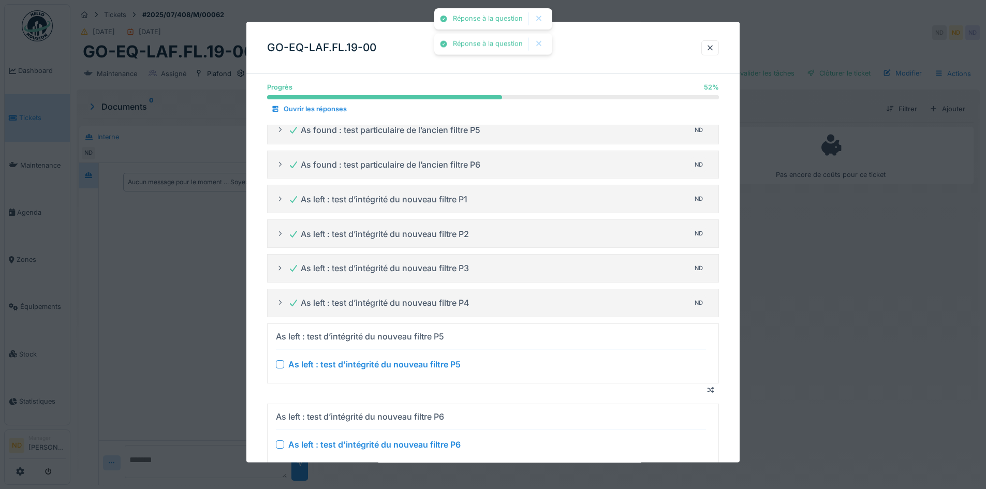
click at [314, 360] on div "As left : test d’intégrité du nouveau filtre P5" at bounding box center [374, 364] width 172 height 12
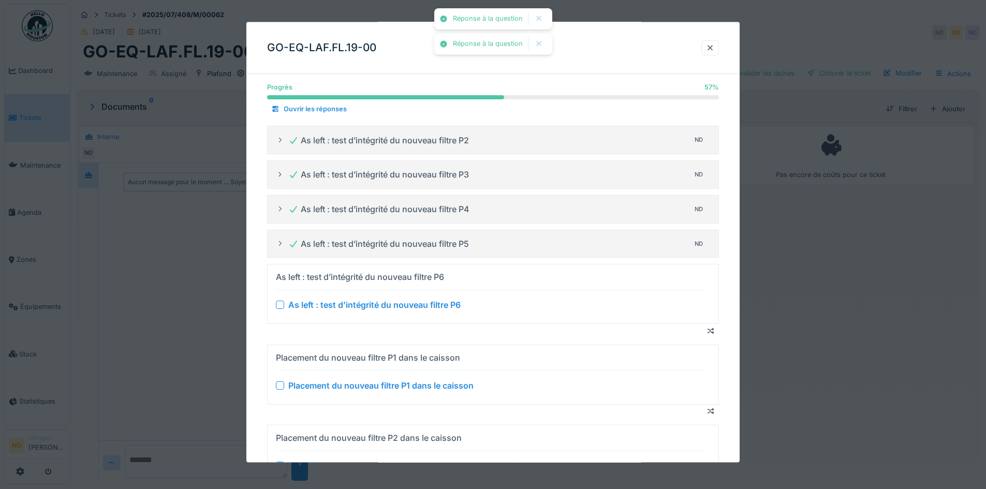
scroll to position [259, 0]
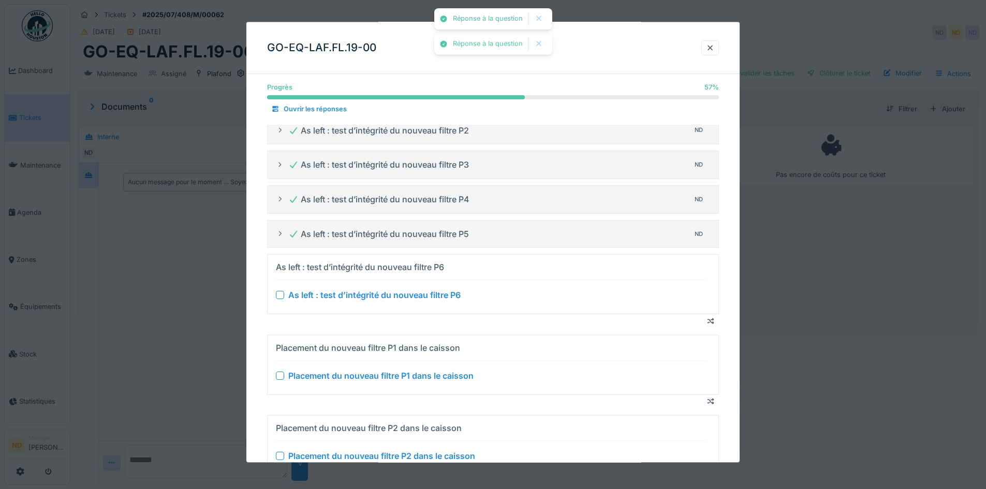
click at [315, 300] on div "As left : test d’intégrité du nouveau filtre P6" at bounding box center [374, 295] width 172 height 12
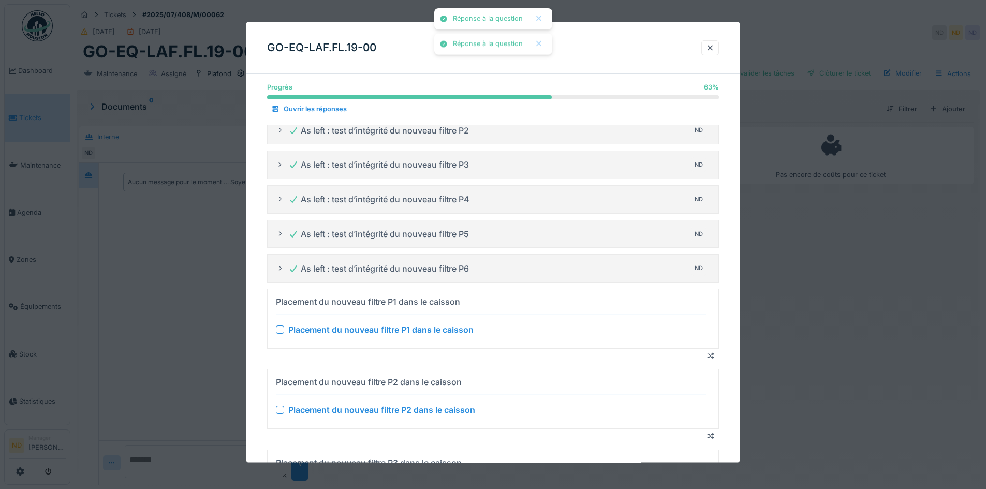
click at [316, 329] on div "Placement du nouveau filtre P1 dans le caisson" at bounding box center [380, 330] width 185 height 12
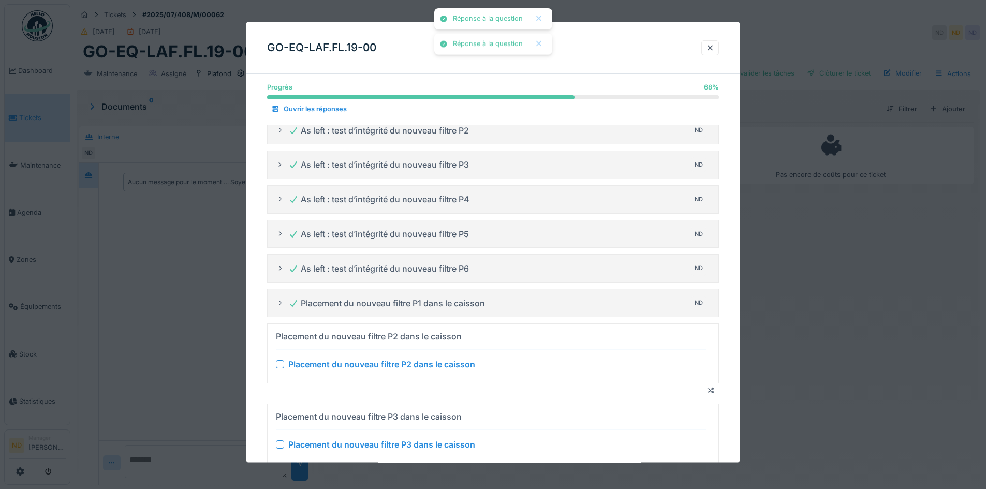
click at [318, 359] on div "Placement du nouveau filtre P2 dans le caisson" at bounding box center [381, 364] width 187 height 12
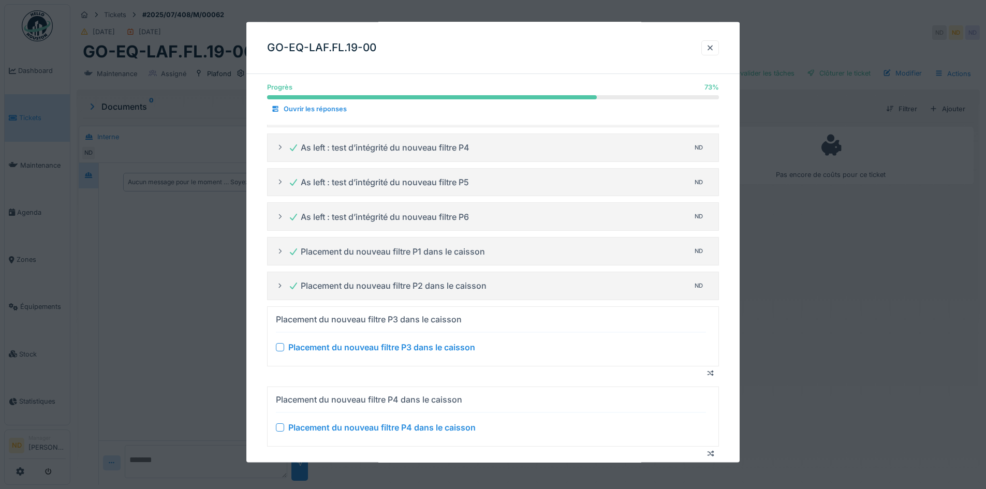
click at [317, 351] on div "Placement du nouveau filtre P3 dans le caisson" at bounding box center [381, 347] width 187 height 12
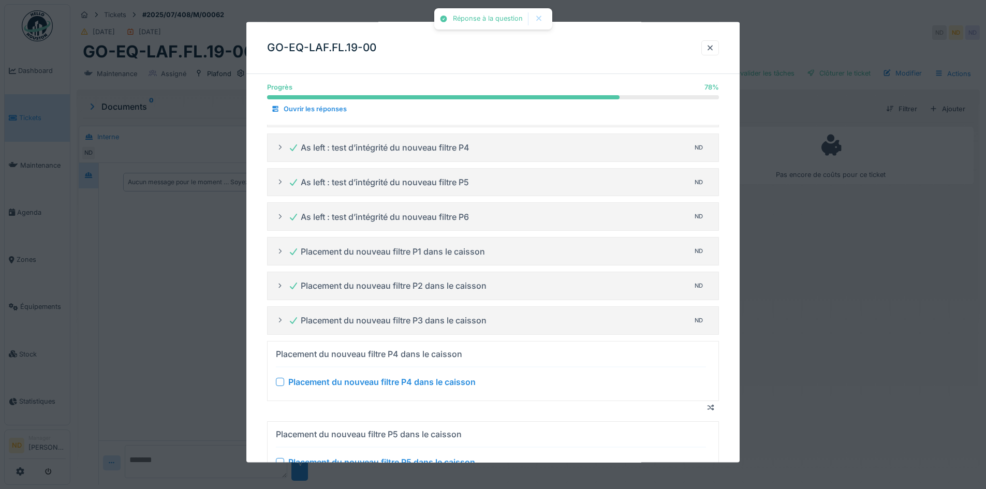
click at [342, 376] on div "Placement du nouveau filtre P4 dans le caisson" at bounding box center [381, 381] width 187 height 12
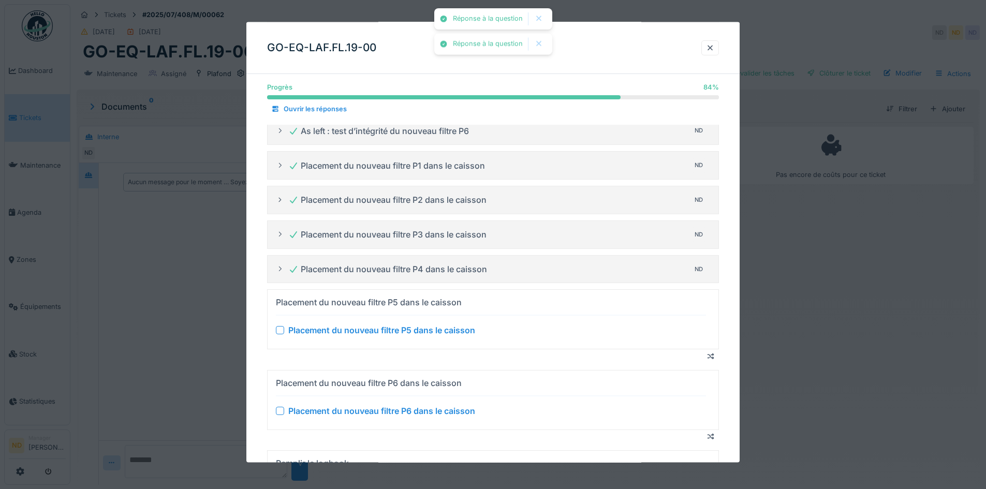
scroll to position [414, 0]
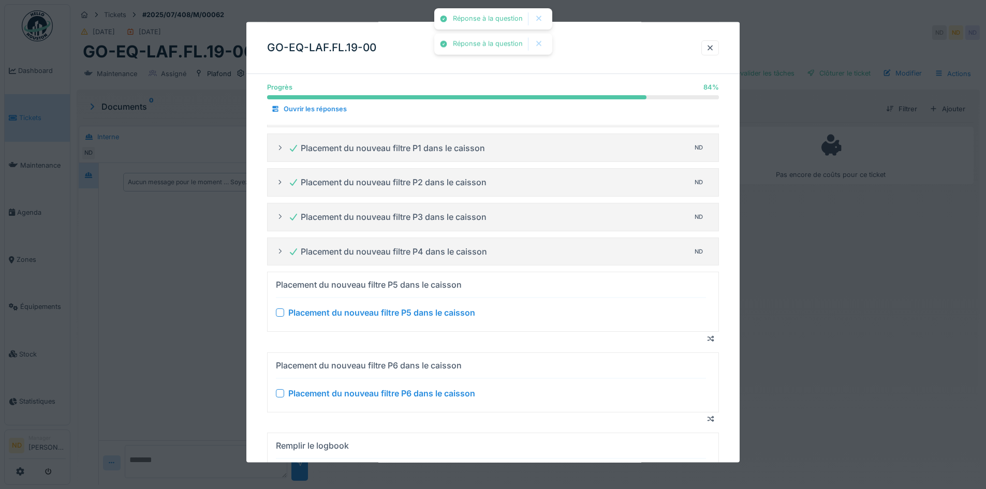
click at [339, 313] on div "Placement du nouveau filtre P5 dans le caisson" at bounding box center [381, 313] width 187 height 12
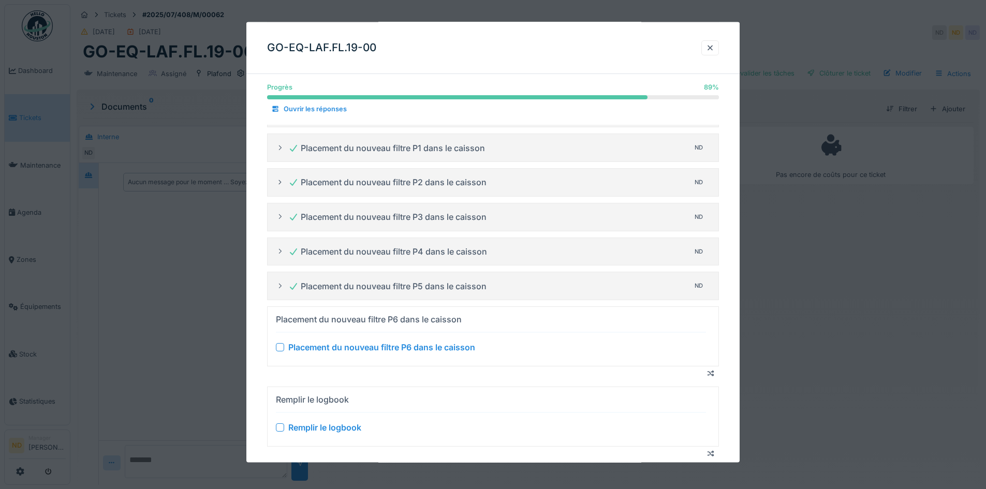
click at [352, 352] on div "Placement du nouveau filtre P6 dans le caisson" at bounding box center [381, 347] width 187 height 12
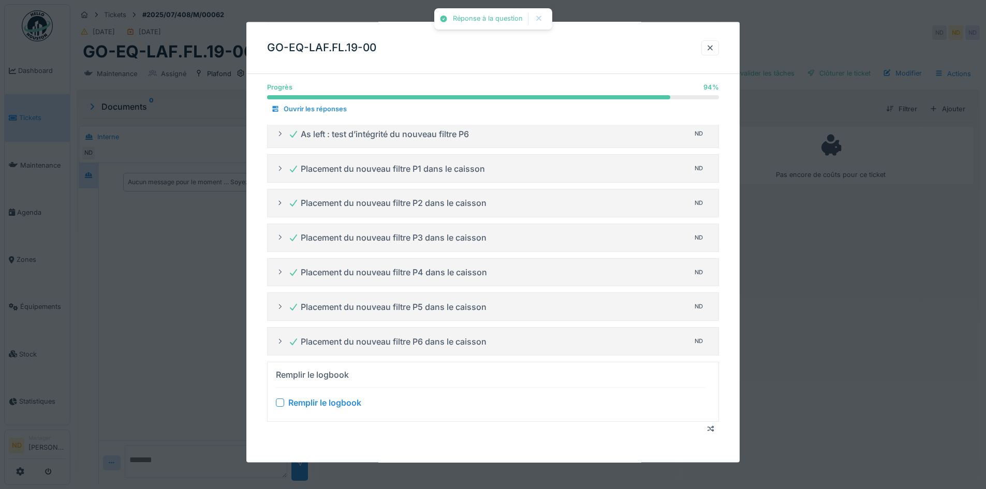
click at [355, 396] on div "Remplir le logbook" at bounding box center [324, 402] width 73 height 12
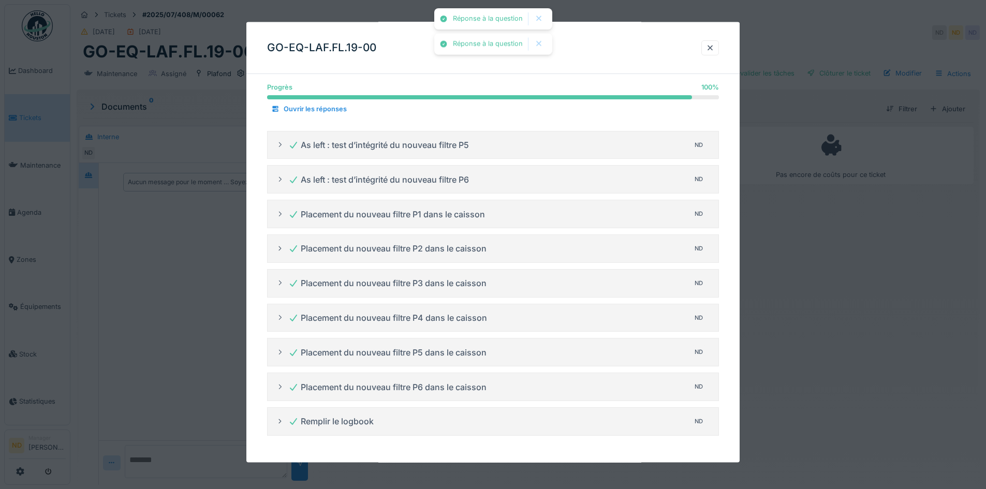
scroll to position [348, 0]
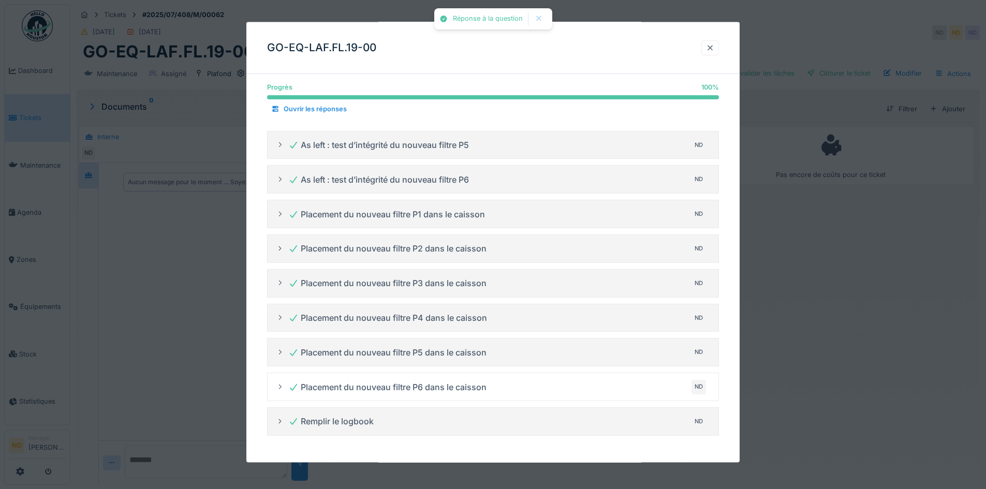
click at [710, 47] on div at bounding box center [711, 47] width 18 height 15
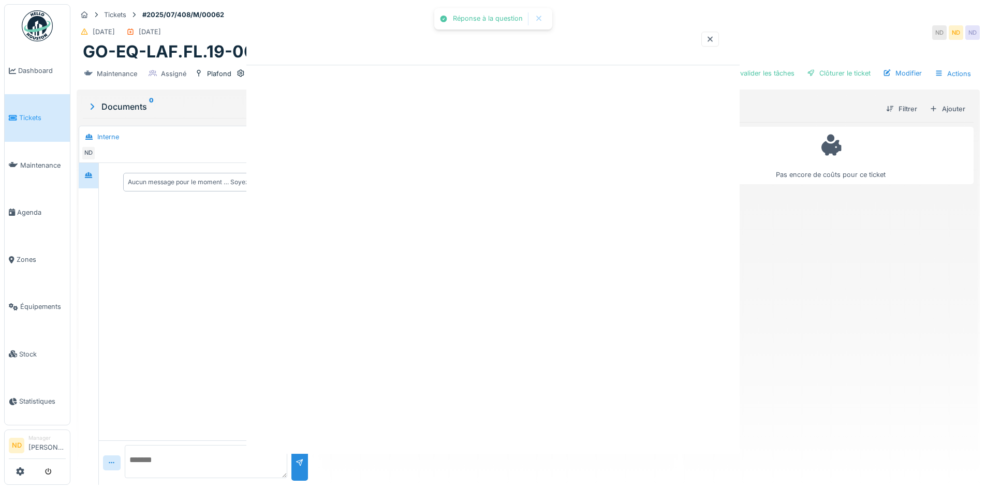
scroll to position [0, 0]
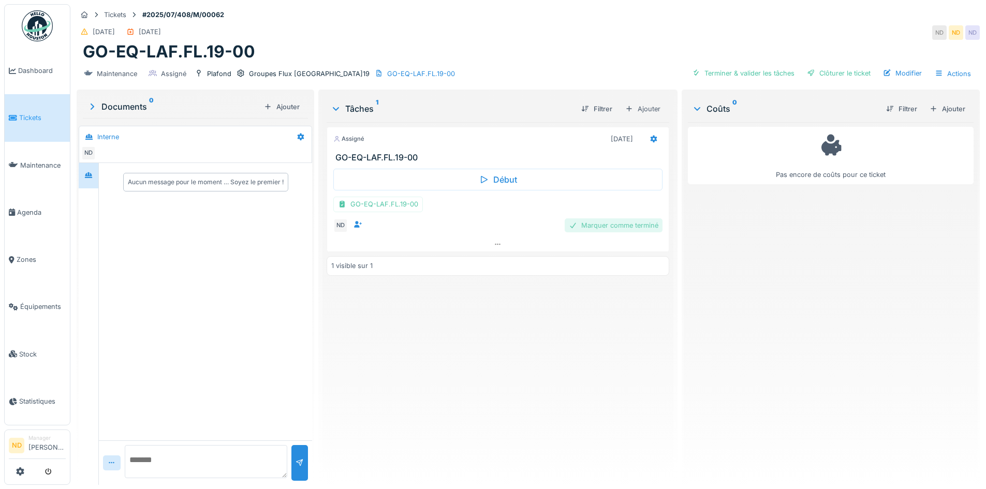
click at [641, 224] on div "Marquer comme terminé" at bounding box center [614, 226] width 98 height 14
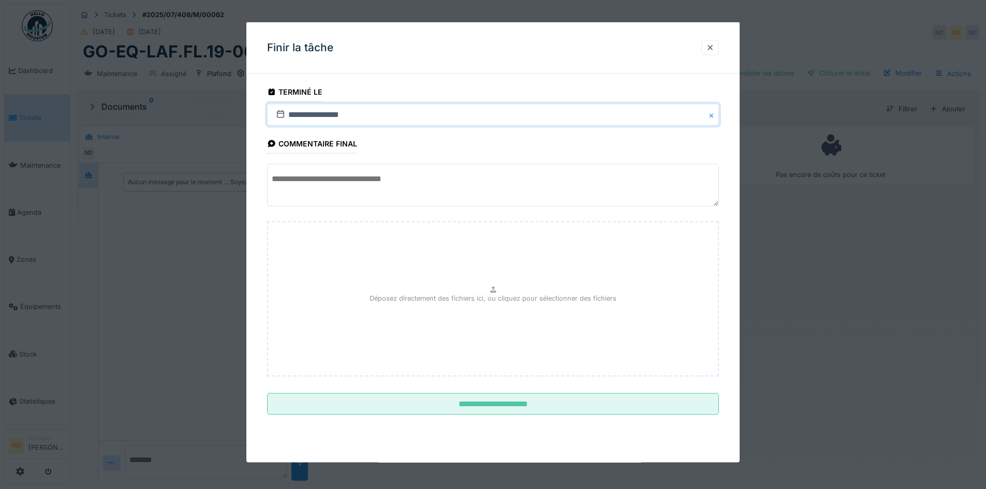
click at [596, 112] on input "**********" at bounding box center [493, 115] width 452 height 22
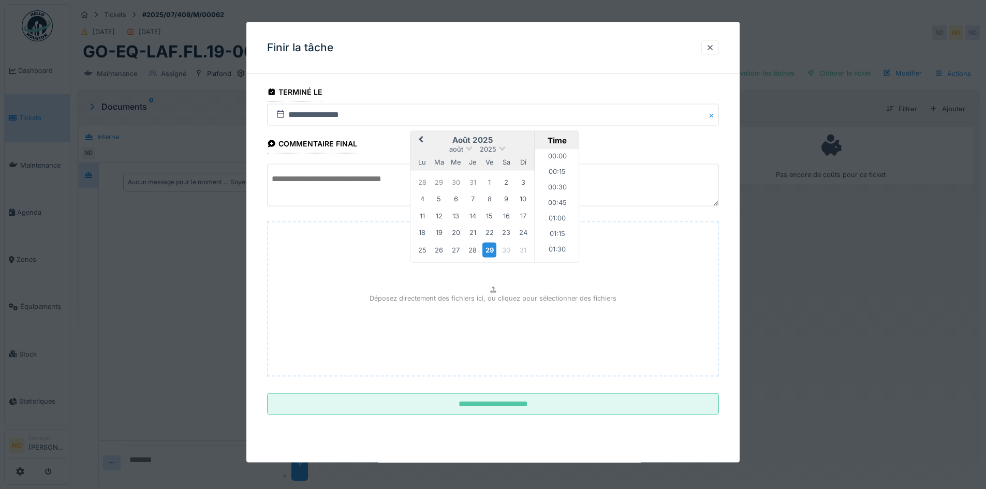
scroll to position [604, 0]
click at [421, 139] on span "Previous Month" at bounding box center [421, 140] width 0 height 12
click at [422, 216] on div "14" at bounding box center [422, 216] width 14 height 14
click at [334, 228] on div "Déposez directement des fichiers ici, ou cliquez pour sélectionner des fichiers" at bounding box center [493, 299] width 452 height 155
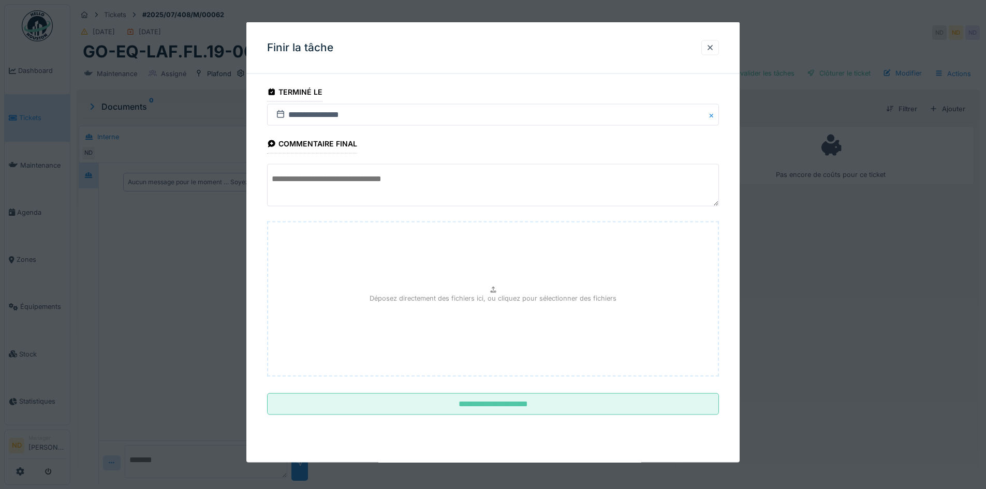
click at [480, 170] on textarea at bounding box center [493, 185] width 452 height 42
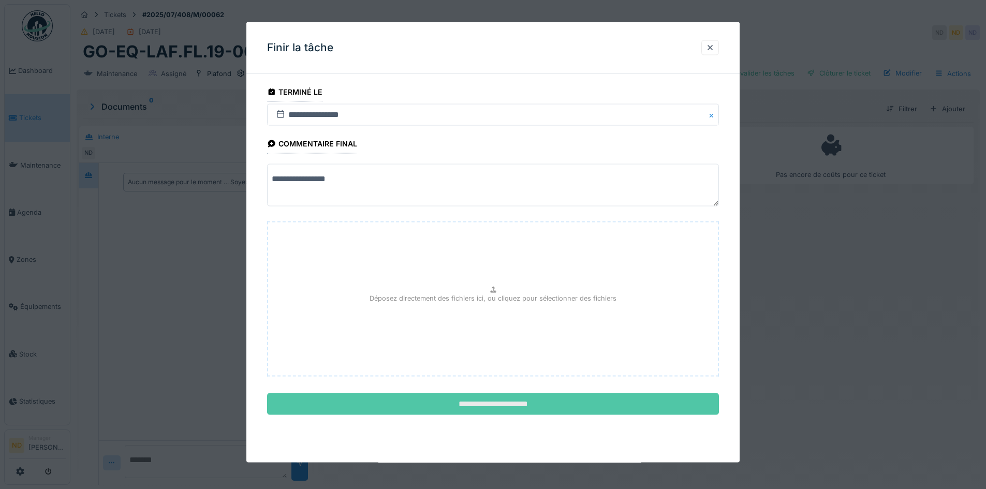
type textarea "**********"
click at [473, 396] on input "**********" at bounding box center [493, 405] width 452 height 22
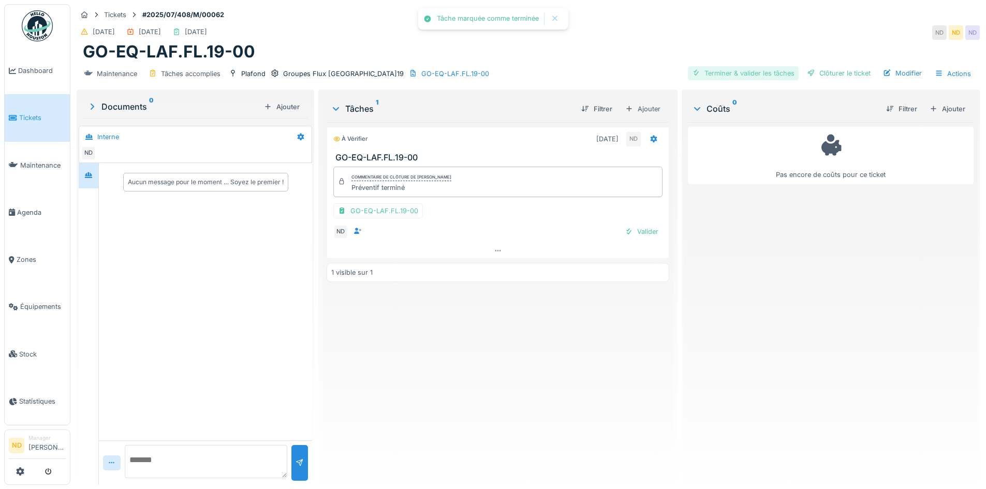
click at [721, 77] on div "Terminer & valider les tâches" at bounding box center [743, 73] width 111 height 14
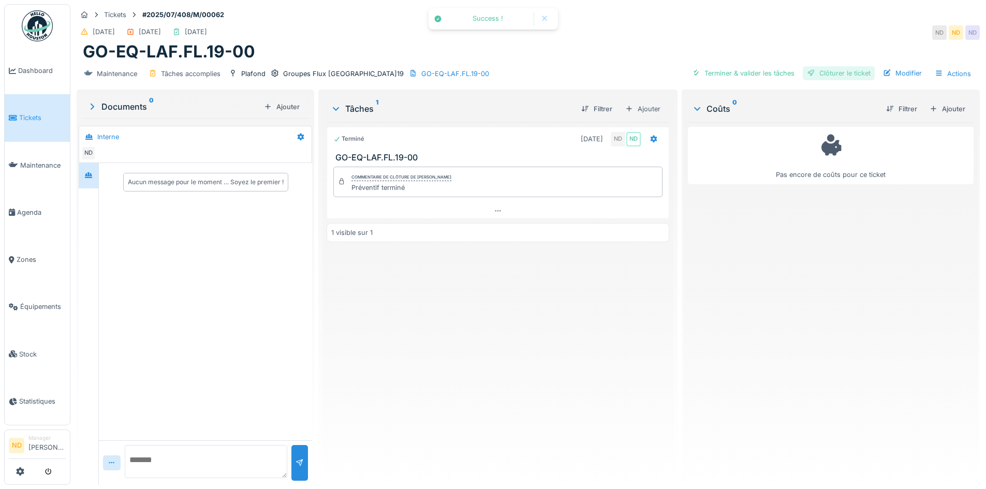
click at [843, 75] on div "Clôturer le ticket" at bounding box center [839, 73] width 72 height 14
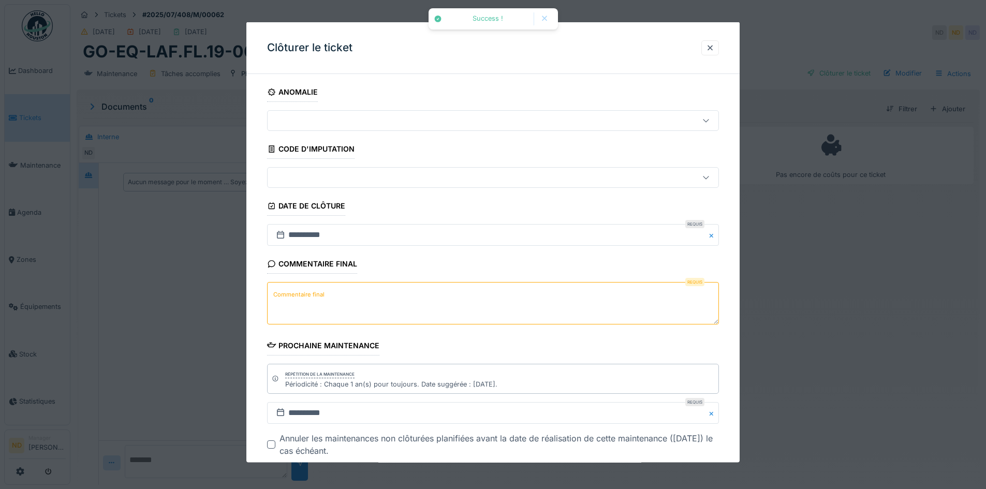
click at [418, 309] on textarea "Commentaire final" at bounding box center [493, 303] width 452 height 42
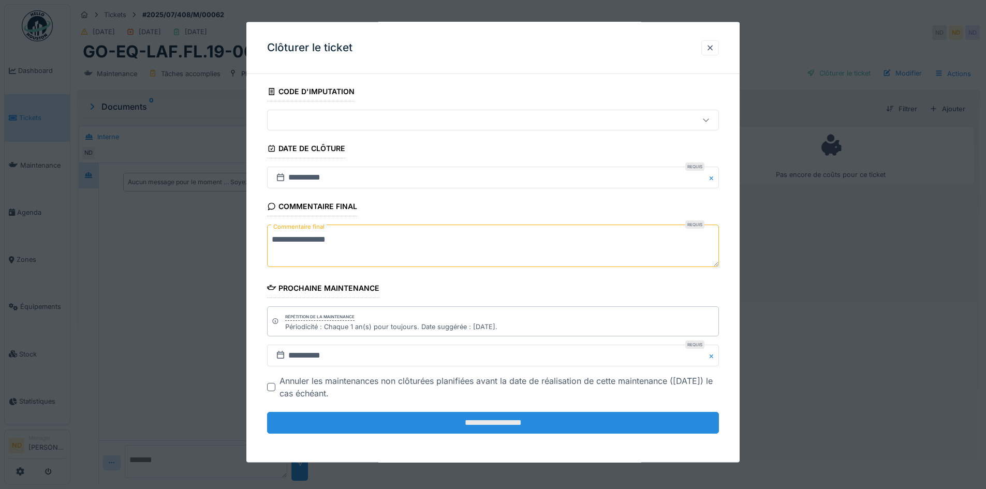
scroll to position [8, 0]
type textarea "**********"
click at [501, 430] on input "**********" at bounding box center [493, 423] width 452 height 22
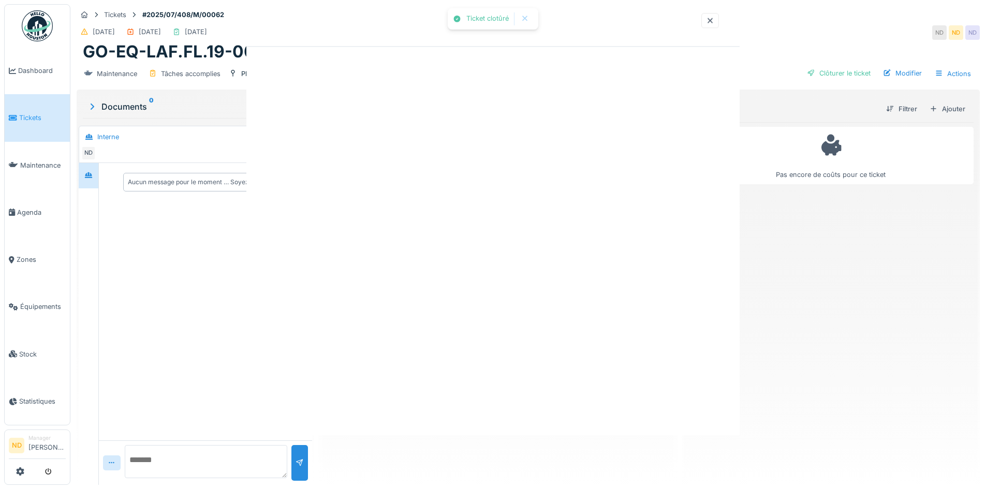
scroll to position [0, 0]
